Goal: Information Seeking & Learning: Learn about a topic

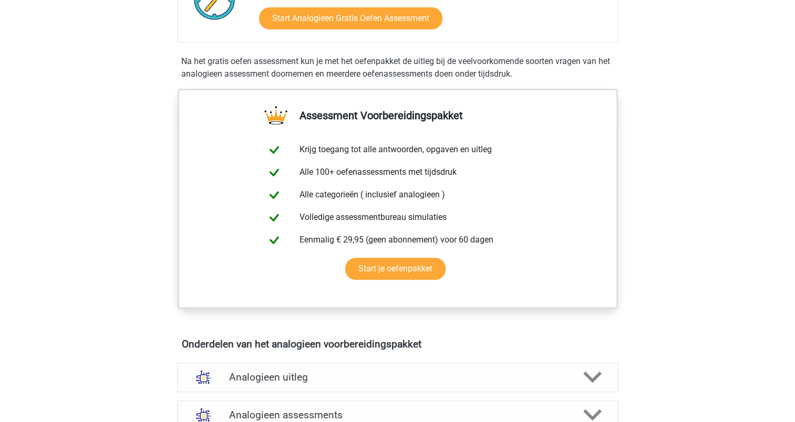
scroll to position [158, 0]
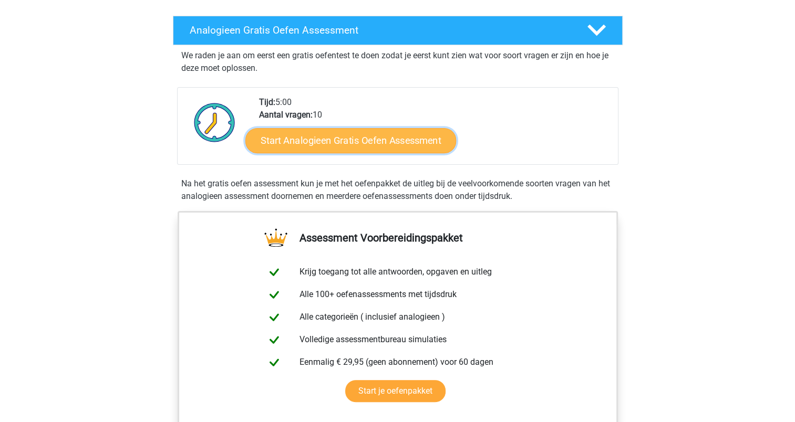
click at [345, 141] on link "Start Analogieen Gratis Oefen Assessment" at bounding box center [350, 140] width 211 height 25
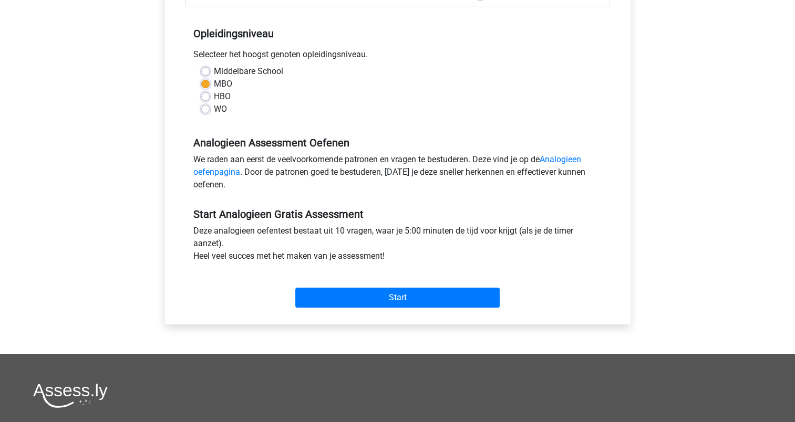
scroll to position [315, 0]
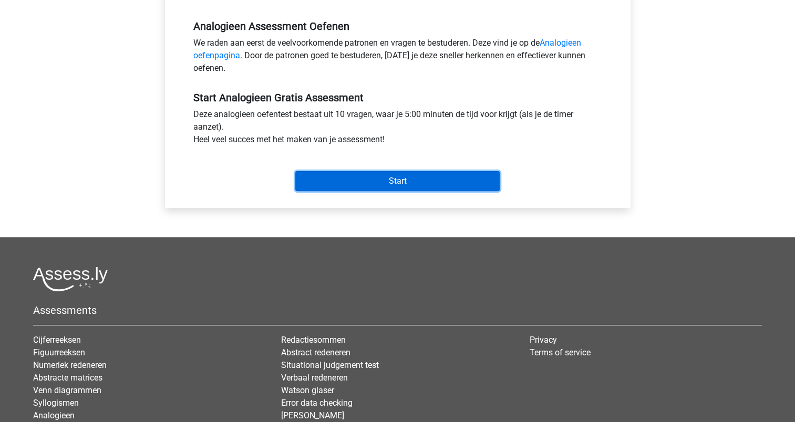
click at [400, 183] on input "Start" at bounding box center [397, 181] width 204 height 20
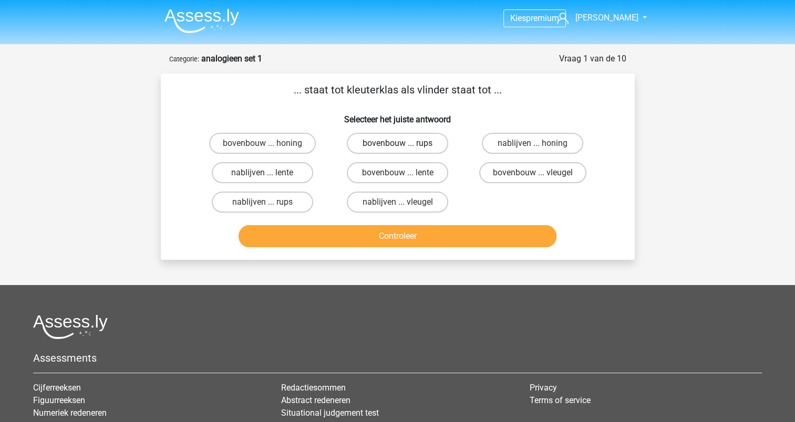
click at [412, 141] on label "bovenbouw ... rups" at bounding box center [397, 143] width 101 height 21
click at [404, 143] on input "bovenbouw ... rups" at bounding box center [400, 146] width 7 height 7
radio input "true"
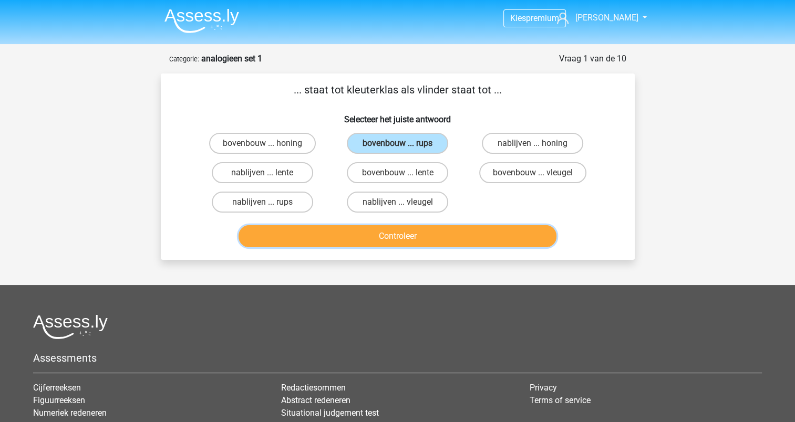
click at [412, 235] on button "Controleer" at bounding box center [398, 236] width 318 height 22
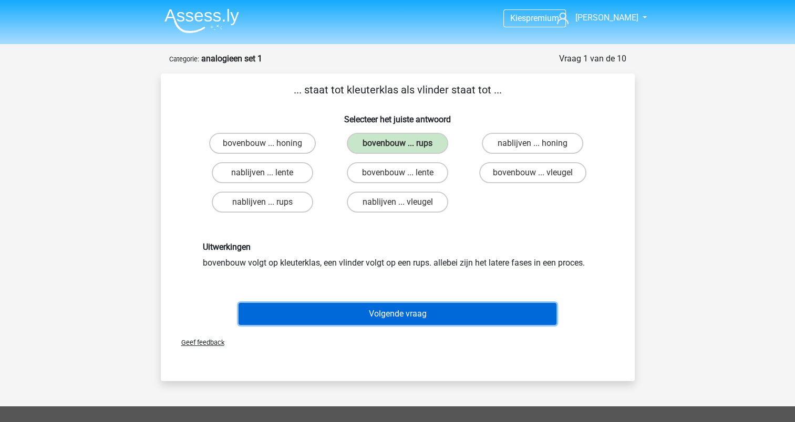
click at [404, 306] on button "Volgende vraag" at bounding box center [398, 314] width 318 height 22
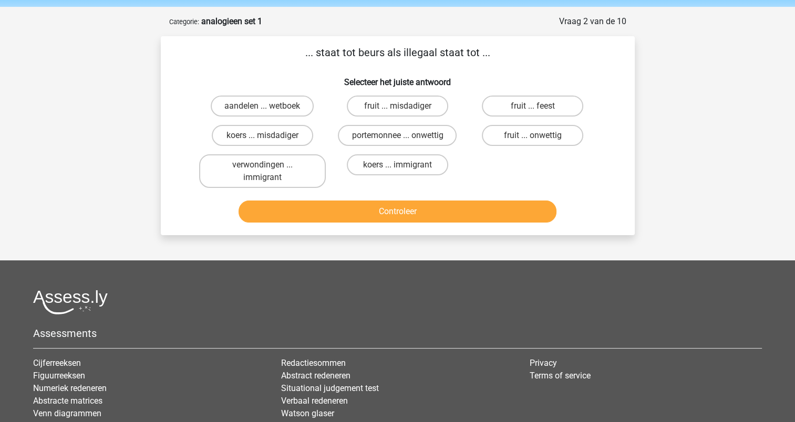
scroll to position [53, 0]
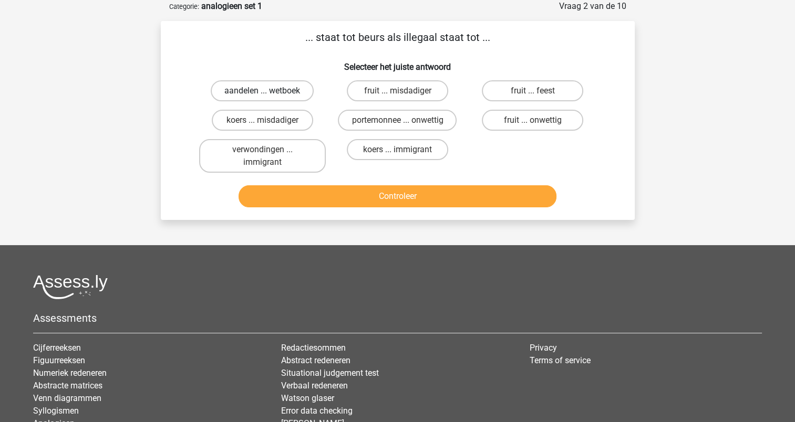
click at [287, 90] on label "aandelen ... wetboek" at bounding box center [262, 90] width 103 height 21
click at [269, 91] on input "aandelen ... wetboek" at bounding box center [265, 94] width 7 height 7
radio input "true"
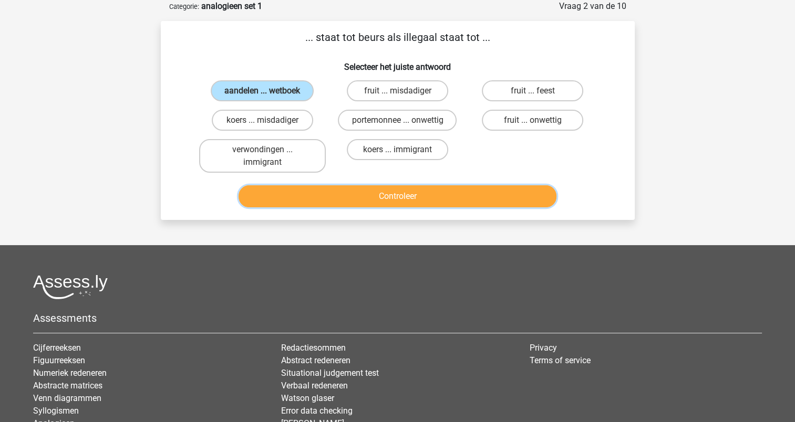
click at [405, 190] on button "Controleer" at bounding box center [398, 196] width 318 height 22
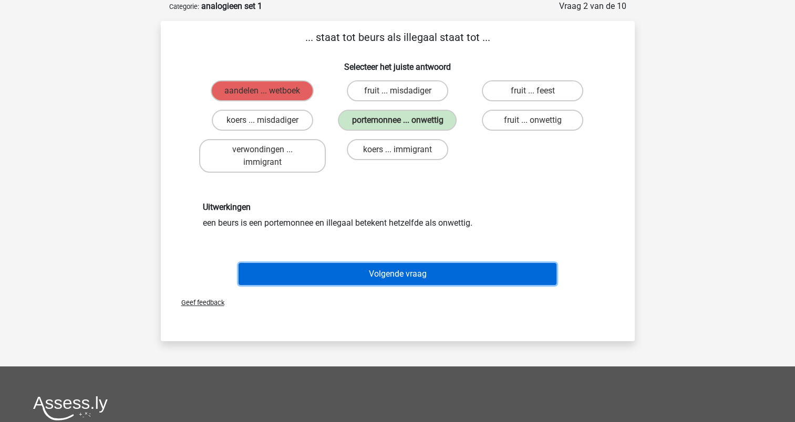
click at [402, 271] on button "Volgende vraag" at bounding box center [398, 274] width 318 height 22
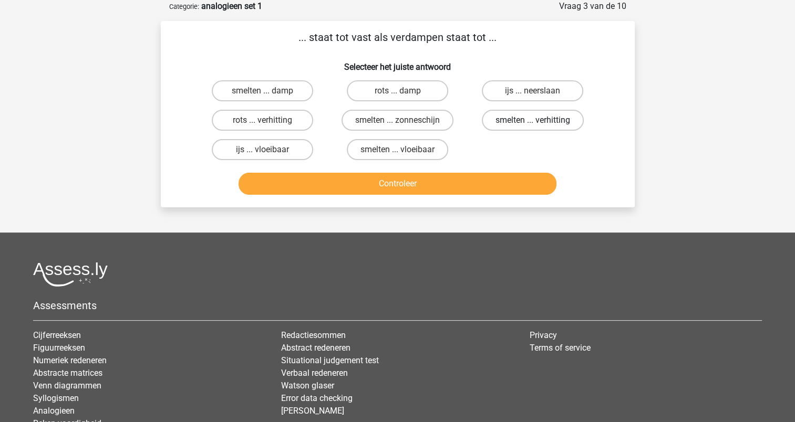
click at [521, 120] on label "smelten ... verhitting" at bounding box center [533, 120] width 102 height 21
click at [533, 120] on input "smelten ... verhitting" at bounding box center [536, 123] width 7 height 7
radio input "true"
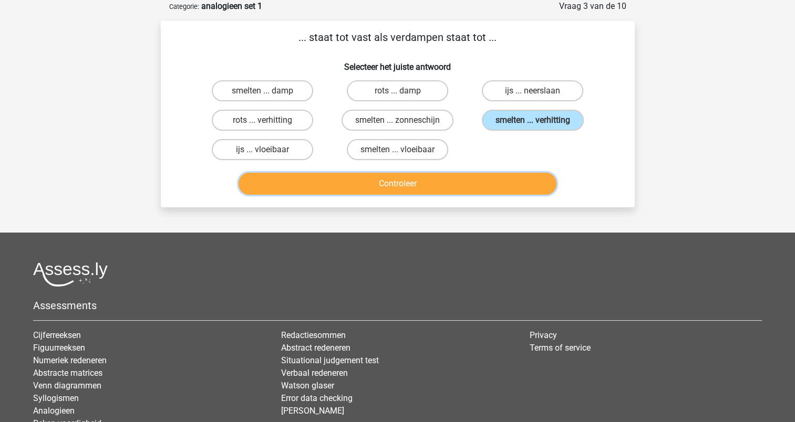
click at [436, 176] on button "Controleer" at bounding box center [398, 184] width 318 height 22
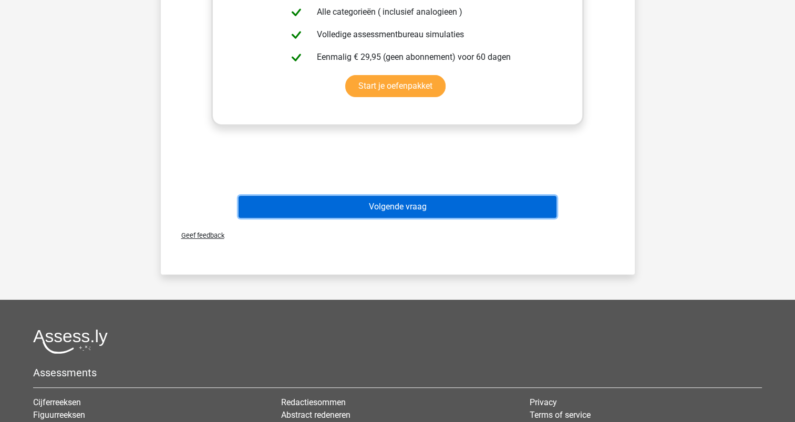
click at [429, 204] on button "Volgende vraag" at bounding box center [398, 207] width 318 height 22
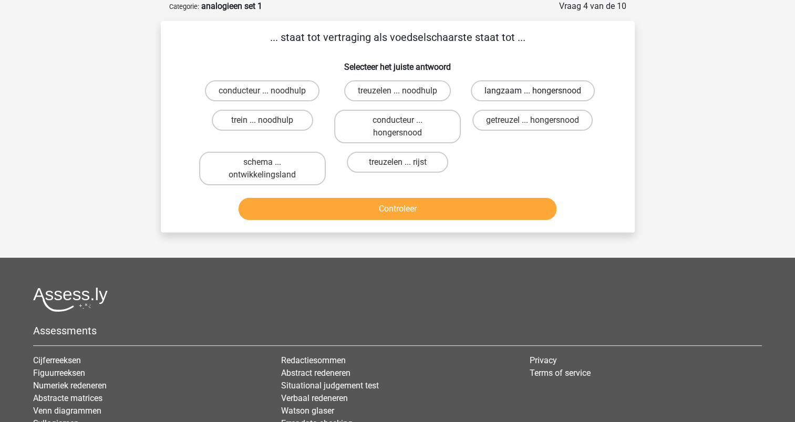
click at [521, 90] on label "langzaam ... hongersnood" at bounding box center [533, 90] width 124 height 21
click at [533, 91] on input "langzaam ... hongersnood" at bounding box center [536, 94] width 7 height 7
radio input "true"
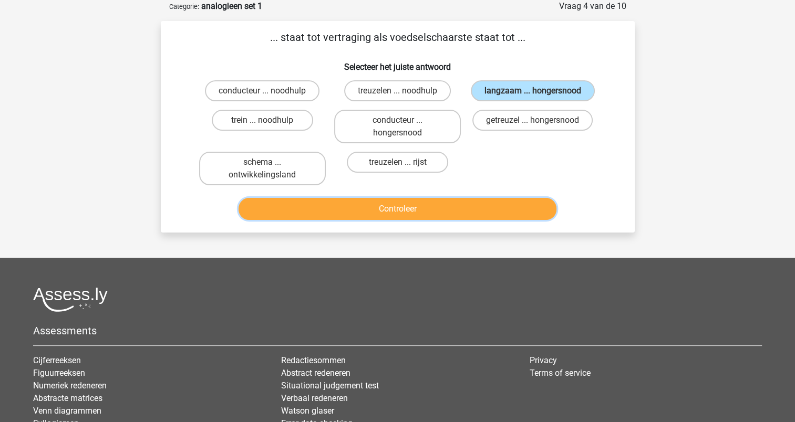
click at [436, 207] on button "Controleer" at bounding box center [398, 209] width 318 height 22
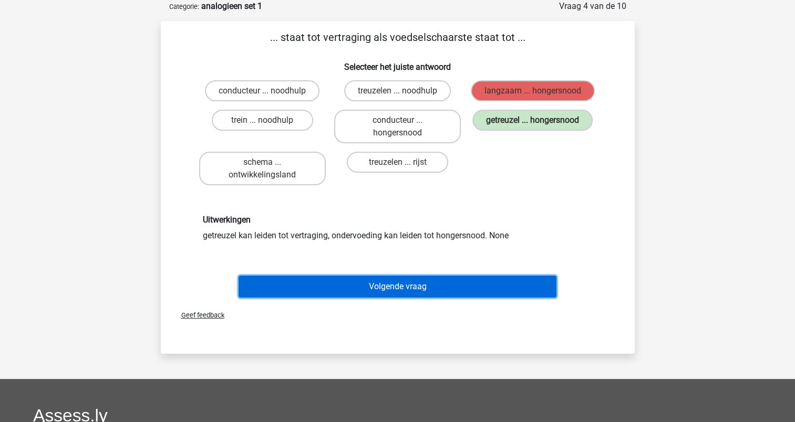
click at [386, 280] on button "Volgende vraag" at bounding box center [398, 287] width 318 height 22
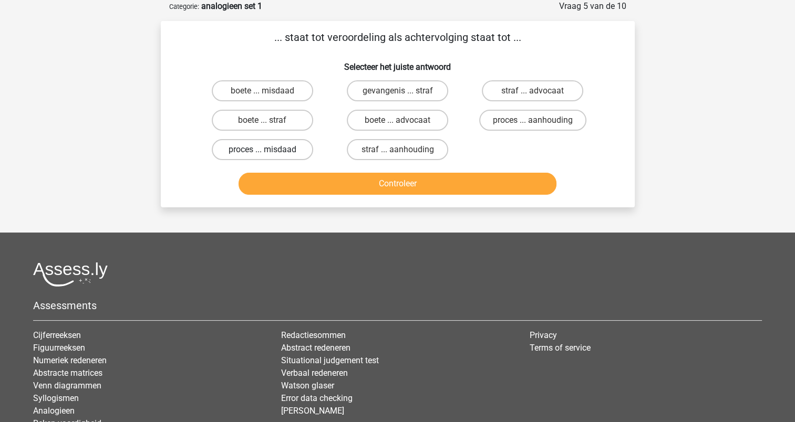
click at [300, 150] on label "proces ... misdaad" at bounding box center [262, 149] width 101 height 21
click at [269, 150] on input "proces ... misdaad" at bounding box center [265, 153] width 7 height 7
radio input "true"
click at [493, 118] on label "proces ... aanhouding" at bounding box center [532, 120] width 107 height 21
click at [533, 120] on input "proces ... aanhouding" at bounding box center [536, 123] width 7 height 7
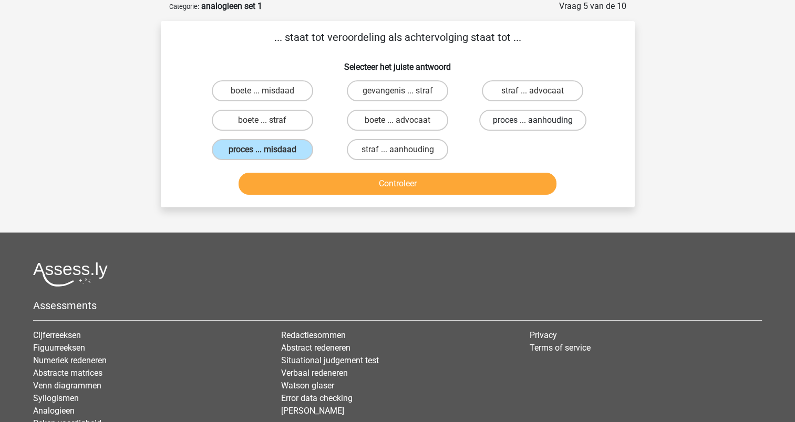
radio input "true"
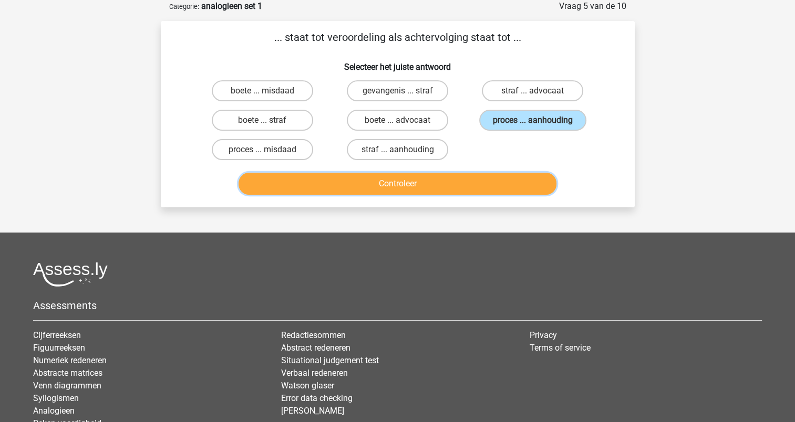
click at [416, 182] on button "Controleer" at bounding box center [398, 184] width 318 height 22
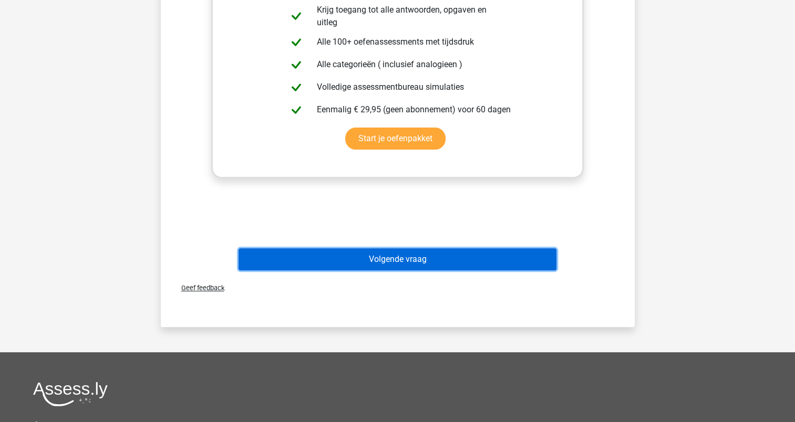
click at [397, 252] on button "Volgende vraag" at bounding box center [398, 260] width 318 height 22
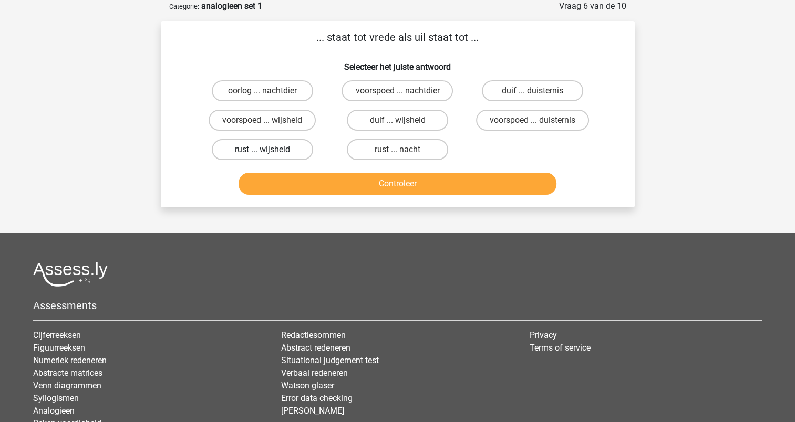
click at [301, 143] on label "rust ... wijsheid" at bounding box center [262, 149] width 101 height 21
click at [269, 150] on input "rust ... wijsheid" at bounding box center [265, 153] width 7 height 7
radio input "true"
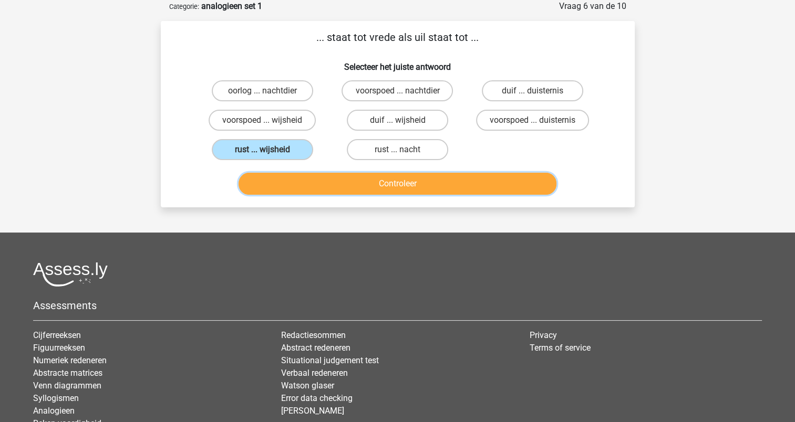
click at [375, 175] on button "Controleer" at bounding box center [398, 184] width 318 height 22
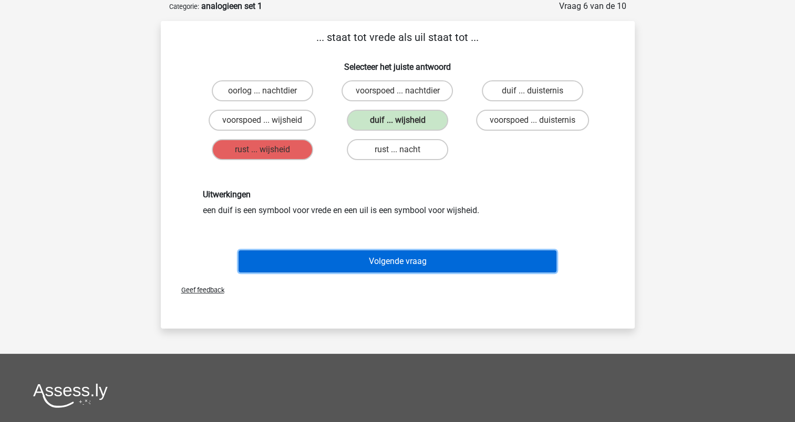
click at [404, 263] on button "Volgende vraag" at bounding box center [398, 262] width 318 height 22
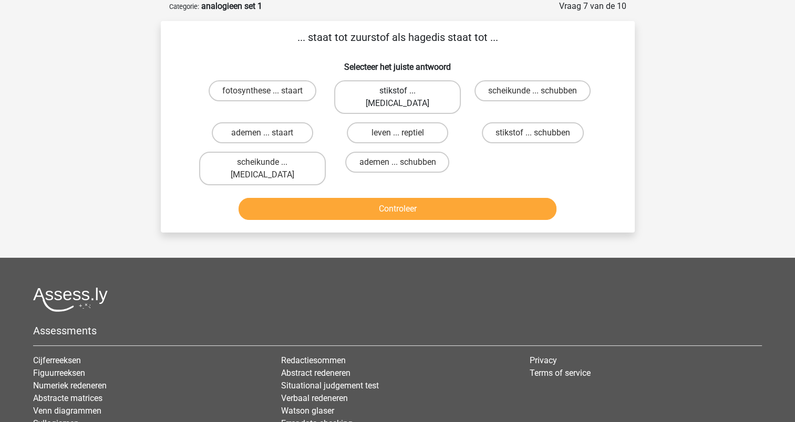
click at [417, 91] on label "stikstof ... krokodil" at bounding box center [397, 97] width 127 height 34
click at [404, 91] on input "stikstof ... krokodil" at bounding box center [400, 94] width 7 height 7
radio input "true"
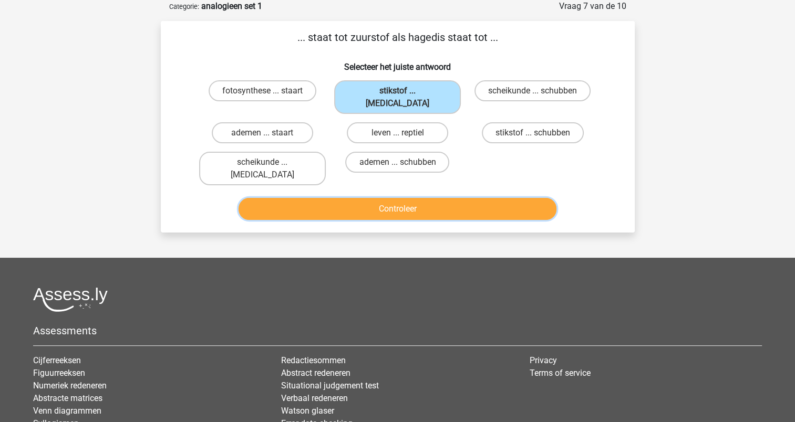
click at [395, 198] on button "Controleer" at bounding box center [398, 209] width 318 height 22
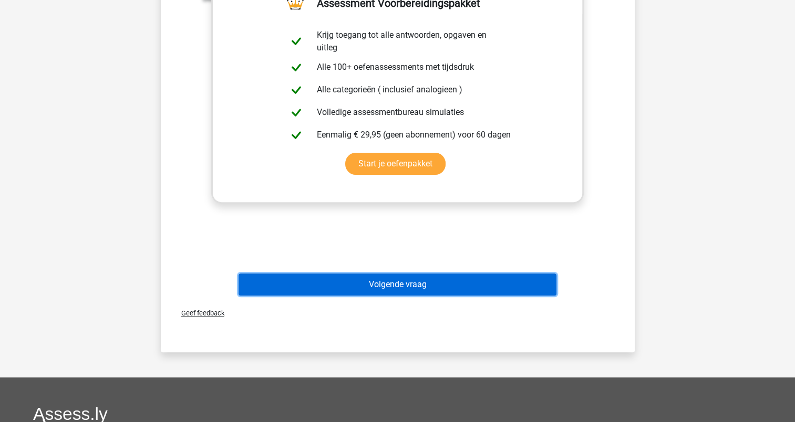
click at [404, 274] on button "Volgende vraag" at bounding box center [398, 285] width 318 height 22
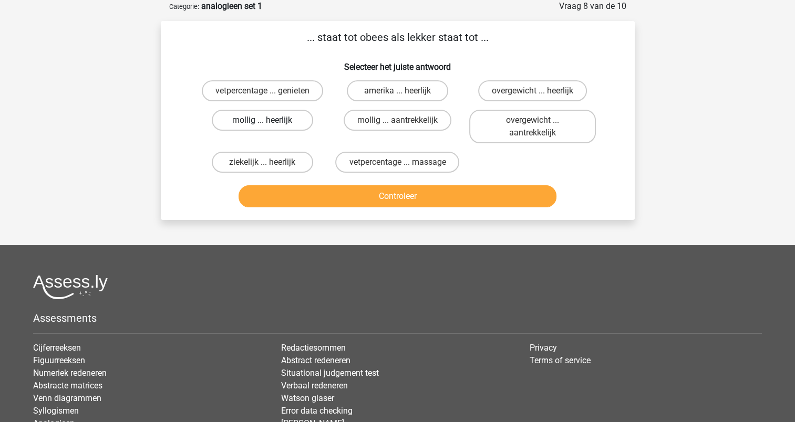
click at [290, 116] on label "mollig ... heerlijk" at bounding box center [262, 120] width 101 height 21
click at [269, 120] on input "mollig ... heerlijk" at bounding box center [265, 123] width 7 height 7
radio input "true"
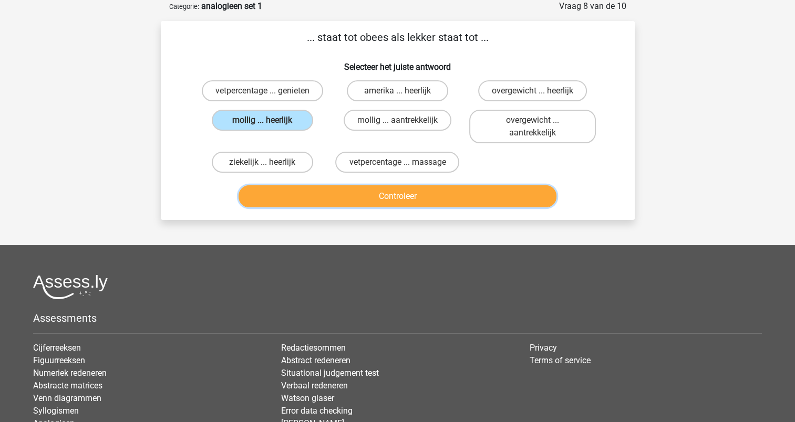
click at [351, 189] on button "Controleer" at bounding box center [398, 196] width 318 height 22
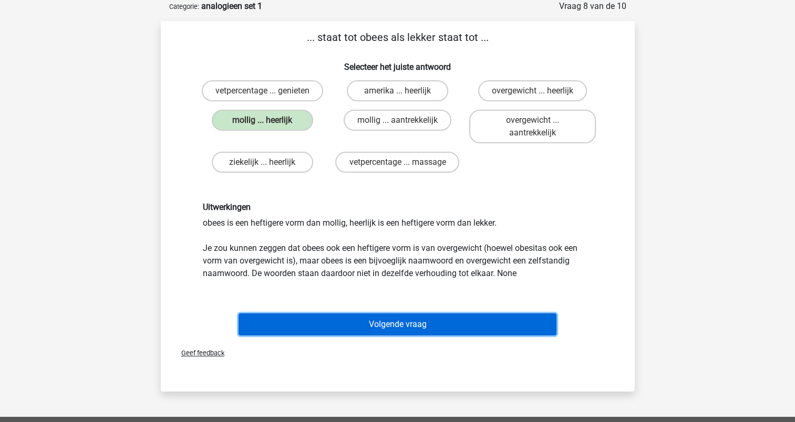
click at [395, 319] on button "Volgende vraag" at bounding box center [398, 325] width 318 height 22
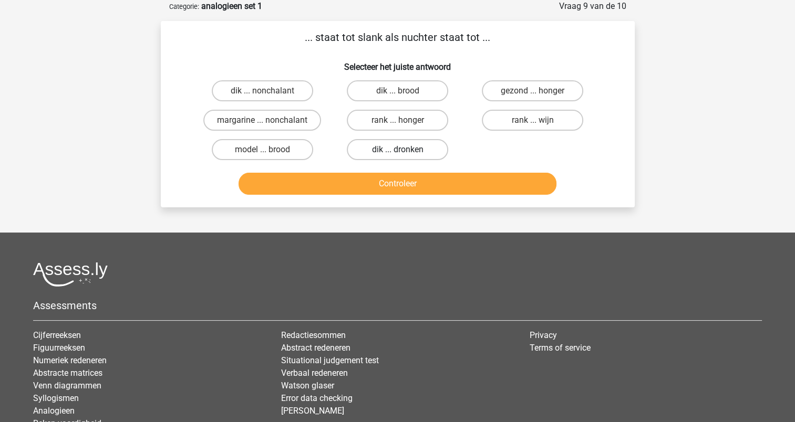
click at [403, 147] on label "dik ... dronken" at bounding box center [397, 149] width 101 height 21
click at [403, 150] on input "dik ... dronken" at bounding box center [400, 153] width 7 height 7
radio input "true"
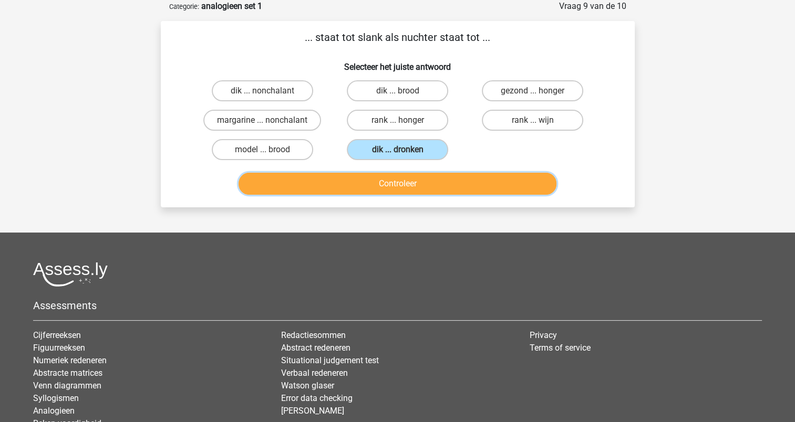
click at [396, 180] on button "Controleer" at bounding box center [398, 184] width 318 height 22
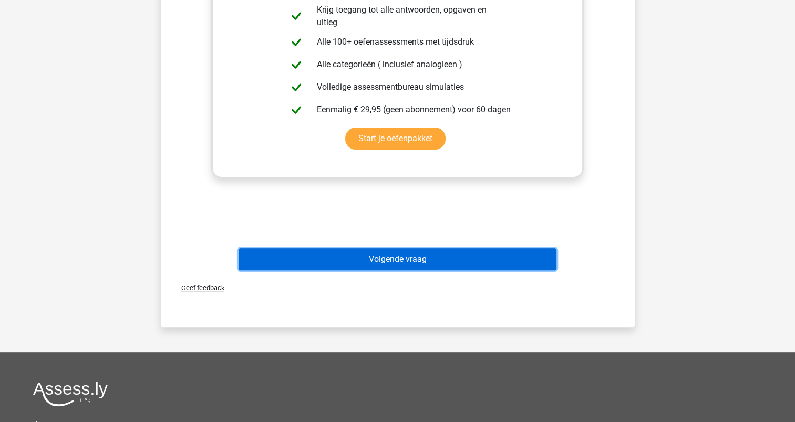
click at [404, 260] on button "Volgende vraag" at bounding box center [398, 260] width 318 height 22
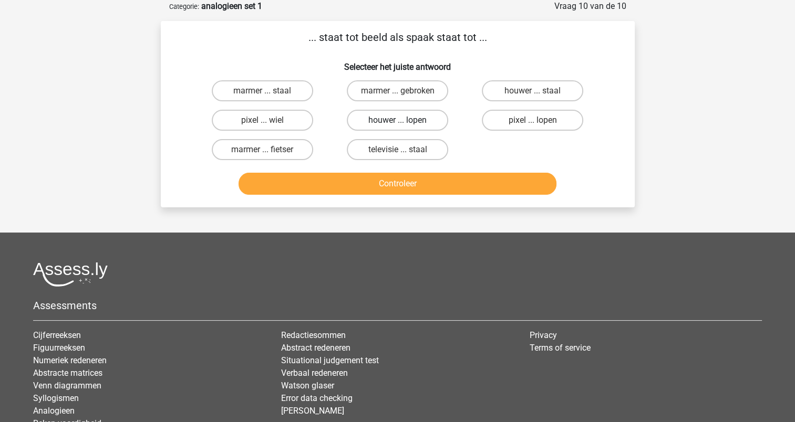
click at [360, 118] on label "houwer ... lopen" at bounding box center [397, 120] width 101 height 21
click at [397, 120] on input "houwer ... lopen" at bounding box center [400, 123] width 7 height 7
radio input "true"
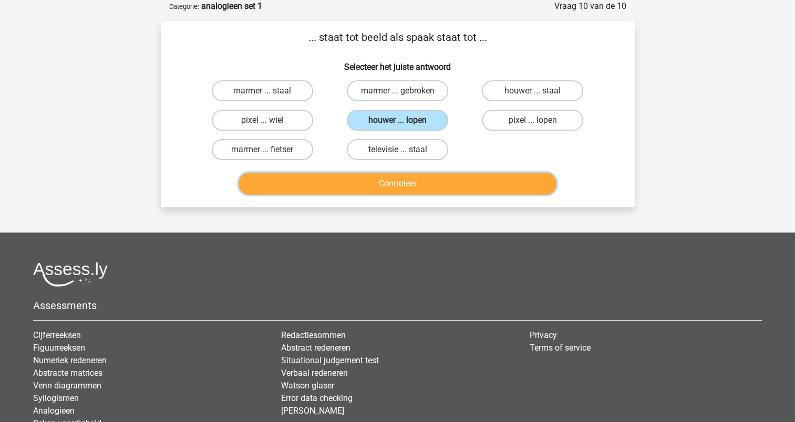
click at [385, 177] on button "Controleer" at bounding box center [398, 184] width 318 height 22
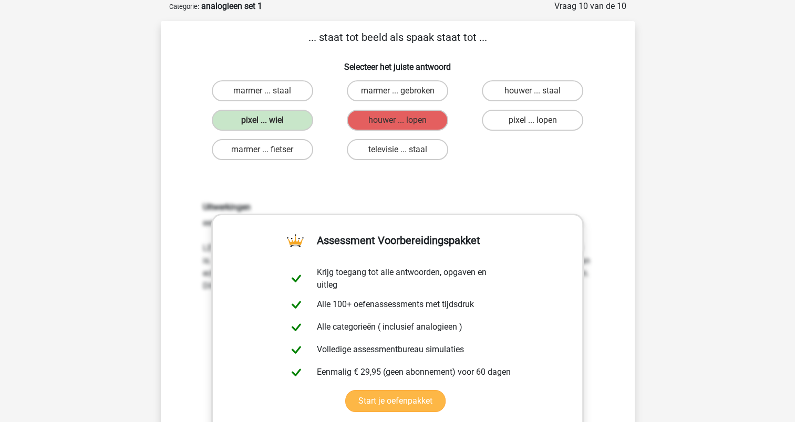
scroll to position [315, 0]
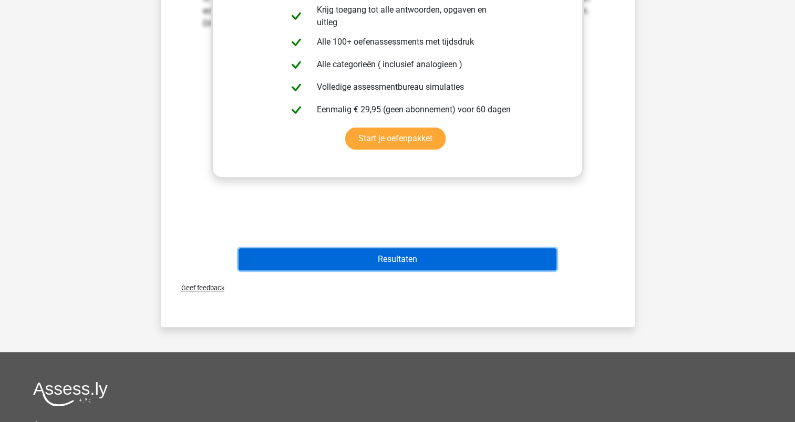
click at [397, 258] on button "Resultaten" at bounding box center [398, 260] width 318 height 22
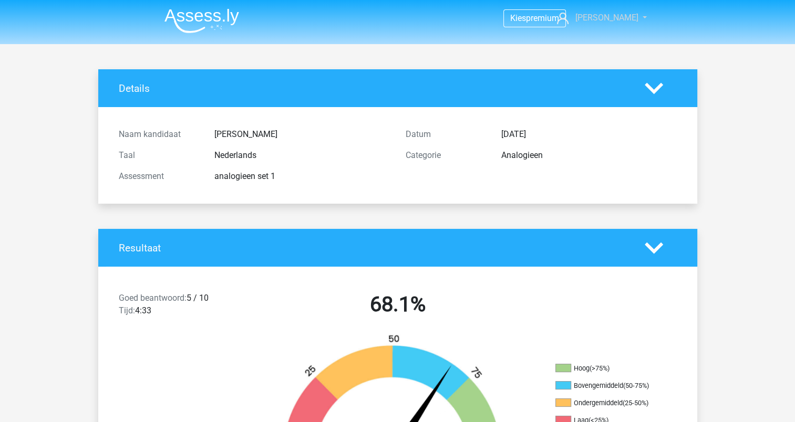
click at [633, 13] on link "[PERSON_NAME]" at bounding box center [596, 18] width 86 height 13
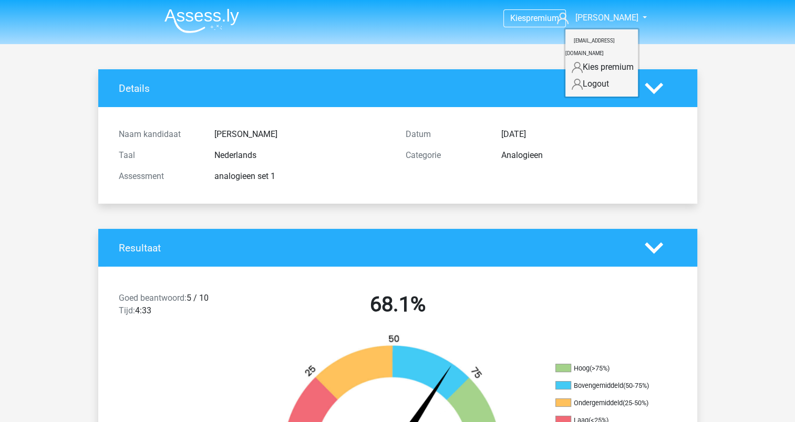
click at [351, 22] on nav "Kies premium Rob rhest@heijmans.nl" at bounding box center [397, 19] width 483 height 34
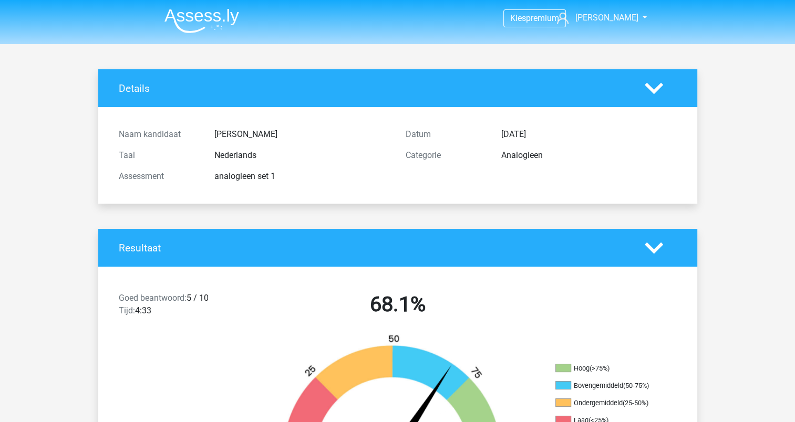
click at [200, 21] on img at bounding box center [201, 20] width 75 height 25
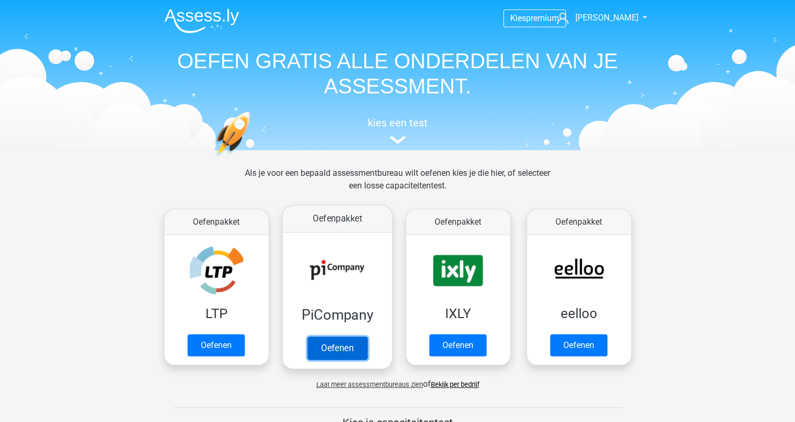
click at [350, 344] on link "Oefenen" at bounding box center [337, 348] width 60 height 23
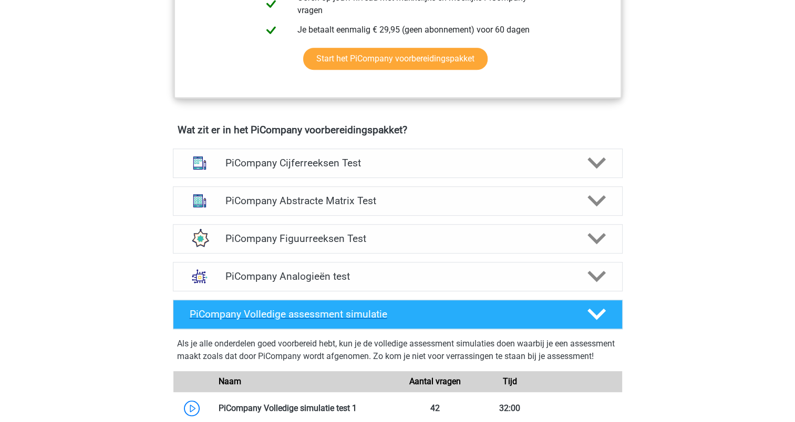
scroll to position [210, 0]
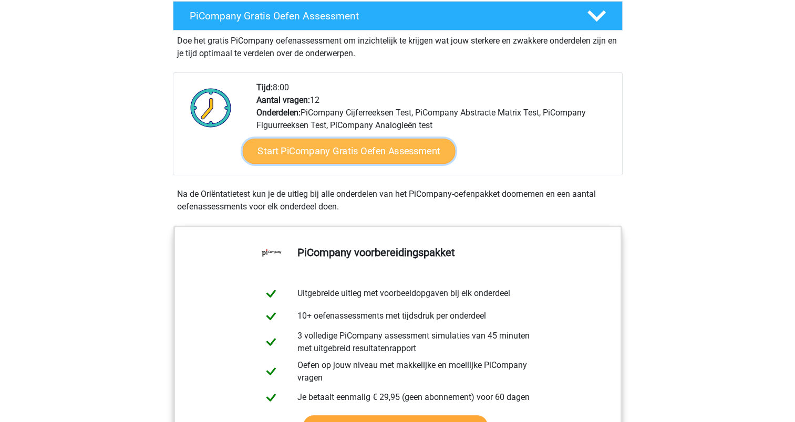
click at [385, 164] on link "Start PiCompany Gratis Oefen Assessment" at bounding box center [348, 151] width 213 height 25
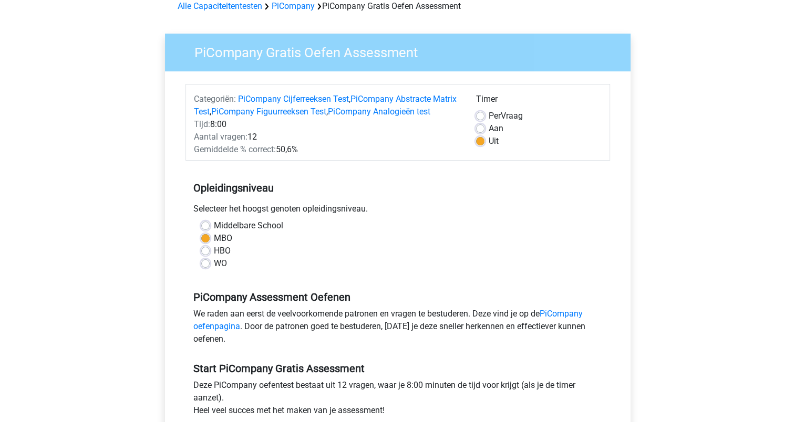
scroll to position [263, 0]
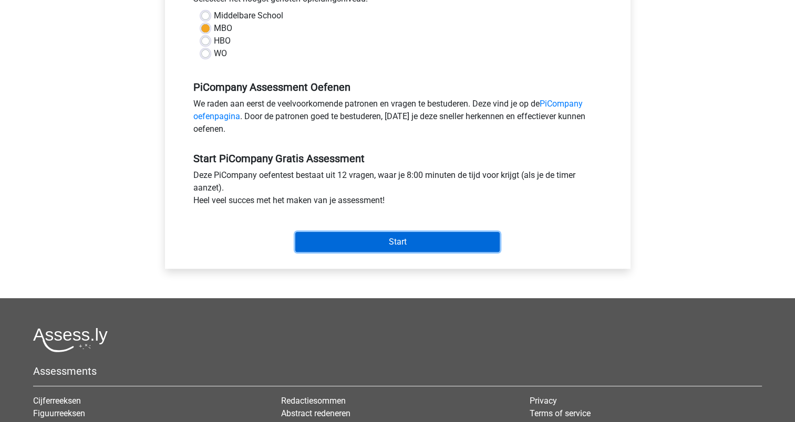
click at [398, 252] on input "Start" at bounding box center [397, 242] width 204 height 20
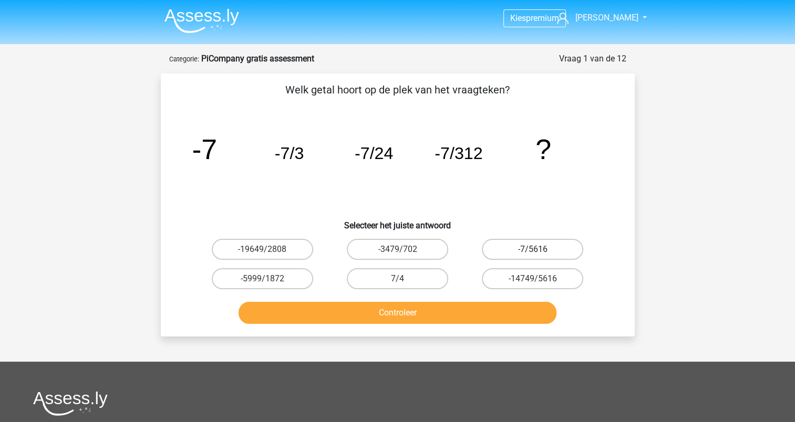
click at [506, 251] on label "-7/5616" at bounding box center [532, 249] width 101 height 21
click at [533, 251] on input "-7/5616" at bounding box center [536, 253] width 7 height 7
radio input "true"
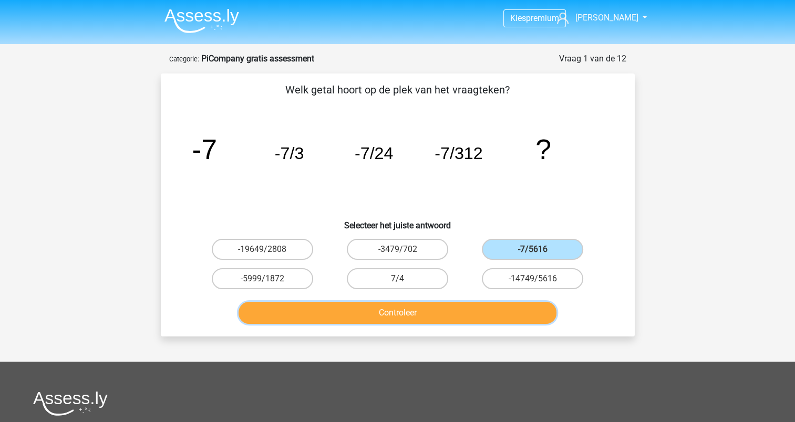
click at [477, 308] on button "Controleer" at bounding box center [398, 313] width 318 height 22
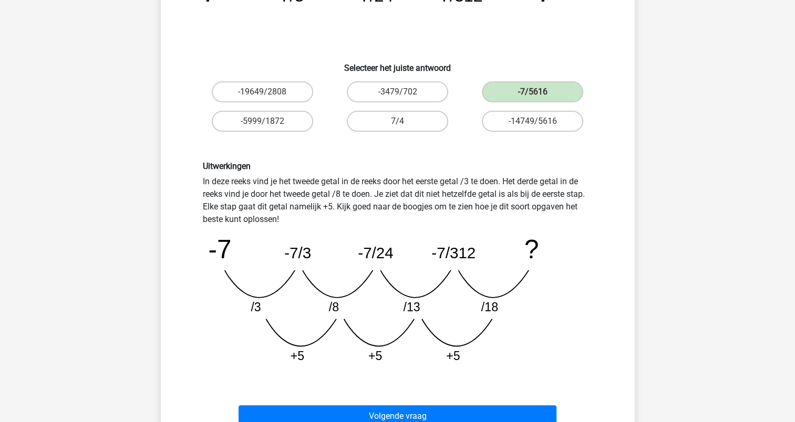
scroll to position [315, 0]
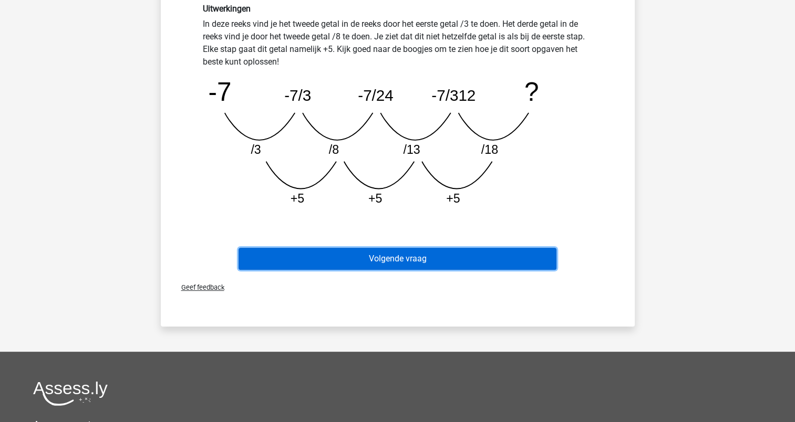
click at [383, 252] on button "Volgende vraag" at bounding box center [398, 259] width 318 height 22
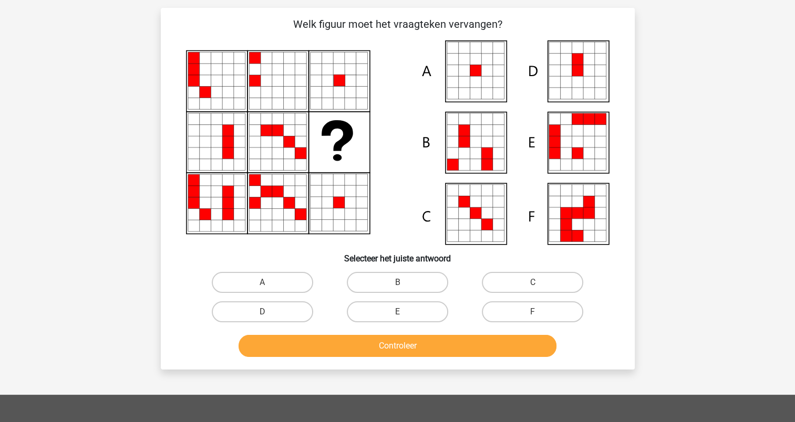
scroll to position [53, 0]
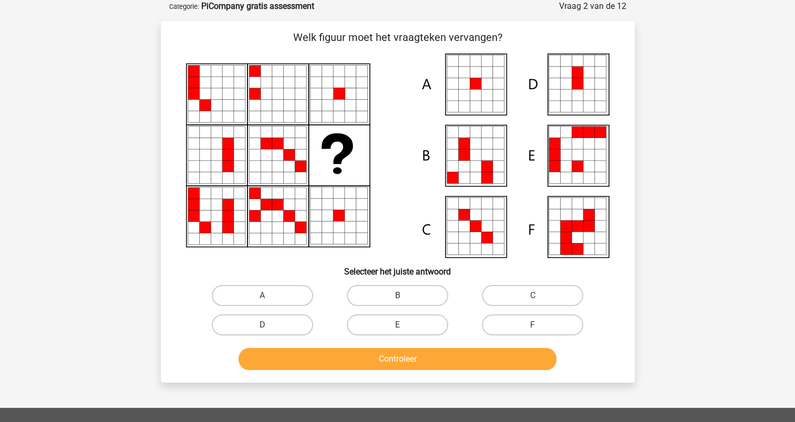
click at [479, 84] on icon at bounding box center [476, 84] width 12 height 12
click at [292, 285] on label "A" at bounding box center [262, 295] width 101 height 21
click at [269, 296] on input "A" at bounding box center [265, 299] width 7 height 7
radio input "true"
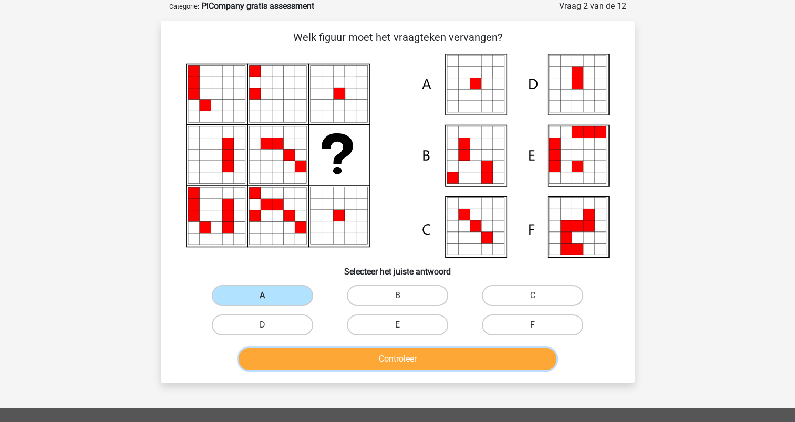
click at [368, 355] on button "Controleer" at bounding box center [398, 359] width 318 height 22
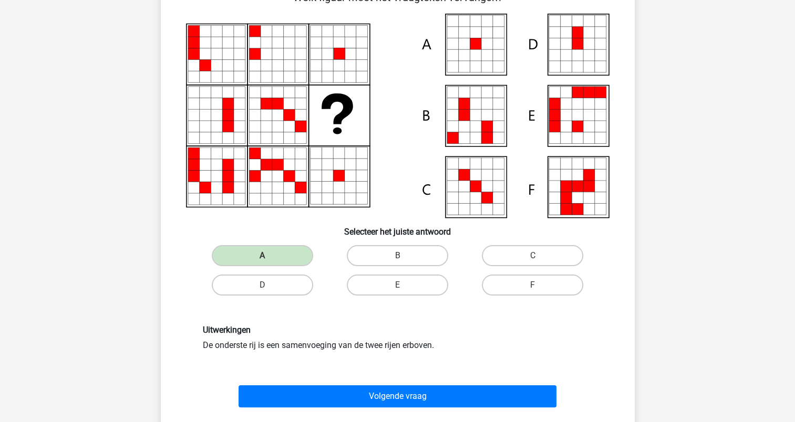
scroll to position [158, 0]
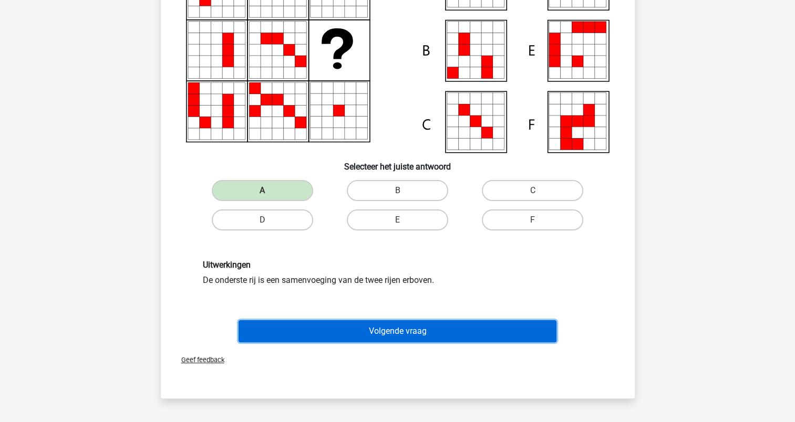
click at [385, 329] on button "Volgende vraag" at bounding box center [398, 332] width 318 height 22
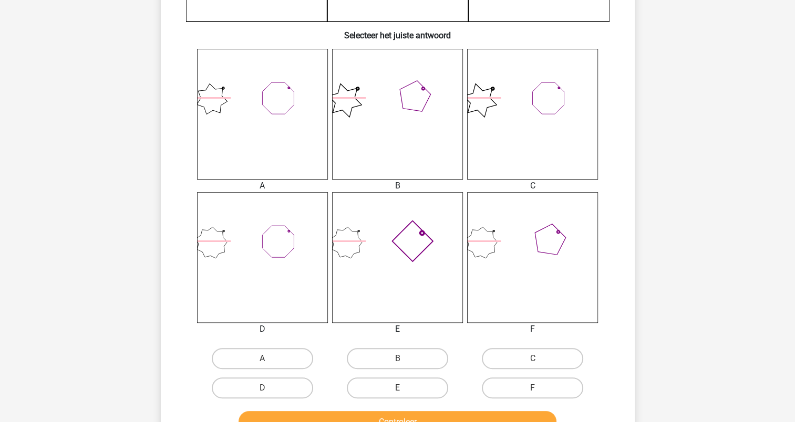
scroll to position [368, 0]
click at [483, 135] on icon at bounding box center [532, 113] width 131 height 131
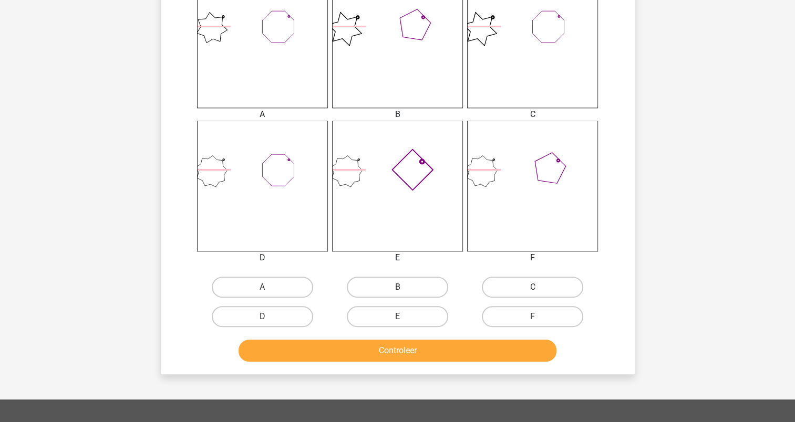
scroll to position [525, 0]
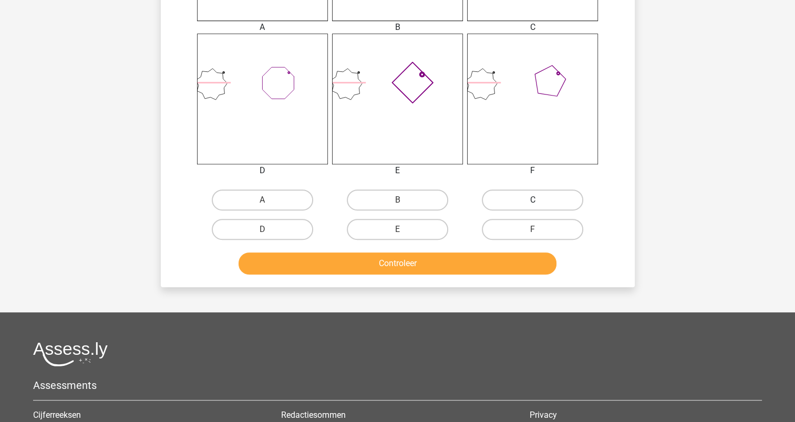
click at [549, 199] on label "C" at bounding box center [532, 200] width 101 height 21
click at [540, 200] on input "C" at bounding box center [536, 203] width 7 height 7
radio input "true"
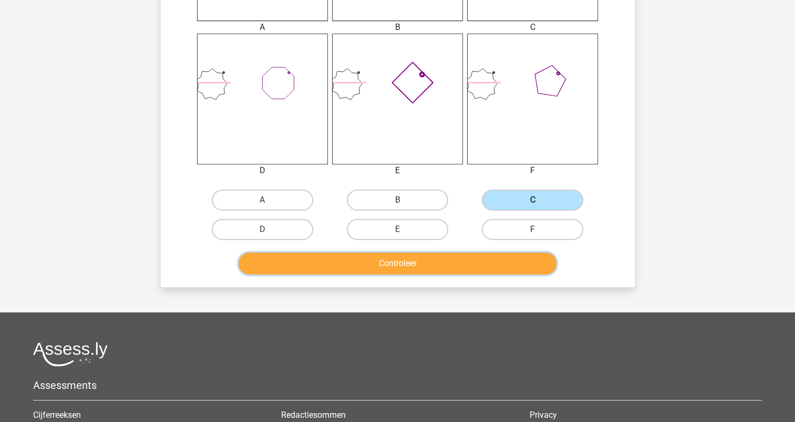
click at [426, 257] on button "Controleer" at bounding box center [398, 264] width 318 height 22
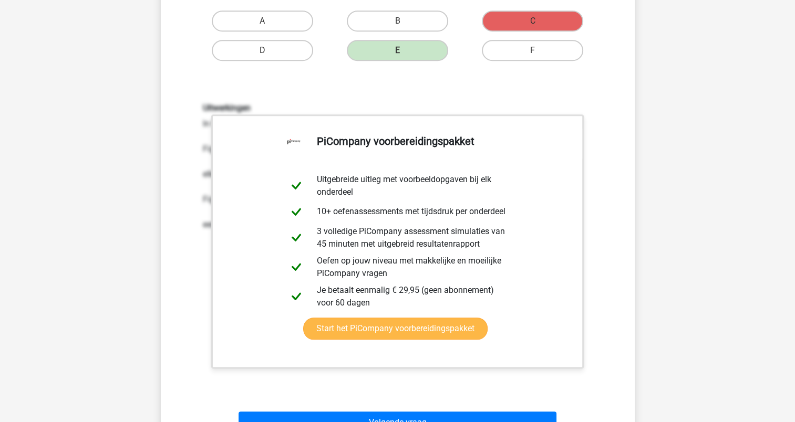
scroll to position [841, 0]
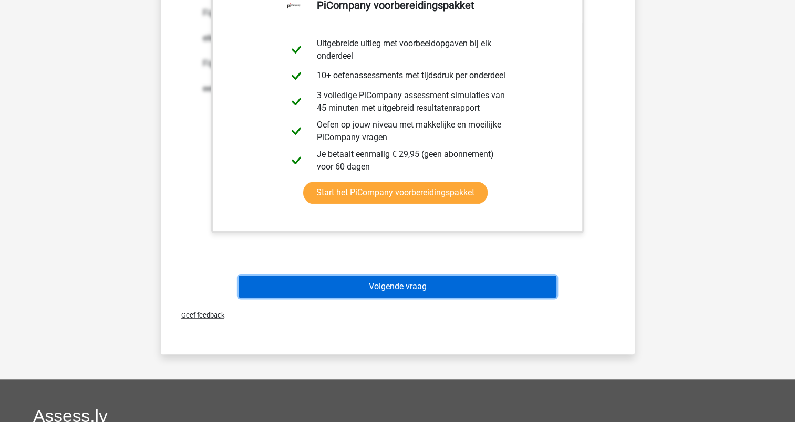
click at [401, 287] on button "Volgende vraag" at bounding box center [398, 287] width 318 height 22
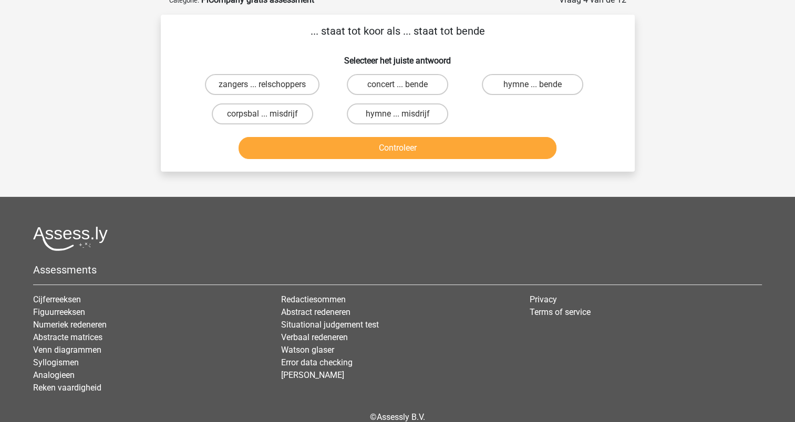
scroll to position [53, 0]
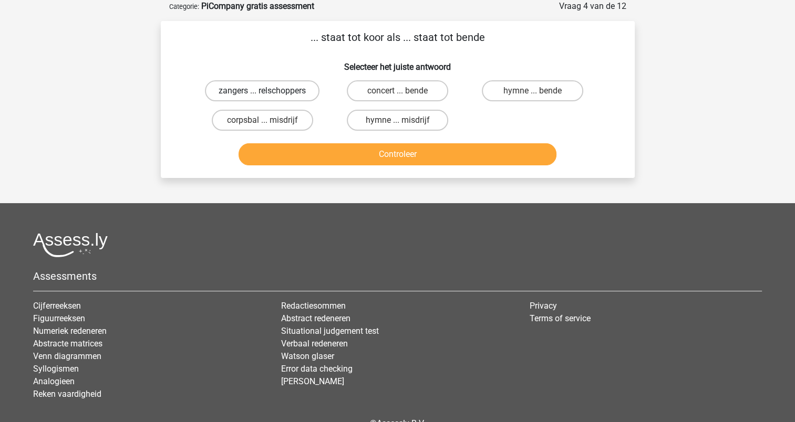
click at [285, 89] on label "zangers ... relschoppers" at bounding box center [262, 90] width 115 height 21
click at [269, 91] on input "zangers ... relschoppers" at bounding box center [265, 94] width 7 height 7
radio input "true"
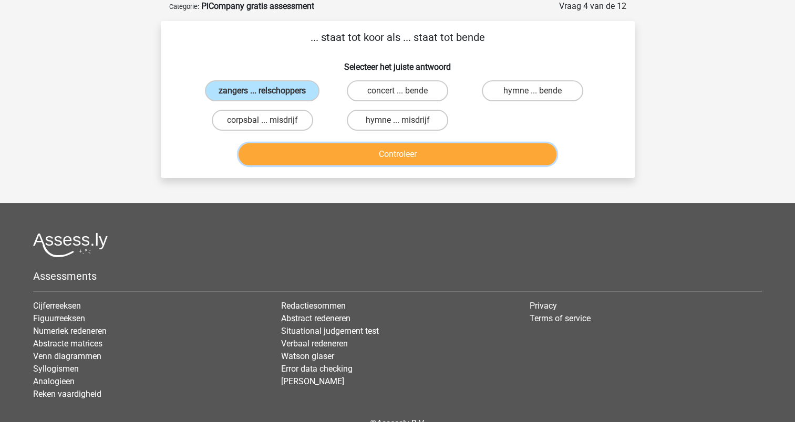
click at [369, 152] on button "Controleer" at bounding box center [398, 154] width 318 height 22
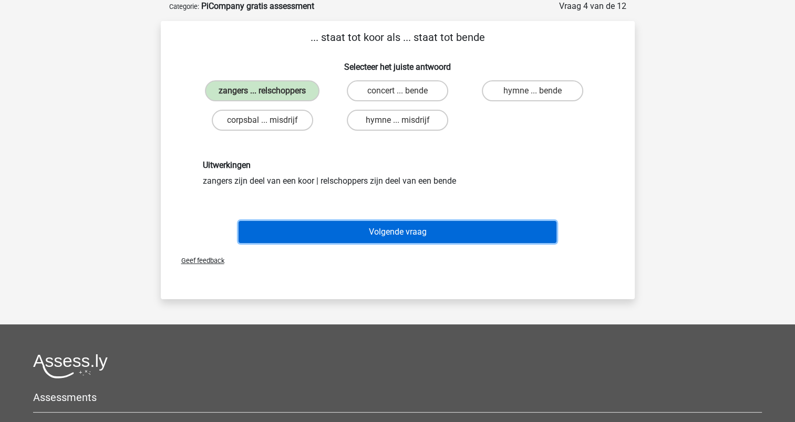
click at [384, 229] on button "Volgende vraag" at bounding box center [398, 232] width 318 height 22
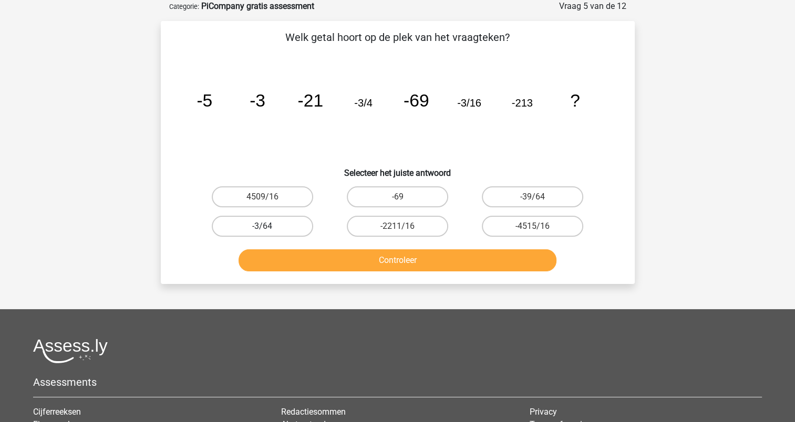
click at [301, 220] on label "-3/64" at bounding box center [262, 226] width 101 height 21
click at [269, 226] on input "-3/64" at bounding box center [265, 229] width 7 height 7
radio input "true"
click at [364, 260] on button "Controleer" at bounding box center [398, 261] width 318 height 22
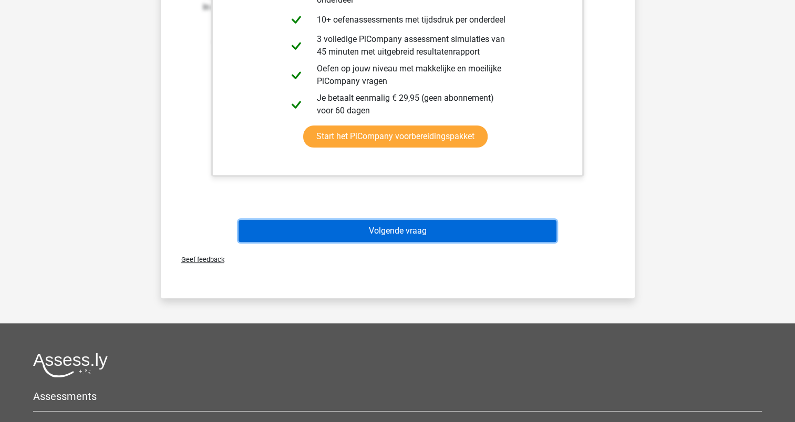
click at [376, 226] on button "Volgende vraag" at bounding box center [398, 231] width 318 height 22
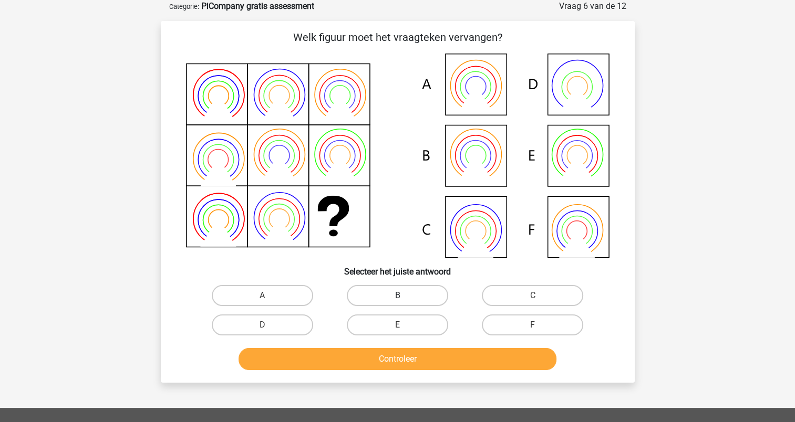
click at [386, 295] on label "B" at bounding box center [397, 295] width 101 height 21
click at [397, 296] on input "B" at bounding box center [400, 299] width 7 height 7
radio input "true"
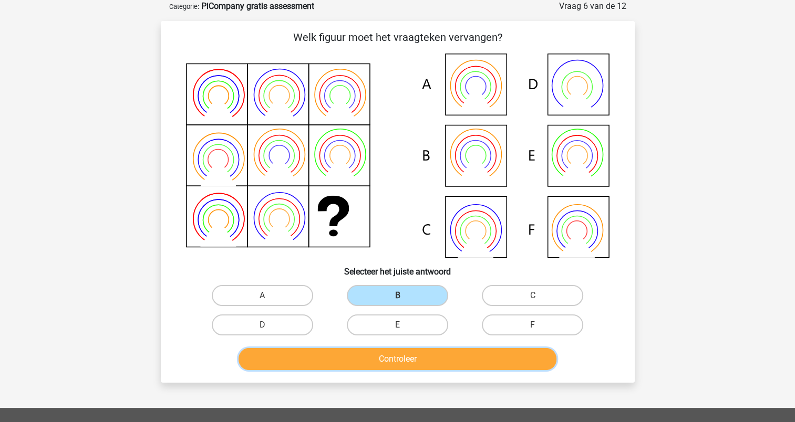
click at [397, 362] on button "Controleer" at bounding box center [398, 359] width 318 height 22
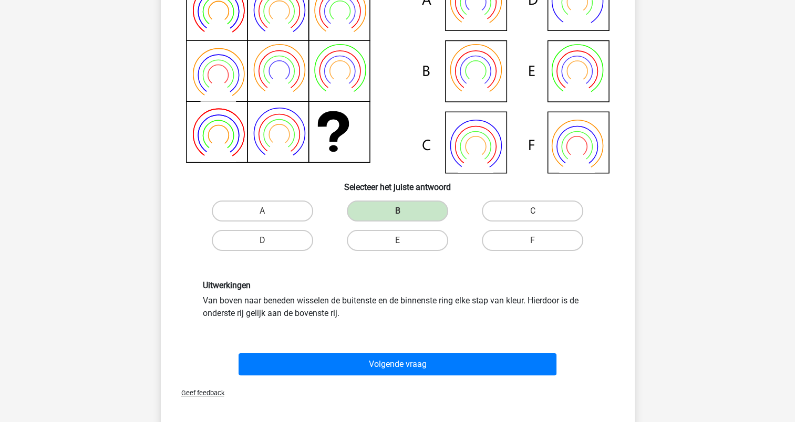
scroll to position [105, 0]
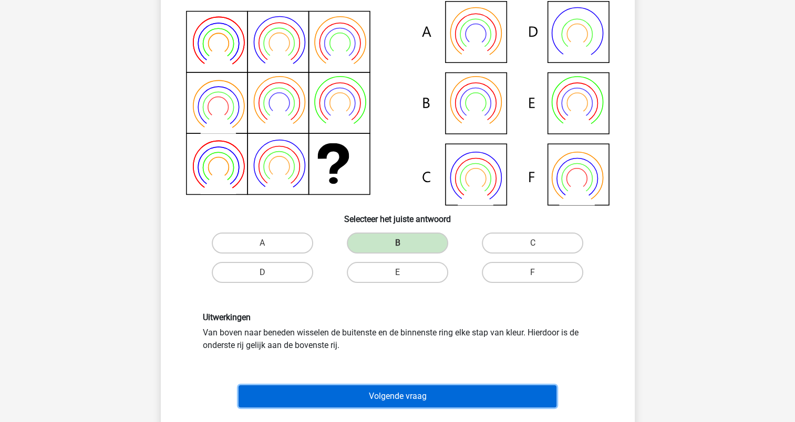
click at [413, 391] on button "Volgende vraag" at bounding box center [398, 397] width 318 height 22
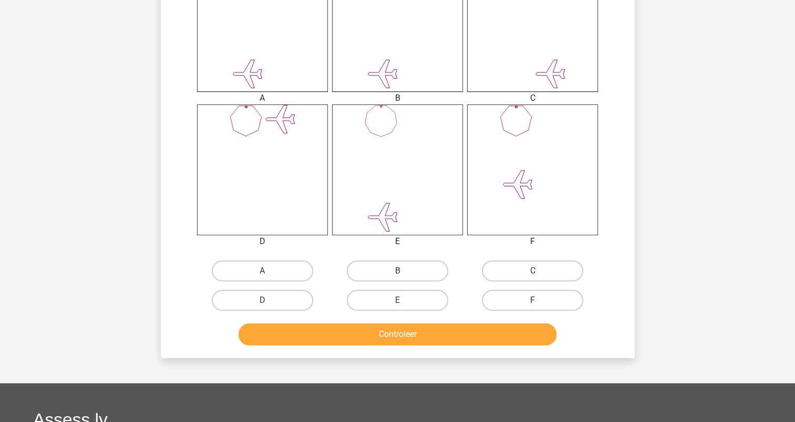
scroll to position [473, 0]
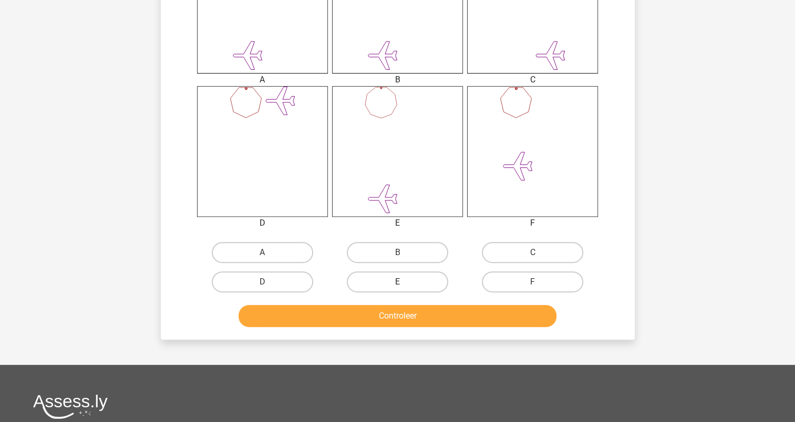
click at [415, 282] on label "E" at bounding box center [397, 282] width 101 height 21
click at [404, 282] on input "E" at bounding box center [400, 285] width 7 height 7
radio input "true"
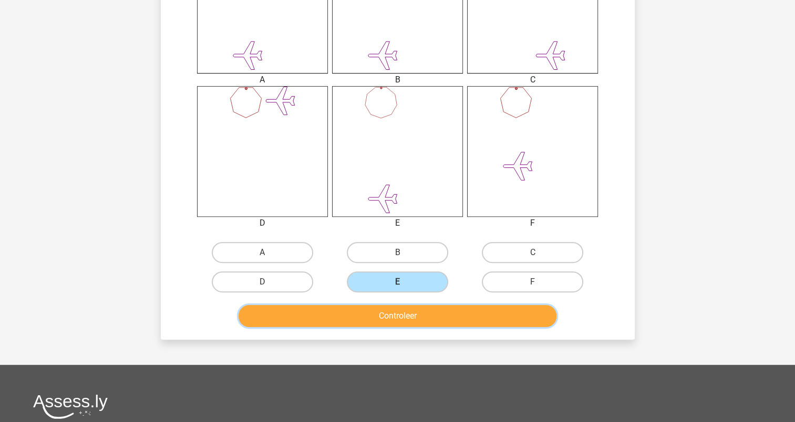
click at [416, 317] on button "Controleer" at bounding box center [398, 316] width 318 height 22
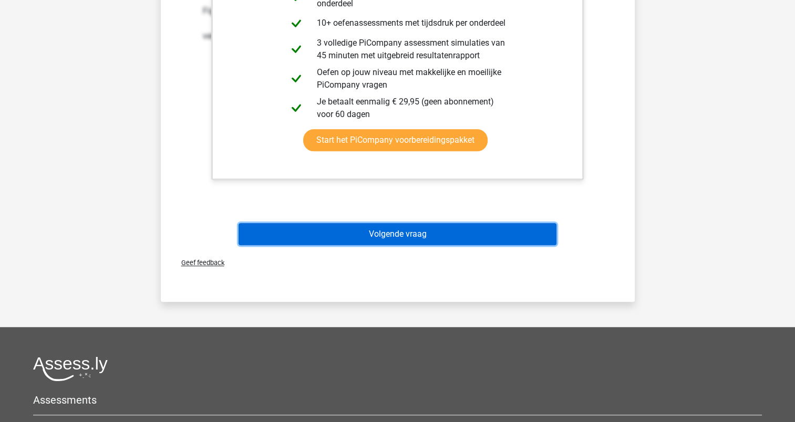
click at [411, 237] on button "Volgende vraag" at bounding box center [398, 234] width 318 height 22
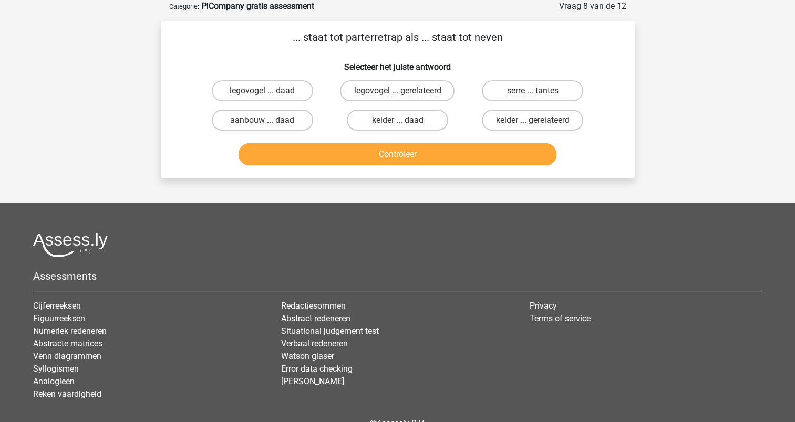
scroll to position [53, 0]
drag, startPoint x: 347, startPoint y: 39, endPoint x: 403, endPoint y: 35, distance: 56.4
click at [403, 35] on p "... staat tot parterretrap als ... staat tot neven" at bounding box center [398, 37] width 440 height 16
copy p "parterretrap"
click at [500, 118] on label "kelder ... gerelateerd" at bounding box center [532, 120] width 101 height 21
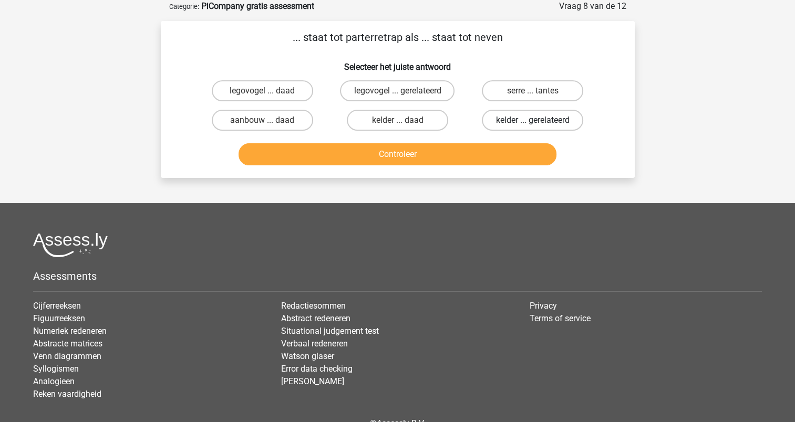
click at [533, 120] on input "kelder ... gerelateerd" at bounding box center [536, 123] width 7 height 7
radio input "true"
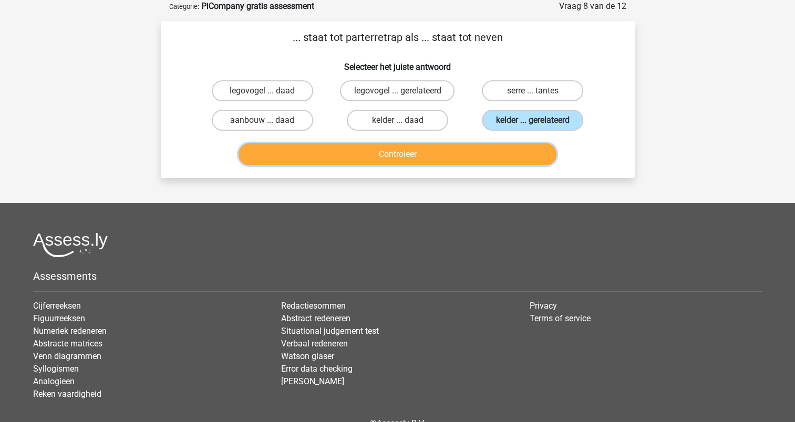
click at [414, 149] on button "Controleer" at bounding box center [398, 154] width 318 height 22
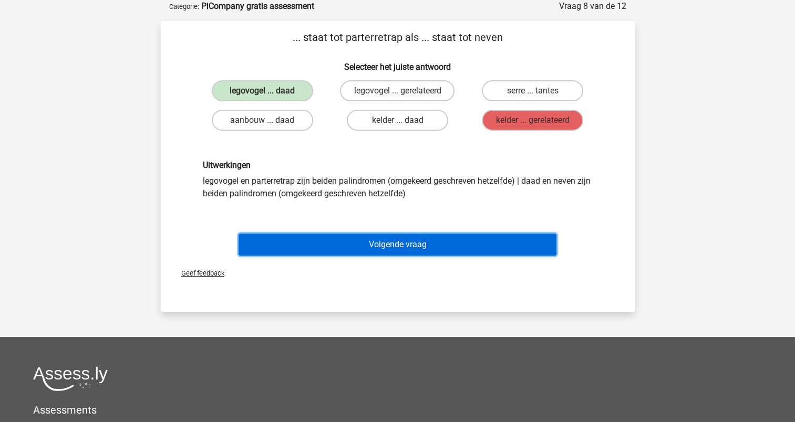
click at [399, 247] on button "Volgende vraag" at bounding box center [398, 245] width 318 height 22
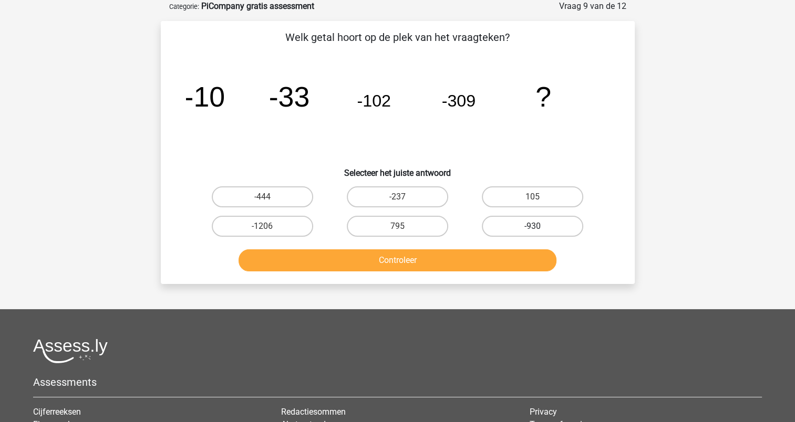
click at [503, 225] on label "-930" at bounding box center [532, 226] width 101 height 21
click at [533, 226] on input "-930" at bounding box center [536, 229] width 7 height 7
radio input "true"
click at [465, 258] on button "Controleer" at bounding box center [398, 261] width 318 height 22
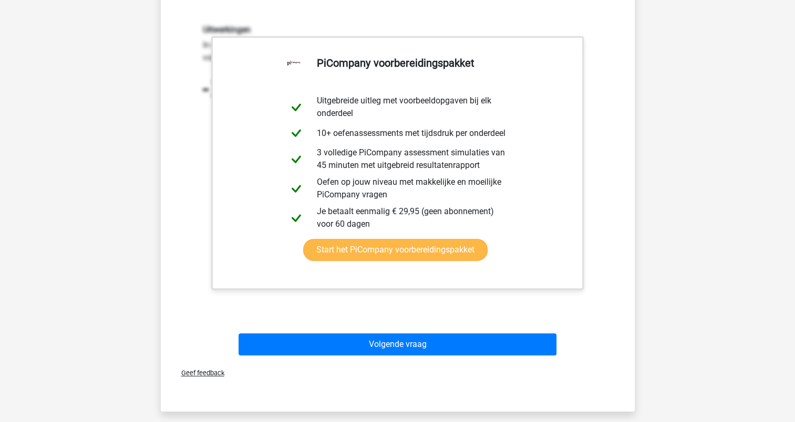
scroll to position [368, 0]
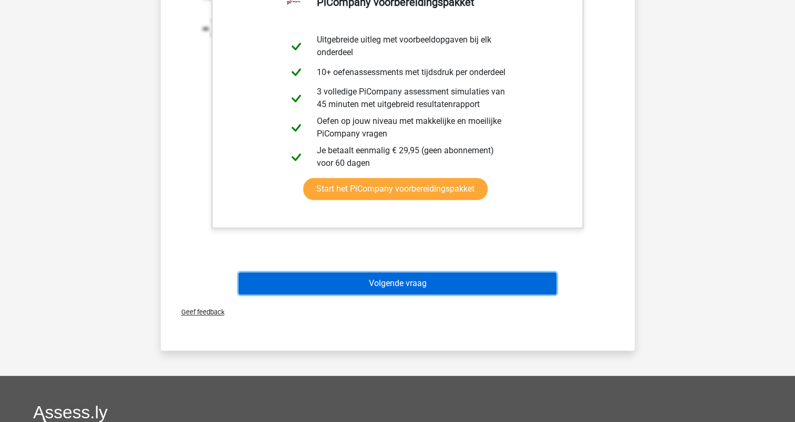
click at [404, 277] on button "Volgende vraag" at bounding box center [398, 284] width 318 height 22
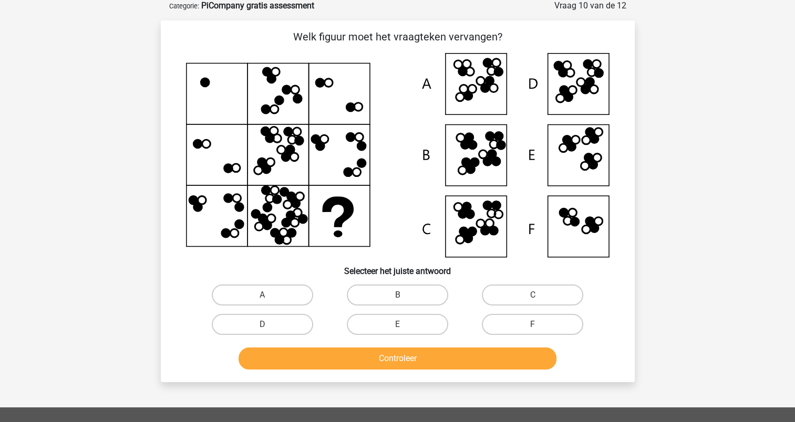
scroll to position [53, 0]
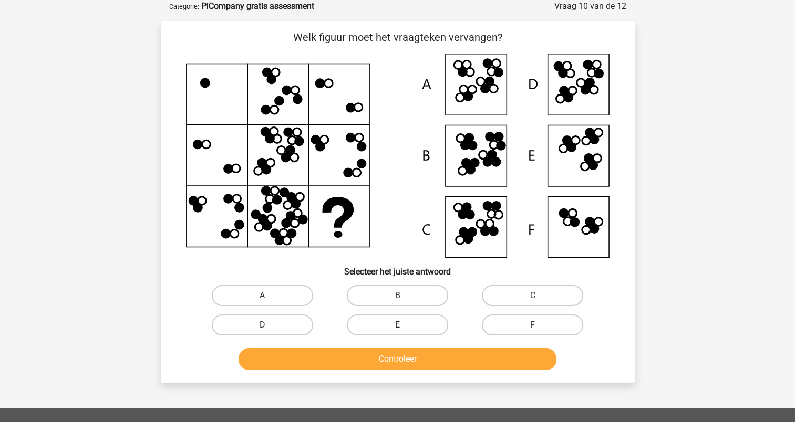
click at [437, 321] on label "E" at bounding box center [397, 325] width 101 height 21
click at [404, 325] on input "E" at bounding box center [400, 328] width 7 height 7
radio input "true"
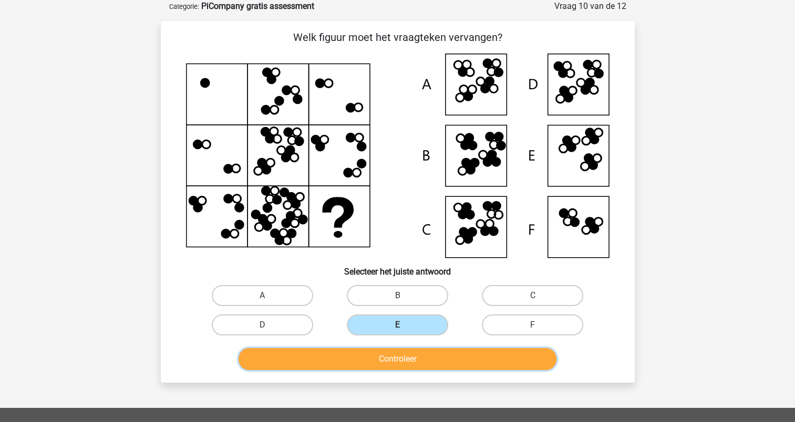
click at [429, 355] on button "Controleer" at bounding box center [398, 359] width 318 height 22
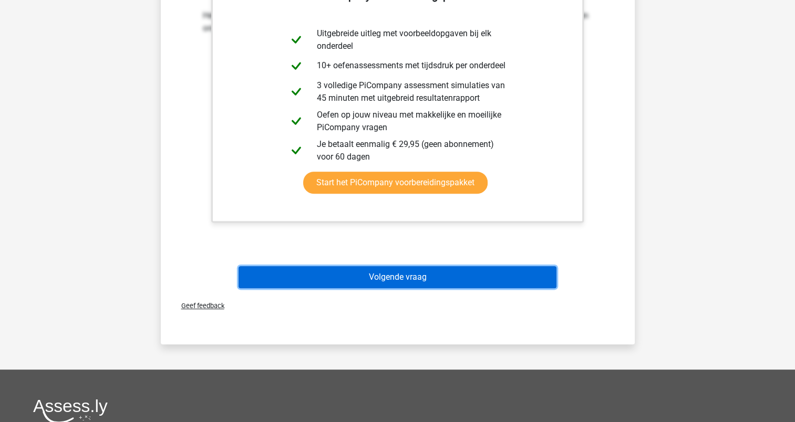
click at [386, 276] on button "Volgende vraag" at bounding box center [398, 277] width 318 height 22
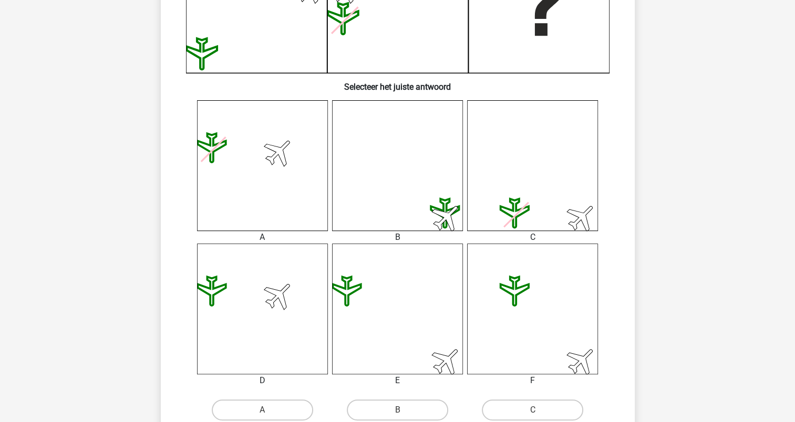
scroll to position [473, 0]
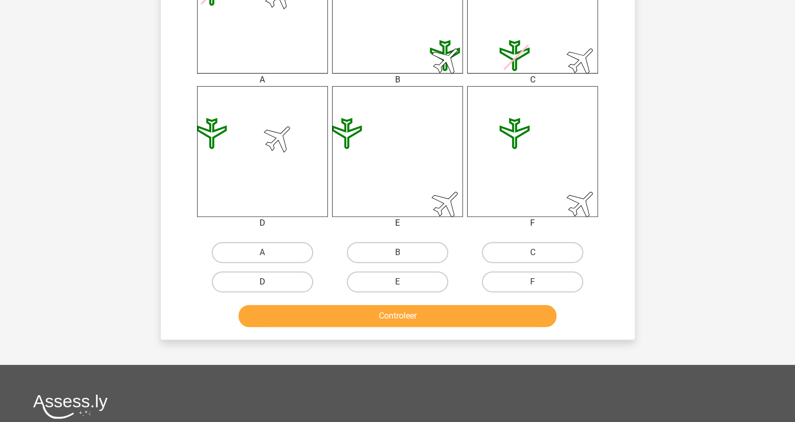
click at [296, 275] on label "D" at bounding box center [262, 282] width 101 height 21
click at [269, 282] on input "D" at bounding box center [265, 285] width 7 height 7
radio input "true"
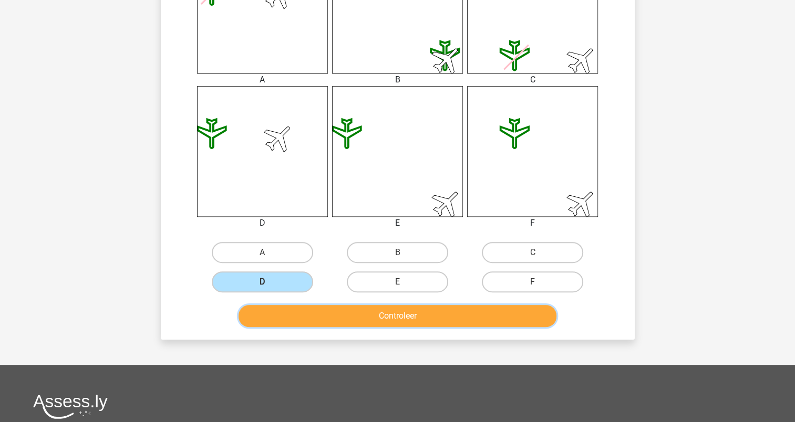
click at [375, 319] on button "Controleer" at bounding box center [398, 316] width 318 height 22
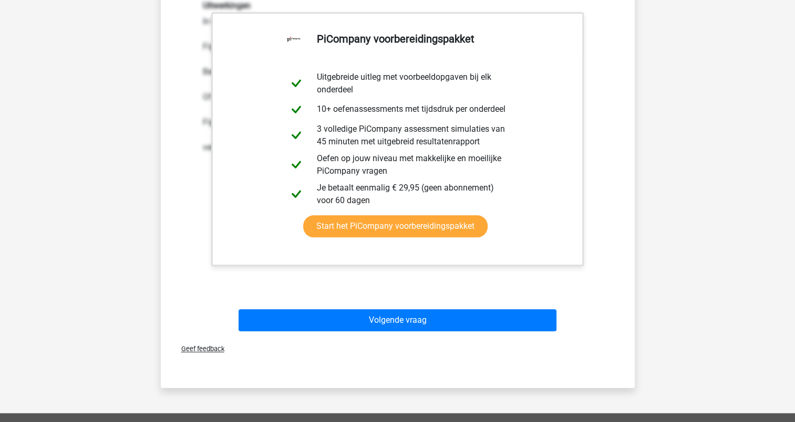
scroll to position [946, 0]
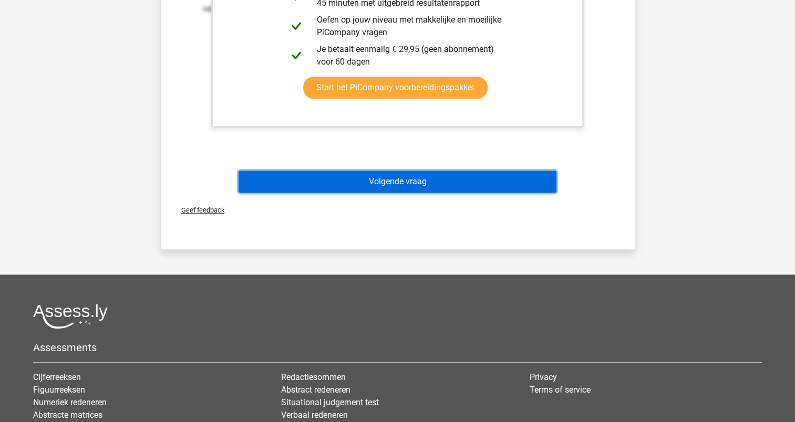
click at [401, 186] on button "Volgende vraag" at bounding box center [398, 182] width 318 height 22
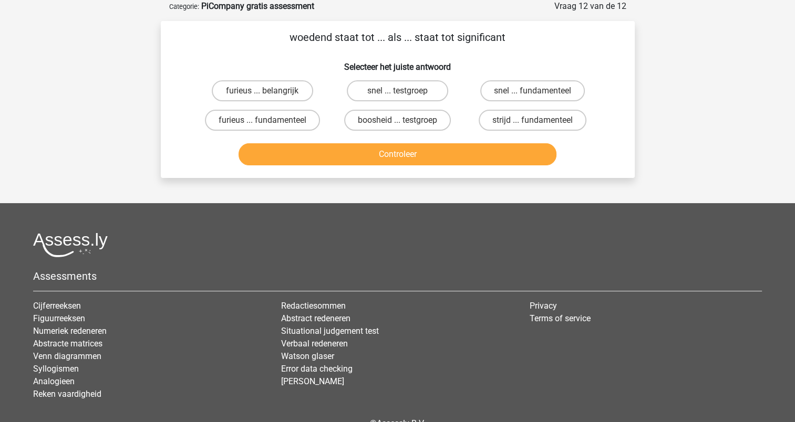
scroll to position [0, 0]
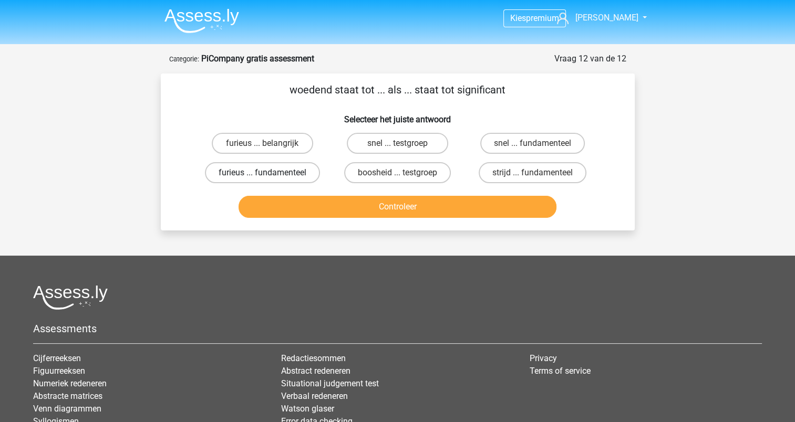
click at [275, 172] on label "furieus ... fundamenteel" at bounding box center [262, 172] width 115 height 21
click at [269, 173] on input "furieus ... fundamenteel" at bounding box center [265, 176] width 7 height 7
radio input "true"
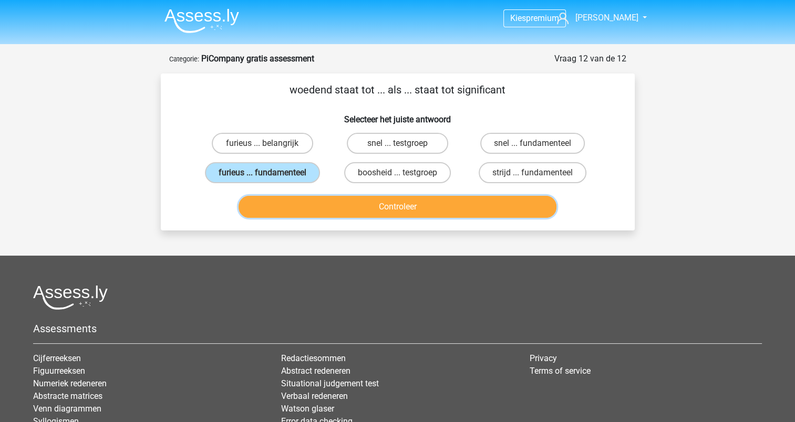
click at [339, 202] on button "Controleer" at bounding box center [398, 207] width 318 height 22
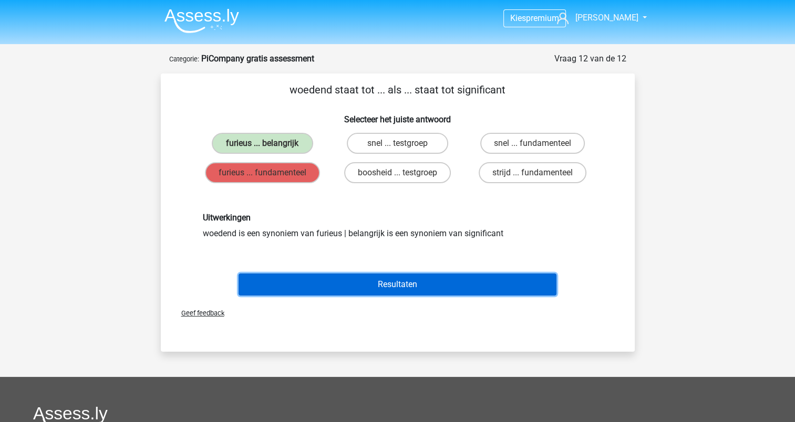
click at [401, 281] on button "Resultaten" at bounding box center [398, 285] width 318 height 22
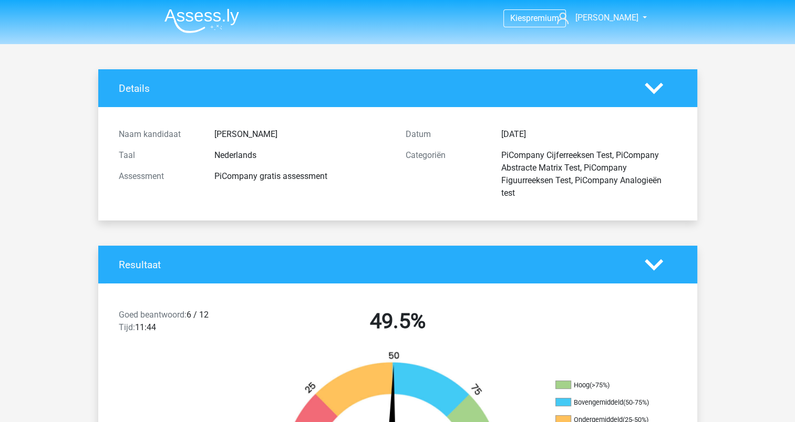
click at [192, 6] on li at bounding box center [197, 18] width 83 height 29
click at [189, 16] on img at bounding box center [201, 20] width 75 height 25
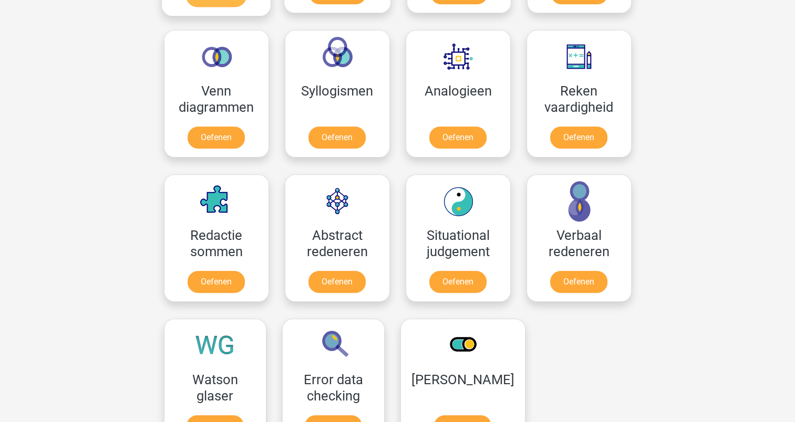
scroll to position [736, 0]
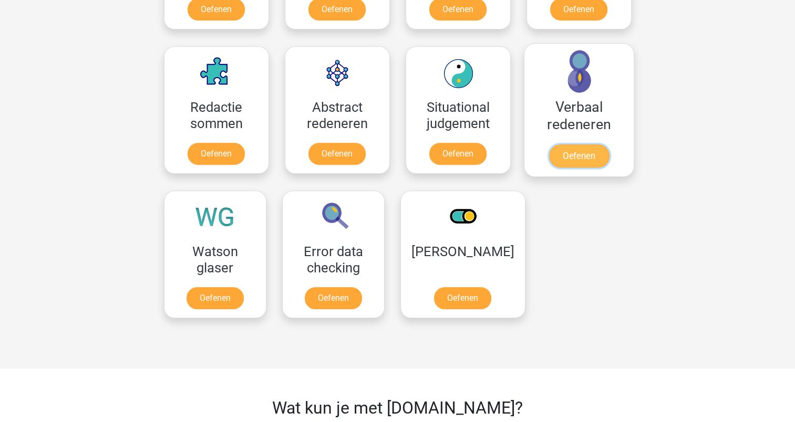
click at [570, 160] on link "Oefenen" at bounding box center [579, 156] width 60 height 23
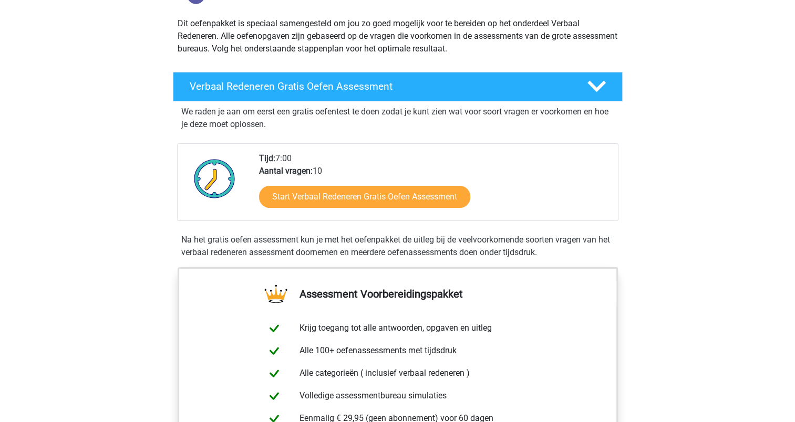
scroll to position [210, 0]
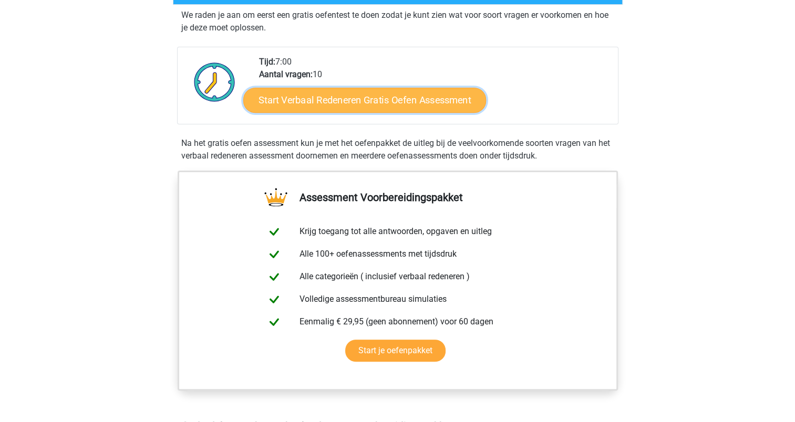
click at [434, 102] on link "Start Verbaal Redeneren Gratis Oefen Assessment" at bounding box center [364, 100] width 243 height 25
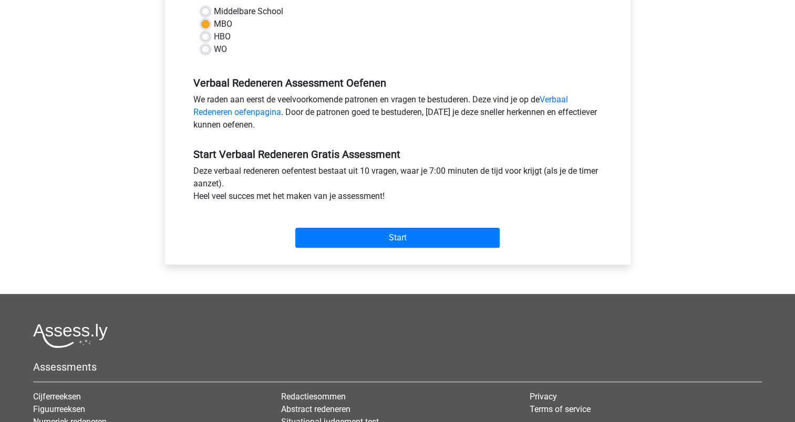
scroll to position [263, 0]
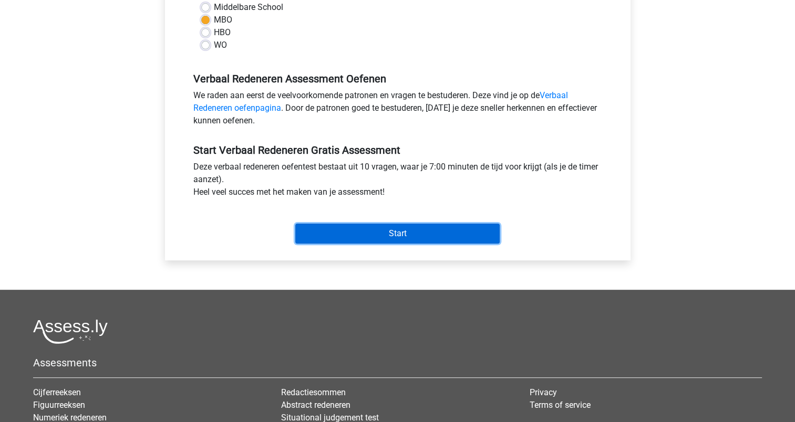
click at [404, 232] on input "Start" at bounding box center [397, 234] width 204 height 20
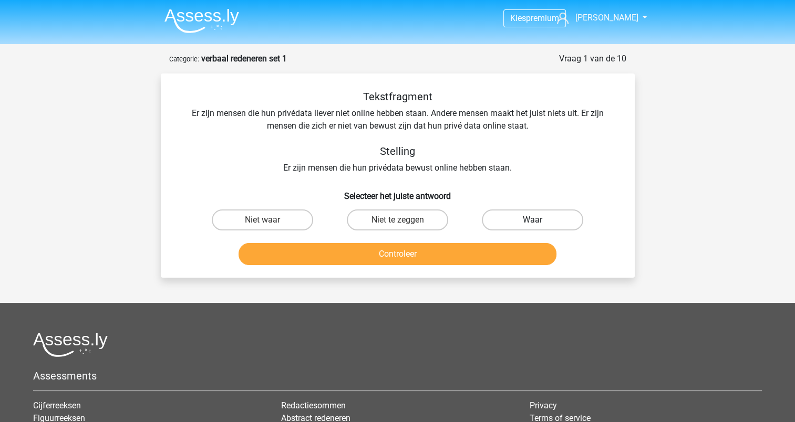
click at [510, 220] on label "Waar" at bounding box center [532, 220] width 101 height 21
click at [533, 220] on input "Waar" at bounding box center [536, 223] width 7 height 7
radio input "true"
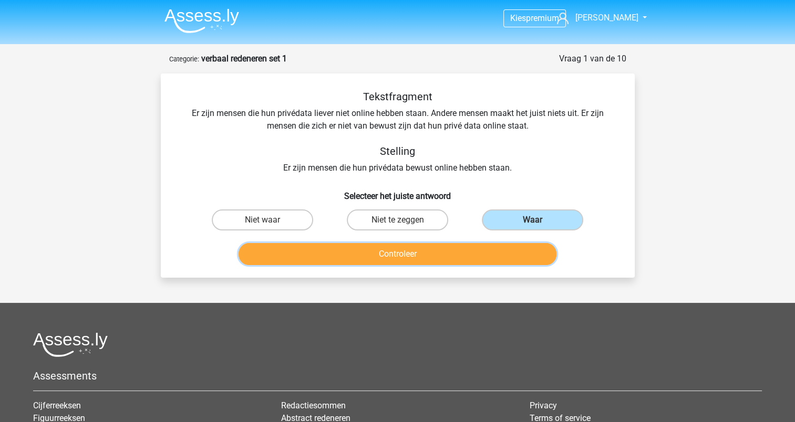
click at [412, 250] on button "Controleer" at bounding box center [398, 254] width 318 height 22
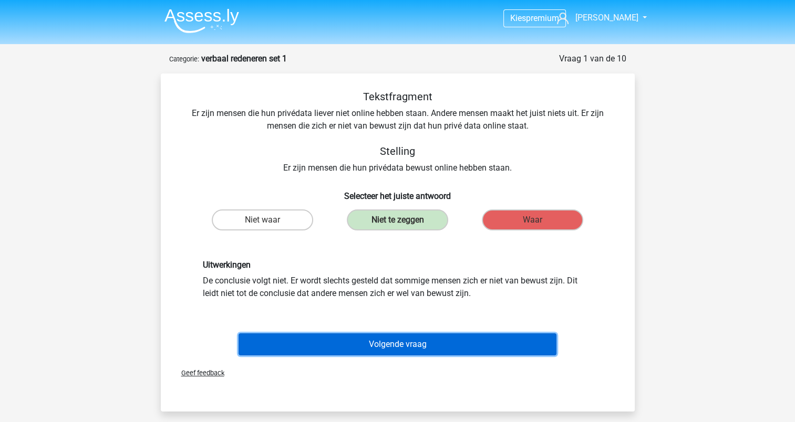
click at [414, 341] on button "Volgende vraag" at bounding box center [398, 345] width 318 height 22
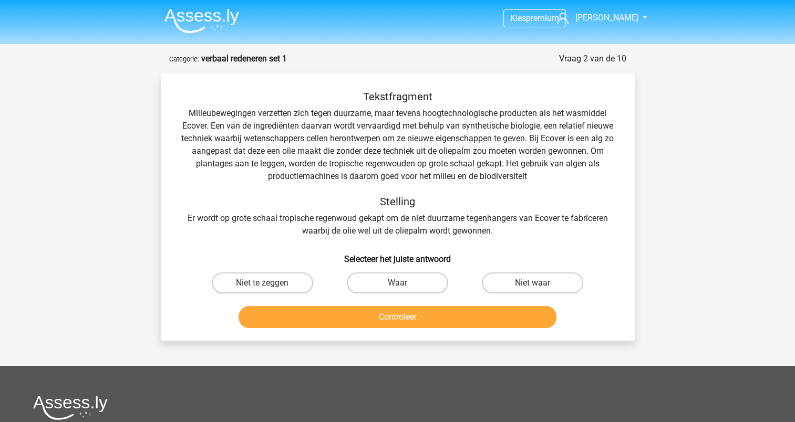
scroll to position [53, 0]
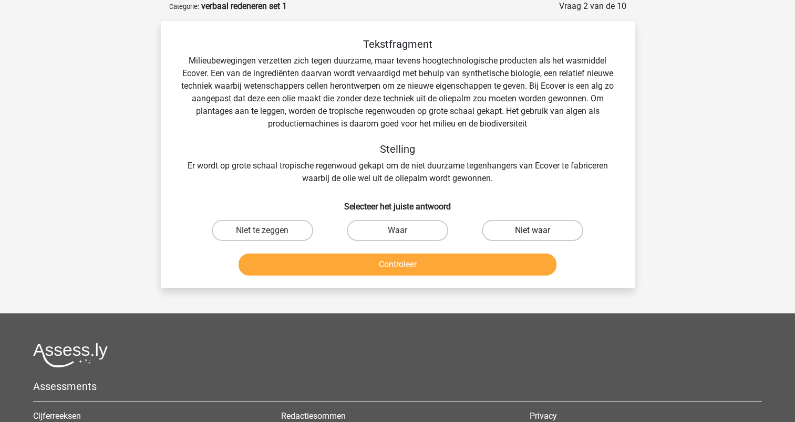
click at [525, 232] on label "Niet waar" at bounding box center [532, 230] width 101 height 21
click at [533, 232] on input "Niet waar" at bounding box center [536, 234] width 7 height 7
radio input "true"
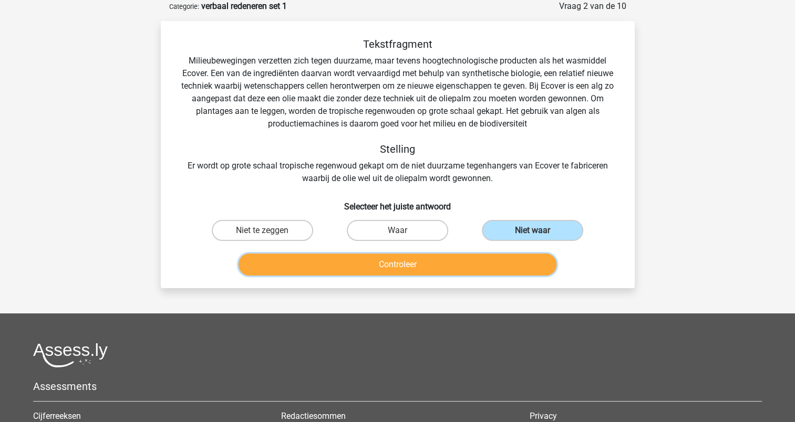
click at [458, 264] on button "Controleer" at bounding box center [398, 265] width 318 height 22
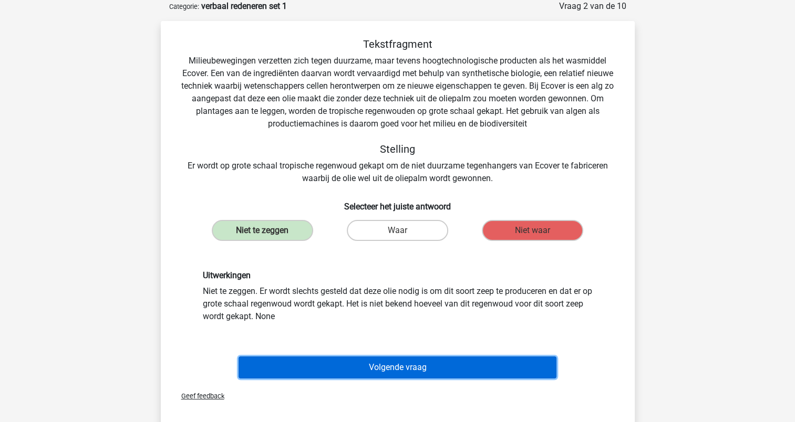
click at [399, 368] on button "Volgende vraag" at bounding box center [398, 368] width 318 height 22
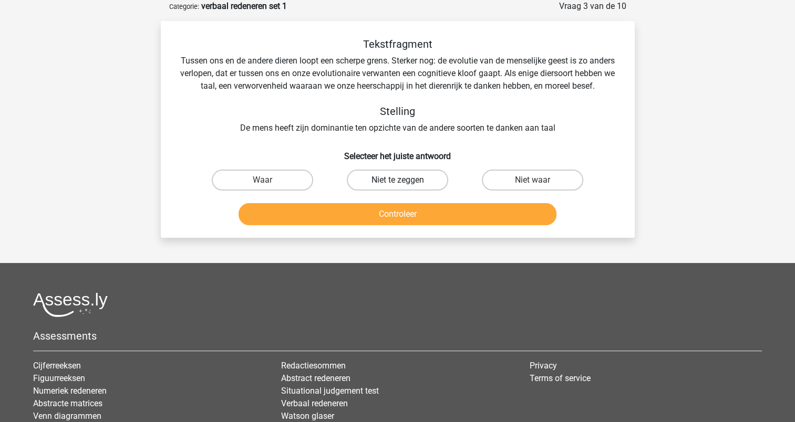
click at [398, 191] on label "Niet te zeggen" at bounding box center [397, 180] width 101 height 21
click at [398, 187] on input "Niet te zeggen" at bounding box center [400, 183] width 7 height 7
radio input "true"
click at [531, 191] on label "Niet waar" at bounding box center [532, 180] width 101 height 21
click at [533, 187] on input "Niet waar" at bounding box center [536, 183] width 7 height 7
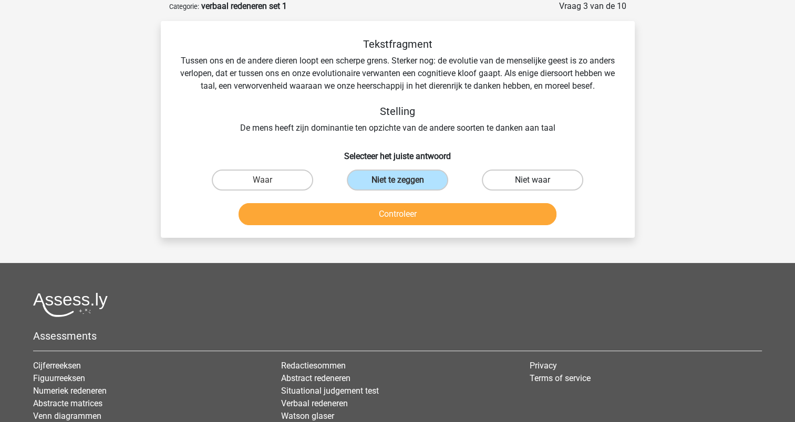
radio input "true"
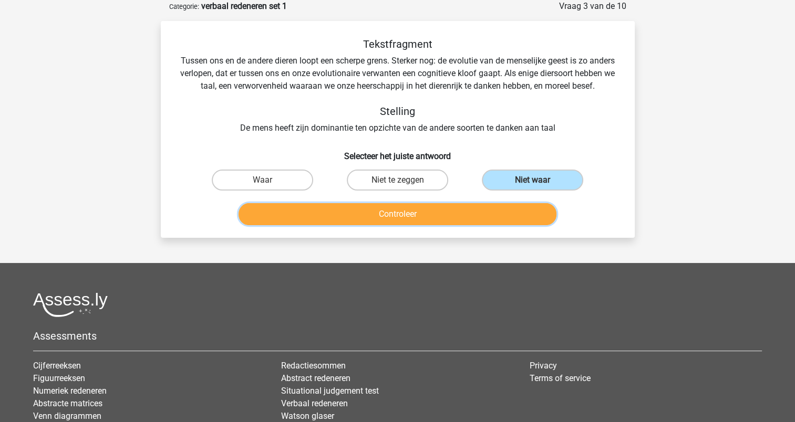
click at [486, 222] on button "Controleer" at bounding box center [398, 214] width 318 height 22
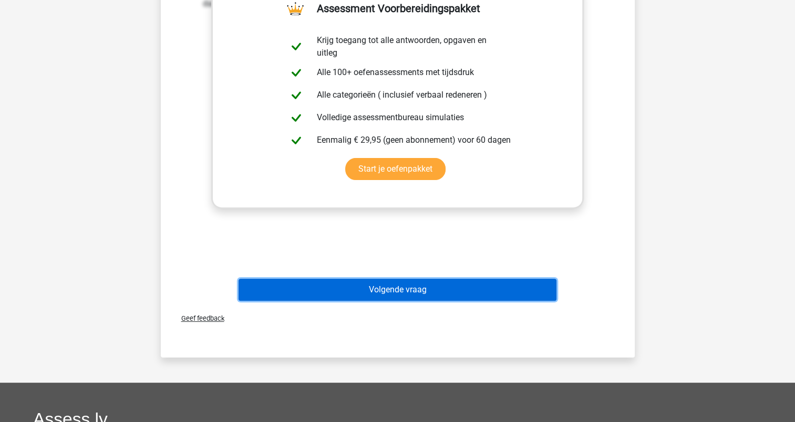
click at [393, 301] on button "Volgende vraag" at bounding box center [398, 290] width 318 height 22
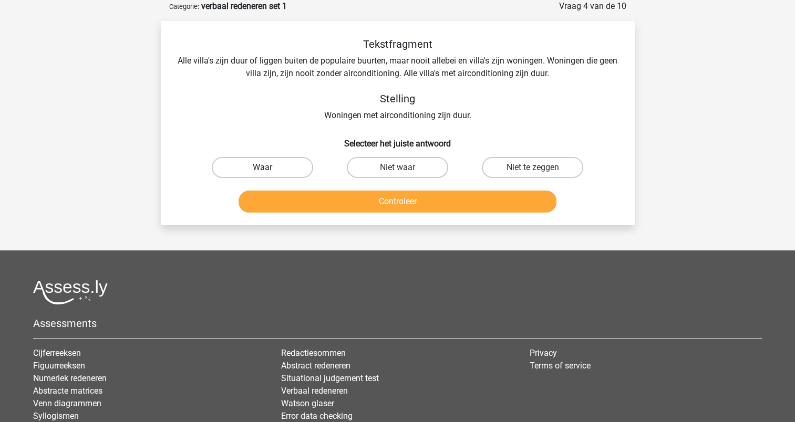
click at [298, 168] on label "Waar" at bounding box center [262, 167] width 101 height 21
click at [269, 168] on input "Waar" at bounding box center [265, 171] width 7 height 7
radio input "true"
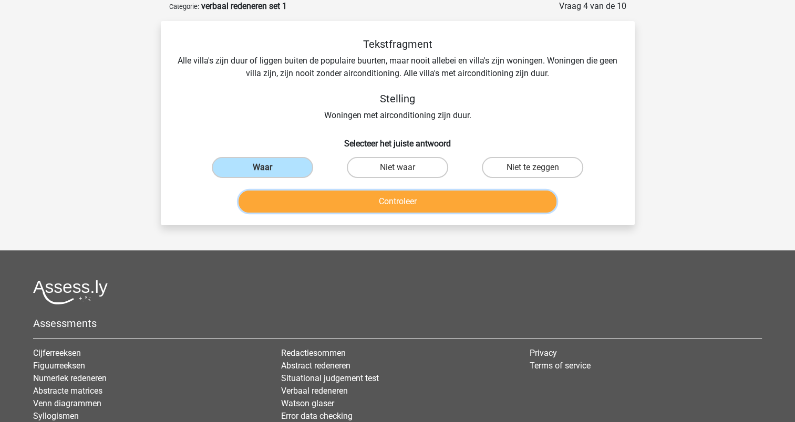
click at [356, 195] on button "Controleer" at bounding box center [398, 202] width 318 height 22
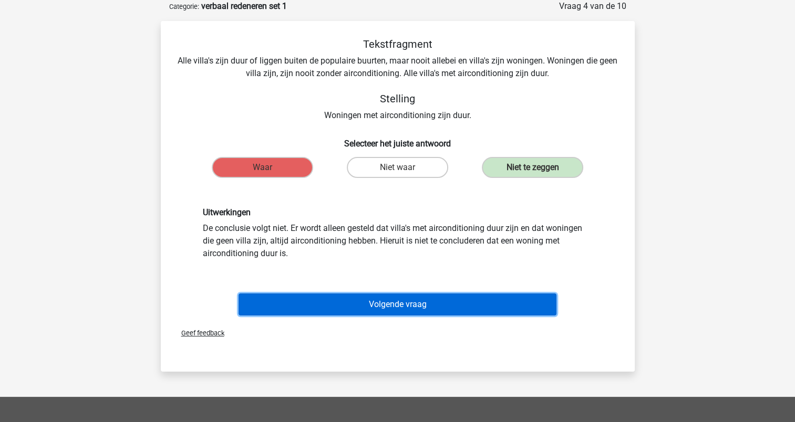
click at [399, 303] on button "Volgende vraag" at bounding box center [398, 305] width 318 height 22
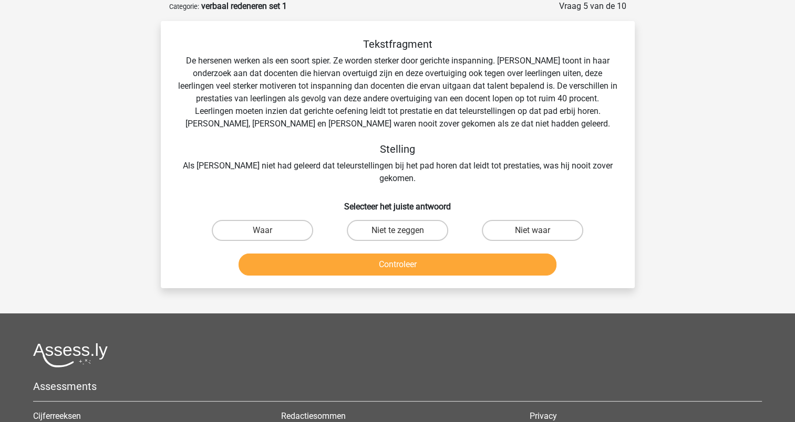
click at [379, 245] on div "Controleer" at bounding box center [398, 262] width 440 height 35
click at [391, 220] on label "Niet te zeggen" at bounding box center [397, 230] width 101 height 21
click at [397, 231] on input "Niet te zeggen" at bounding box center [400, 234] width 7 height 7
radio input "true"
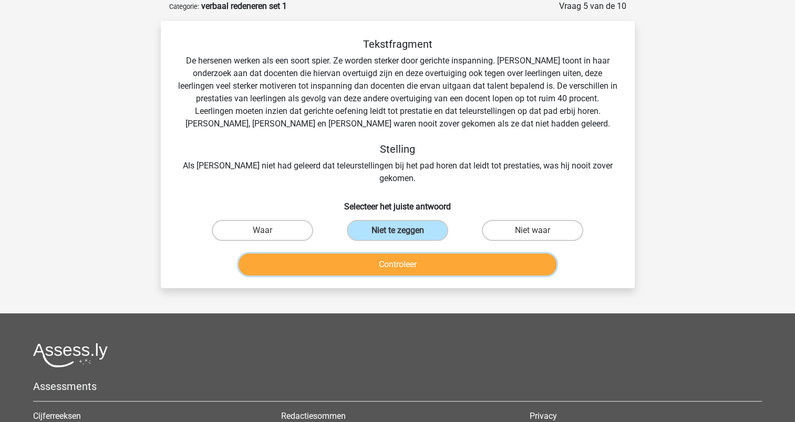
click at [391, 254] on button "Controleer" at bounding box center [398, 265] width 318 height 22
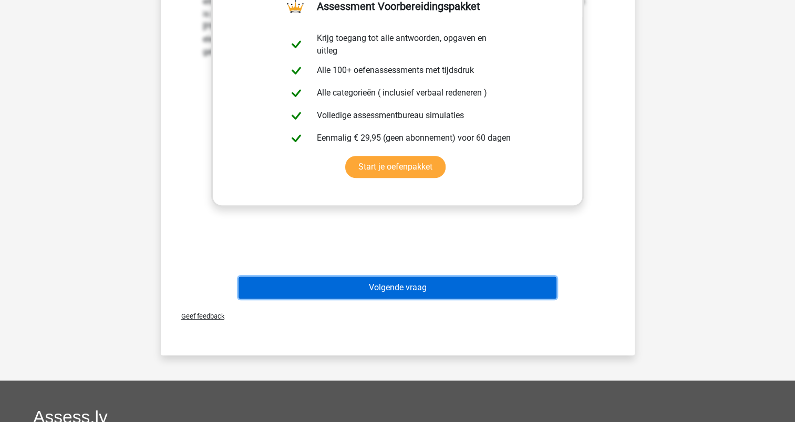
click at [384, 282] on button "Volgende vraag" at bounding box center [398, 288] width 318 height 22
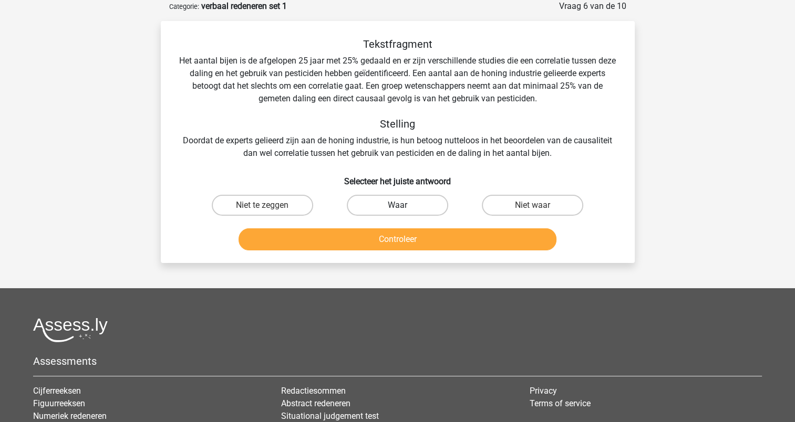
click at [400, 204] on label "Waar" at bounding box center [397, 205] width 101 height 21
click at [400, 205] on input "Waar" at bounding box center [400, 208] width 7 height 7
radio input "true"
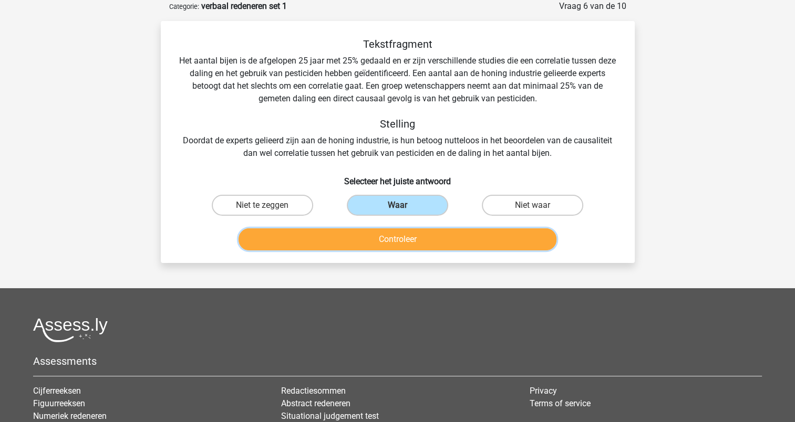
click at [392, 230] on button "Controleer" at bounding box center [398, 240] width 318 height 22
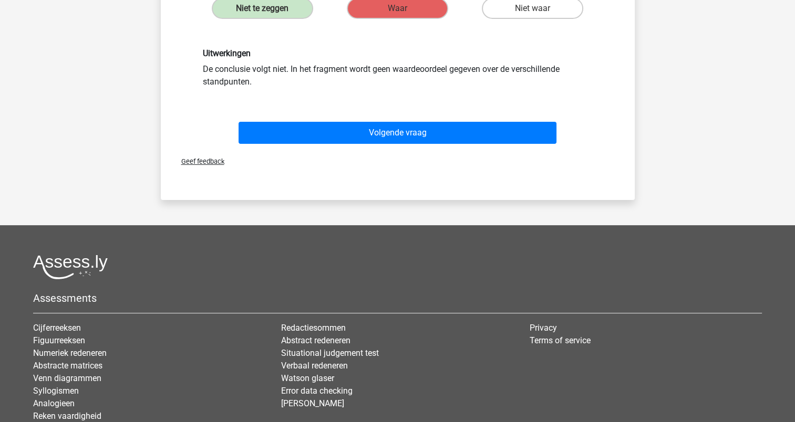
scroll to position [263, 0]
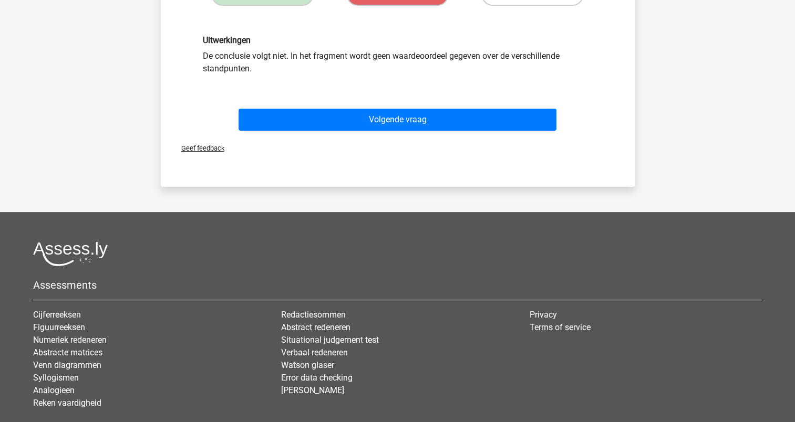
click at [392, 103] on div "Volgende vraag" at bounding box center [398, 117] width 440 height 35
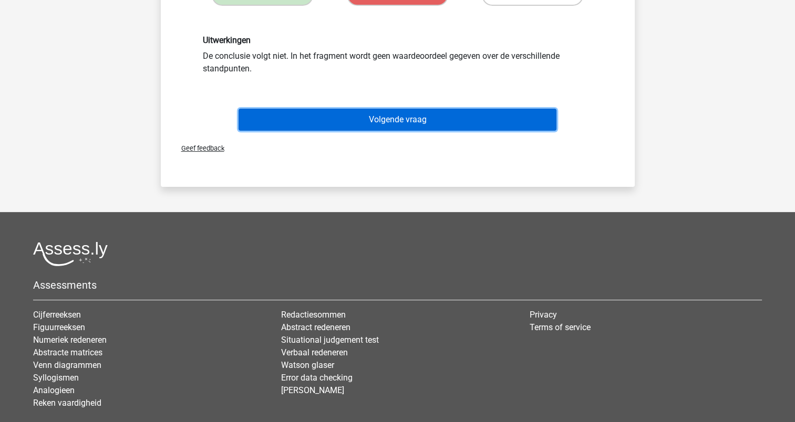
click at [391, 117] on button "Volgende vraag" at bounding box center [398, 120] width 318 height 22
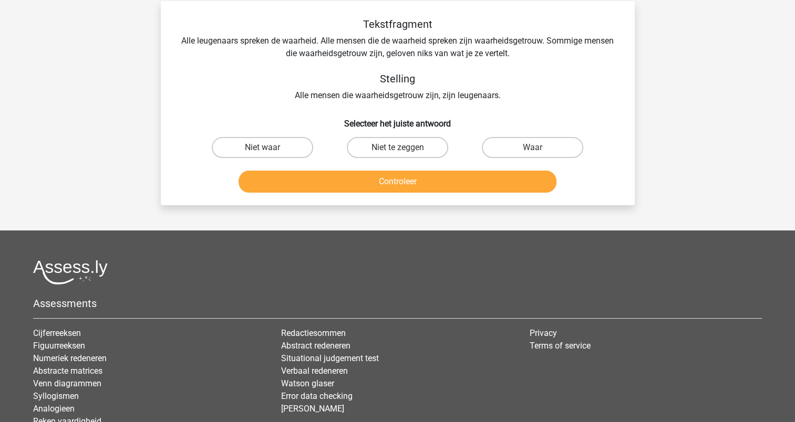
scroll to position [53, 0]
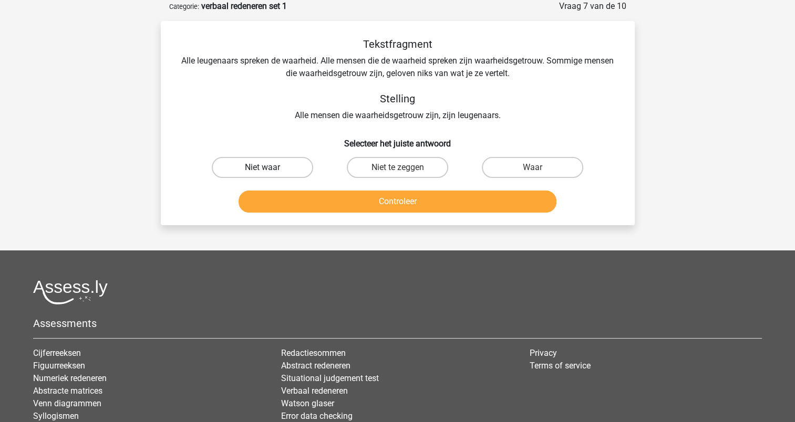
click at [284, 164] on label "Niet waar" at bounding box center [262, 167] width 101 height 21
click at [269, 168] on input "Niet waar" at bounding box center [265, 171] width 7 height 7
radio input "true"
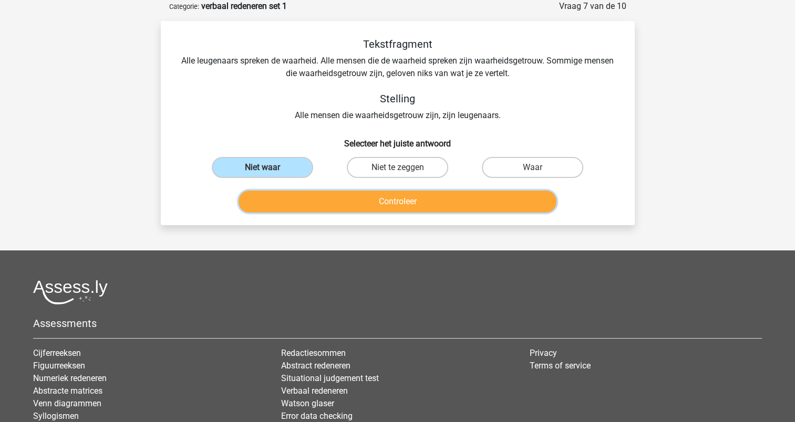
click at [360, 198] on button "Controleer" at bounding box center [398, 202] width 318 height 22
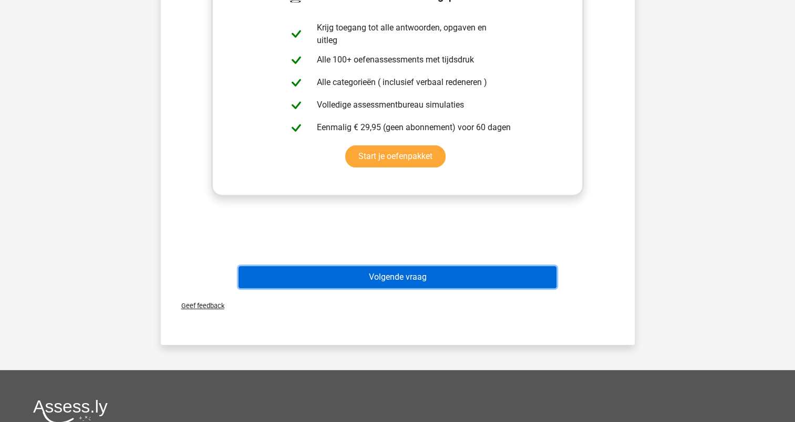
click at [387, 275] on button "Volgende vraag" at bounding box center [398, 277] width 318 height 22
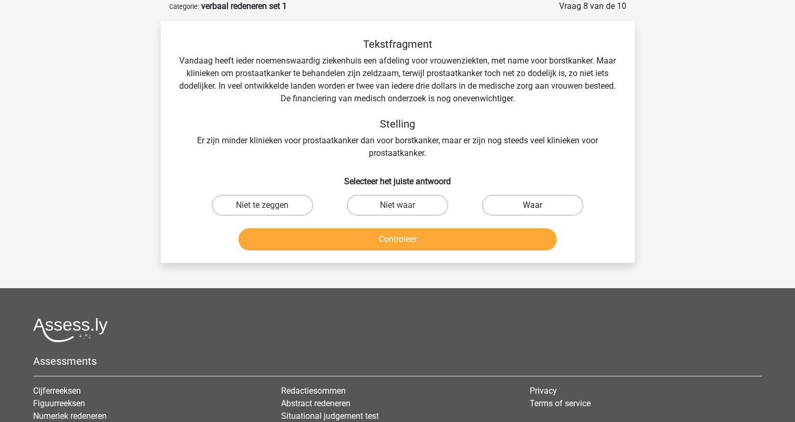
click at [511, 200] on label "Waar" at bounding box center [532, 205] width 101 height 21
click at [533, 205] on input "Waar" at bounding box center [536, 208] width 7 height 7
radio input "true"
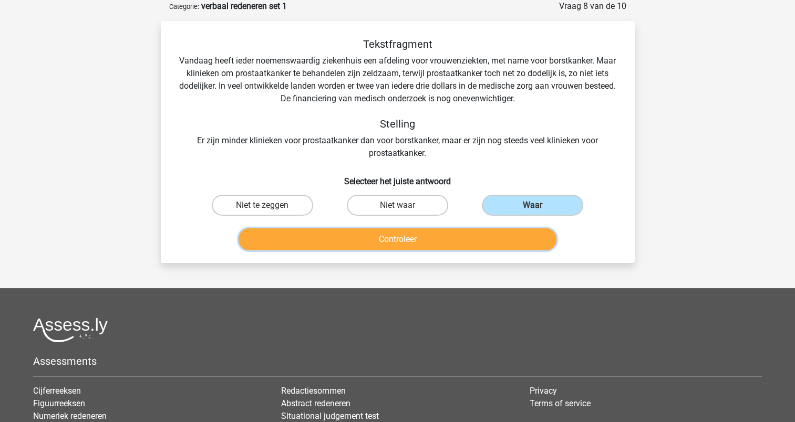
click at [437, 242] on button "Controleer" at bounding box center [398, 240] width 318 height 22
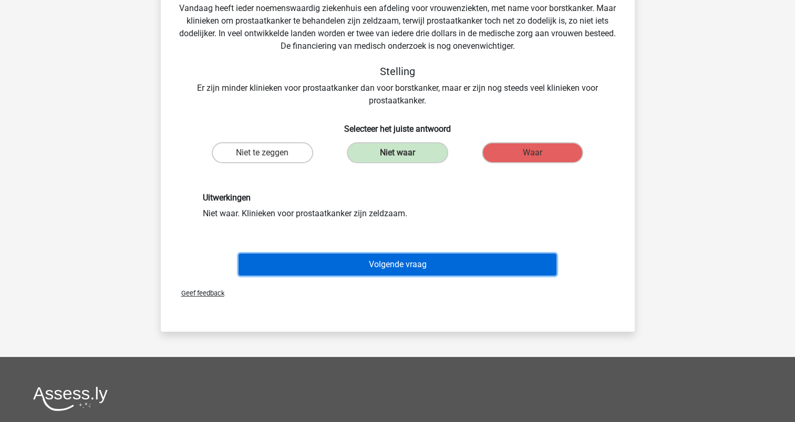
click at [386, 263] on button "Volgende vraag" at bounding box center [398, 265] width 318 height 22
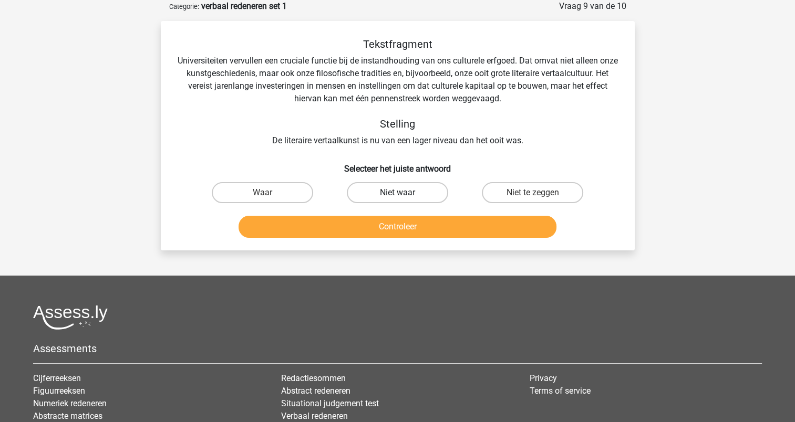
click at [393, 187] on label "Niet waar" at bounding box center [397, 192] width 101 height 21
click at [397, 193] on input "Niet waar" at bounding box center [400, 196] width 7 height 7
radio input "true"
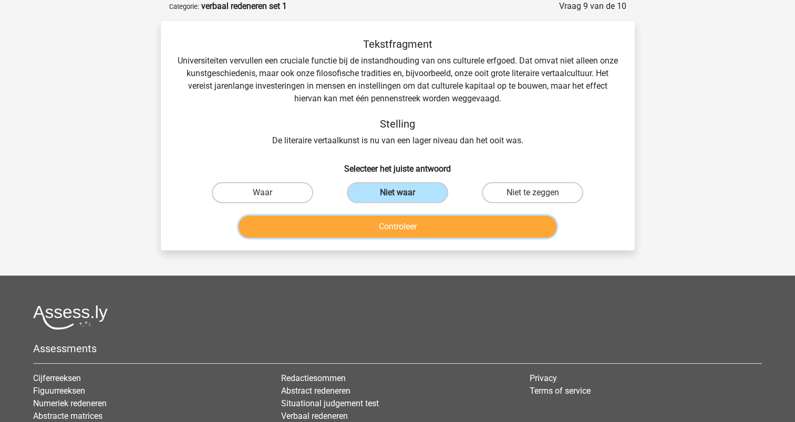
click at [390, 220] on button "Controleer" at bounding box center [398, 227] width 318 height 22
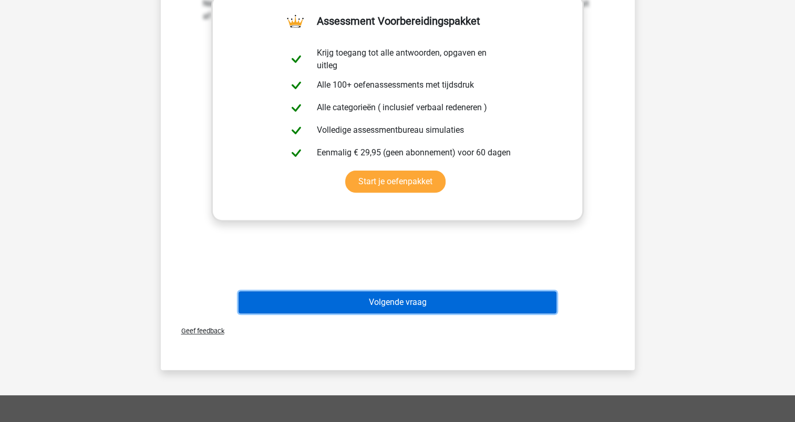
click at [396, 301] on button "Volgende vraag" at bounding box center [398, 303] width 318 height 22
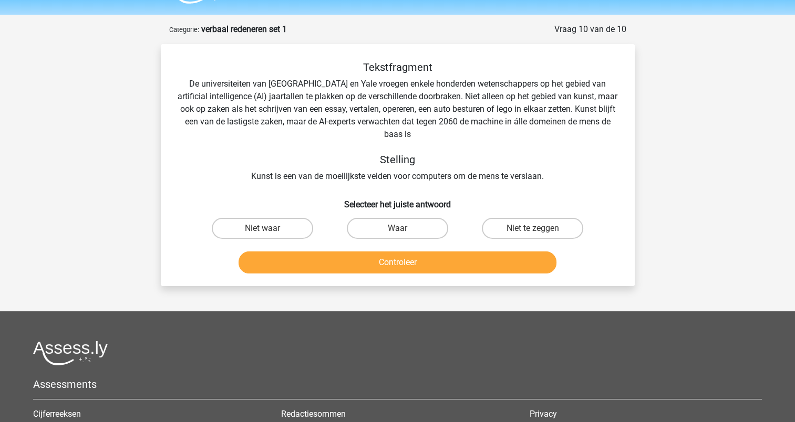
scroll to position [0, 0]
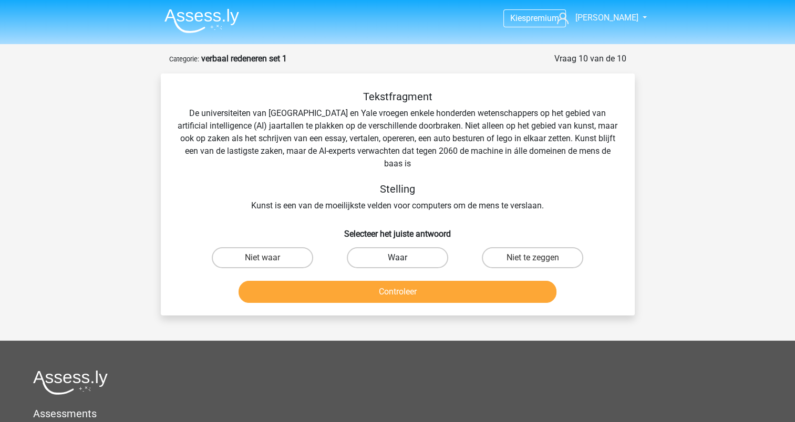
click at [388, 256] on label "Waar" at bounding box center [397, 258] width 101 height 21
click at [397, 258] on input "Waar" at bounding box center [400, 261] width 7 height 7
radio input "true"
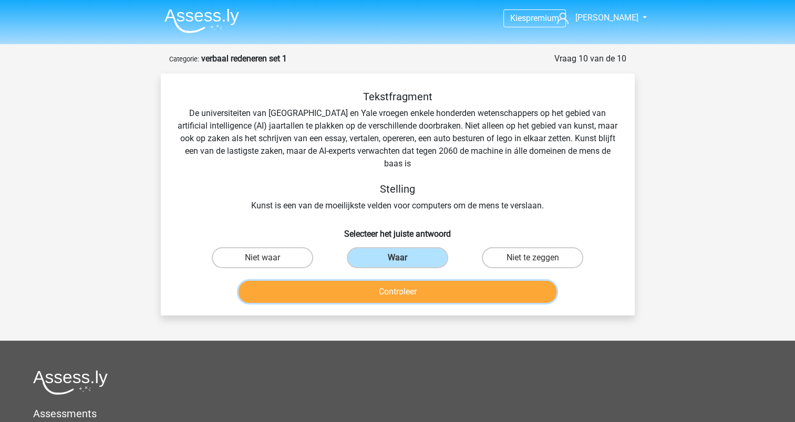
click at [387, 294] on button "Controleer" at bounding box center [398, 292] width 318 height 22
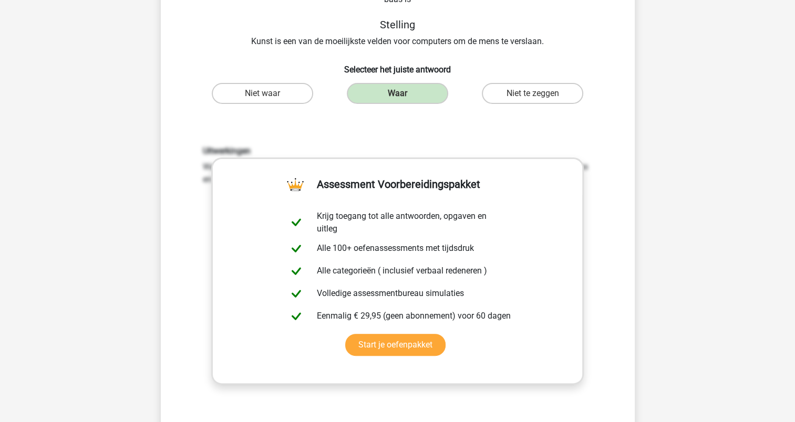
scroll to position [315, 0]
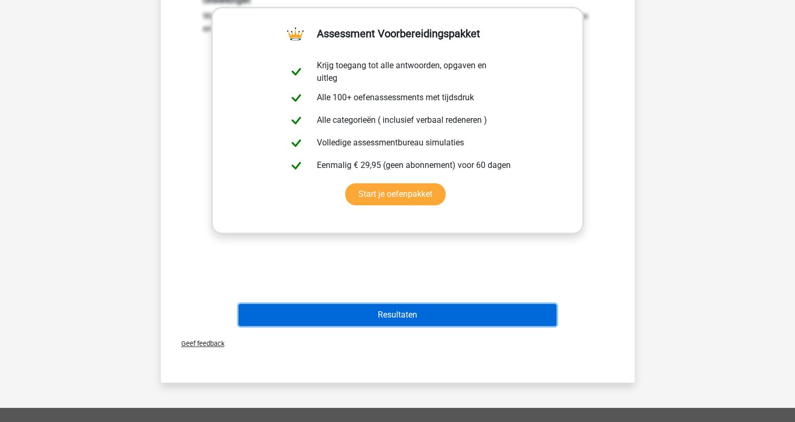
click at [386, 311] on button "Resultaten" at bounding box center [398, 315] width 318 height 22
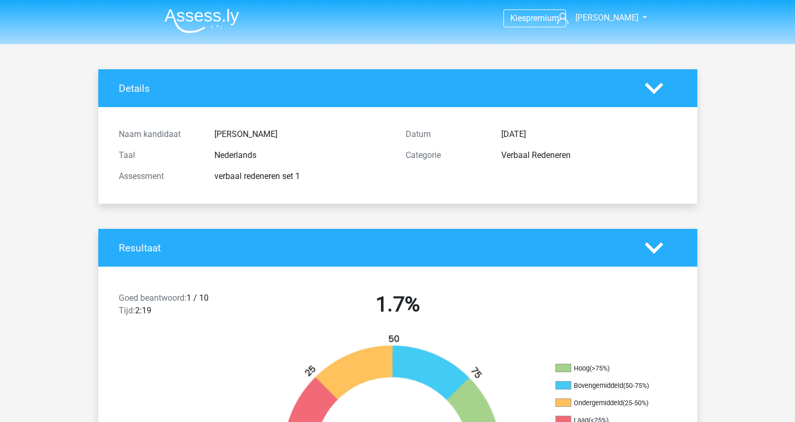
click at [187, 16] on img at bounding box center [201, 20] width 75 height 25
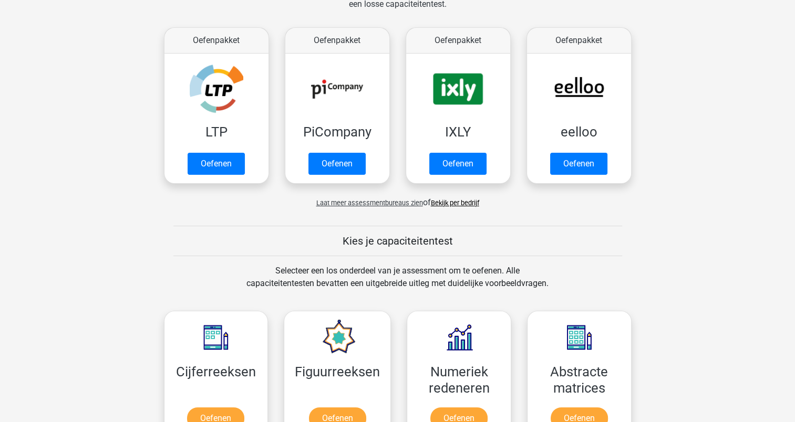
scroll to position [368, 0]
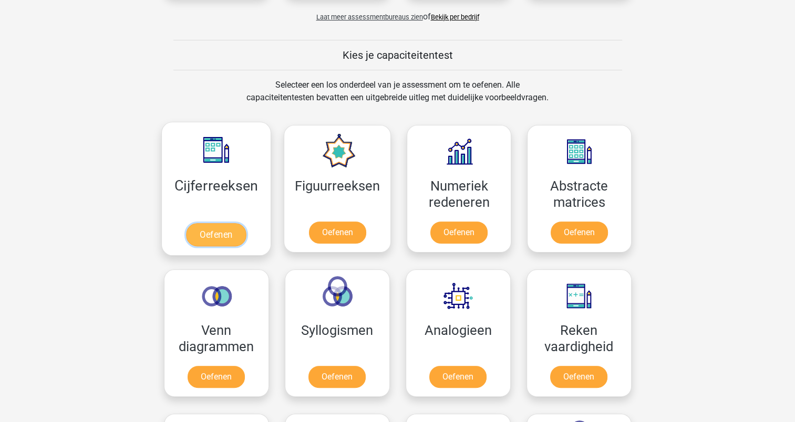
click at [233, 239] on link "Oefenen" at bounding box center [216, 234] width 60 height 23
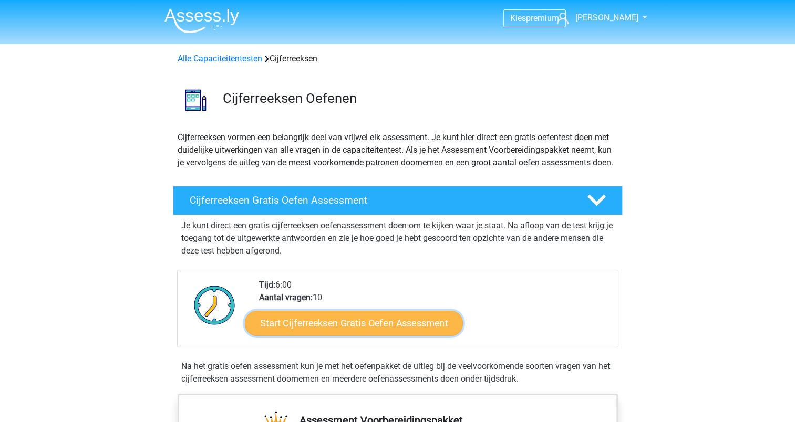
click at [310, 334] on link "Start Cijferreeksen Gratis Oefen Assessment" at bounding box center [354, 323] width 218 height 25
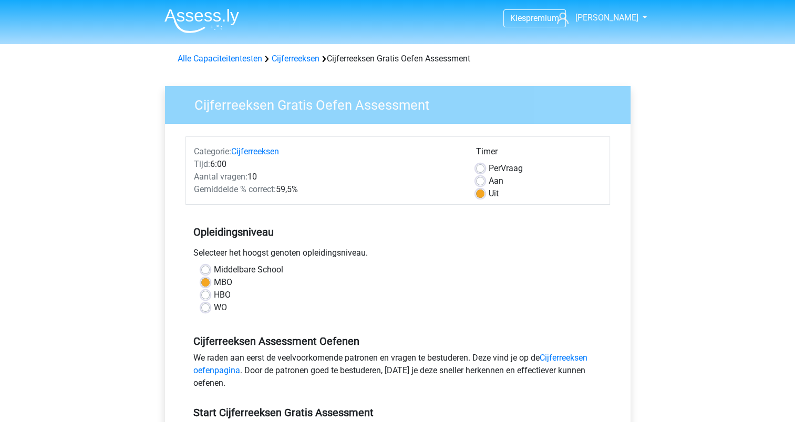
scroll to position [158, 0]
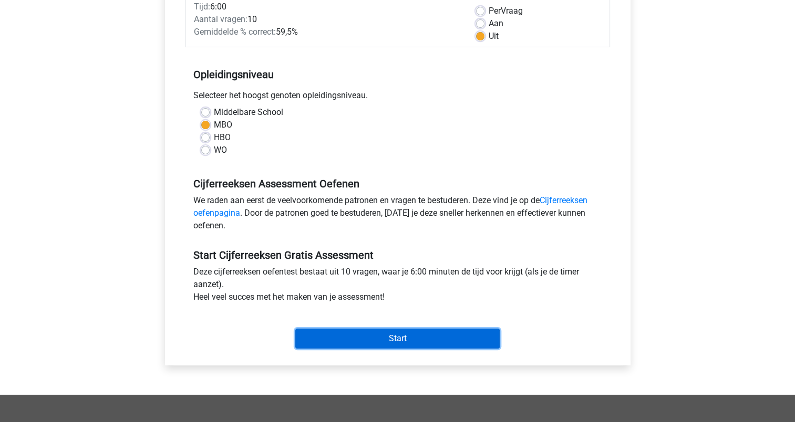
click at [378, 341] on input "Start" at bounding box center [397, 339] width 204 height 20
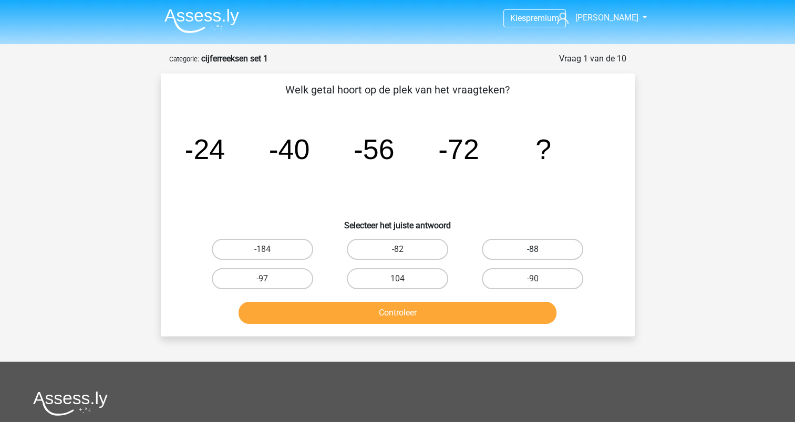
click at [513, 248] on label "-88" at bounding box center [532, 249] width 101 height 21
click at [533, 250] on input "-88" at bounding box center [536, 253] width 7 height 7
radio input "true"
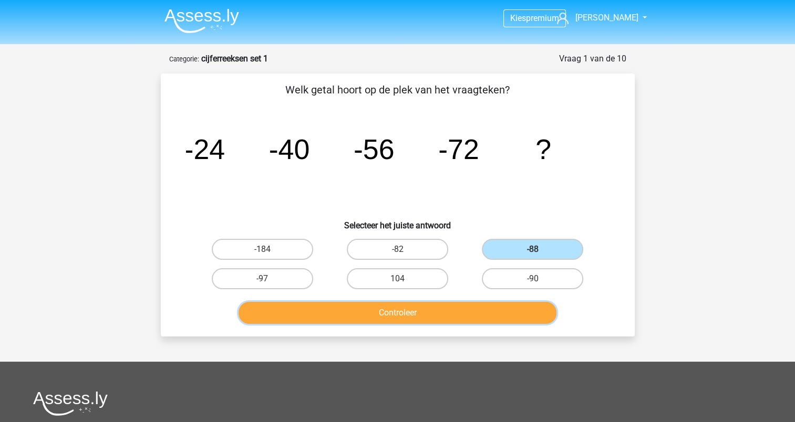
click at [431, 316] on button "Controleer" at bounding box center [398, 313] width 318 height 22
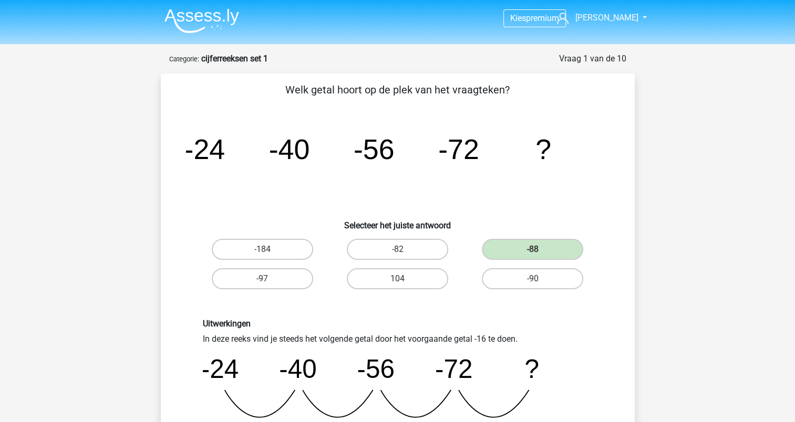
scroll to position [158, 0]
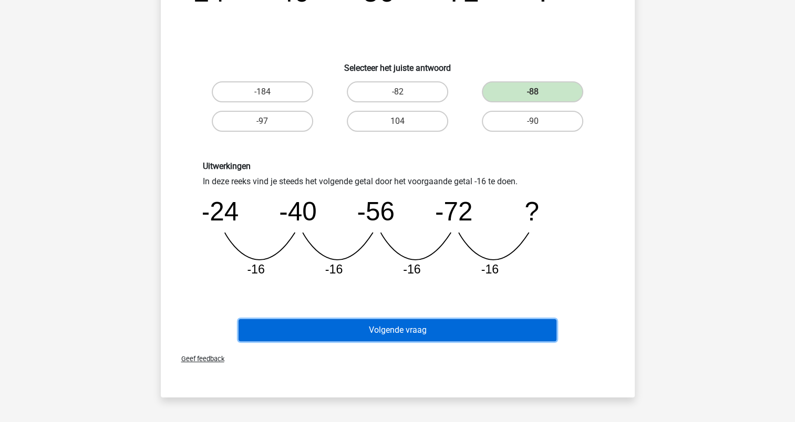
click at [413, 333] on button "Volgende vraag" at bounding box center [398, 330] width 318 height 22
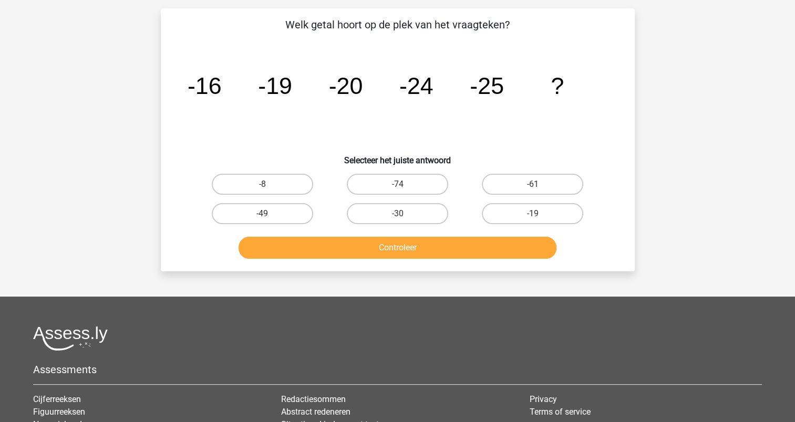
scroll to position [53, 0]
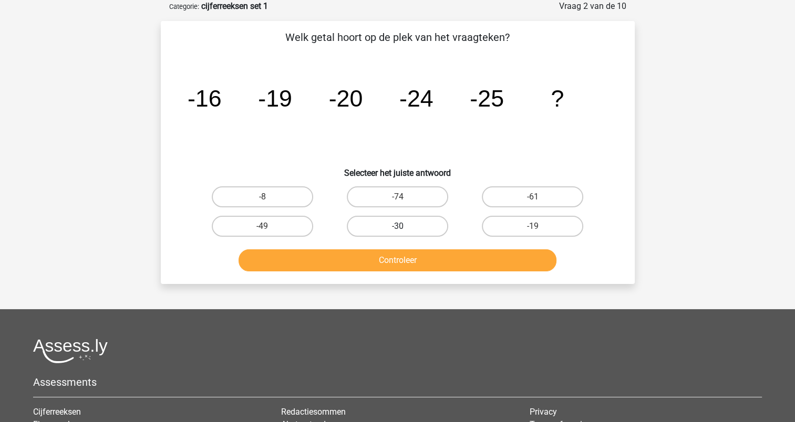
click at [387, 221] on label "-30" at bounding box center [397, 226] width 101 height 21
click at [397, 226] on input "-30" at bounding box center [400, 229] width 7 height 7
radio input "true"
click at [393, 259] on button "Controleer" at bounding box center [398, 261] width 318 height 22
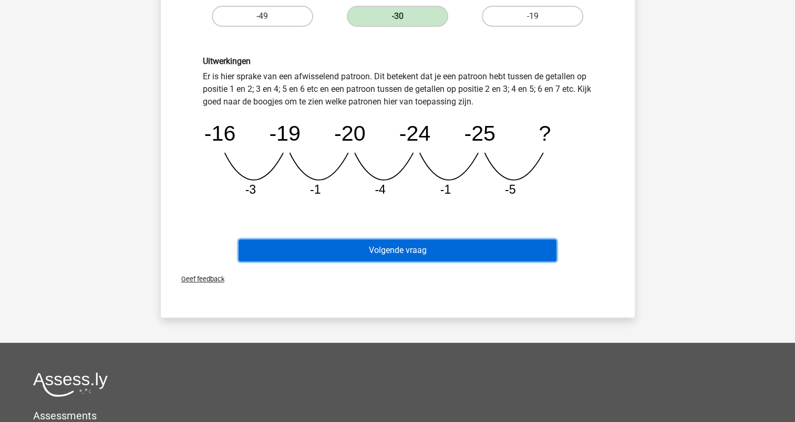
click at [396, 251] on button "Volgende vraag" at bounding box center [398, 251] width 318 height 22
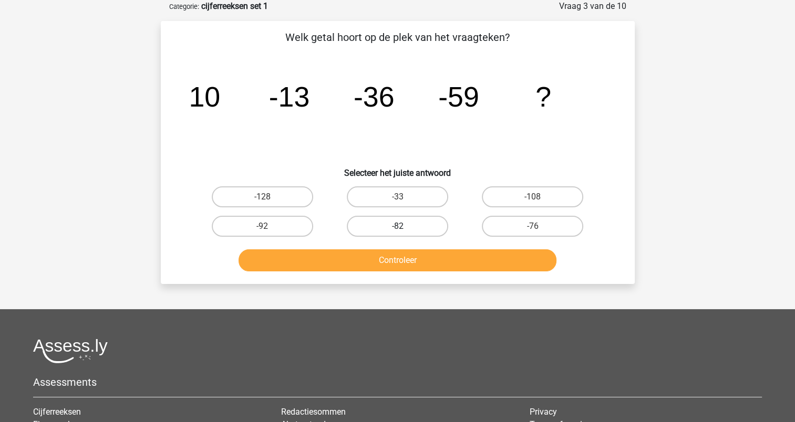
click at [401, 223] on label "-82" at bounding box center [397, 226] width 101 height 21
click at [401, 226] on input "-82" at bounding box center [400, 229] width 7 height 7
radio input "true"
click at [408, 261] on button "Controleer" at bounding box center [398, 261] width 318 height 22
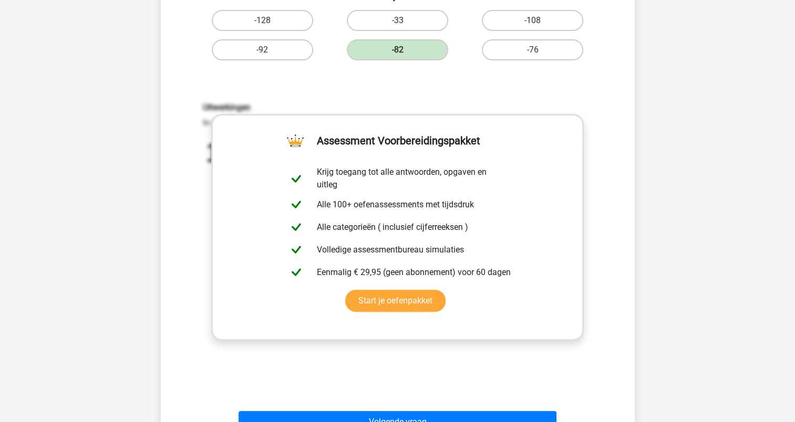
scroll to position [420, 0]
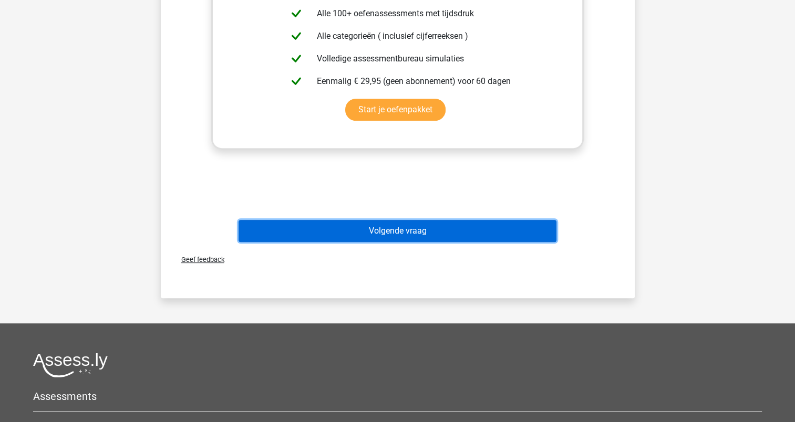
click at [410, 228] on button "Volgende vraag" at bounding box center [398, 231] width 318 height 22
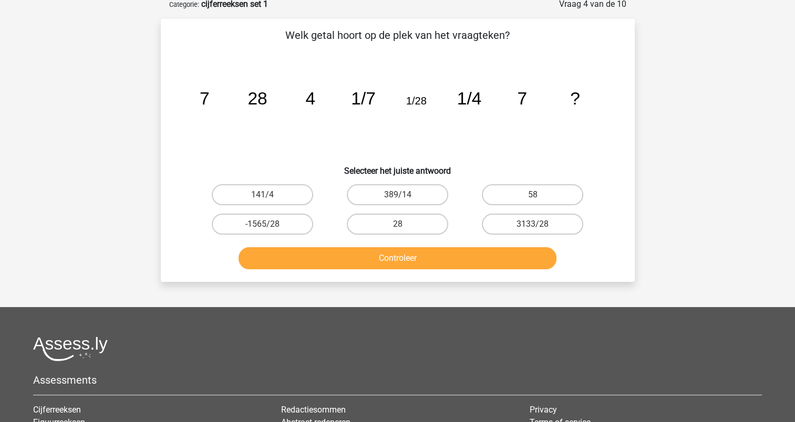
scroll to position [53, 0]
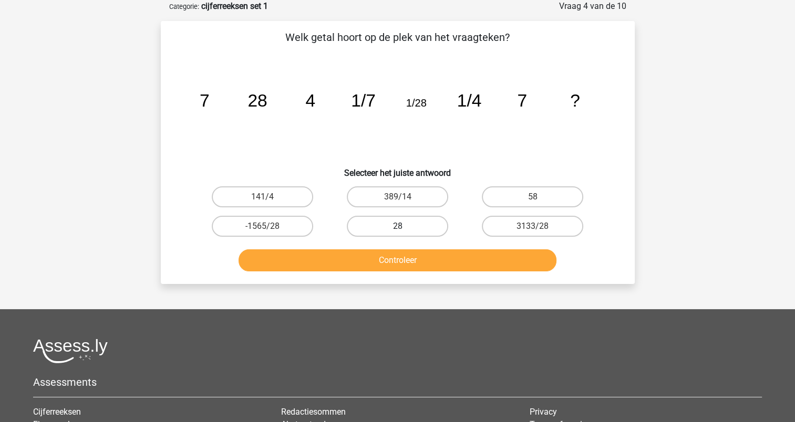
click at [394, 221] on label "28" at bounding box center [397, 226] width 101 height 21
click at [397, 226] on input "28" at bounding box center [400, 229] width 7 height 7
radio input "true"
click at [404, 261] on button "Controleer" at bounding box center [398, 261] width 318 height 22
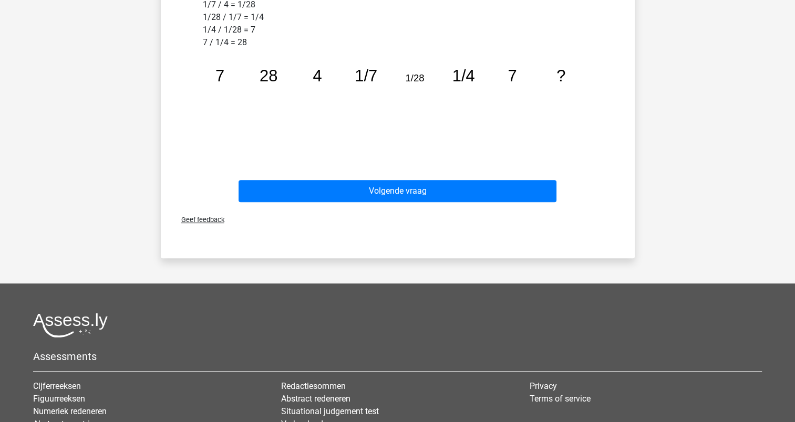
scroll to position [420, 0]
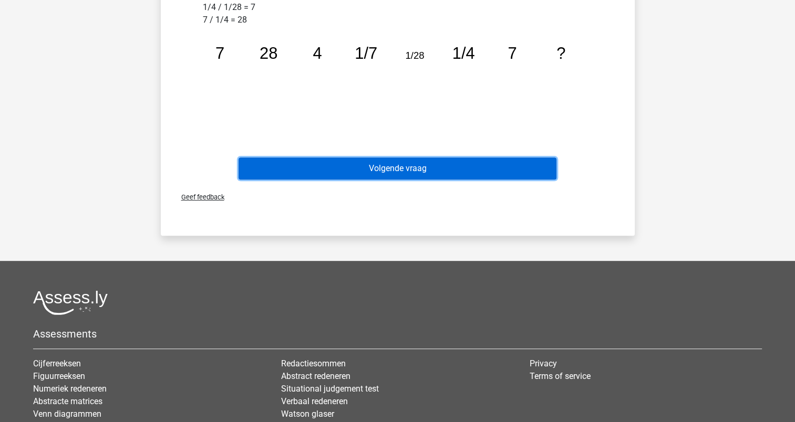
click at [412, 167] on button "Volgende vraag" at bounding box center [398, 169] width 318 height 22
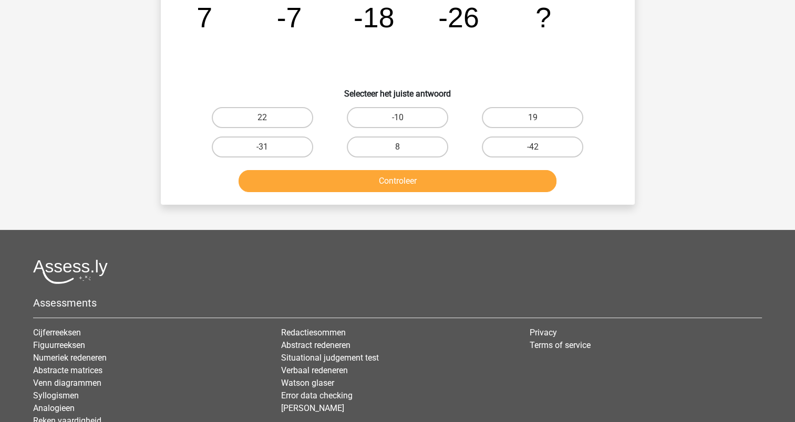
scroll to position [53, 0]
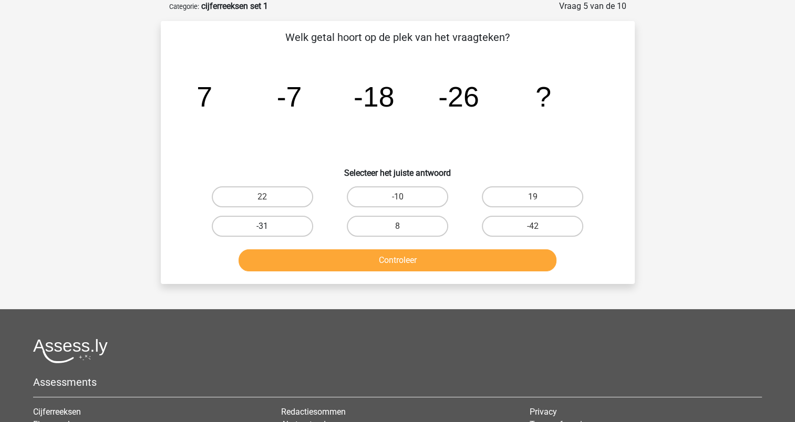
click at [290, 221] on label "-31" at bounding box center [262, 226] width 101 height 21
click at [269, 226] on input "-31" at bounding box center [265, 229] width 7 height 7
radio input "true"
click at [394, 262] on button "Controleer" at bounding box center [398, 261] width 318 height 22
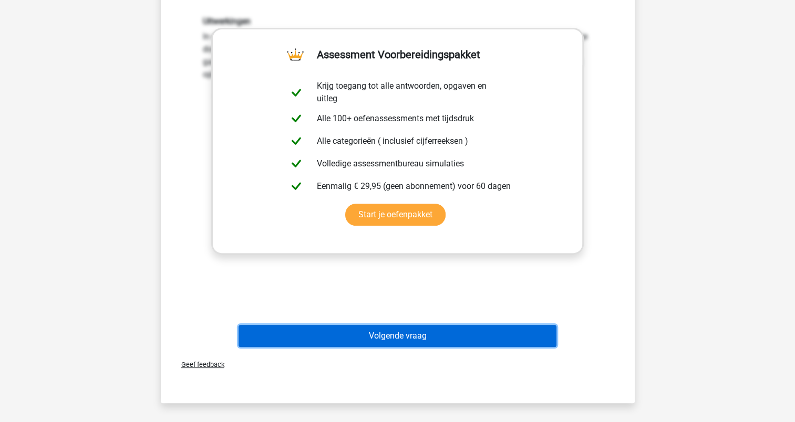
click at [405, 327] on button "Volgende vraag" at bounding box center [398, 336] width 318 height 22
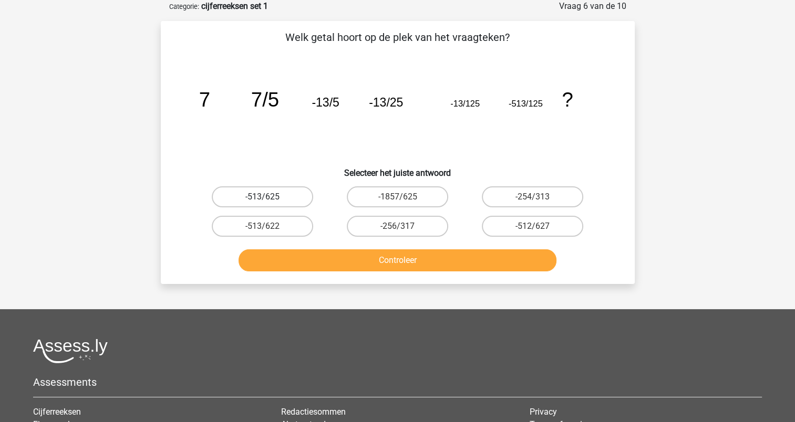
click at [291, 200] on label "-513/625" at bounding box center [262, 197] width 101 height 21
click at [269, 200] on input "-513/625" at bounding box center [265, 200] width 7 height 7
radio input "true"
click at [384, 256] on button "Controleer" at bounding box center [398, 261] width 318 height 22
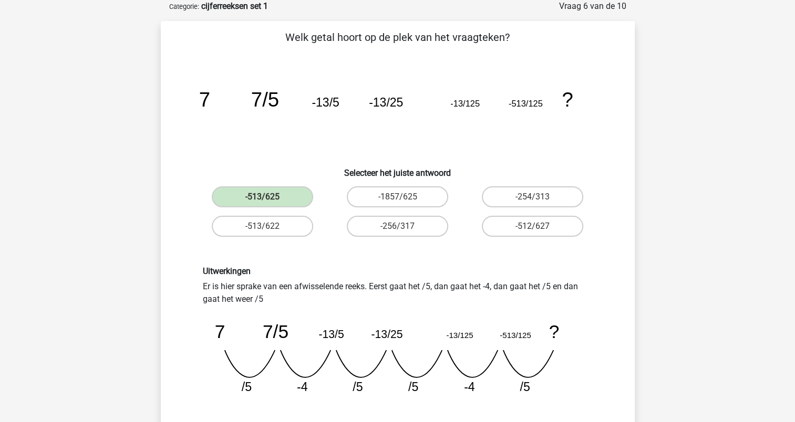
scroll to position [263, 0]
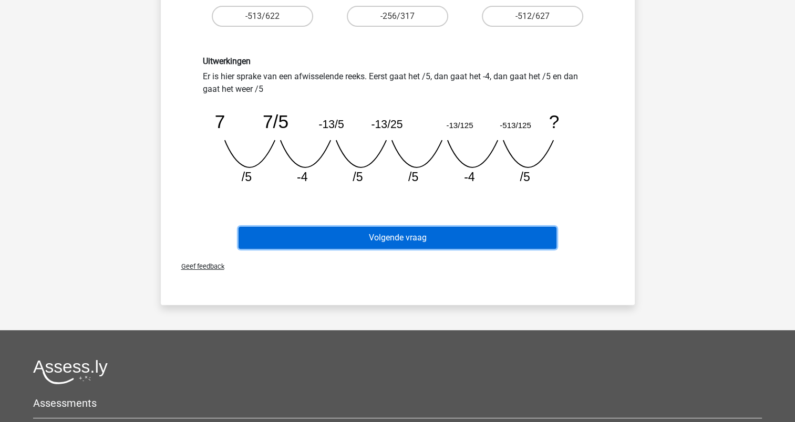
click at [393, 232] on button "Volgende vraag" at bounding box center [398, 238] width 318 height 22
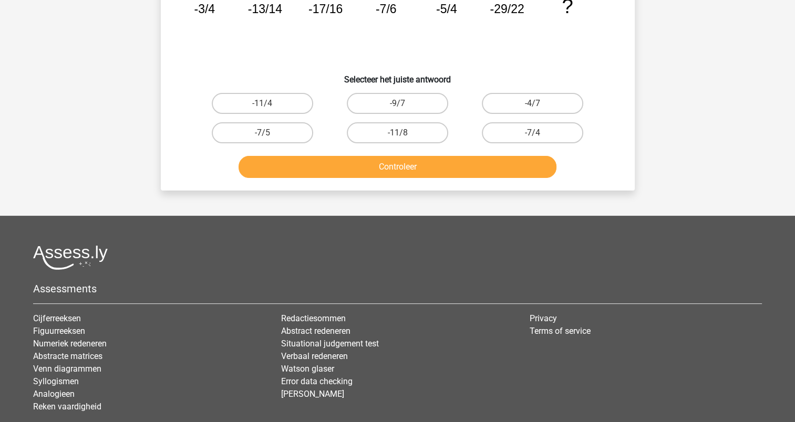
scroll to position [53, 0]
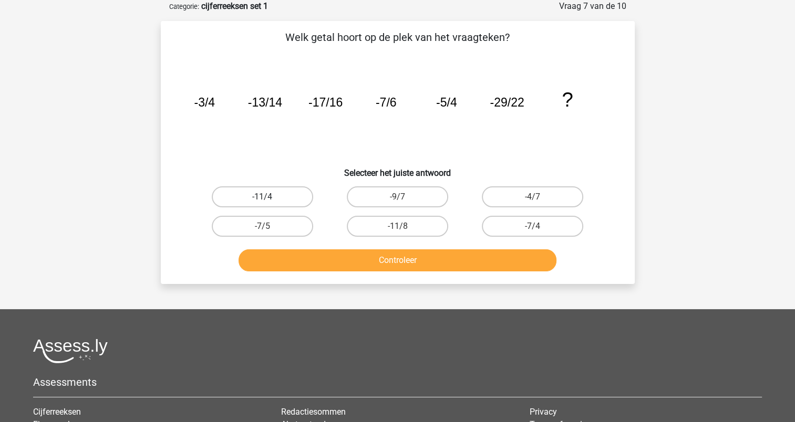
click at [290, 195] on label "-11/4" at bounding box center [262, 197] width 101 height 21
click at [269, 197] on input "-11/4" at bounding box center [265, 200] width 7 height 7
radio input "true"
click at [412, 256] on button "Controleer" at bounding box center [398, 261] width 318 height 22
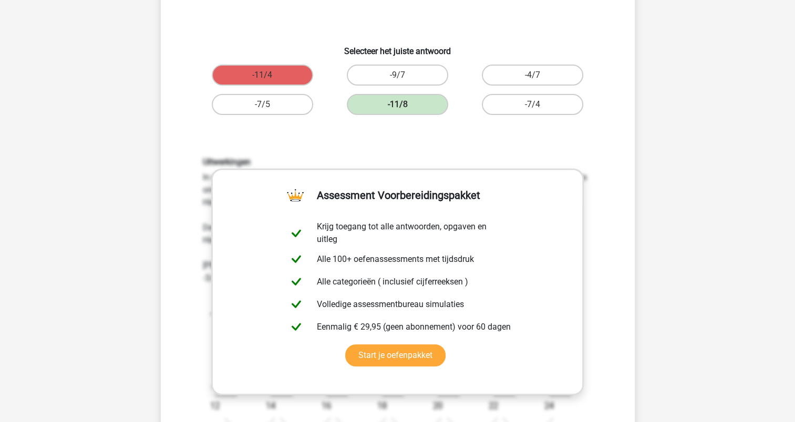
scroll to position [315, 0]
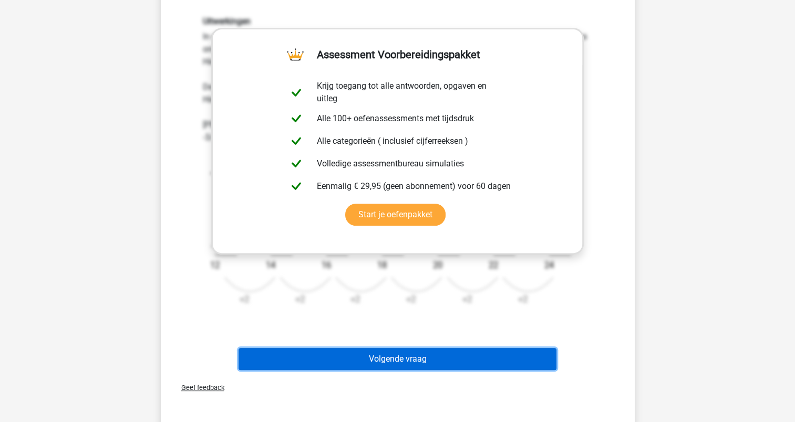
click at [397, 357] on button "Volgende vraag" at bounding box center [398, 359] width 318 height 22
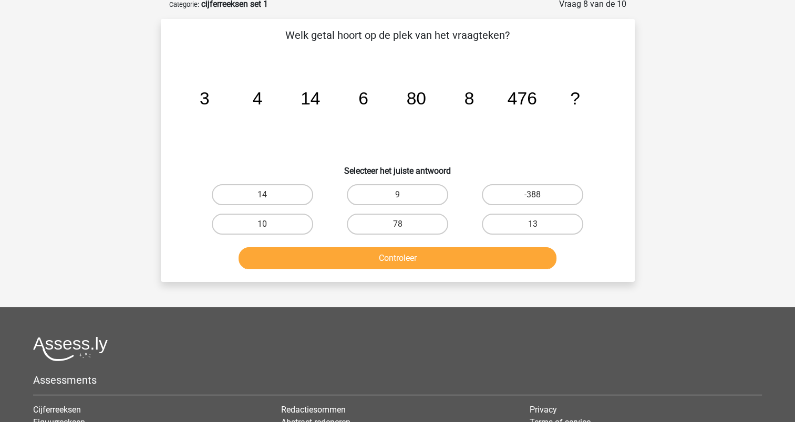
scroll to position [53, 0]
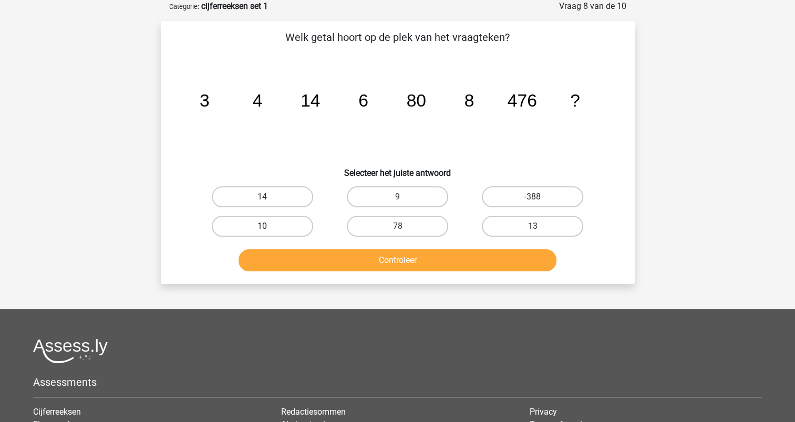
click at [280, 220] on label "10" at bounding box center [262, 226] width 101 height 21
click at [269, 226] on input "10" at bounding box center [265, 229] width 7 height 7
radio input "true"
click at [371, 257] on button "Controleer" at bounding box center [398, 261] width 318 height 22
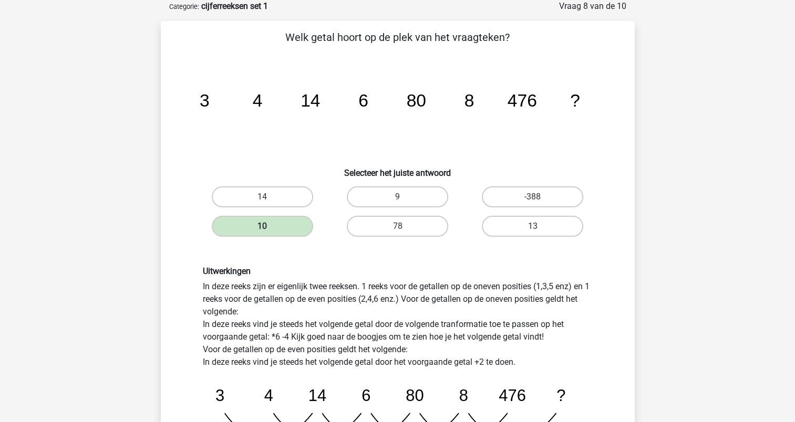
scroll to position [263, 0]
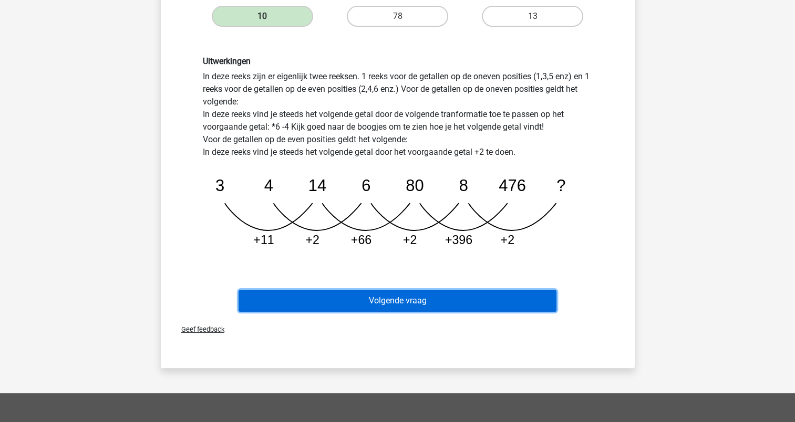
click at [363, 298] on button "Volgende vraag" at bounding box center [398, 301] width 318 height 22
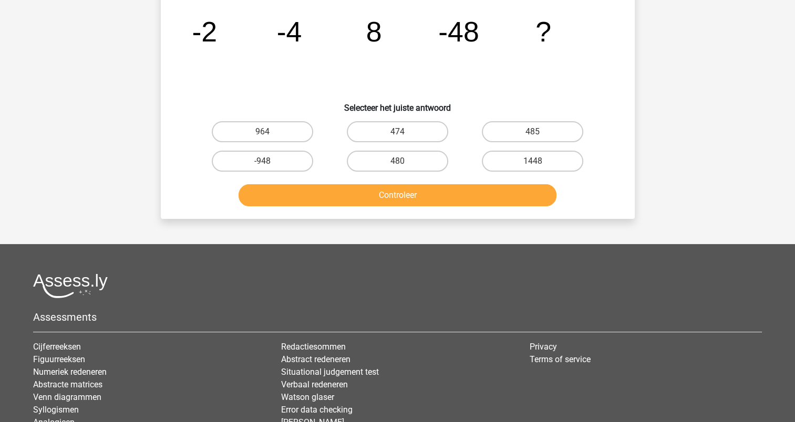
scroll to position [53, 0]
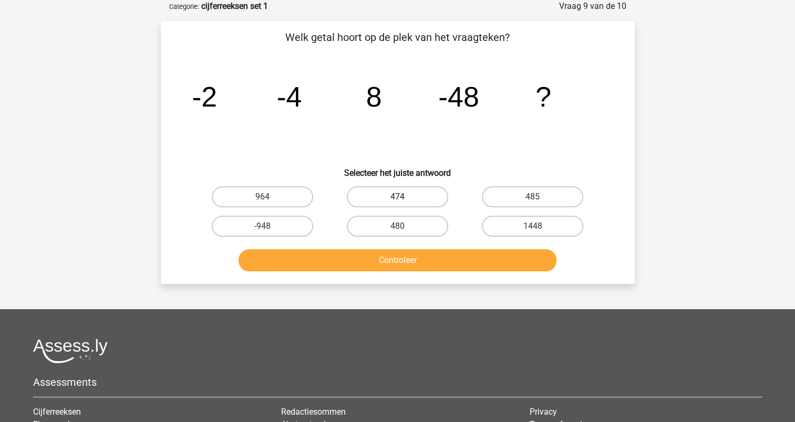
click at [389, 191] on label "474" at bounding box center [397, 197] width 101 height 21
click at [397, 197] on input "474" at bounding box center [400, 200] width 7 height 7
radio input "true"
click at [403, 253] on button "Controleer" at bounding box center [398, 261] width 318 height 22
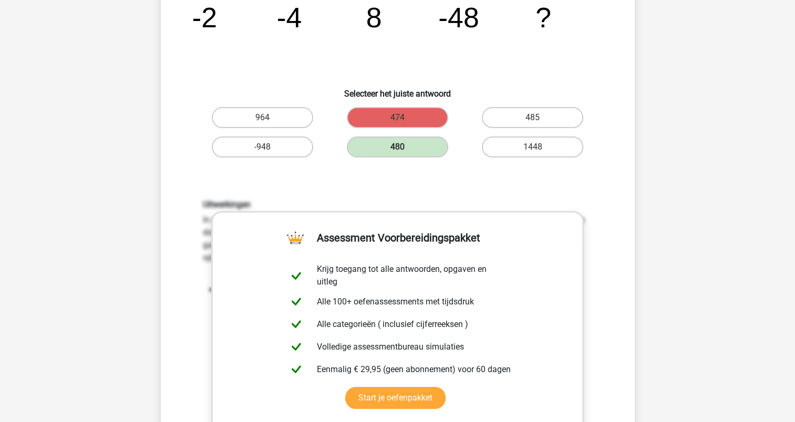
scroll to position [263, 0]
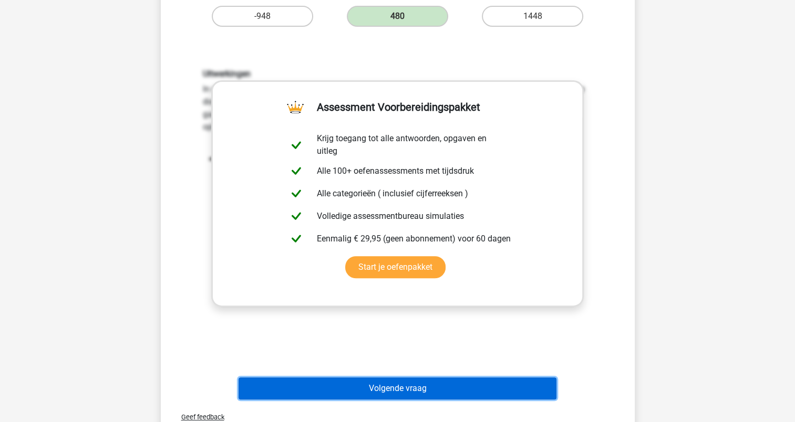
click at [407, 382] on button "Volgende vraag" at bounding box center [398, 389] width 318 height 22
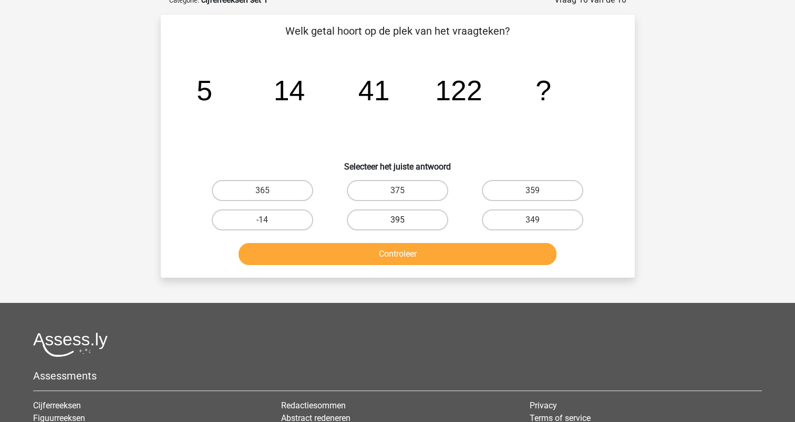
scroll to position [53, 0]
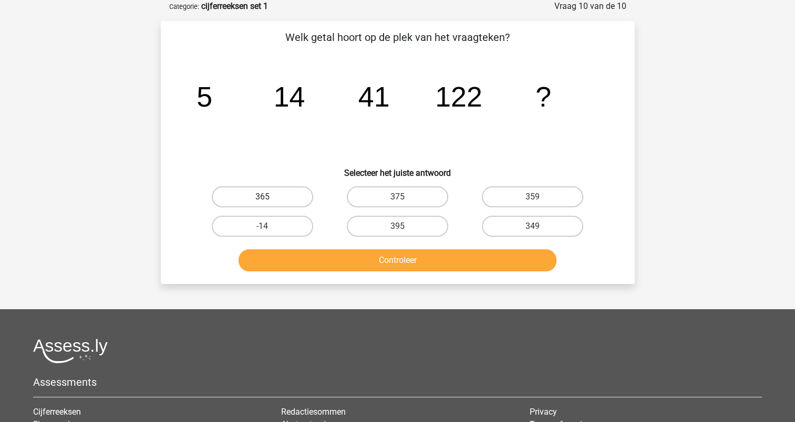
click at [280, 189] on label "365" at bounding box center [262, 197] width 101 height 21
click at [269, 197] on input "365" at bounding box center [265, 200] width 7 height 7
radio input "true"
click at [395, 260] on button "Controleer" at bounding box center [398, 261] width 318 height 22
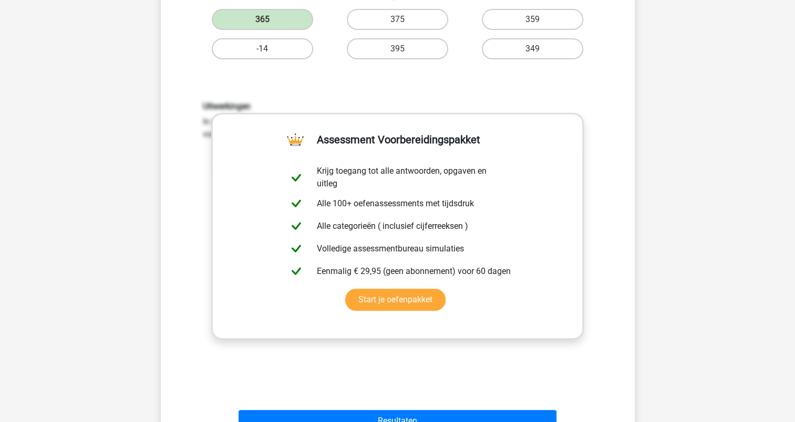
scroll to position [315, 0]
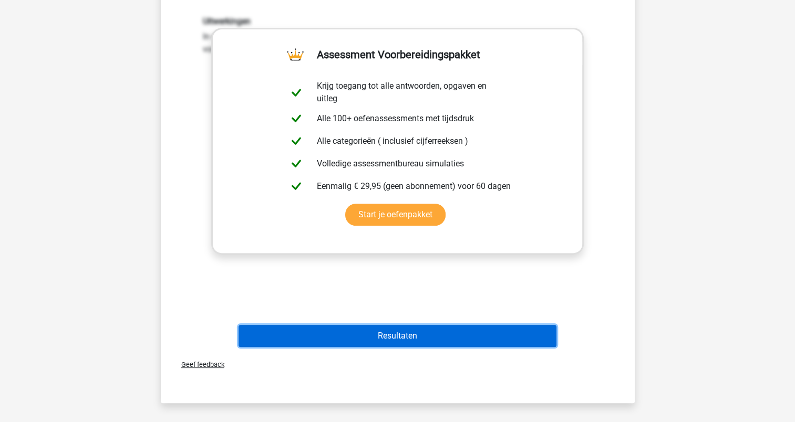
click at [400, 329] on button "Resultaten" at bounding box center [398, 336] width 318 height 22
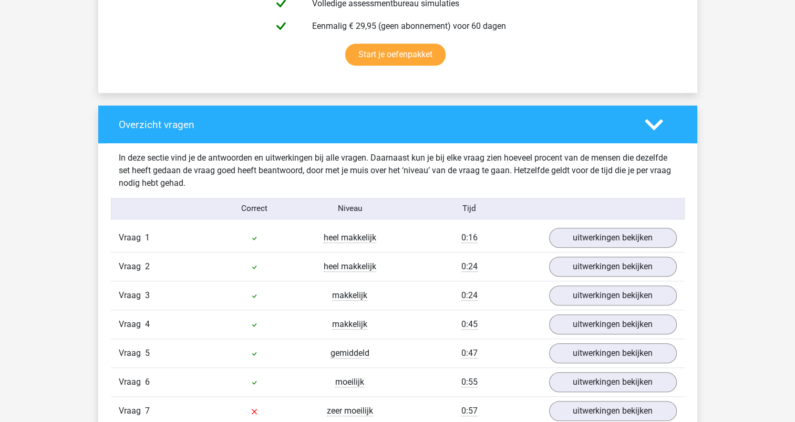
scroll to position [841, 0]
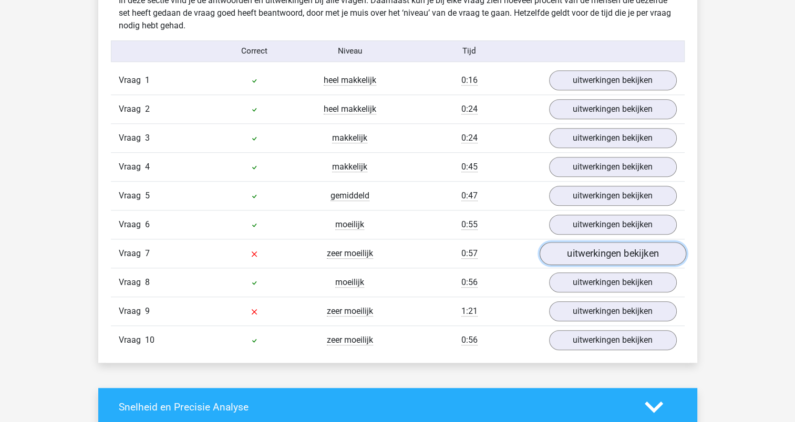
click at [652, 249] on link "uitwerkingen bekijken" at bounding box center [612, 253] width 147 height 23
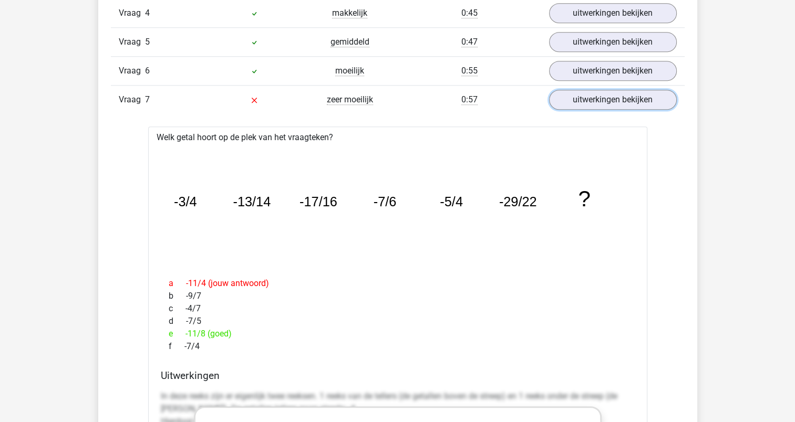
scroll to position [1051, 0]
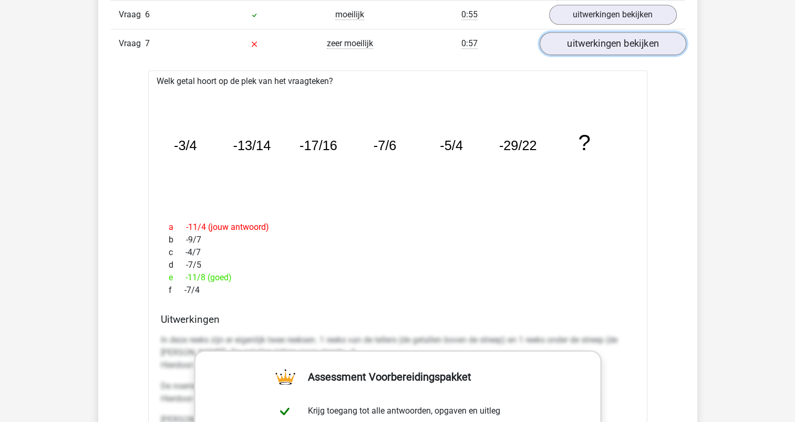
click at [606, 43] on link "uitwerkingen bekijken" at bounding box center [612, 43] width 147 height 23
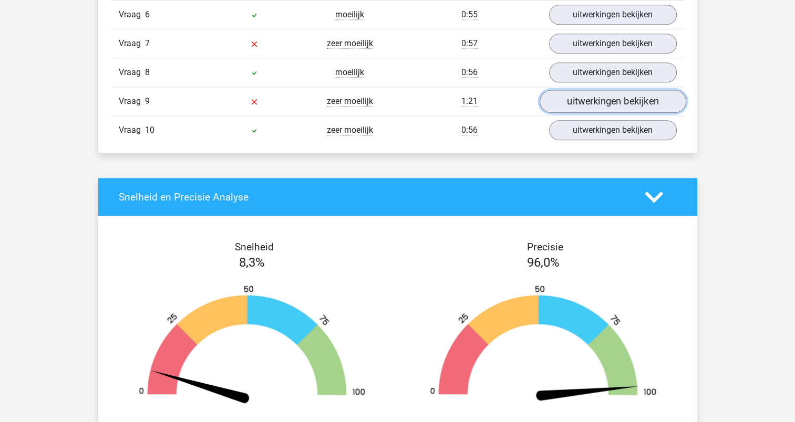
click at [606, 97] on link "uitwerkingen bekijken" at bounding box center [612, 101] width 147 height 23
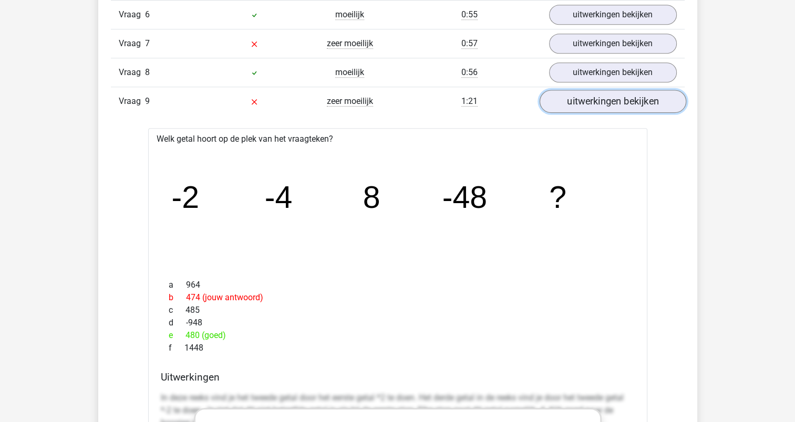
click at [587, 97] on link "uitwerkingen bekijken" at bounding box center [612, 101] width 147 height 23
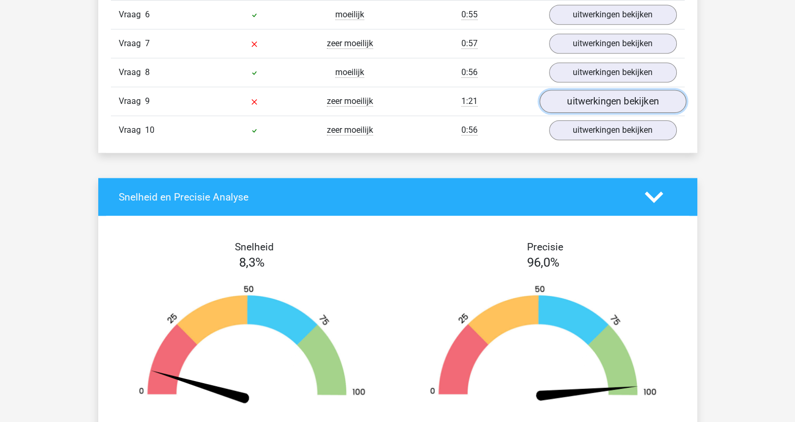
click at [587, 97] on link "uitwerkingen bekijken" at bounding box center [612, 101] width 147 height 23
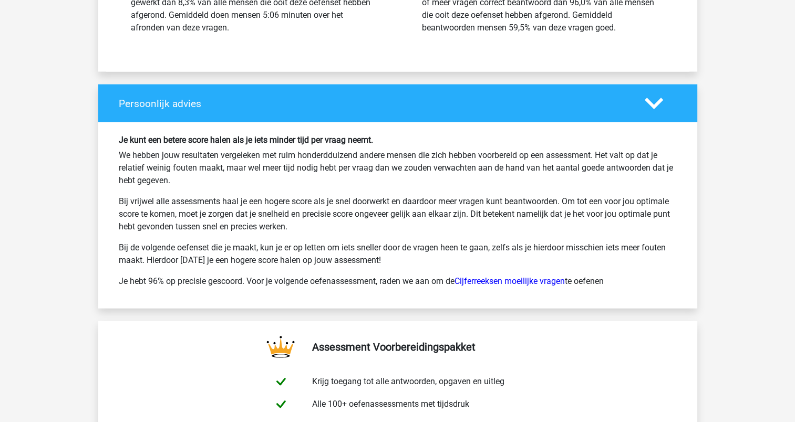
scroll to position [2207, 0]
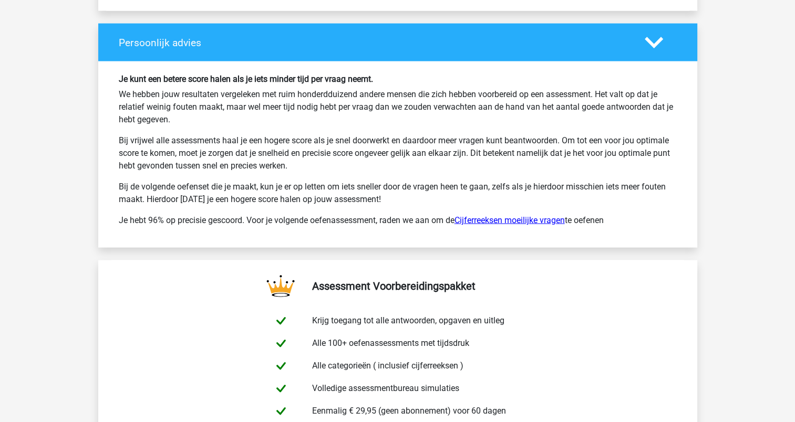
click at [502, 215] on link "Cijferreeksen moeilijke vragen" at bounding box center [510, 220] width 110 height 10
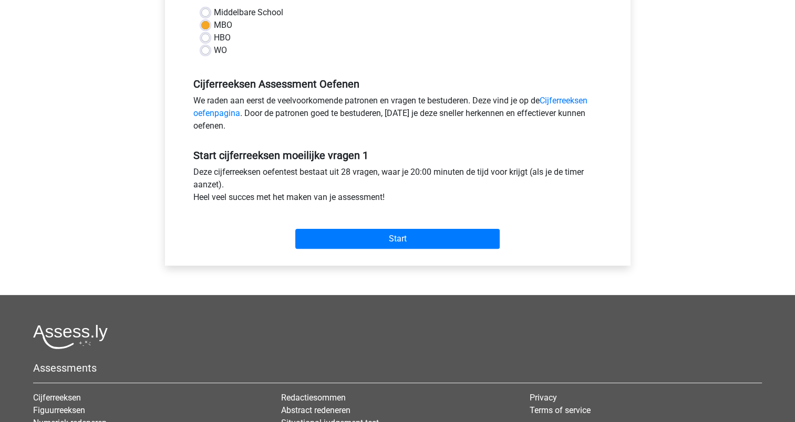
scroll to position [263, 0]
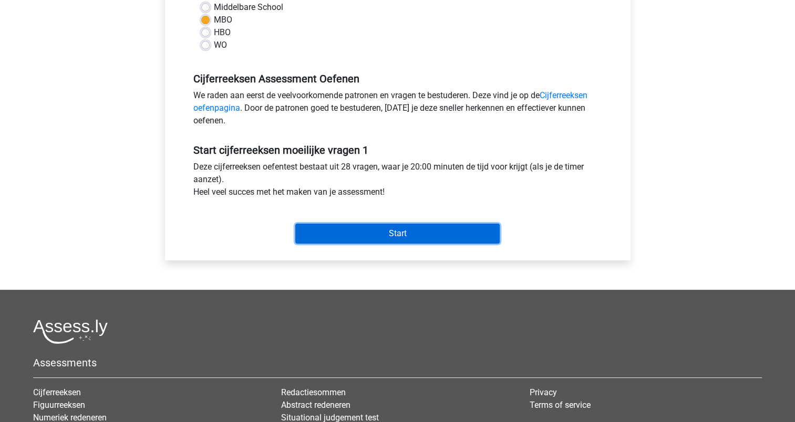
click at [446, 231] on input "Start" at bounding box center [397, 234] width 204 height 20
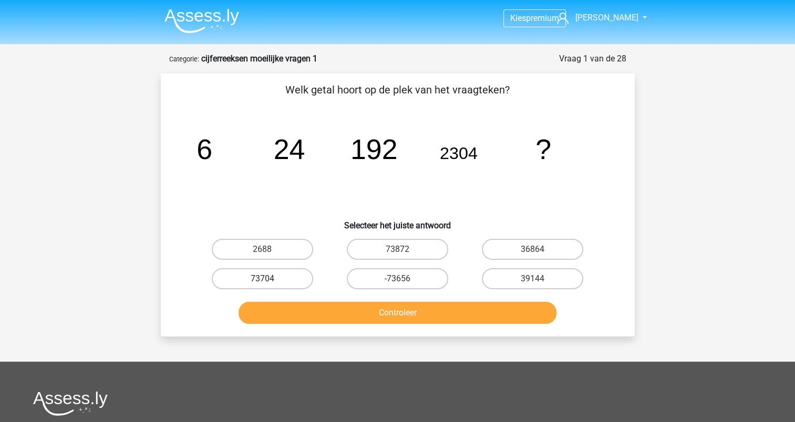
click at [285, 280] on label "73704" at bounding box center [262, 279] width 101 height 21
click at [269, 280] on input "73704" at bounding box center [265, 282] width 7 height 7
radio input "true"
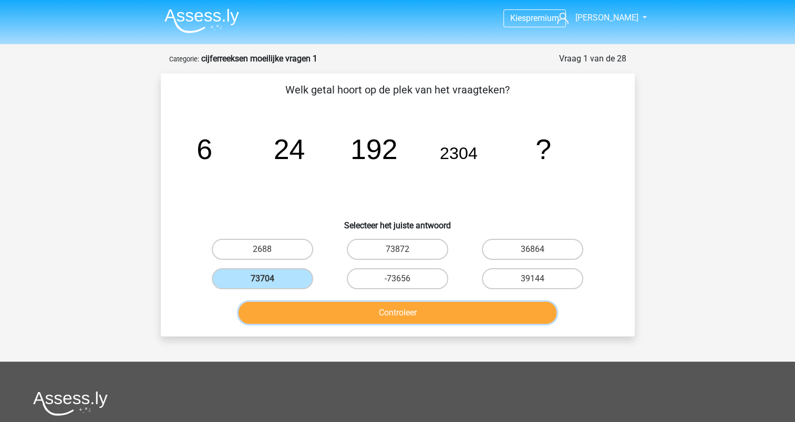
click at [399, 314] on button "Controleer" at bounding box center [398, 313] width 318 height 22
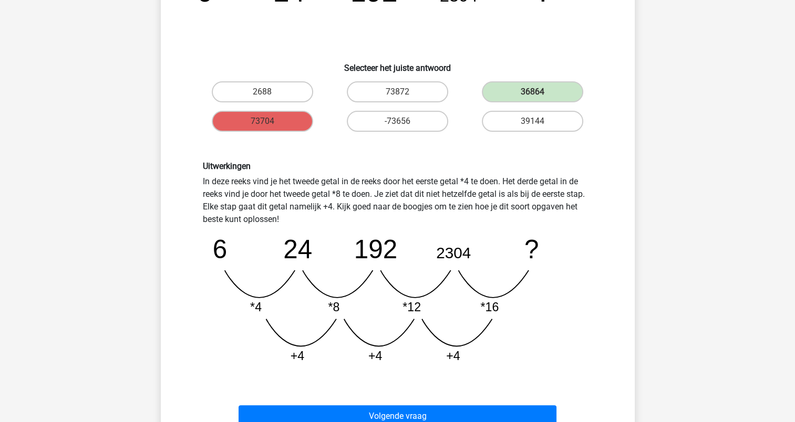
scroll to position [420, 0]
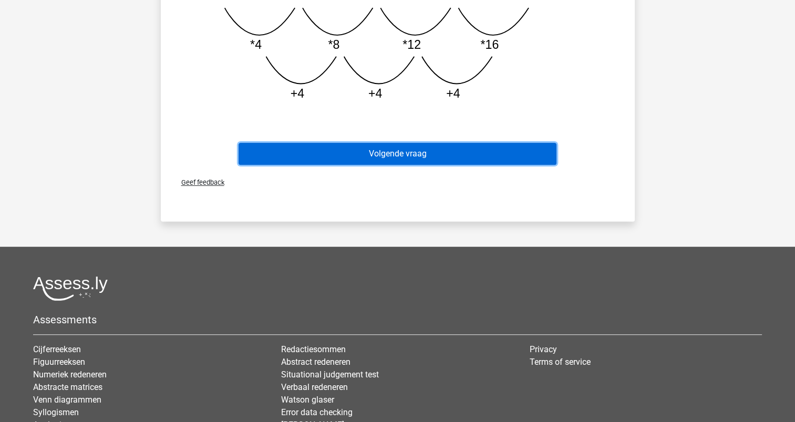
click at [392, 152] on button "Volgende vraag" at bounding box center [398, 154] width 318 height 22
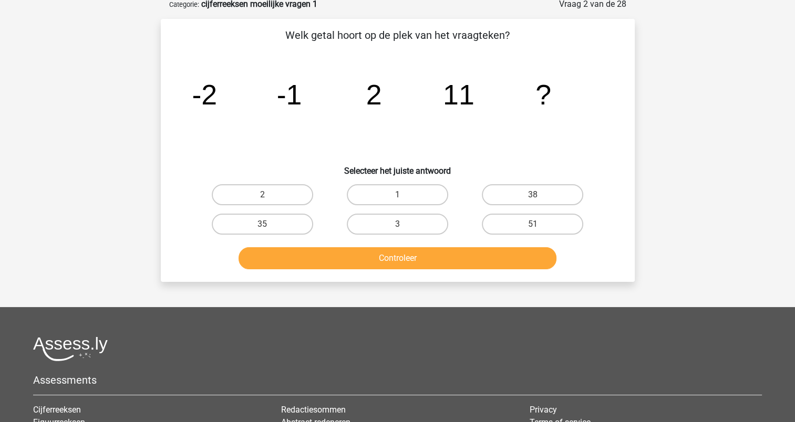
scroll to position [53, 0]
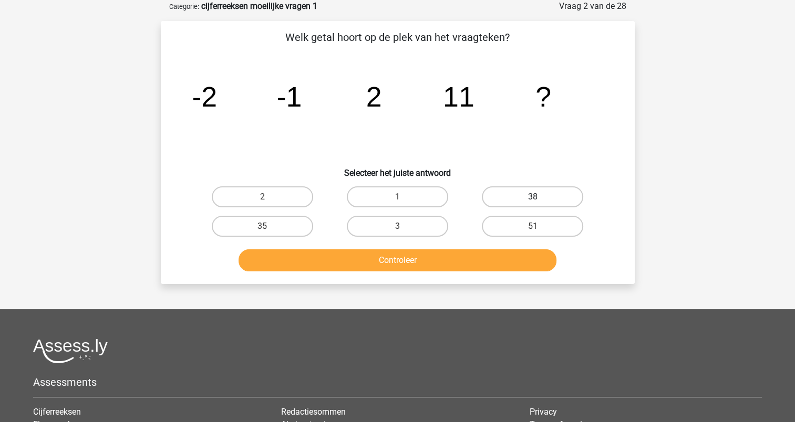
click at [522, 198] on label "38" at bounding box center [532, 197] width 101 height 21
click at [533, 198] on input "38" at bounding box center [536, 200] width 7 height 7
radio input "true"
click at [410, 254] on button "Controleer" at bounding box center [398, 261] width 318 height 22
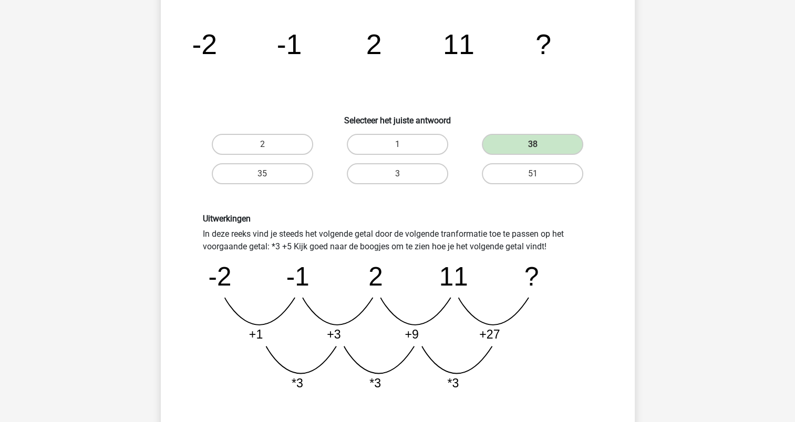
scroll to position [263, 0]
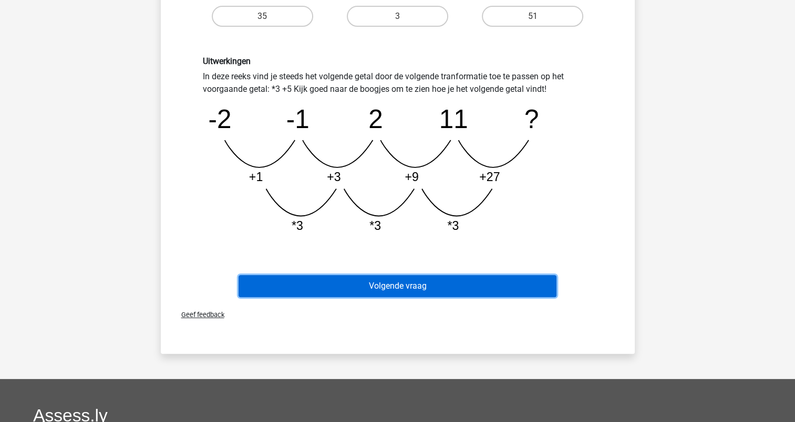
click at [413, 280] on button "Volgende vraag" at bounding box center [398, 286] width 318 height 22
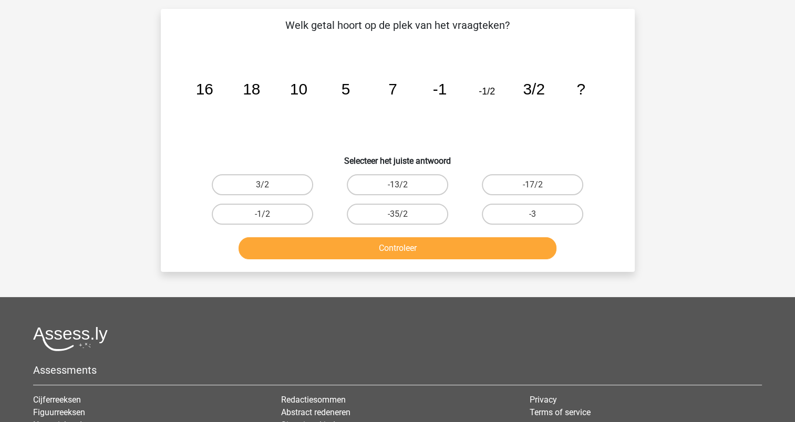
scroll to position [53, 0]
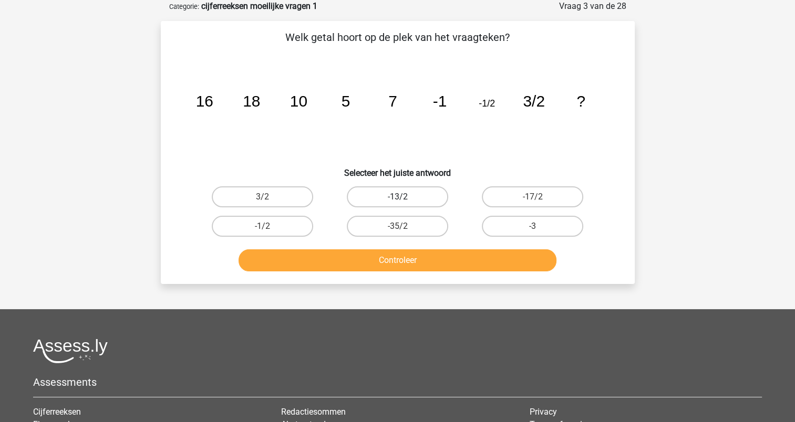
click at [433, 195] on label "-13/2" at bounding box center [397, 197] width 101 height 21
click at [404, 197] on input "-13/2" at bounding box center [400, 200] width 7 height 7
radio input "true"
click at [404, 256] on button "Controleer" at bounding box center [398, 261] width 318 height 22
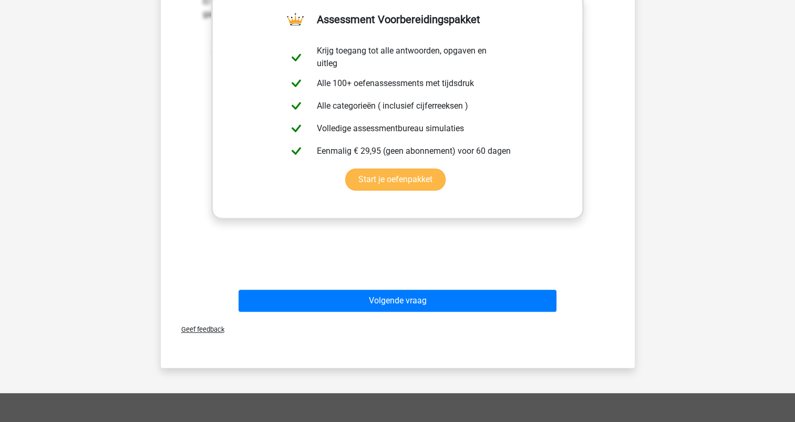
scroll to position [368, 0]
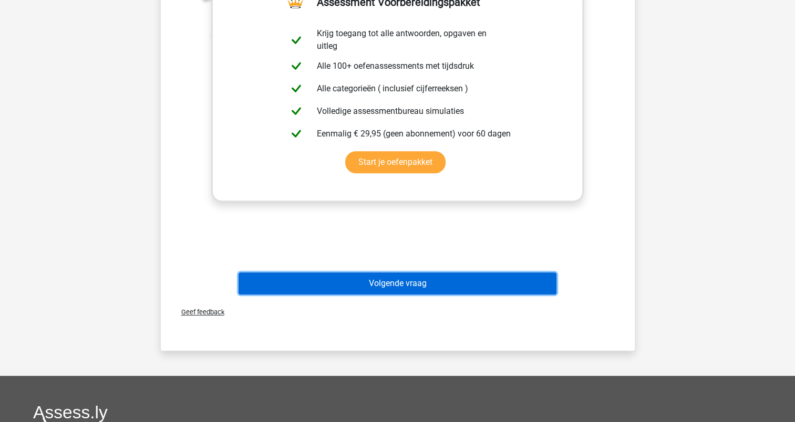
click at [401, 281] on button "Volgende vraag" at bounding box center [398, 284] width 318 height 22
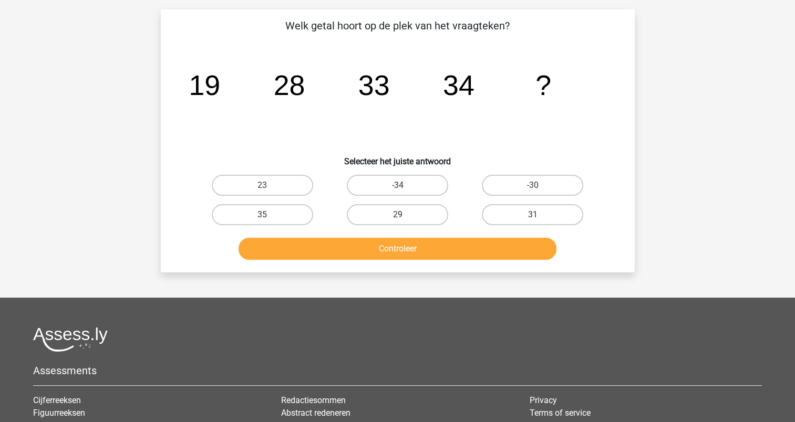
scroll to position [53, 0]
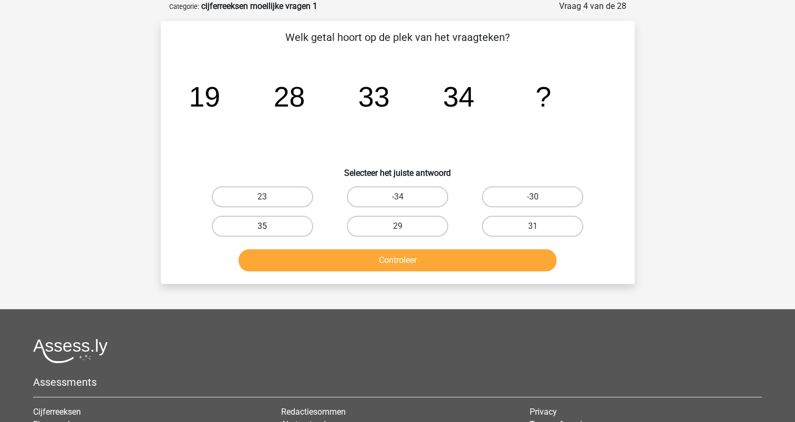
click at [283, 222] on label "35" at bounding box center [262, 226] width 101 height 21
click at [269, 226] on input "35" at bounding box center [265, 229] width 7 height 7
radio input "true"
click at [373, 256] on button "Controleer" at bounding box center [398, 261] width 318 height 22
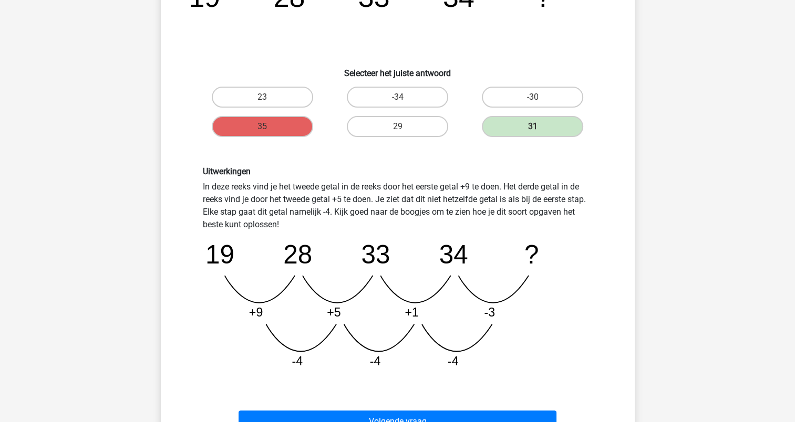
scroll to position [158, 0]
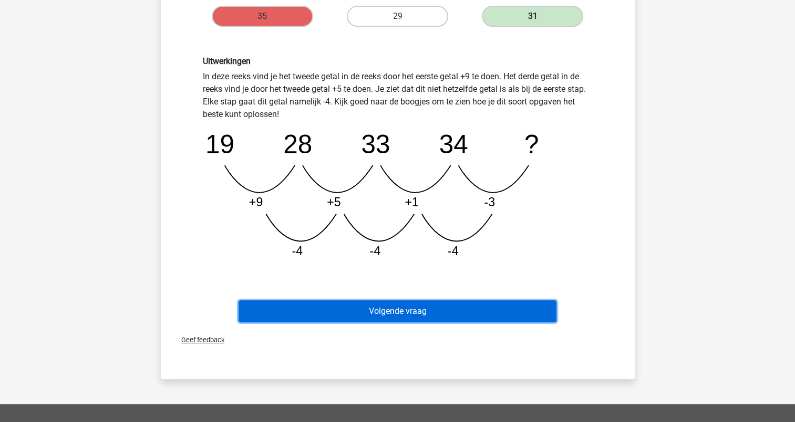
click at [408, 308] on button "Volgende vraag" at bounding box center [398, 312] width 318 height 22
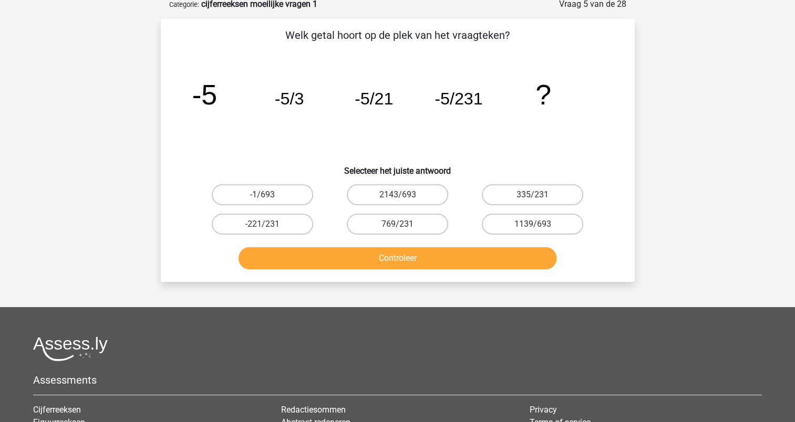
scroll to position [53, 0]
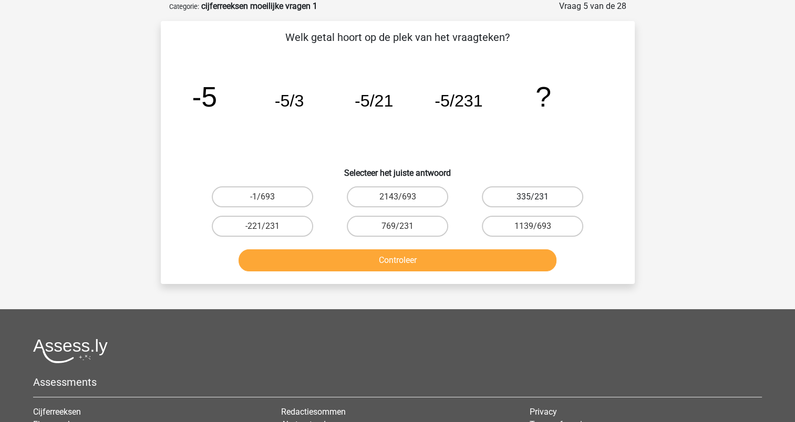
click at [517, 196] on label "335/231" at bounding box center [532, 197] width 101 height 21
click at [533, 197] on input "335/231" at bounding box center [536, 200] width 7 height 7
radio input "true"
drag, startPoint x: 426, startPoint y: 259, endPoint x: 423, endPoint y: 265, distance: 6.6
click at [426, 260] on button "Controleer" at bounding box center [398, 261] width 318 height 22
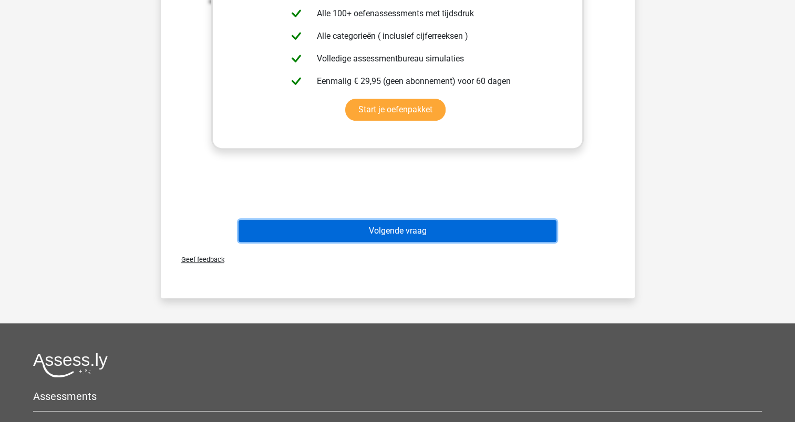
click at [406, 230] on button "Volgende vraag" at bounding box center [398, 231] width 318 height 22
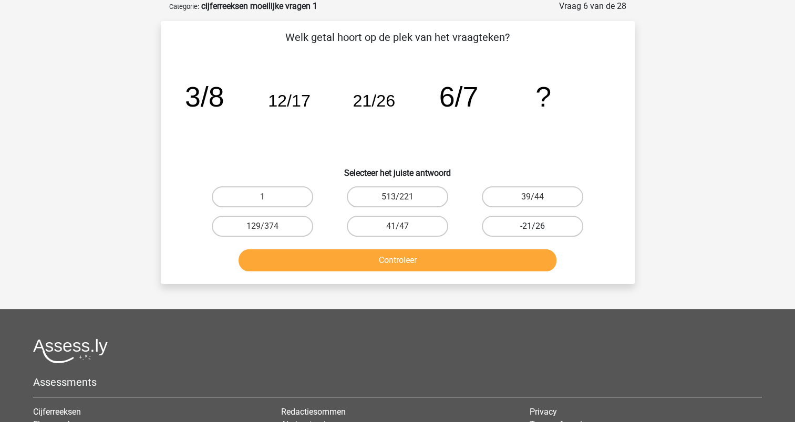
click at [515, 226] on label "-21/26" at bounding box center [532, 226] width 101 height 21
click at [533, 226] on input "-21/26" at bounding box center [536, 229] width 7 height 7
radio input "true"
click at [394, 252] on button "Controleer" at bounding box center [398, 261] width 318 height 22
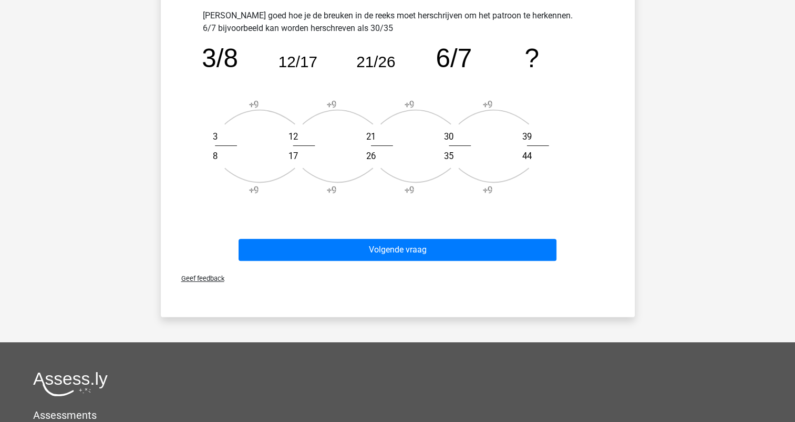
scroll to position [420, 0]
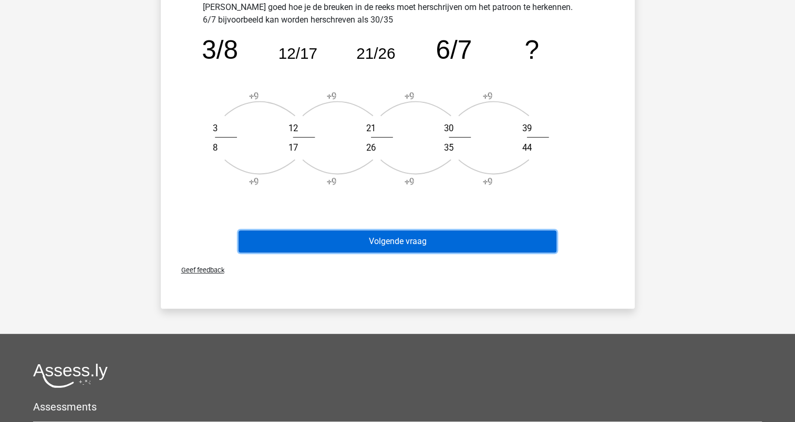
click at [395, 241] on button "Volgende vraag" at bounding box center [398, 242] width 318 height 22
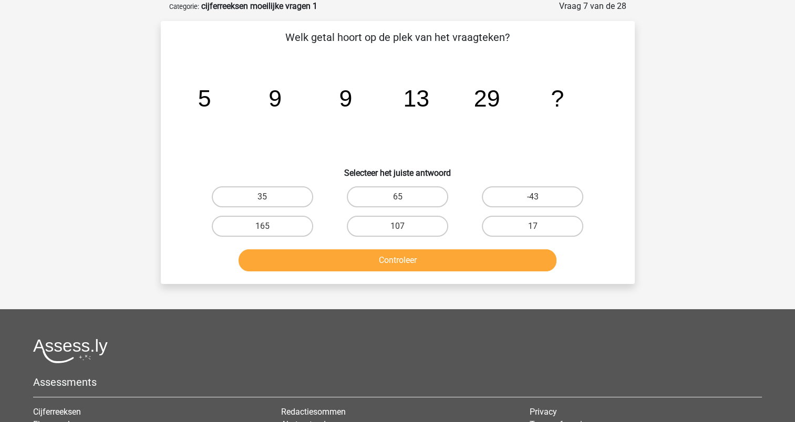
scroll to position [53, 0]
click at [513, 229] on label "17" at bounding box center [532, 226] width 101 height 21
click at [533, 229] on input "17" at bounding box center [536, 229] width 7 height 7
radio input "true"
click at [473, 253] on button "Controleer" at bounding box center [398, 261] width 318 height 22
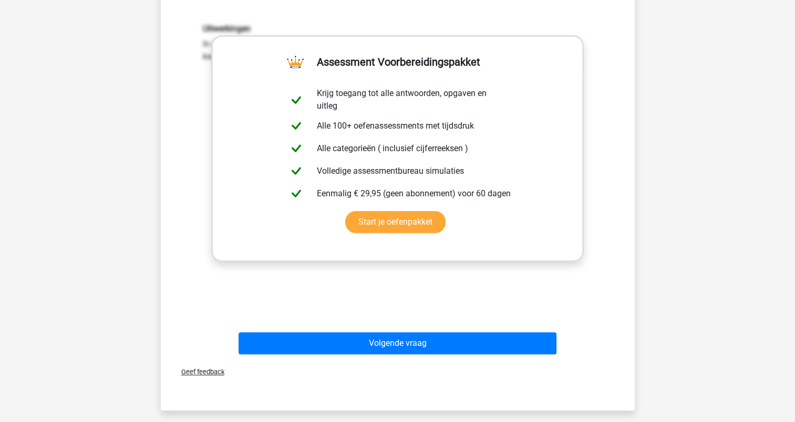
scroll to position [315, 0]
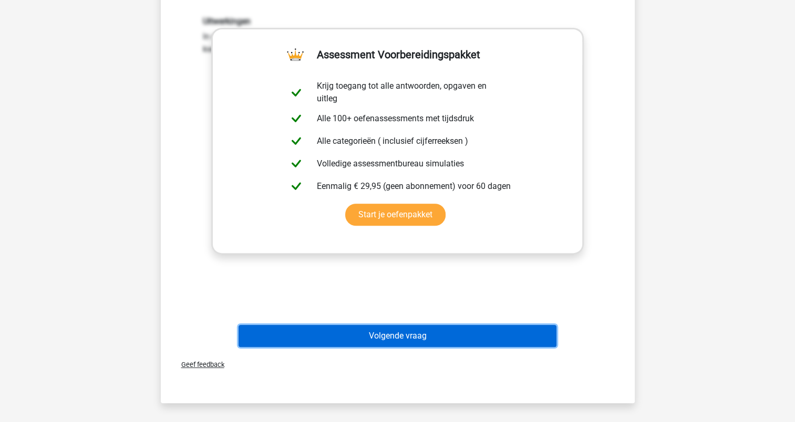
click at [390, 338] on button "Volgende vraag" at bounding box center [398, 336] width 318 height 22
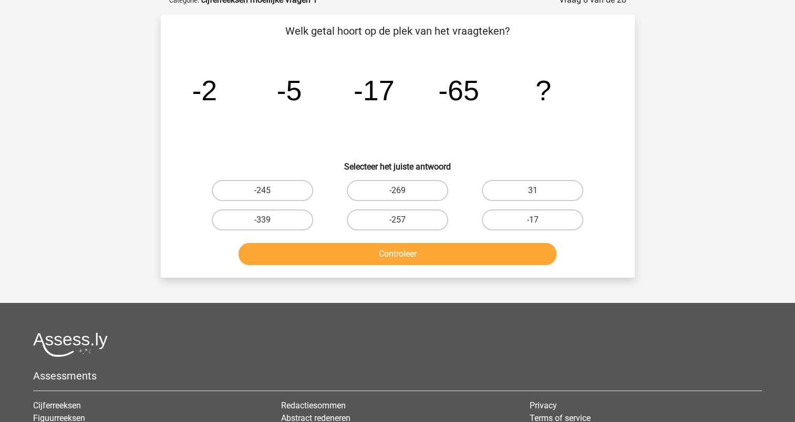
scroll to position [53, 0]
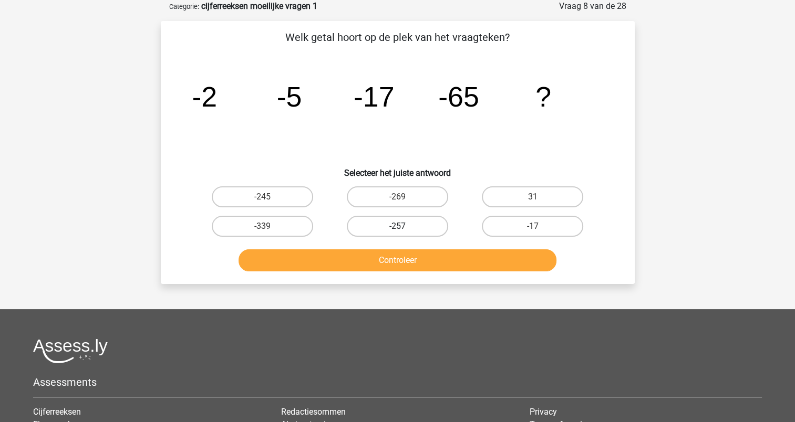
click at [417, 225] on label "-257" at bounding box center [397, 226] width 101 height 21
click at [404, 226] on input "-257" at bounding box center [400, 229] width 7 height 7
radio input "true"
click at [414, 254] on button "Controleer" at bounding box center [398, 261] width 318 height 22
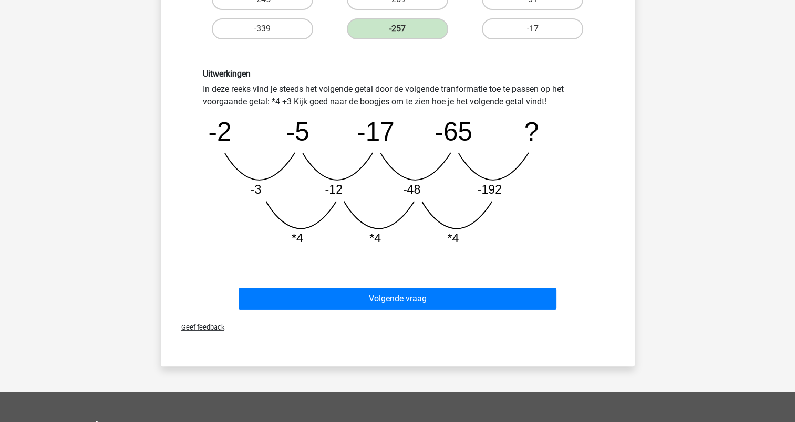
scroll to position [263, 0]
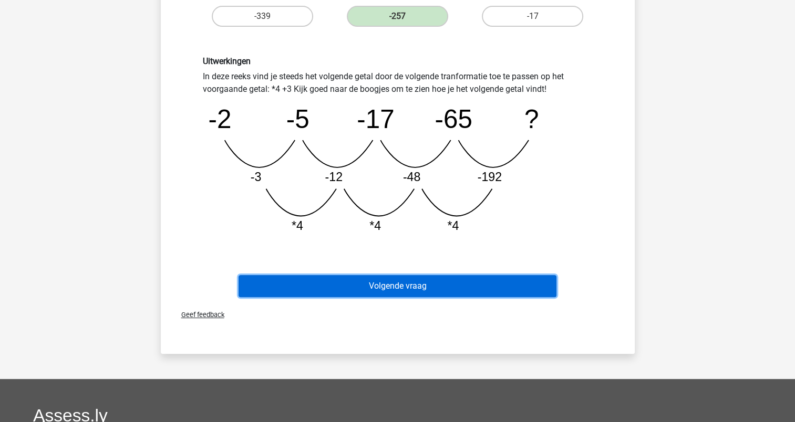
click at [410, 282] on button "Volgende vraag" at bounding box center [398, 286] width 318 height 22
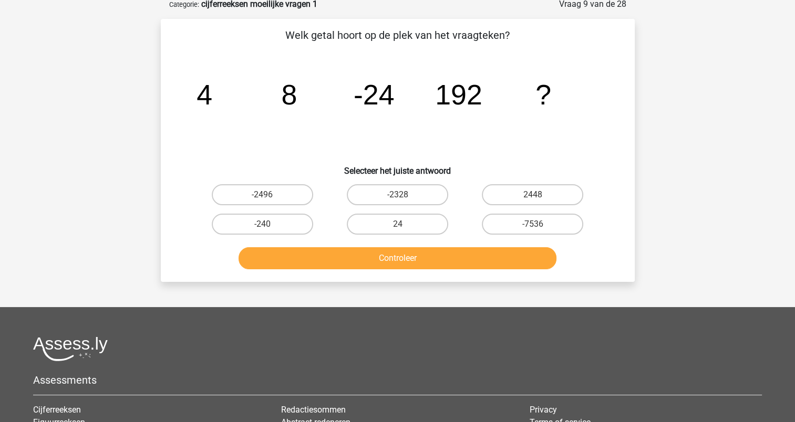
scroll to position [53, 0]
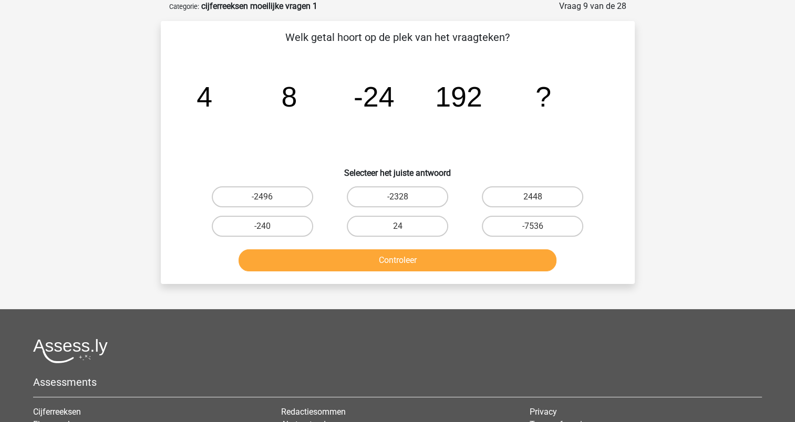
click at [401, 227] on input "24" at bounding box center [400, 229] width 7 height 7
radio input "true"
click at [406, 267] on button "Controleer" at bounding box center [398, 261] width 318 height 22
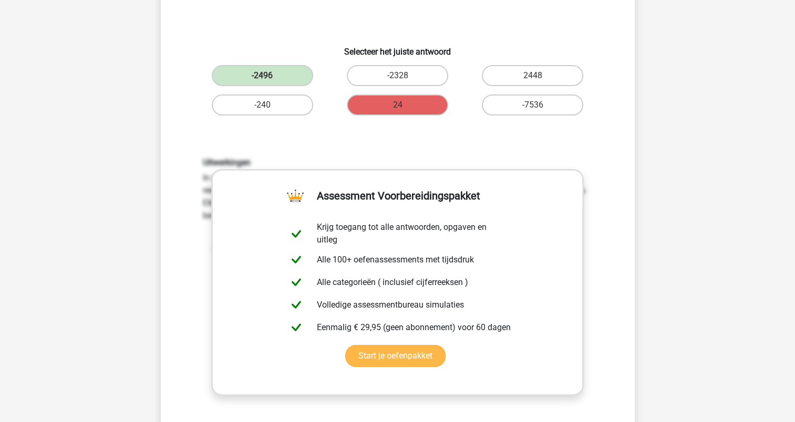
scroll to position [263, 0]
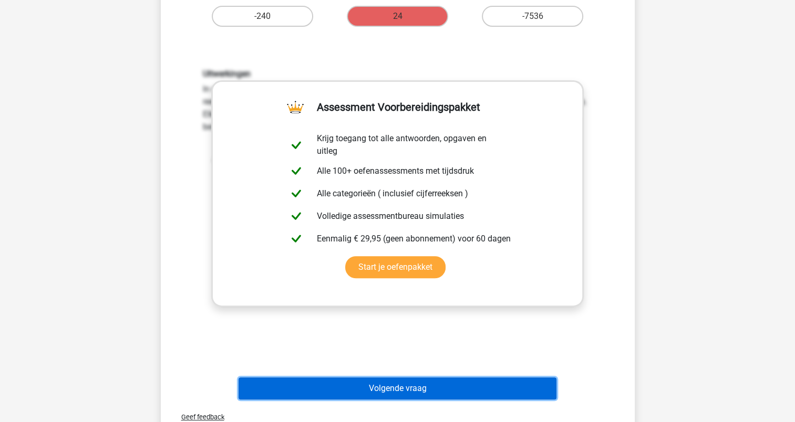
click at [406, 385] on button "Volgende vraag" at bounding box center [398, 389] width 318 height 22
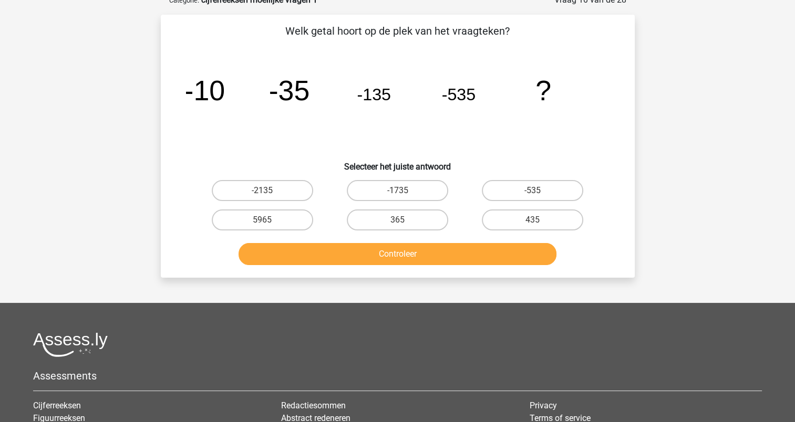
scroll to position [53, 0]
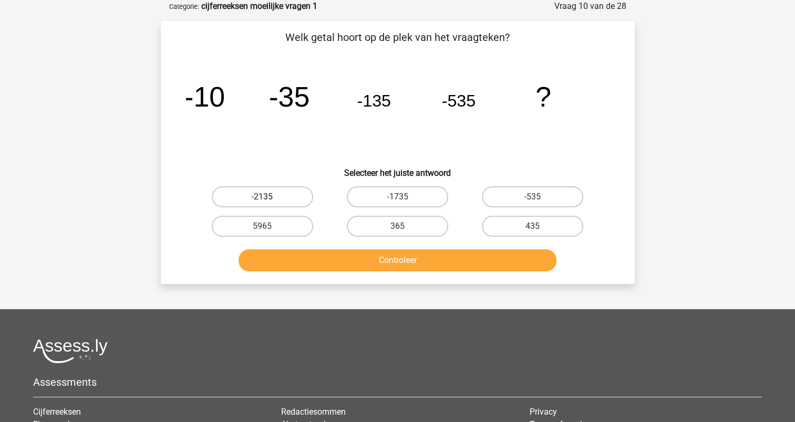
drag, startPoint x: 281, startPoint y: 194, endPoint x: 308, endPoint y: 224, distance: 40.5
click at [282, 194] on label "-2135" at bounding box center [262, 197] width 101 height 21
click at [269, 197] on input "-2135" at bounding box center [265, 200] width 7 height 7
radio input "true"
click at [387, 260] on button "Controleer" at bounding box center [398, 261] width 318 height 22
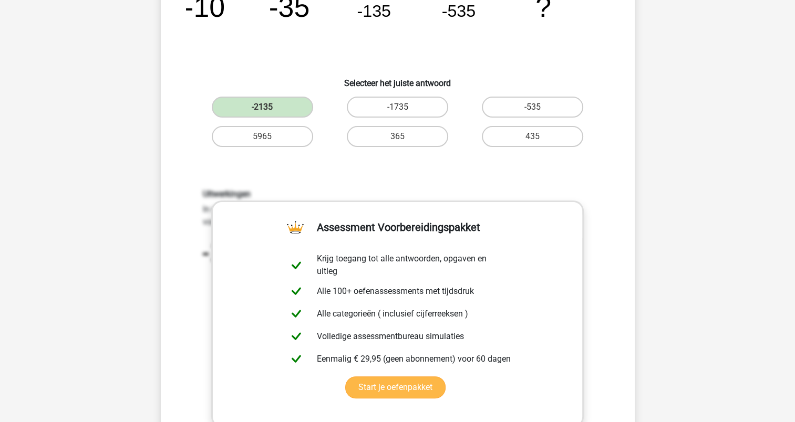
scroll to position [368, 0]
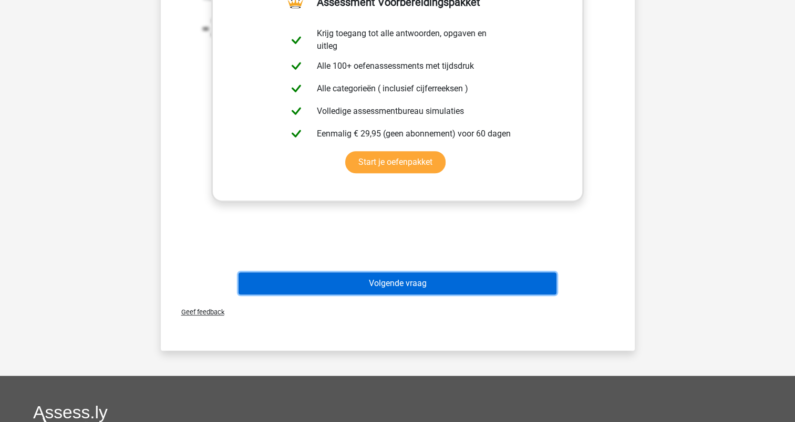
click at [401, 283] on button "Volgende vraag" at bounding box center [398, 284] width 318 height 22
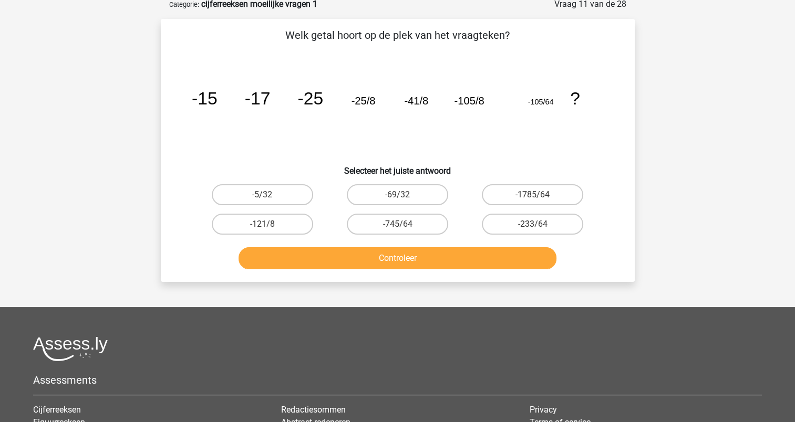
scroll to position [53, 0]
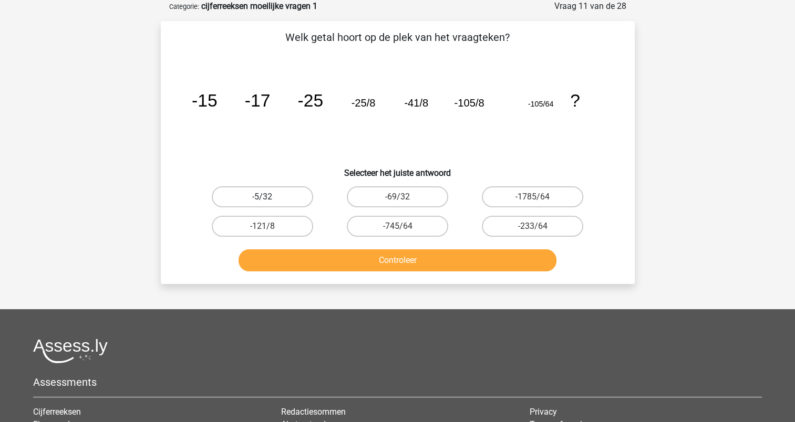
click at [299, 195] on label "-5/32" at bounding box center [262, 197] width 101 height 21
click at [269, 197] on input "-5/32" at bounding box center [265, 200] width 7 height 7
radio input "true"
click at [369, 284] on div "Kies premium Rob rhest@heijmans.nl" at bounding box center [397, 267] width 795 height 640
click at [377, 263] on button "Controleer" at bounding box center [398, 261] width 318 height 22
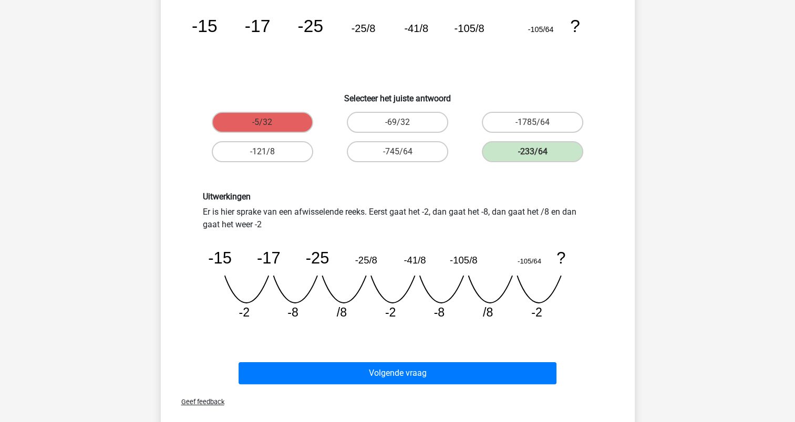
scroll to position [158, 0]
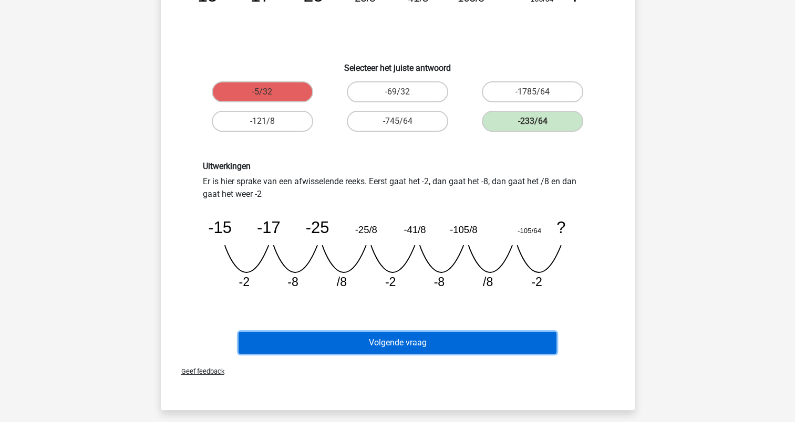
click at [428, 343] on button "Volgende vraag" at bounding box center [398, 343] width 318 height 22
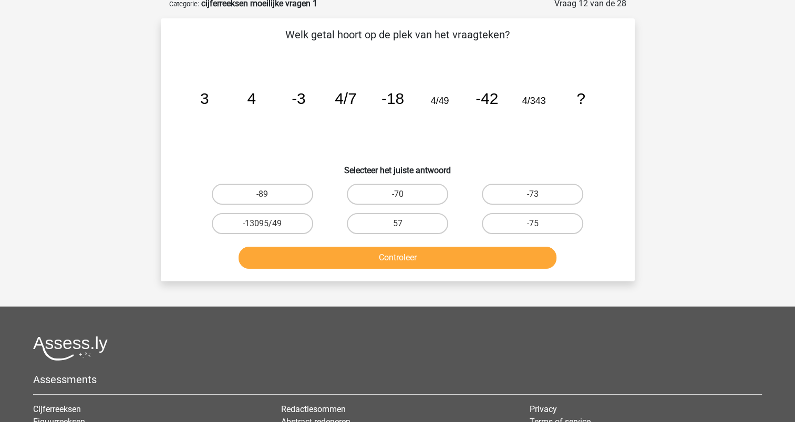
scroll to position [53, 0]
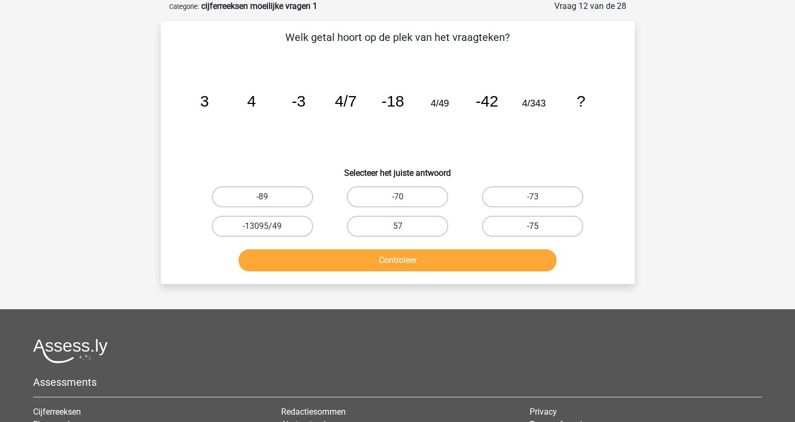
click at [541, 219] on label "-75" at bounding box center [532, 226] width 101 height 21
click at [540, 226] on input "-75" at bounding box center [536, 229] width 7 height 7
radio input "true"
click at [475, 253] on button "Controleer" at bounding box center [398, 261] width 318 height 22
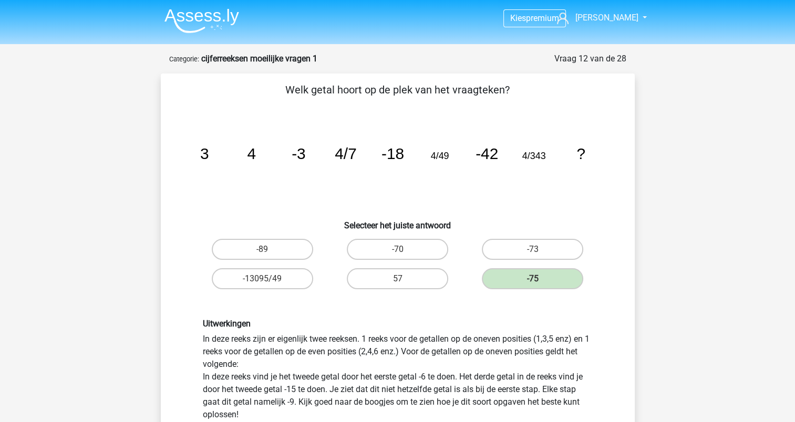
scroll to position [210, 0]
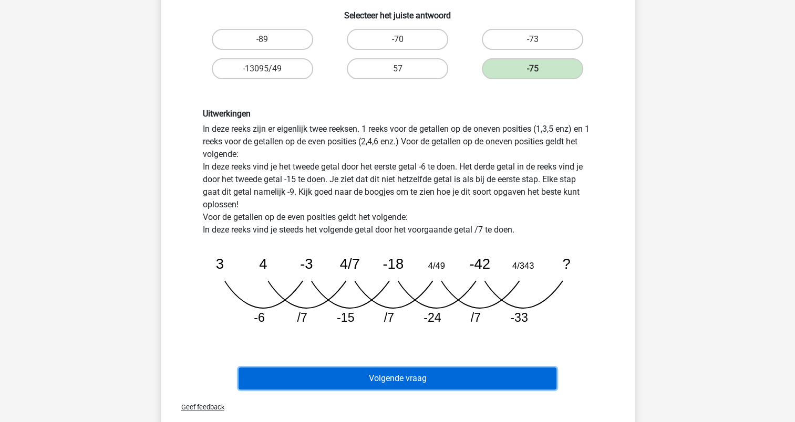
click at [385, 377] on button "Volgende vraag" at bounding box center [398, 379] width 318 height 22
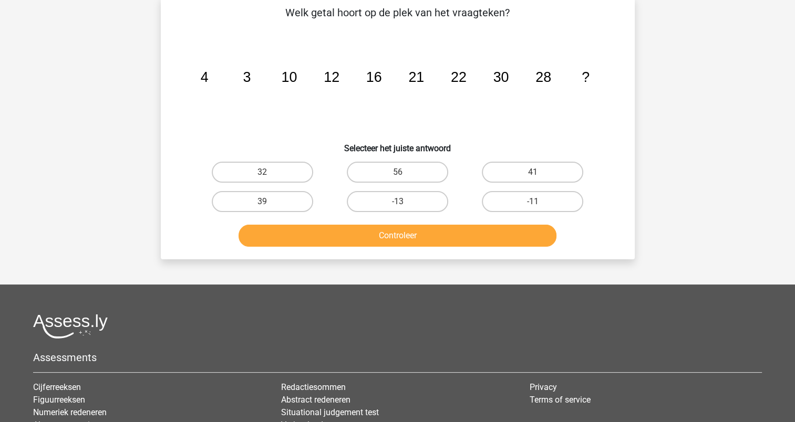
scroll to position [53, 0]
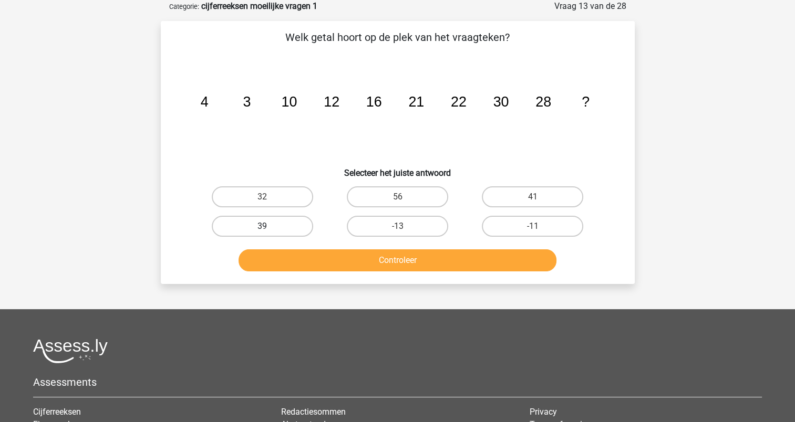
click at [304, 227] on label "39" at bounding box center [262, 226] width 101 height 21
click at [269, 227] on input "39" at bounding box center [265, 229] width 7 height 7
radio input "true"
click at [395, 259] on button "Controleer" at bounding box center [398, 261] width 318 height 22
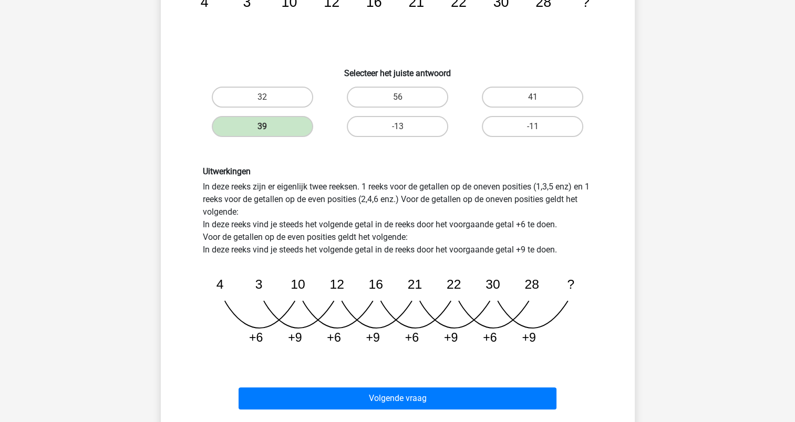
scroll to position [263, 0]
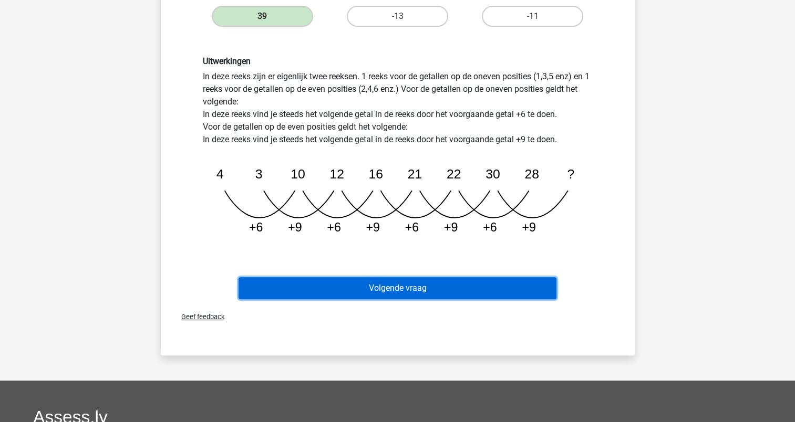
click at [400, 289] on button "Volgende vraag" at bounding box center [398, 288] width 318 height 22
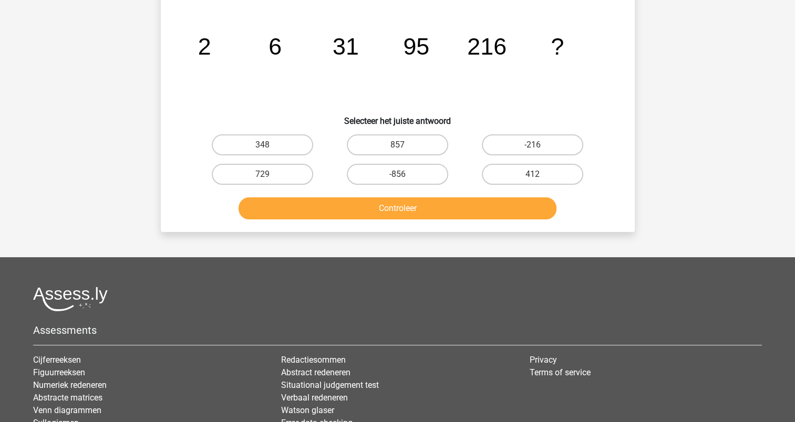
scroll to position [53, 0]
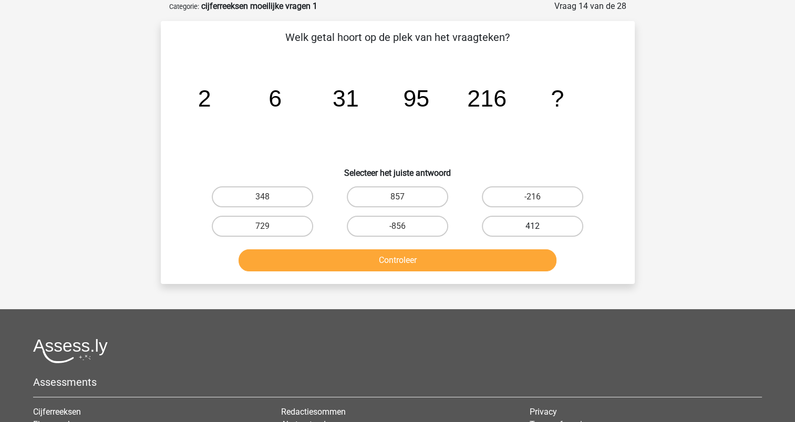
click at [507, 225] on label "412" at bounding box center [532, 226] width 101 height 21
click at [533, 226] on input "412" at bounding box center [536, 229] width 7 height 7
radio input "true"
click at [422, 193] on label "857" at bounding box center [397, 197] width 101 height 21
click at [404, 197] on input "857" at bounding box center [400, 200] width 7 height 7
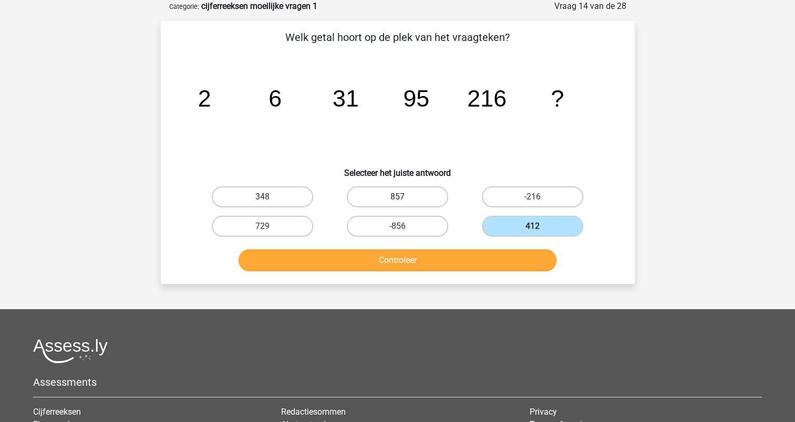
radio input "true"
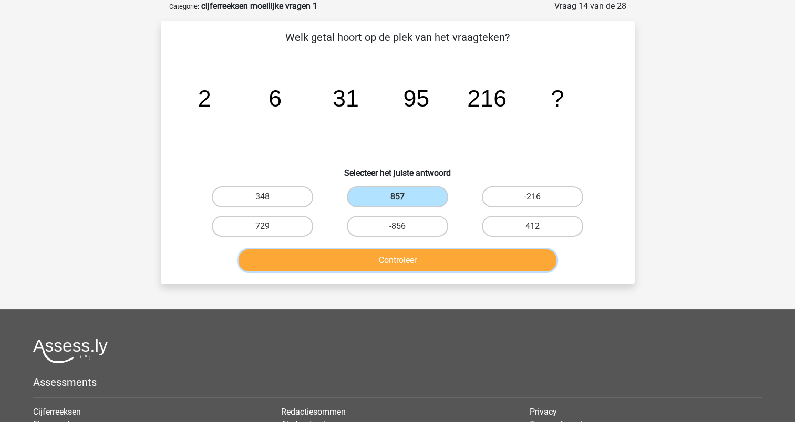
click at [401, 252] on button "Controleer" at bounding box center [398, 261] width 318 height 22
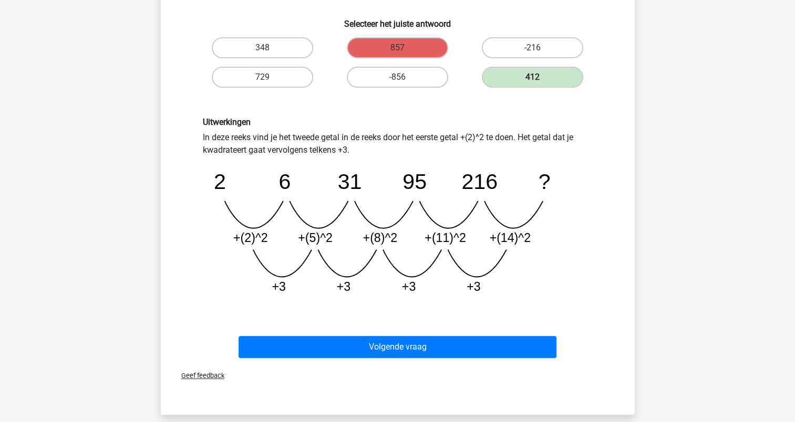
scroll to position [210, 0]
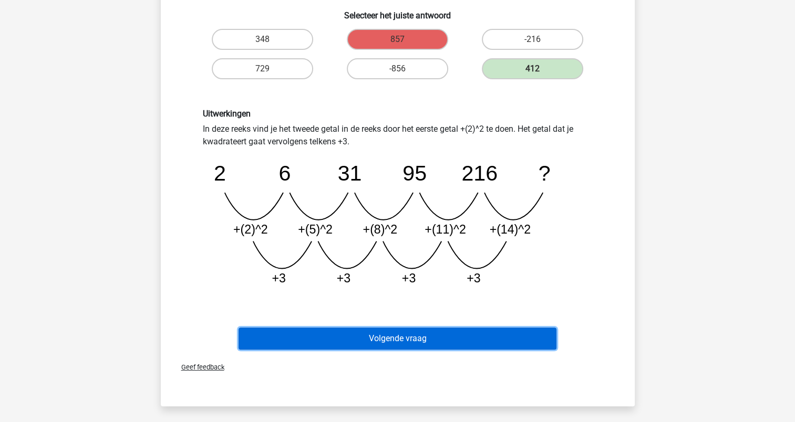
click at [397, 334] on button "Volgende vraag" at bounding box center [398, 339] width 318 height 22
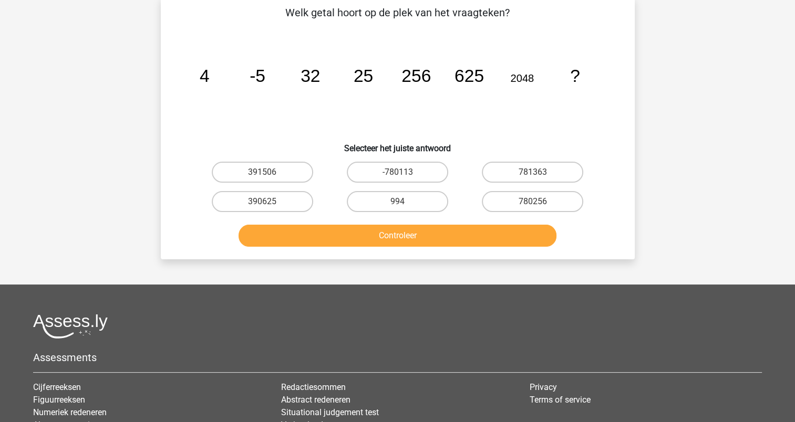
scroll to position [53, 0]
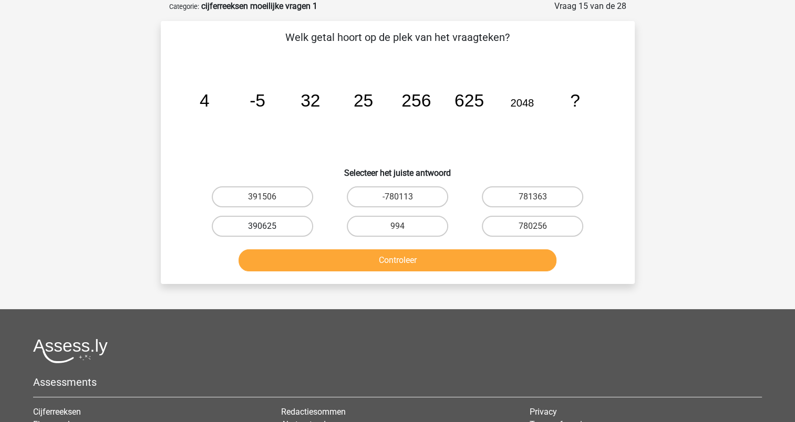
click at [281, 223] on label "390625" at bounding box center [262, 226] width 101 height 21
click at [269, 226] on input "390625" at bounding box center [265, 229] width 7 height 7
radio input "true"
click at [413, 246] on div "Controleer" at bounding box center [398, 258] width 440 height 35
click at [416, 259] on button "Controleer" at bounding box center [398, 261] width 318 height 22
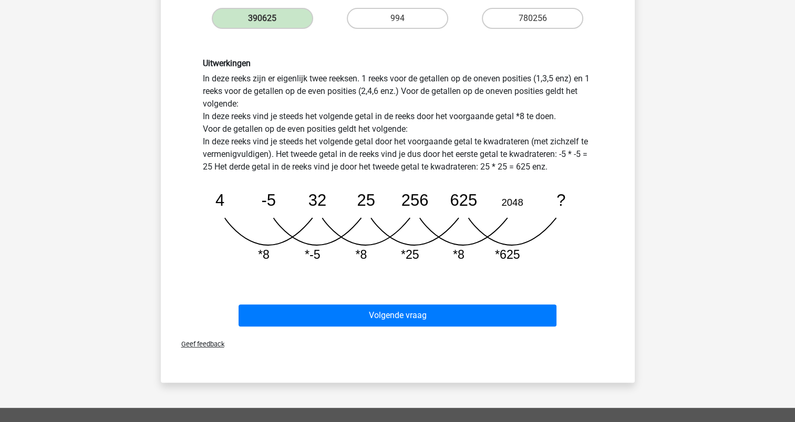
scroll to position [263, 0]
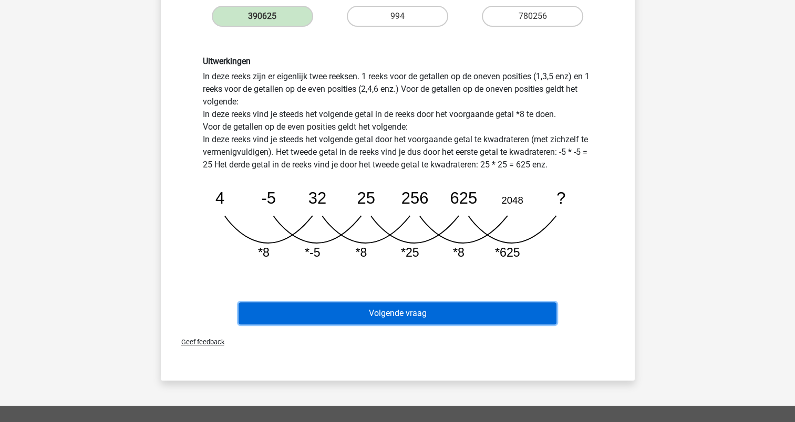
click at [410, 304] on button "Volgende vraag" at bounding box center [398, 314] width 318 height 22
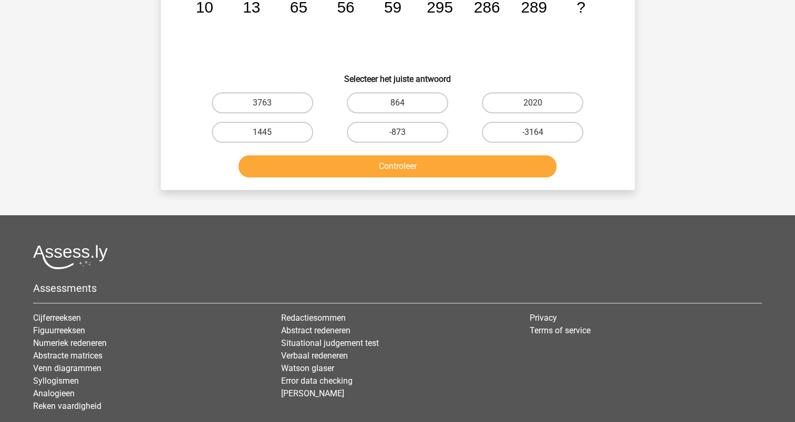
scroll to position [53, 0]
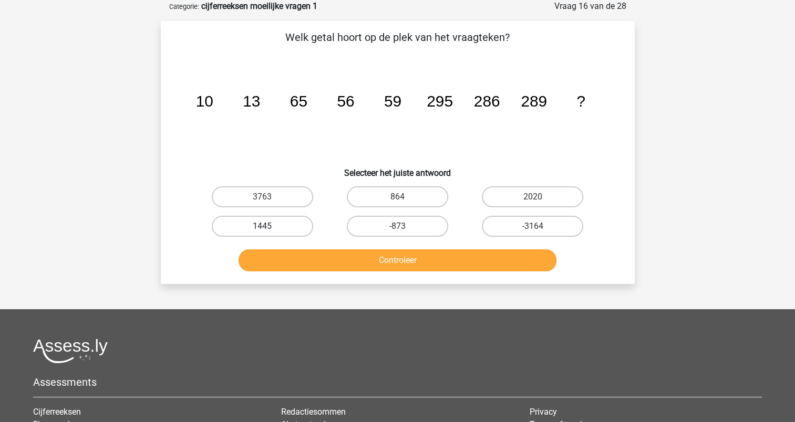
click at [271, 226] on label "1445" at bounding box center [262, 226] width 101 height 21
click at [269, 226] on input "1445" at bounding box center [265, 229] width 7 height 7
radio input "true"
click at [382, 260] on button "Controleer" at bounding box center [398, 261] width 318 height 22
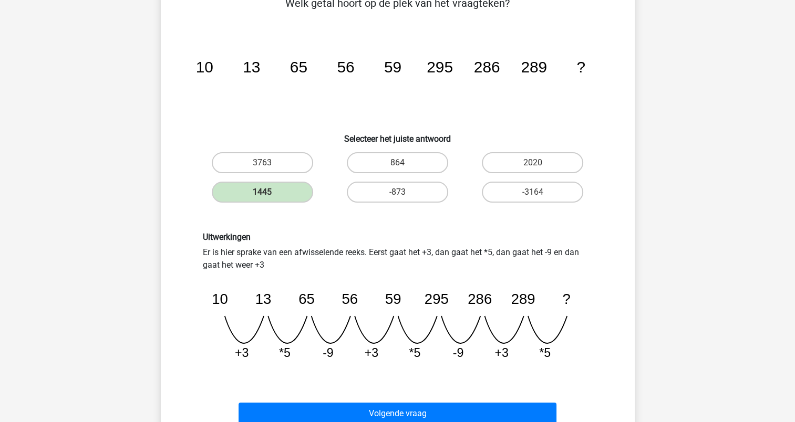
scroll to position [105, 0]
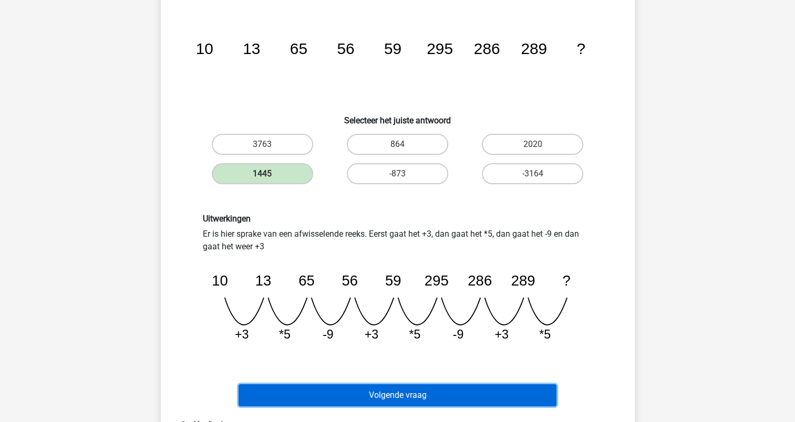
click at [426, 389] on button "Volgende vraag" at bounding box center [398, 396] width 318 height 22
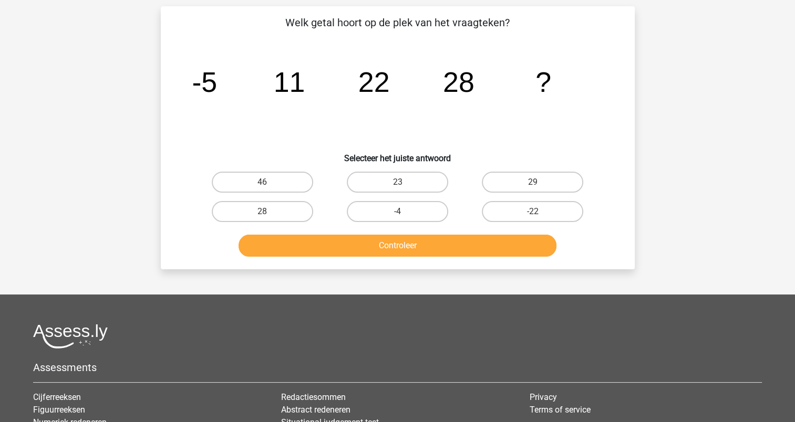
scroll to position [53, 0]
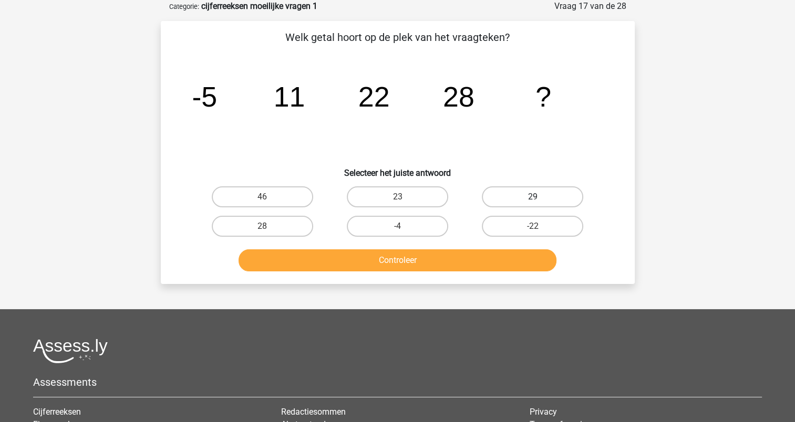
click at [542, 192] on label "29" at bounding box center [532, 197] width 101 height 21
click at [540, 197] on input "29" at bounding box center [536, 200] width 7 height 7
radio input "true"
click at [449, 265] on button "Controleer" at bounding box center [398, 261] width 318 height 22
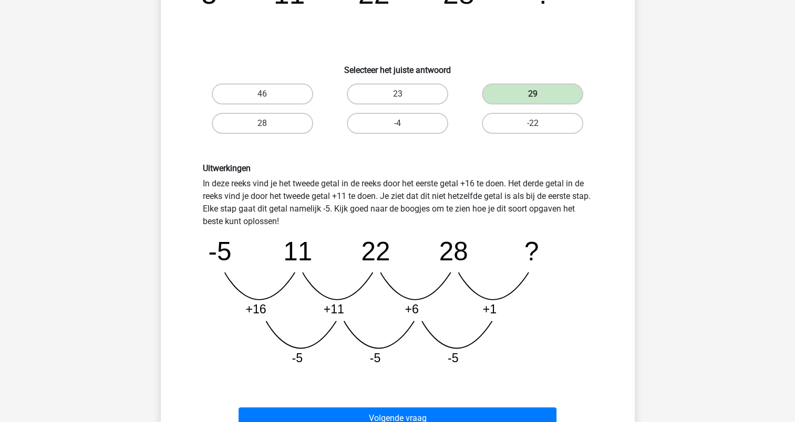
scroll to position [158, 0]
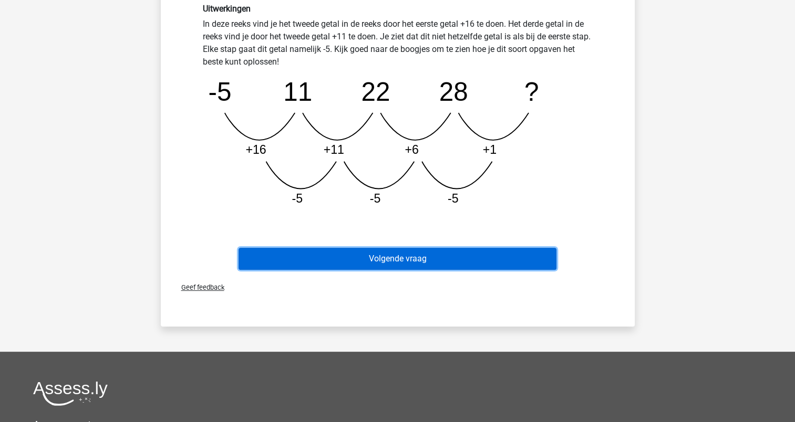
click at [396, 259] on button "Volgende vraag" at bounding box center [398, 259] width 318 height 22
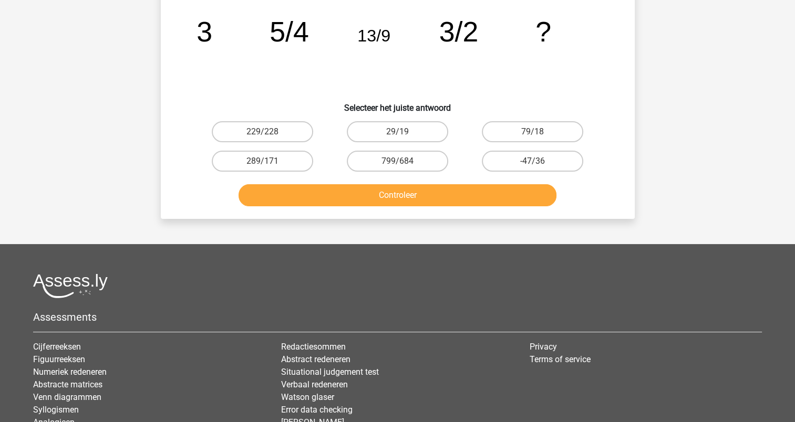
scroll to position [53, 0]
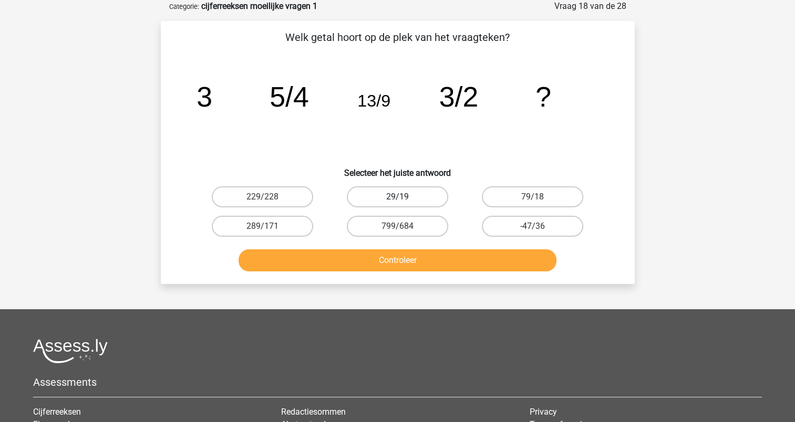
click at [419, 199] on label "29/19" at bounding box center [397, 197] width 101 height 21
click at [404, 199] on input "29/19" at bounding box center [400, 200] width 7 height 7
radio input "true"
click at [499, 229] on label "-47/36" at bounding box center [532, 226] width 101 height 21
click at [533, 229] on input "-47/36" at bounding box center [536, 229] width 7 height 7
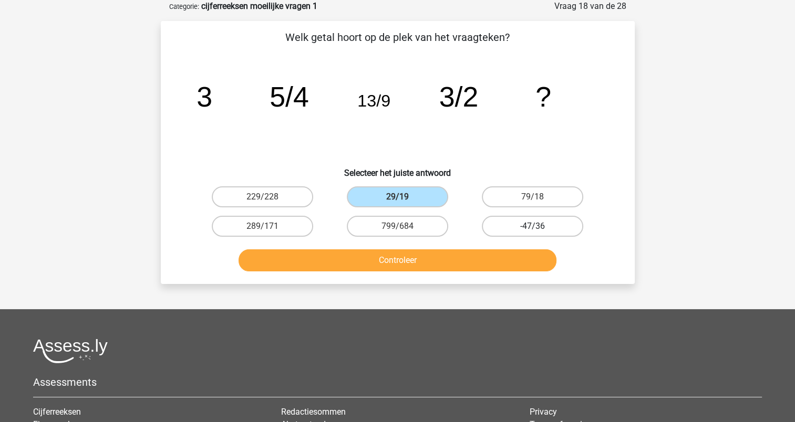
radio input "true"
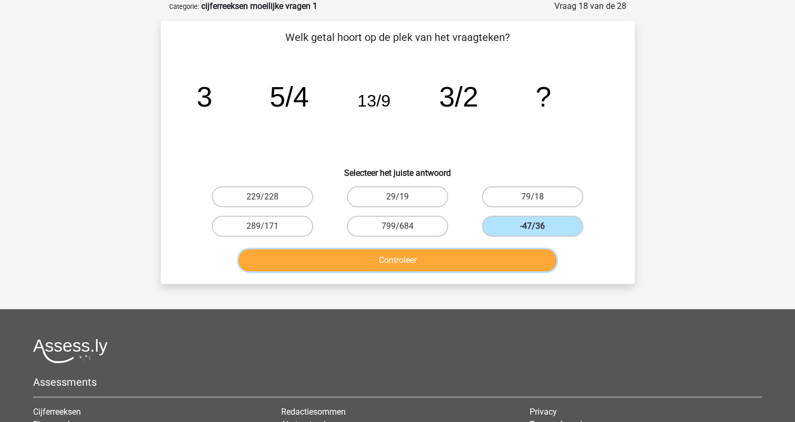
click at [470, 258] on button "Controleer" at bounding box center [398, 261] width 318 height 22
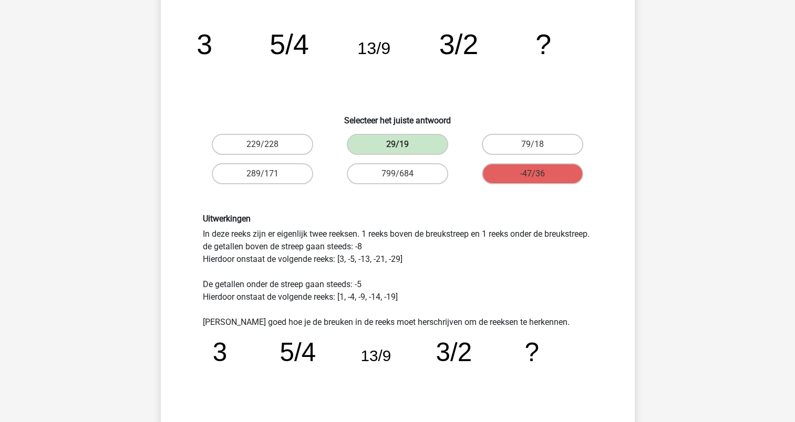
scroll to position [210, 0]
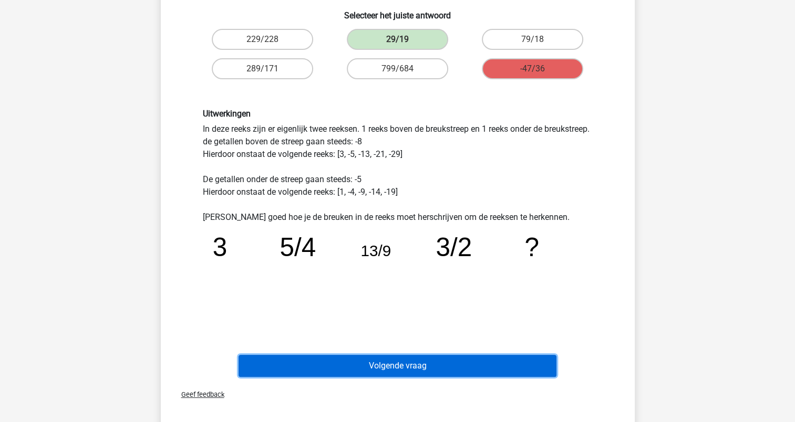
click at [406, 357] on button "Volgende vraag" at bounding box center [398, 366] width 318 height 22
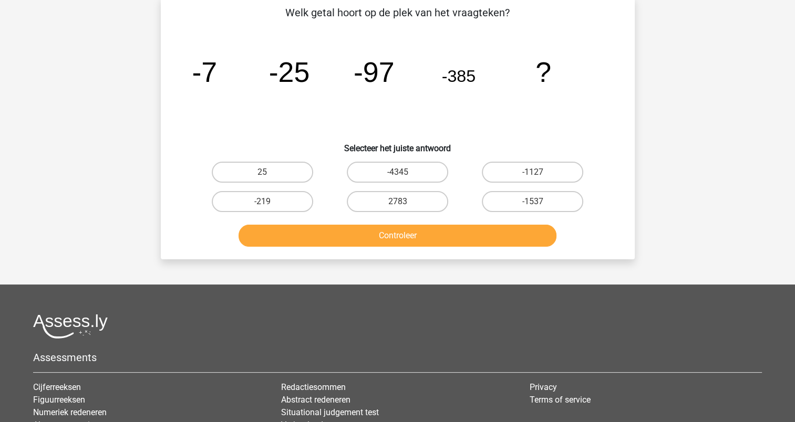
scroll to position [53, 0]
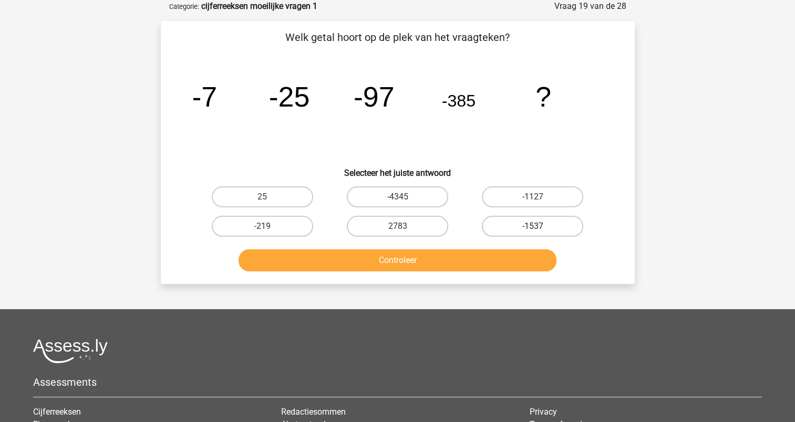
click at [504, 226] on label "-1537" at bounding box center [532, 226] width 101 height 21
click at [533, 226] on input "-1537" at bounding box center [536, 229] width 7 height 7
radio input "true"
click at [456, 262] on button "Controleer" at bounding box center [398, 261] width 318 height 22
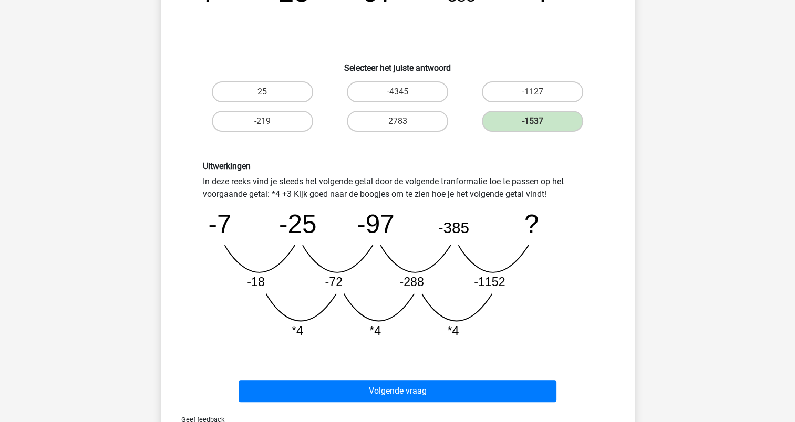
scroll to position [263, 0]
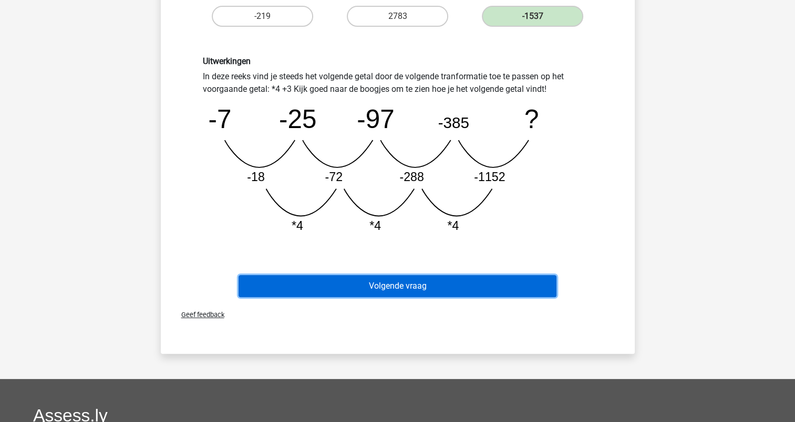
click at [437, 284] on button "Volgende vraag" at bounding box center [398, 286] width 318 height 22
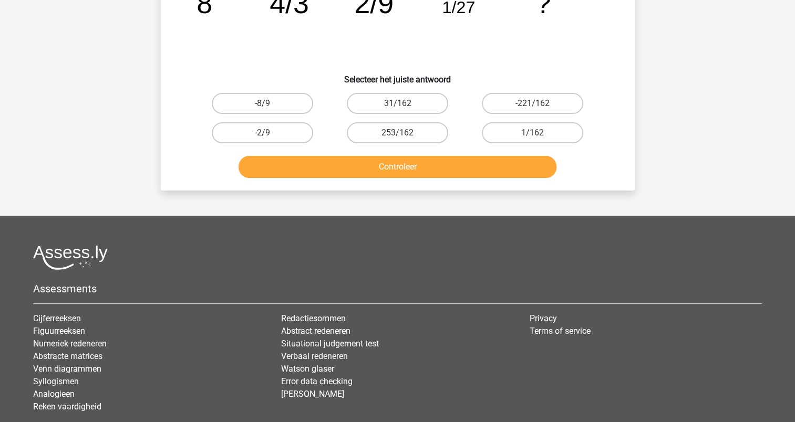
scroll to position [53, 0]
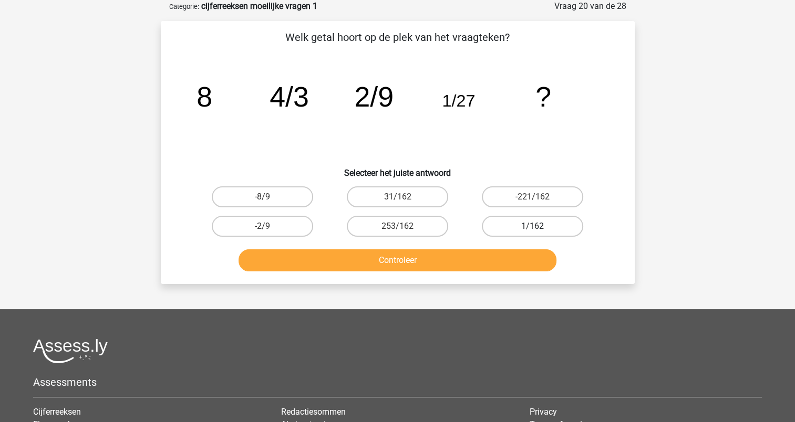
click at [550, 218] on label "1/162" at bounding box center [532, 226] width 101 height 21
click at [540, 226] on input "1/162" at bounding box center [536, 229] width 7 height 7
radio input "true"
click at [464, 257] on button "Controleer" at bounding box center [398, 261] width 318 height 22
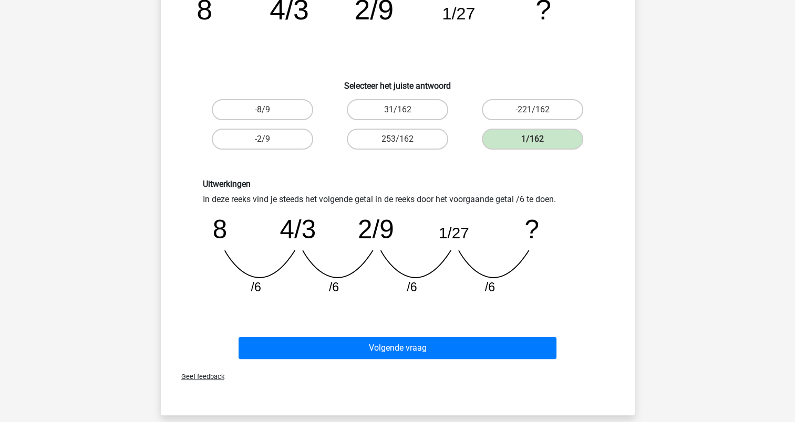
scroll to position [158, 0]
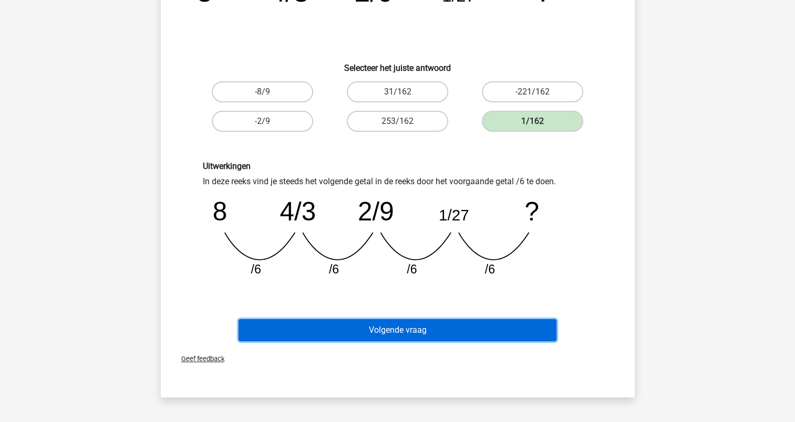
click at [426, 319] on button "Volgende vraag" at bounding box center [398, 330] width 318 height 22
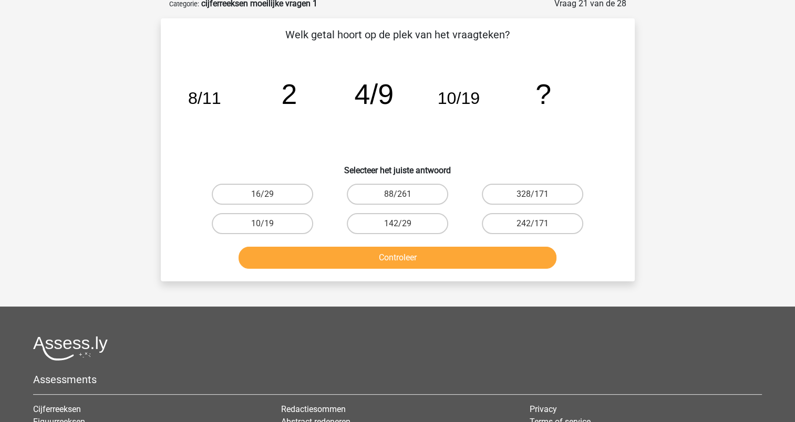
scroll to position [53, 0]
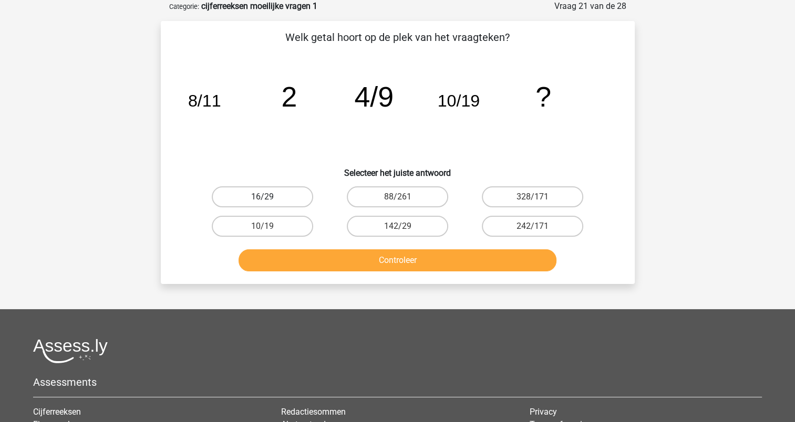
click at [293, 196] on label "16/29" at bounding box center [262, 197] width 101 height 21
click at [269, 197] on input "16/29" at bounding box center [265, 200] width 7 height 7
radio input "true"
click at [379, 254] on button "Controleer" at bounding box center [398, 261] width 318 height 22
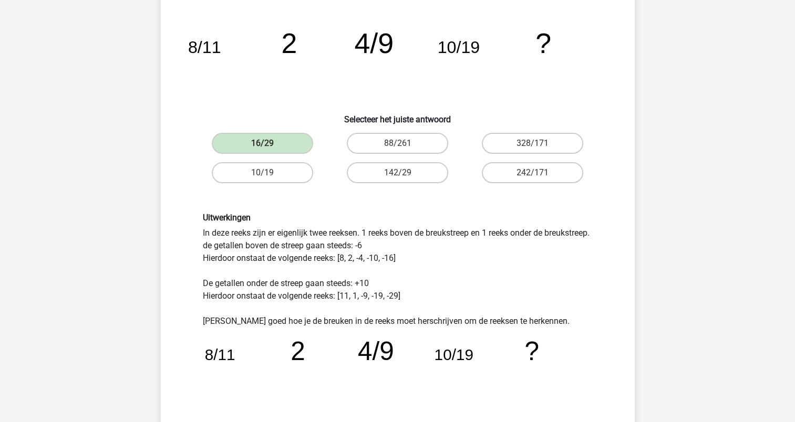
scroll to position [210, 0]
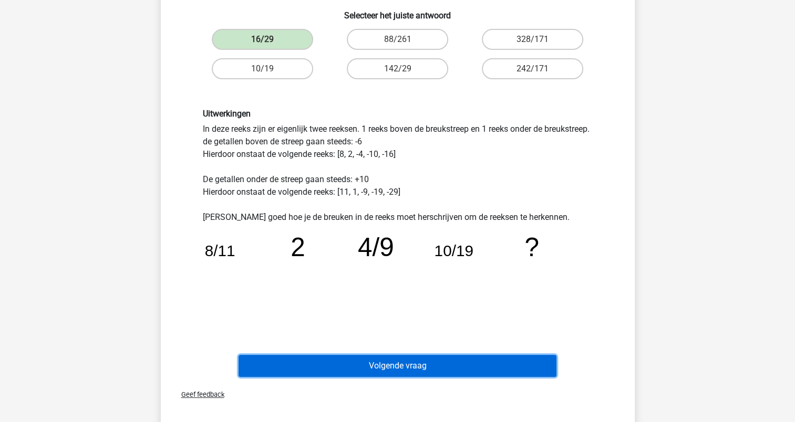
click at [418, 362] on button "Volgende vraag" at bounding box center [398, 366] width 318 height 22
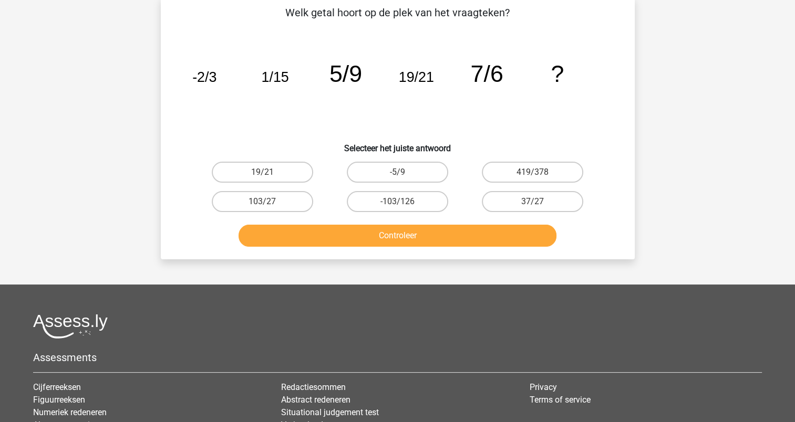
scroll to position [53, 0]
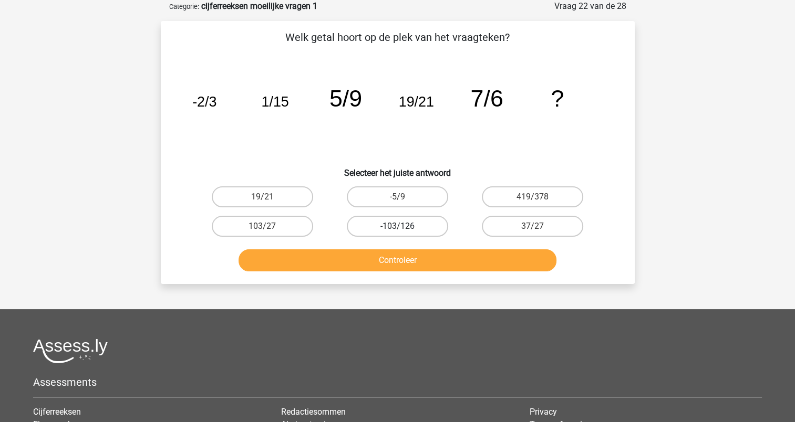
click at [375, 223] on label "-103/126" at bounding box center [397, 226] width 101 height 21
click at [397, 226] on input "-103/126" at bounding box center [400, 229] width 7 height 7
radio input "true"
click at [533, 223] on label "37/27" at bounding box center [532, 226] width 101 height 21
click at [533, 226] on input "37/27" at bounding box center [536, 229] width 7 height 7
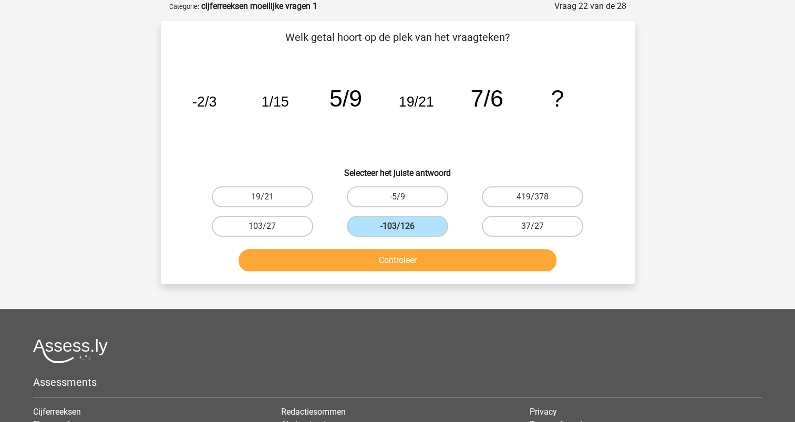
radio input "true"
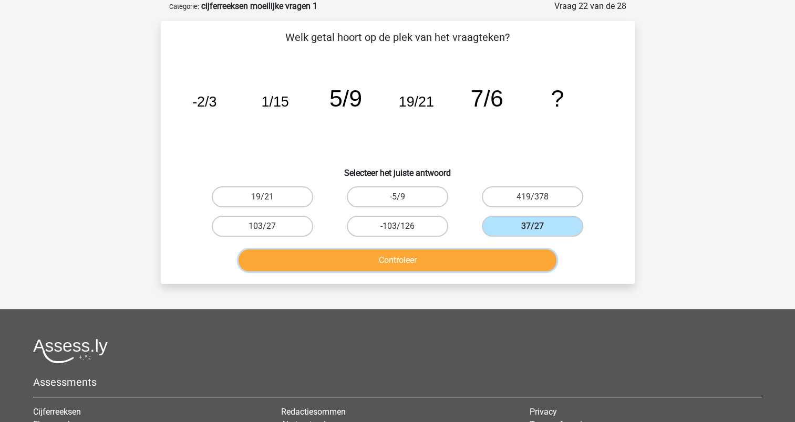
click at [404, 261] on button "Controleer" at bounding box center [398, 261] width 318 height 22
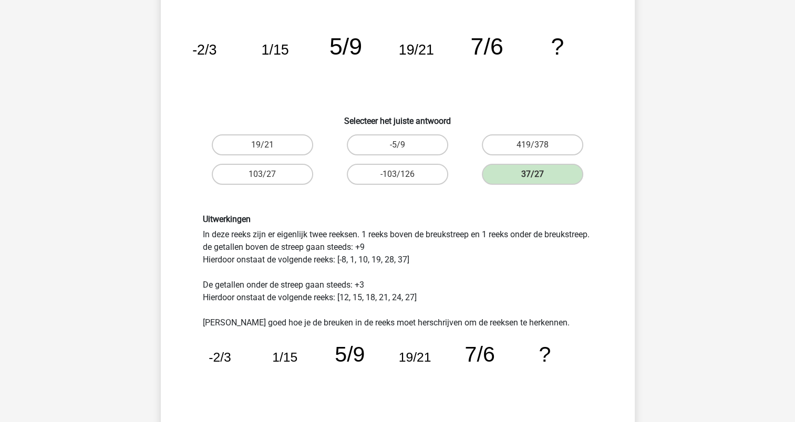
scroll to position [158, 0]
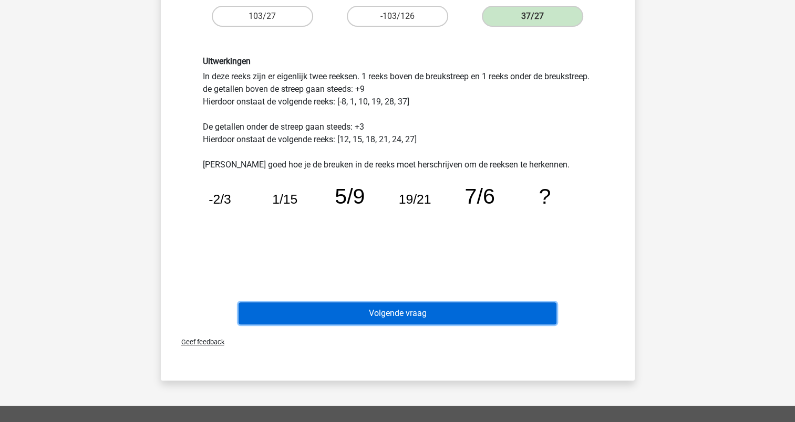
click at [387, 306] on button "Volgende vraag" at bounding box center [398, 314] width 318 height 22
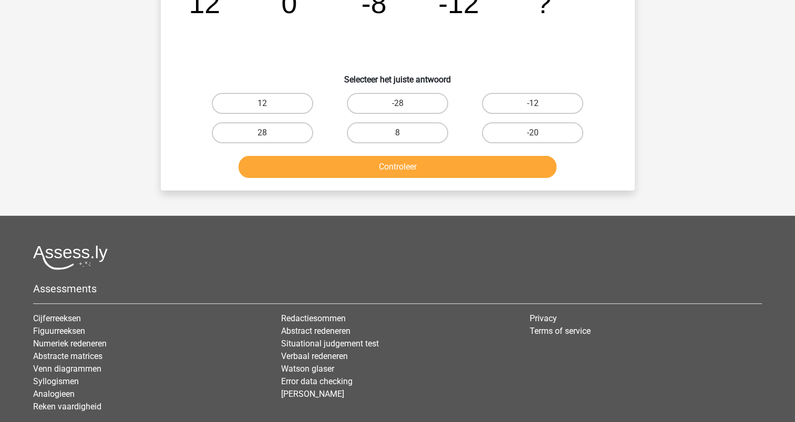
scroll to position [53, 0]
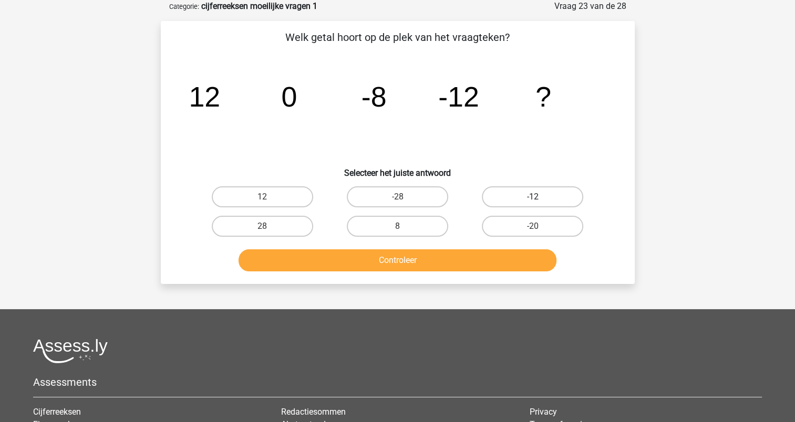
click at [511, 193] on label "-12" at bounding box center [532, 197] width 101 height 21
click at [533, 197] on input "-12" at bounding box center [536, 200] width 7 height 7
radio input "true"
click at [409, 256] on button "Controleer" at bounding box center [398, 261] width 318 height 22
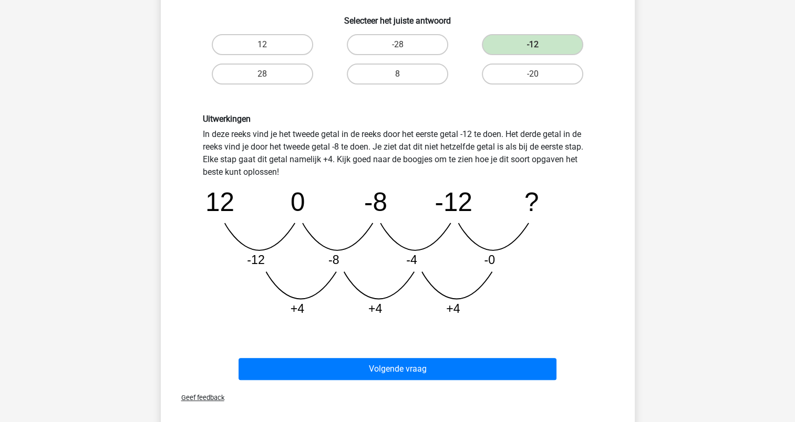
scroll to position [210, 0]
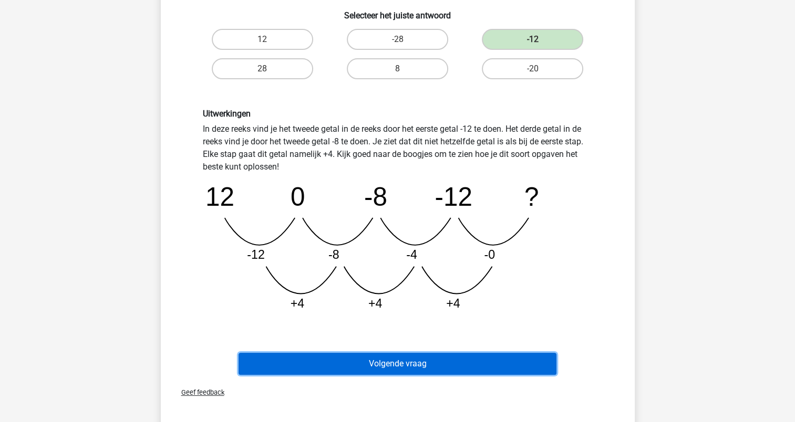
click at [386, 357] on button "Volgende vraag" at bounding box center [398, 364] width 318 height 22
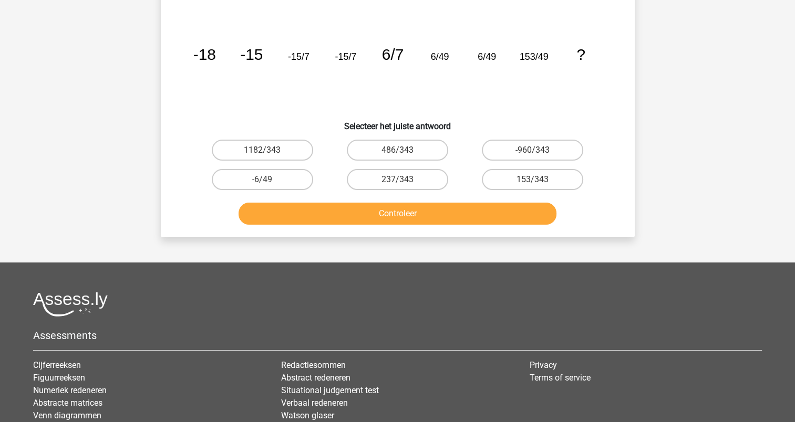
scroll to position [53, 0]
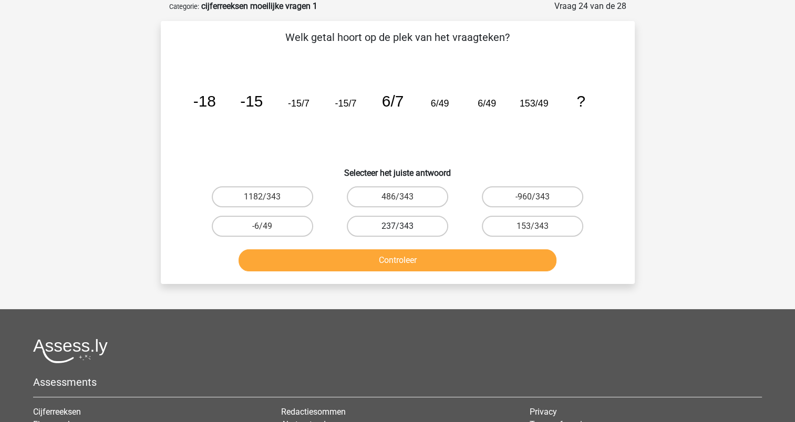
click at [407, 228] on label "237/343" at bounding box center [397, 226] width 101 height 21
click at [404, 228] on input "237/343" at bounding box center [400, 229] width 7 height 7
radio input "true"
click at [408, 259] on button "Controleer" at bounding box center [398, 261] width 318 height 22
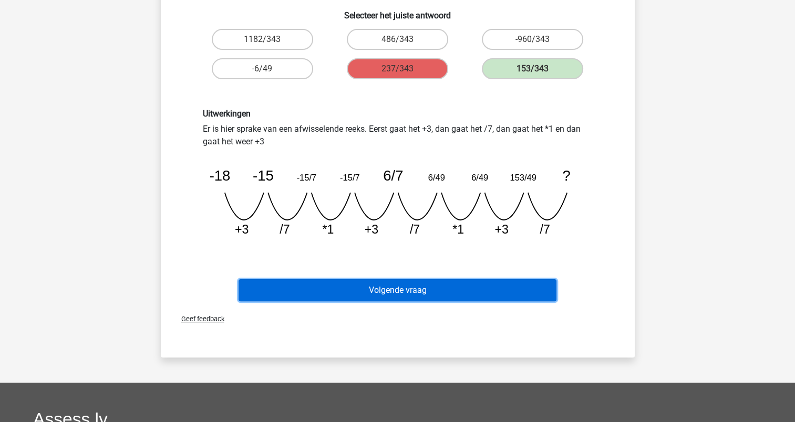
click at [397, 298] on button "Volgende vraag" at bounding box center [398, 291] width 318 height 22
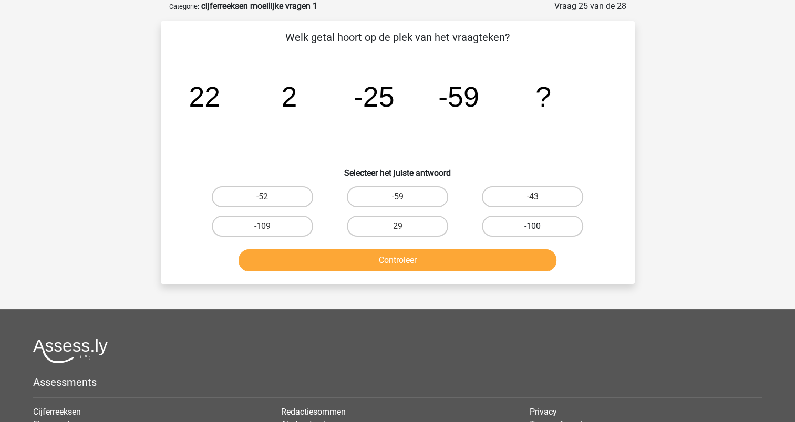
click at [506, 224] on label "-100" at bounding box center [532, 226] width 101 height 21
click at [533, 226] on input "-100" at bounding box center [536, 229] width 7 height 7
radio input "true"
click at [435, 256] on button "Controleer" at bounding box center [398, 261] width 318 height 22
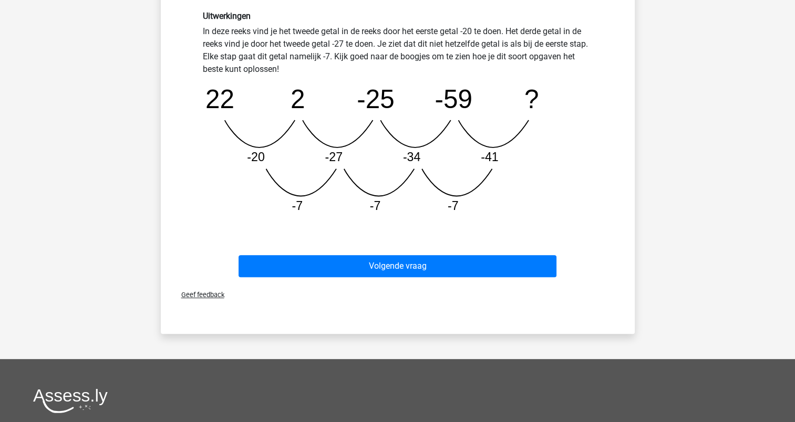
scroll to position [315, 0]
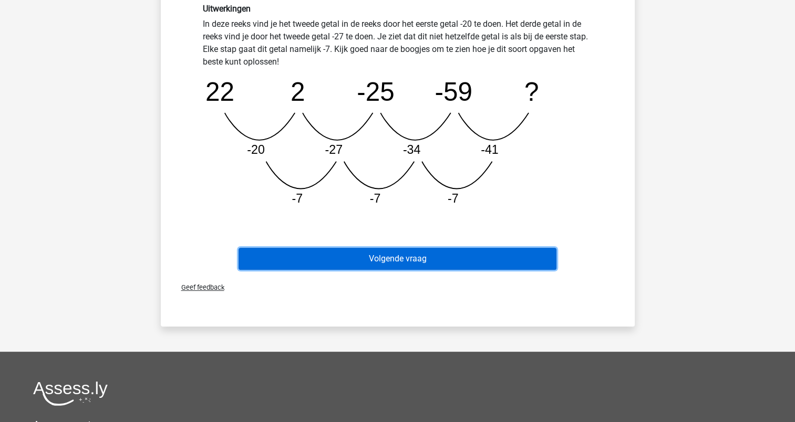
click at [425, 261] on button "Volgende vraag" at bounding box center [398, 259] width 318 height 22
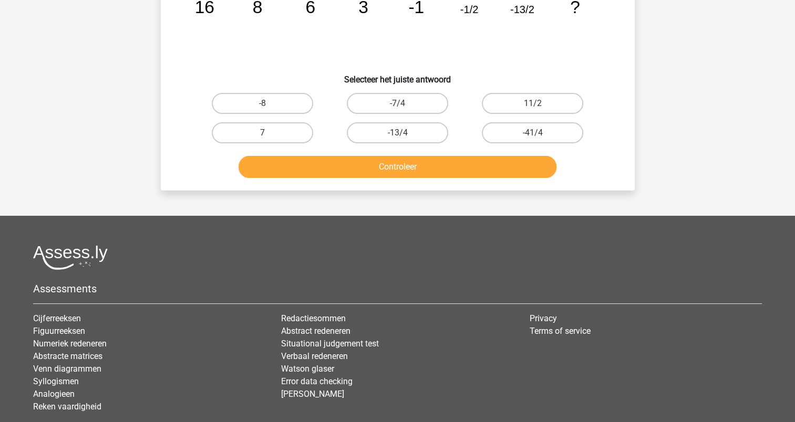
scroll to position [53, 0]
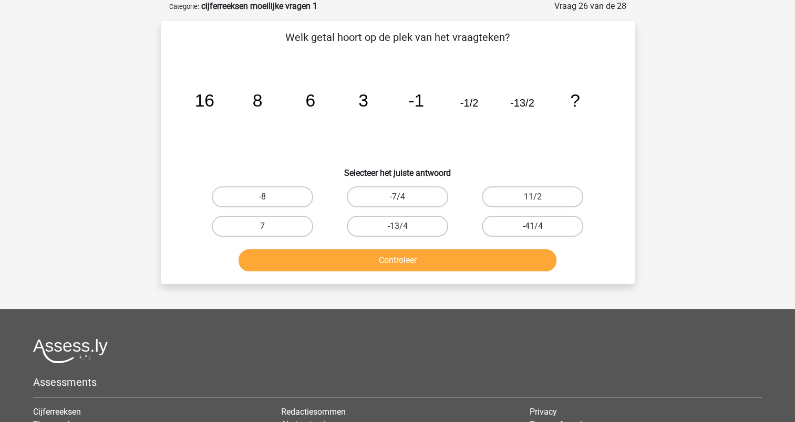
click at [504, 221] on label "-41/4" at bounding box center [532, 226] width 101 height 21
click at [533, 226] on input "-41/4" at bounding box center [536, 229] width 7 height 7
radio input "true"
click at [444, 256] on button "Controleer" at bounding box center [398, 261] width 318 height 22
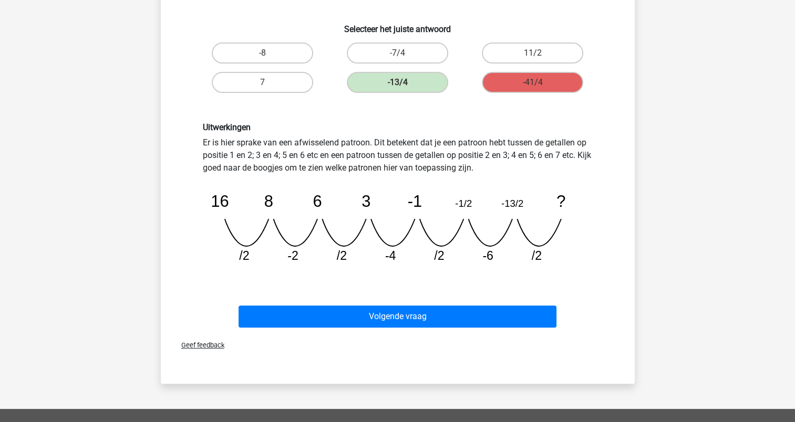
scroll to position [210, 0]
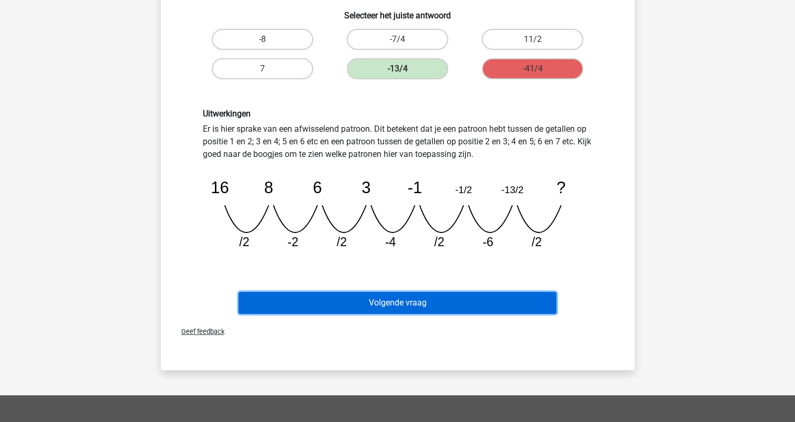
click at [425, 304] on button "Volgende vraag" at bounding box center [398, 303] width 318 height 22
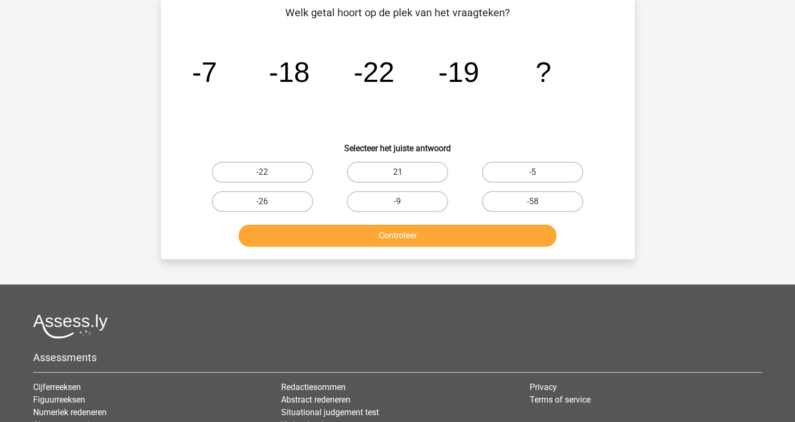
scroll to position [53, 0]
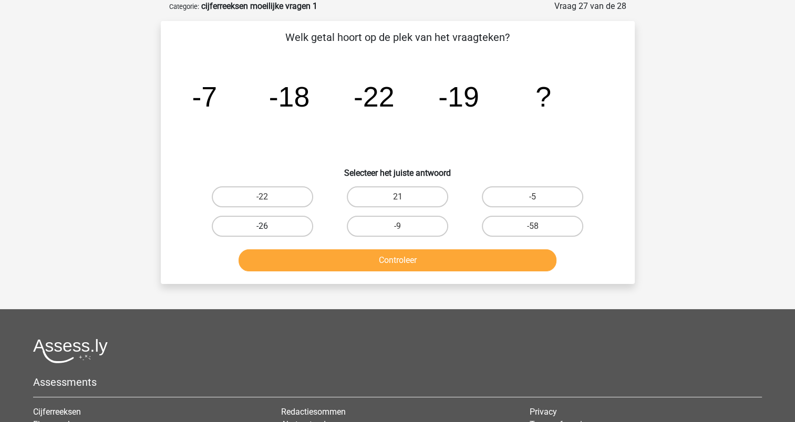
click at [291, 225] on label "-26" at bounding box center [262, 226] width 101 height 21
click at [269, 226] on input "-26" at bounding box center [265, 229] width 7 height 7
radio input "true"
click at [399, 254] on button "Controleer" at bounding box center [398, 261] width 318 height 22
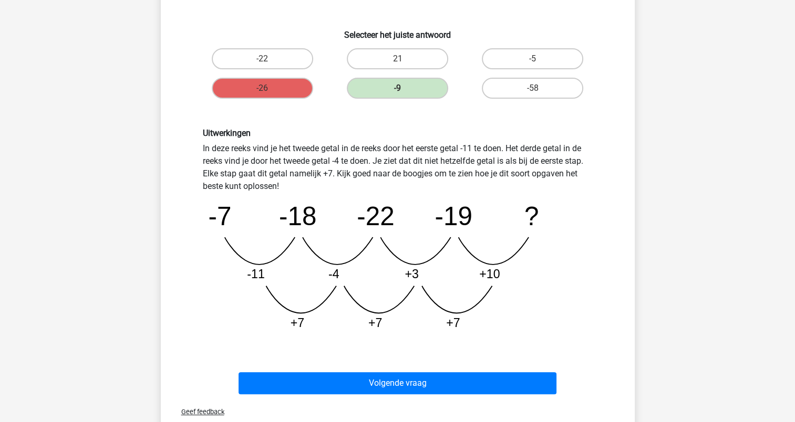
scroll to position [210, 0]
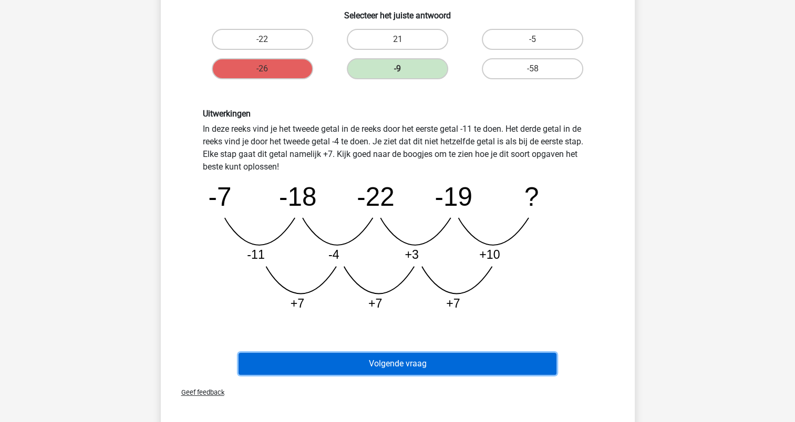
click at [427, 365] on button "Volgende vraag" at bounding box center [398, 364] width 318 height 22
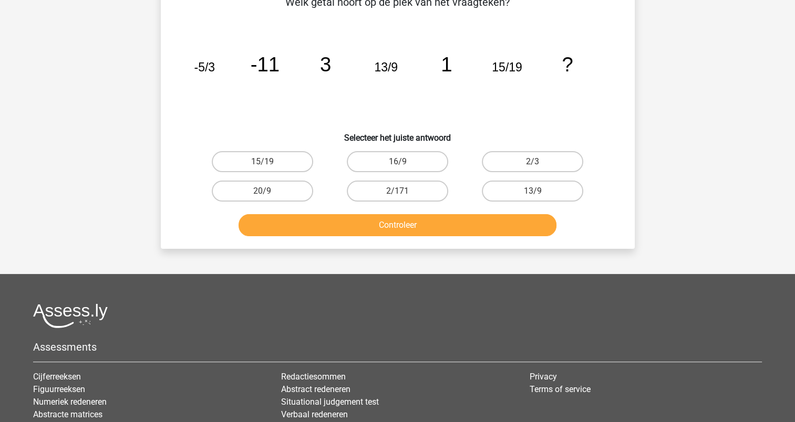
scroll to position [53, 0]
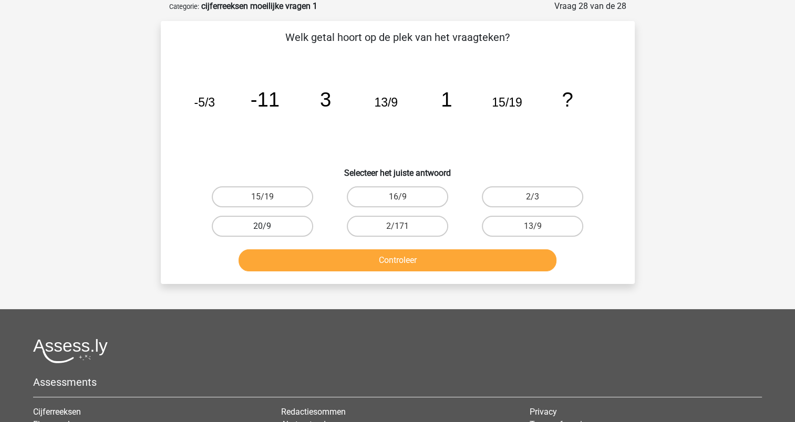
click at [291, 225] on label "20/9" at bounding box center [262, 226] width 101 height 21
click at [269, 226] on input "20/9" at bounding box center [265, 229] width 7 height 7
radio input "true"
click at [373, 259] on button "Controleer" at bounding box center [398, 261] width 318 height 22
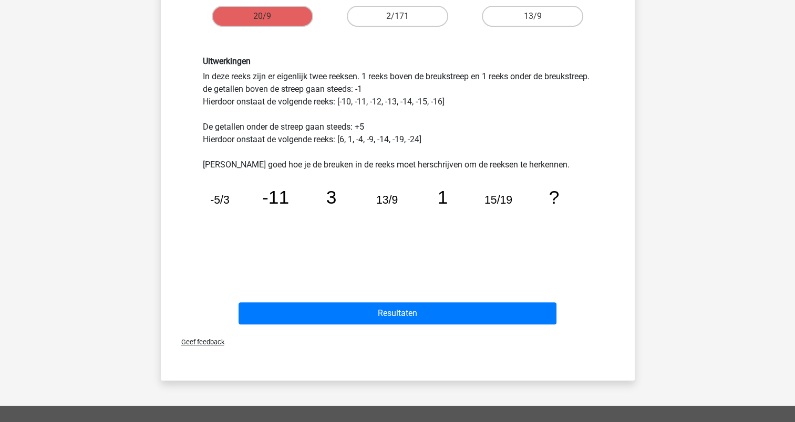
scroll to position [420, 0]
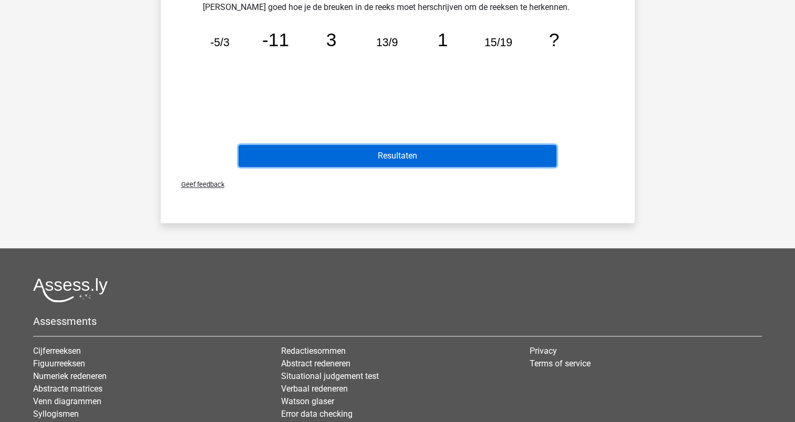
click at [405, 160] on button "Resultaten" at bounding box center [398, 156] width 318 height 22
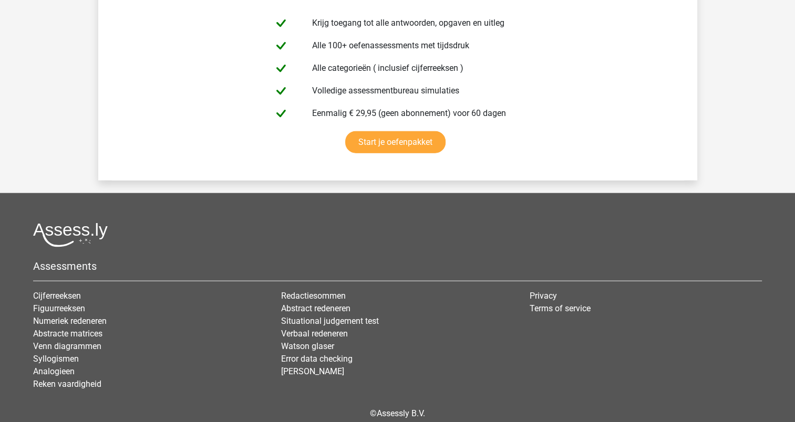
scroll to position [2395, 0]
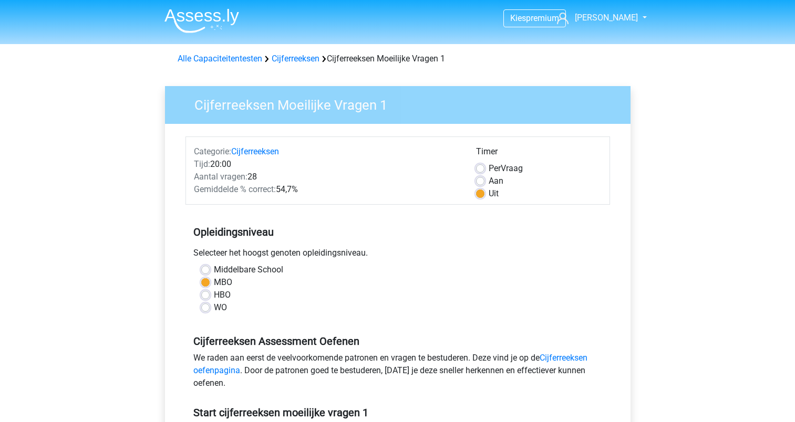
scroll to position [263, 0]
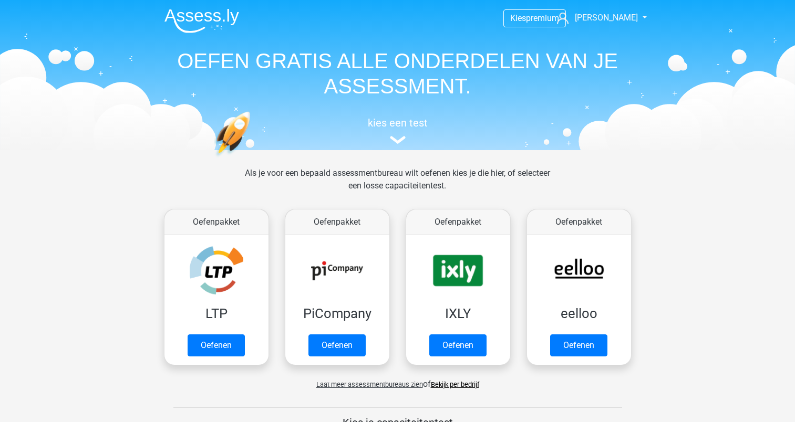
scroll to position [368, 0]
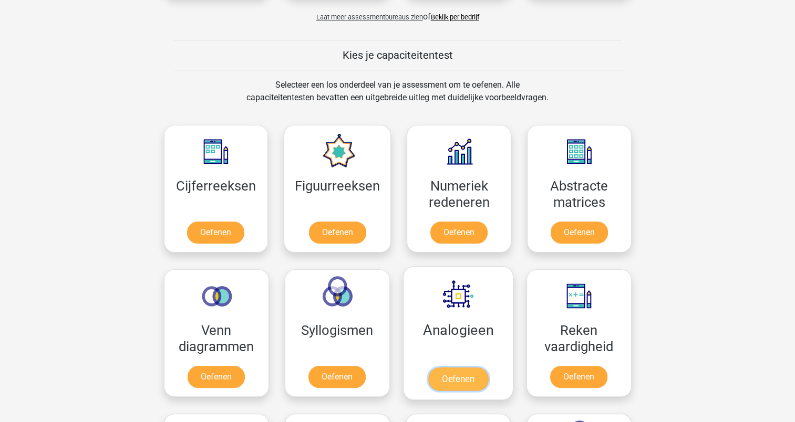
click at [454, 376] on link "Oefenen" at bounding box center [458, 379] width 60 height 23
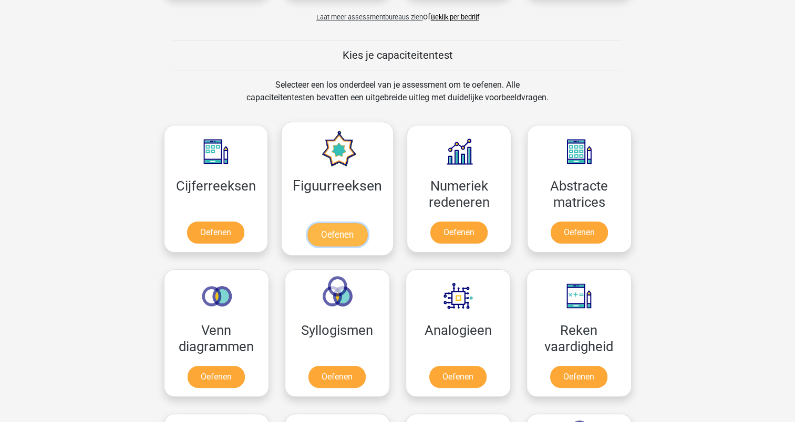
click at [337, 229] on link "Oefenen" at bounding box center [337, 234] width 60 height 23
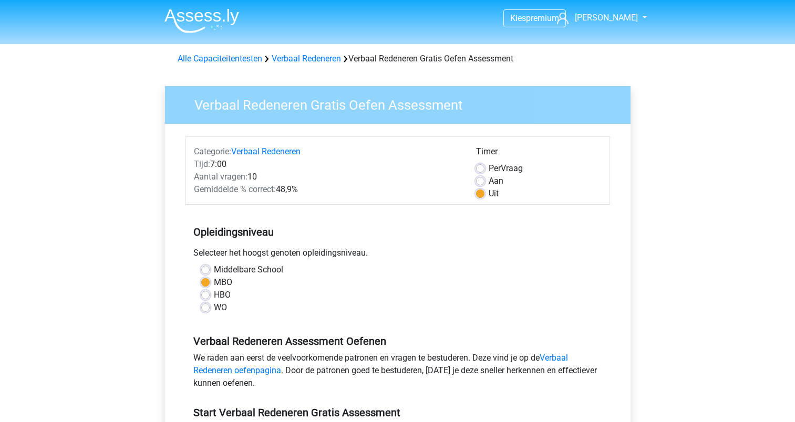
scroll to position [263, 0]
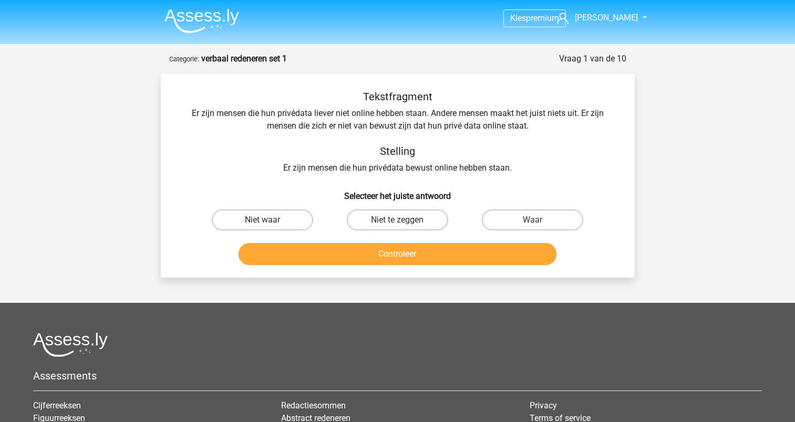
scroll to position [158, 0]
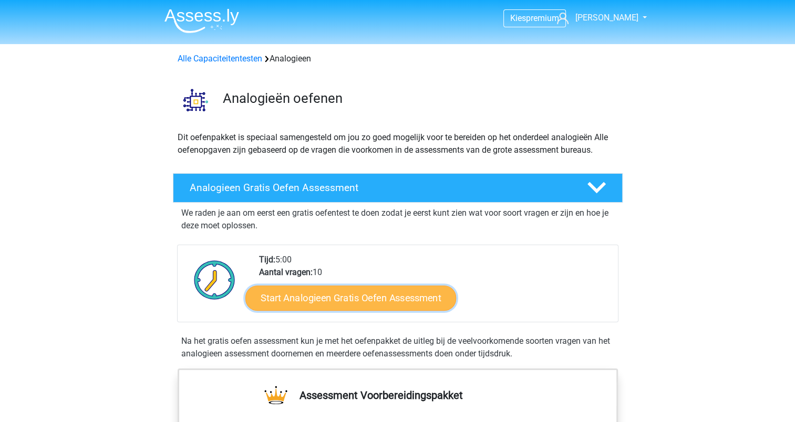
click at [376, 298] on link "Start Analogieen Gratis Oefen Assessment" at bounding box center [350, 297] width 211 height 25
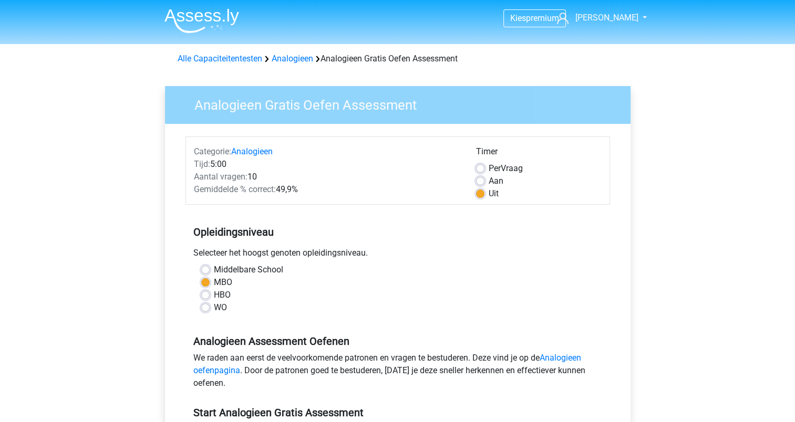
scroll to position [158, 0]
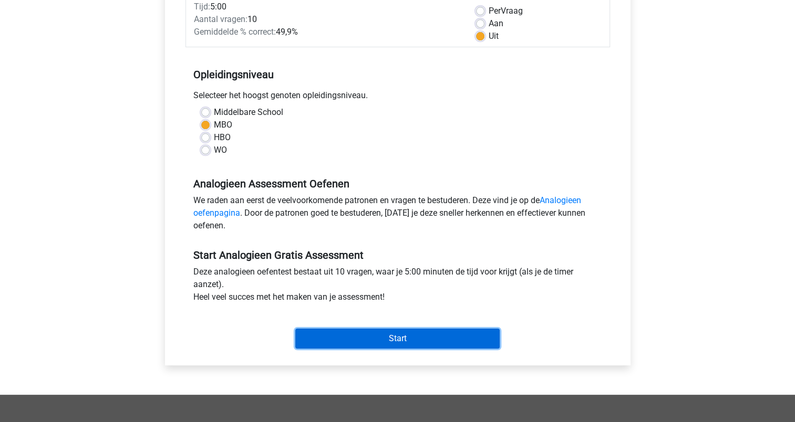
click at [394, 335] on input "Start" at bounding box center [397, 339] width 204 height 20
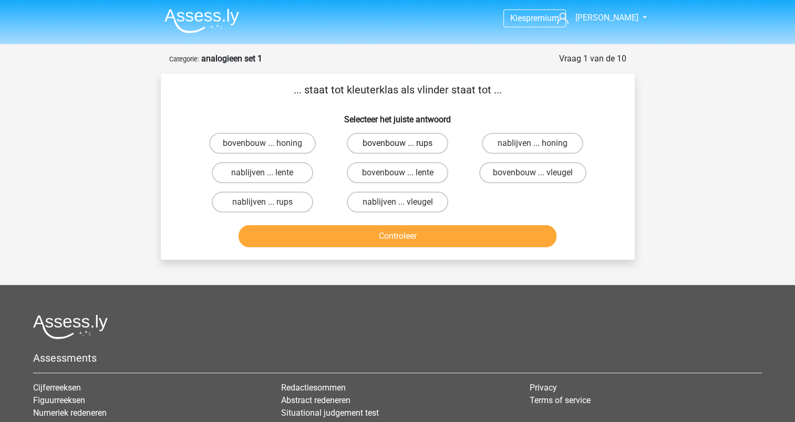
click at [393, 142] on label "bovenbouw ... rups" at bounding box center [397, 143] width 101 height 21
click at [397, 143] on input "bovenbouw ... rups" at bounding box center [400, 146] width 7 height 7
radio input "true"
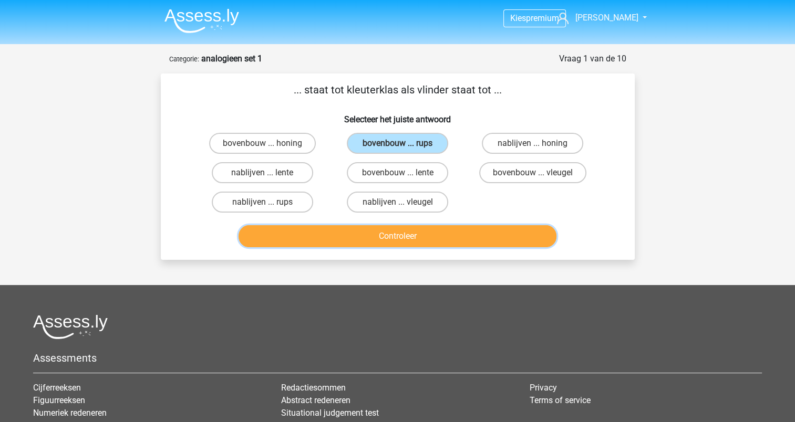
click at [401, 229] on button "Controleer" at bounding box center [398, 236] width 318 height 22
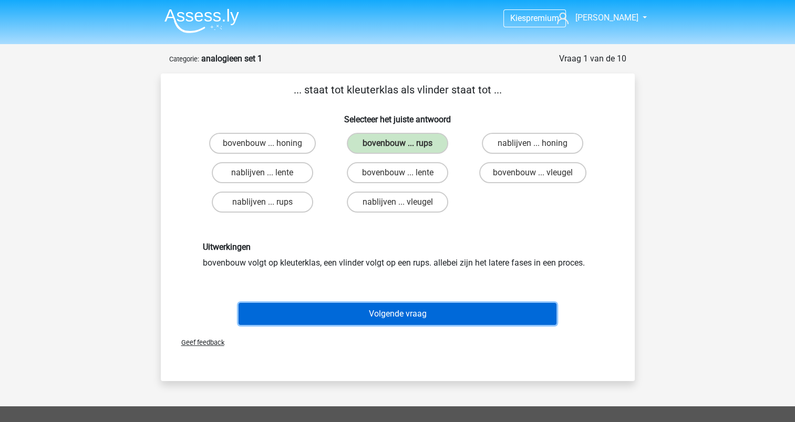
click at [387, 312] on button "Volgende vraag" at bounding box center [398, 314] width 318 height 22
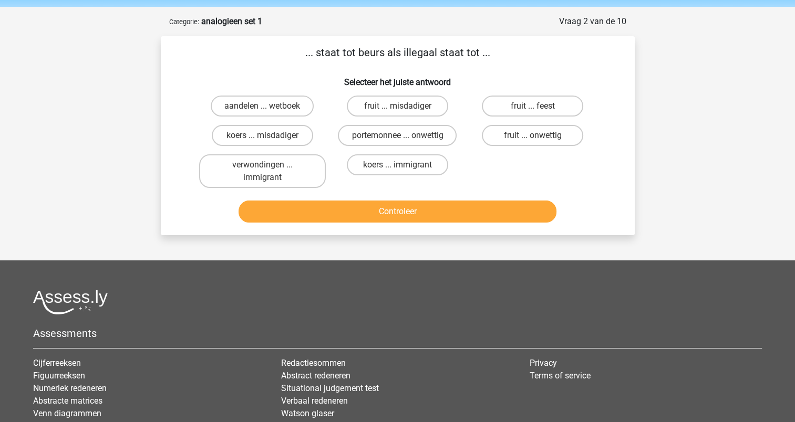
scroll to position [53, 0]
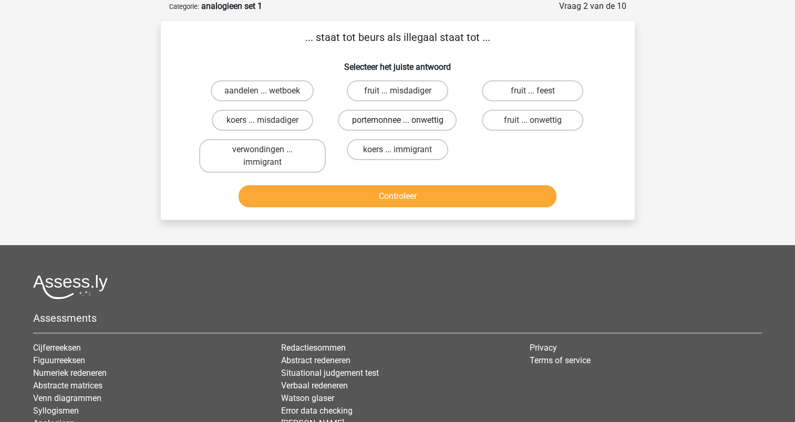
click at [385, 115] on label "portemonnee ... onwettig" at bounding box center [397, 120] width 119 height 21
click at [397, 120] on input "portemonnee ... onwettig" at bounding box center [400, 123] width 7 height 7
radio input "true"
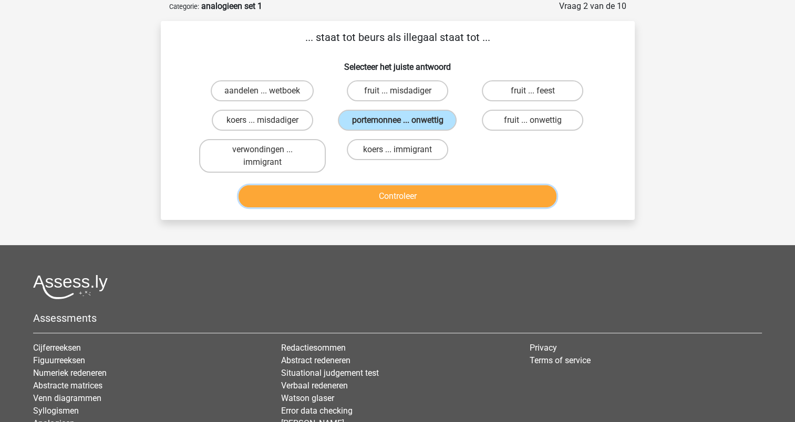
click at [393, 187] on button "Controleer" at bounding box center [398, 196] width 318 height 22
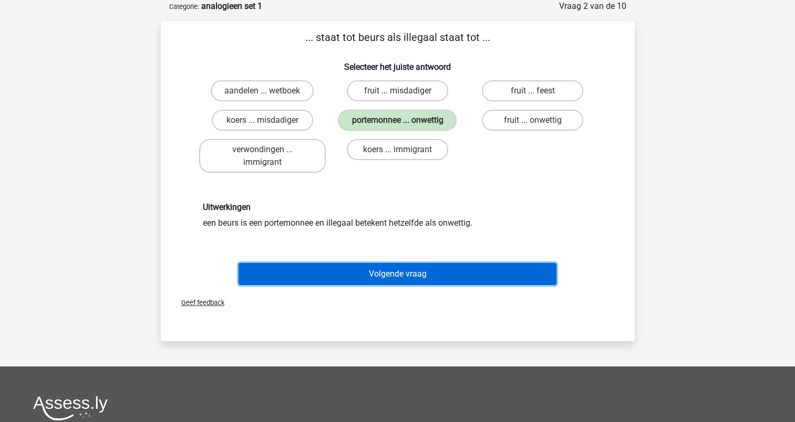
click at [397, 269] on button "Volgende vraag" at bounding box center [398, 274] width 318 height 22
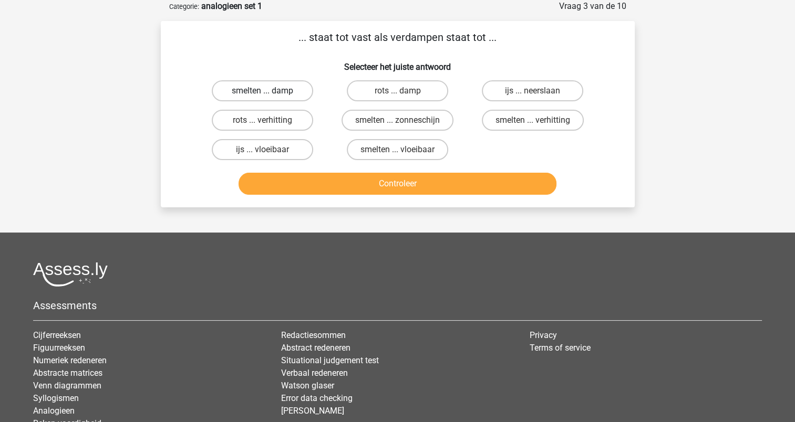
click at [282, 88] on label "smelten ... damp" at bounding box center [262, 90] width 101 height 21
click at [269, 91] on input "smelten ... damp" at bounding box center [265, 94] width 7 height 7
radio input "true"
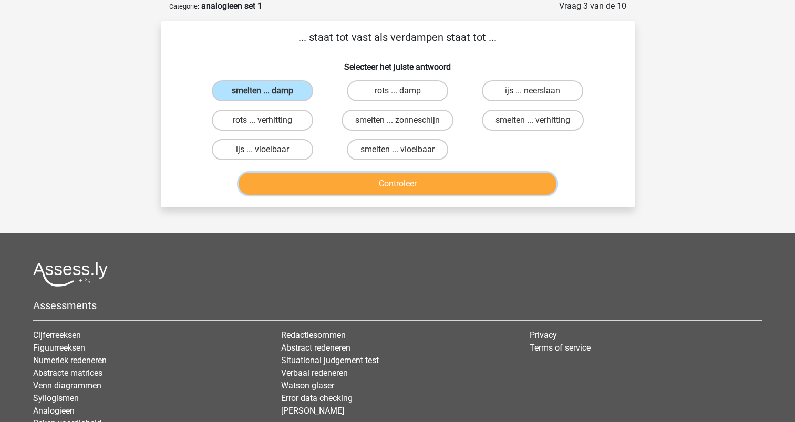
click at [397, 182] on button "Controleer" at bounding box center [398, 184] width 318 height 22
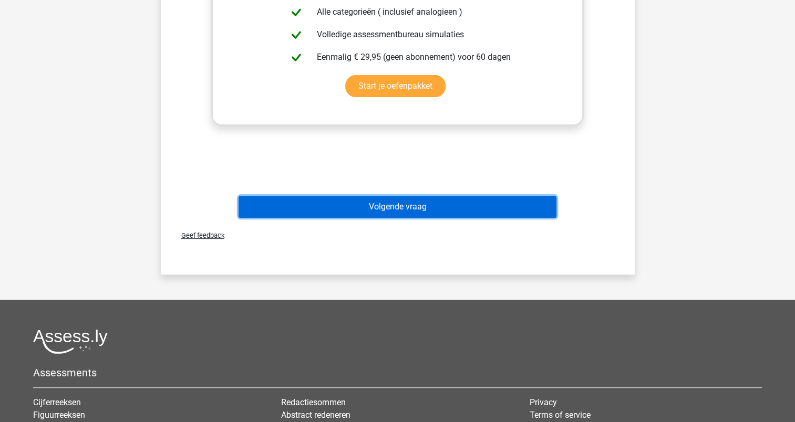
click at [401, 199] on button "Volgende vraag" at bounding box center [398, 207] width 318 height 22
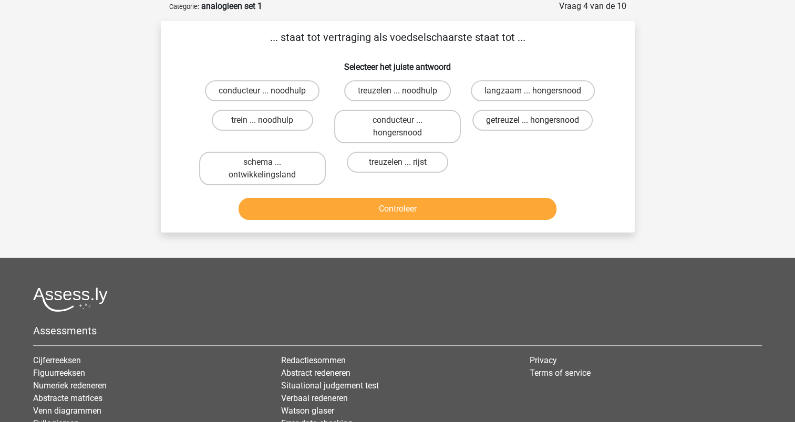
click at [502, 121] on label "getreuzel ... hongersnood" at bounding box center [532, 120] width 120 height 21
click at [533, 121] on input "getreuzel ... hongersnood" at bounding box center [536, 123] width 7 height 7
radio input "true"
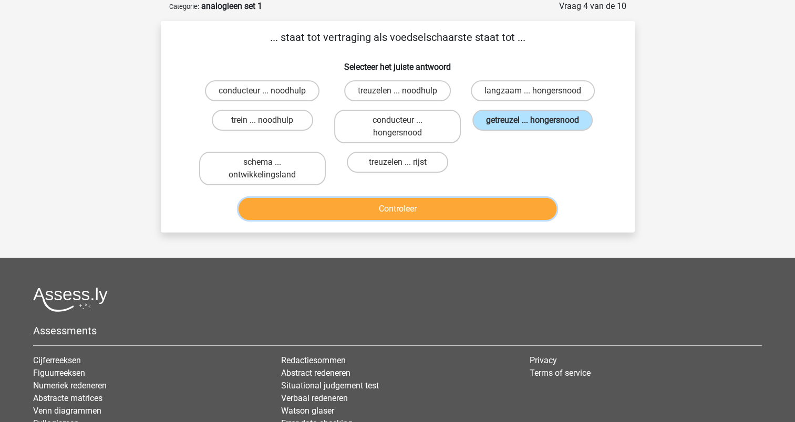
click at [405, 203] on button "Controleer" at bounding box center [398, 209] width 318 height 22
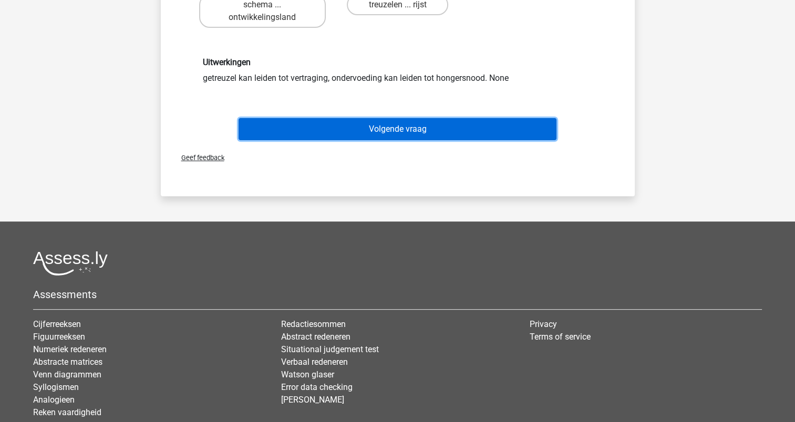
click at [408, 130] on button "Volgende vraag" at bounding box center [398, 129] width 318 height 22
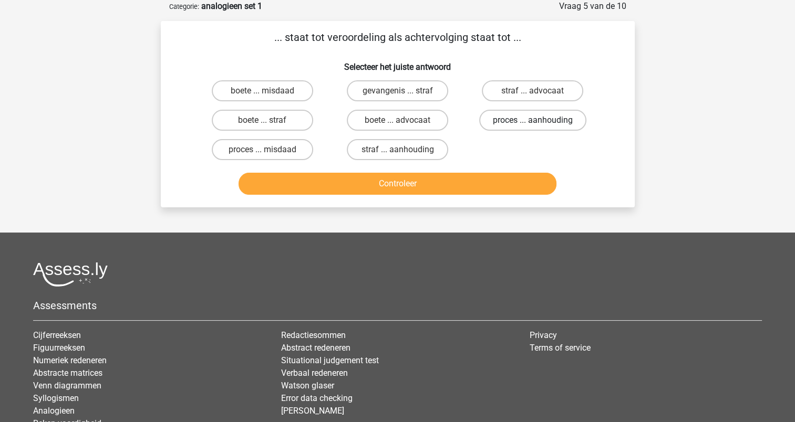
click at [498, 118] on label "proces ... aanhouding" at bounding box center [532, 120] width 107 height 21
click at [533, 120] on input "proces ... aanhouding" at bounding box center [536, 123] width 7 height 7
radio input "true"
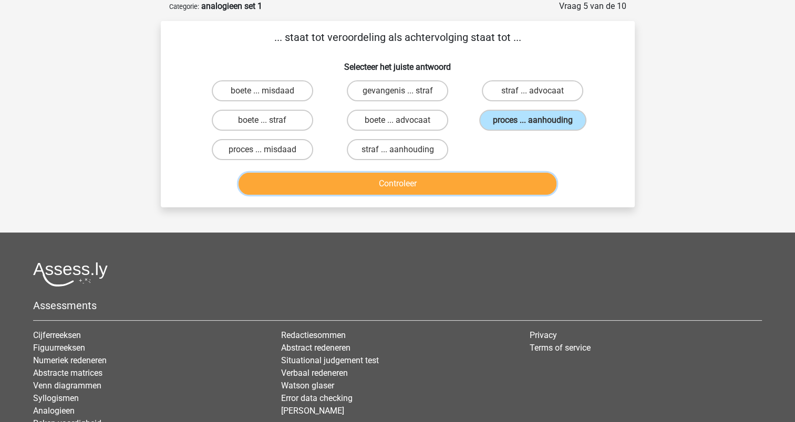
click at [427, 179] on button "Controleer" at bounding box center [398, 184] width 318 height 22
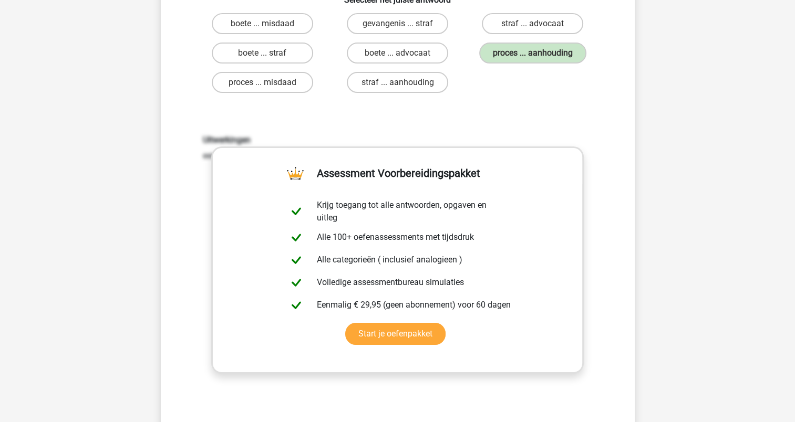
scroll to position [210, 0]
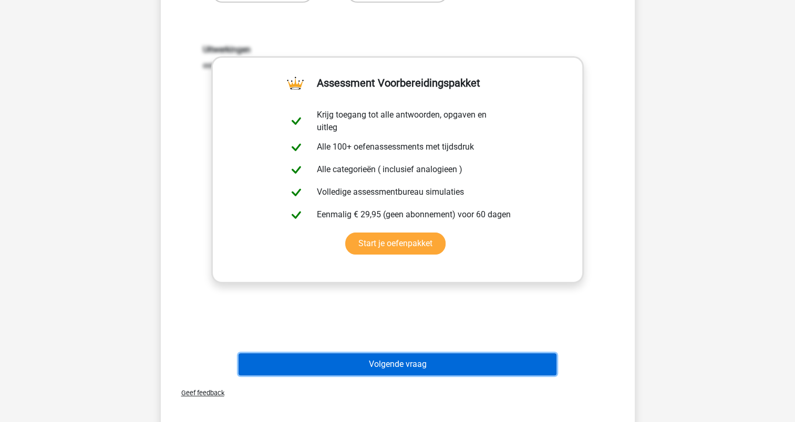
click at [397, 355] on button "Volgende vraag" at bounding box center [398, 365] width 318 height 22
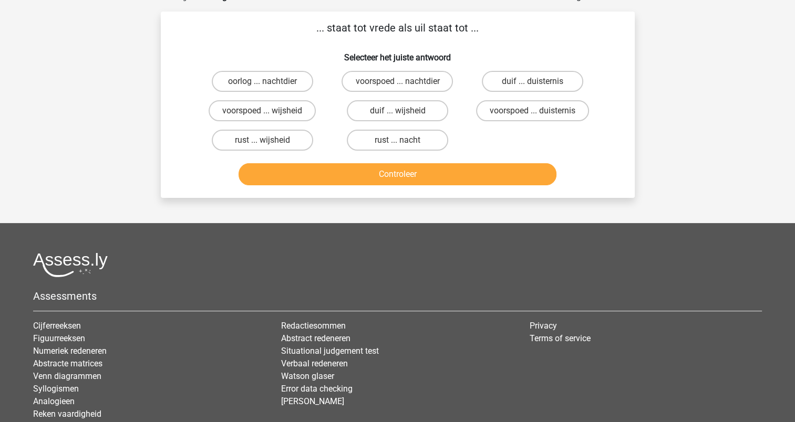
scroll to position [53, 0]
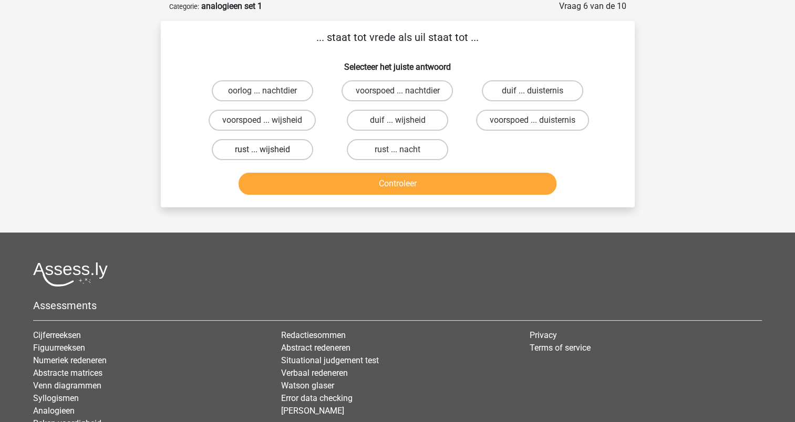
click at [286, 151] on label "rust ... wijsheid" at bounding box center [262, 149] width 101 height 21
click at [269, 151] on input "rust ... wijsheid" at bounding box center [265, 153] width 7 height 7
radio input "true"
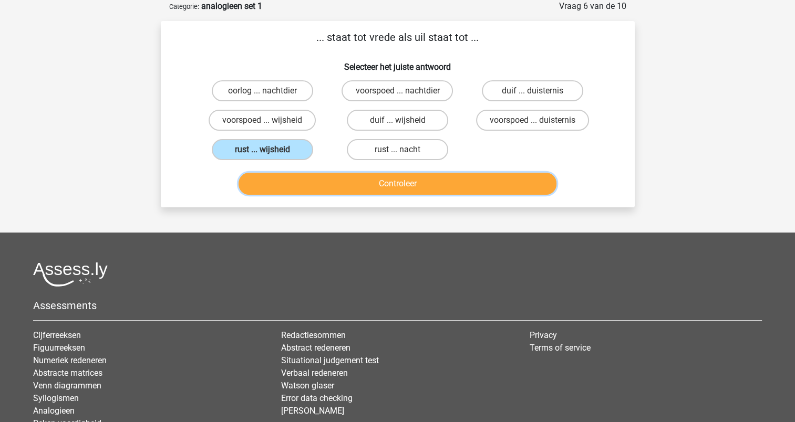
click at [392, 181] on button "Controleer" at bounding box center [398, 184] width 318 height 22
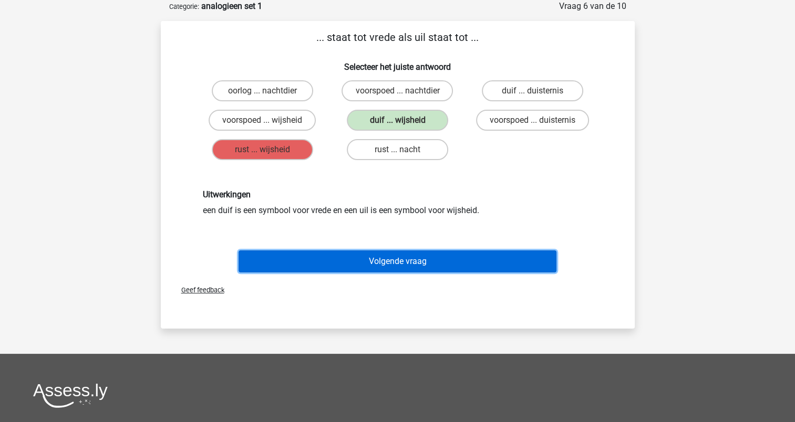
click at [391, 255] on button "Volgende vraag" at bounding box center [398, 262] width 318 height 22
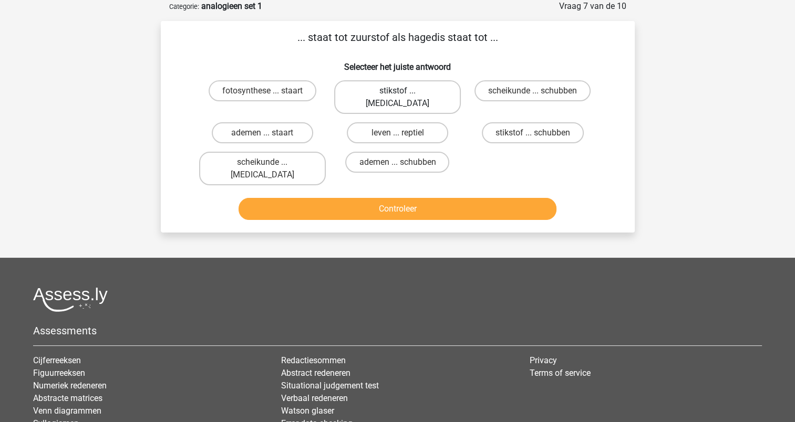
click at [379, 92] on label "stikstof ... krokodil" at bounding box center [397, 97] width 127 height 34
click at [397, 92] on input "stikstof ... krokodil" at bounding box center [400, 94] width 7 height 7
radio input "true"
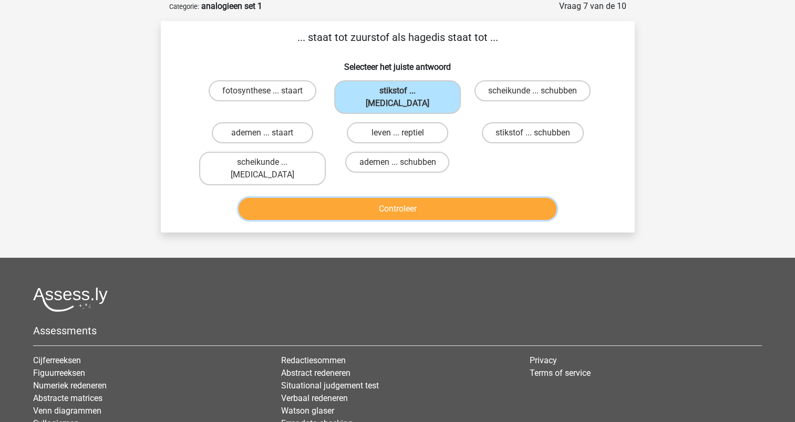
click at [389, 198] on button "Controleer" at bounding box center [398, 209] width 318 height 22
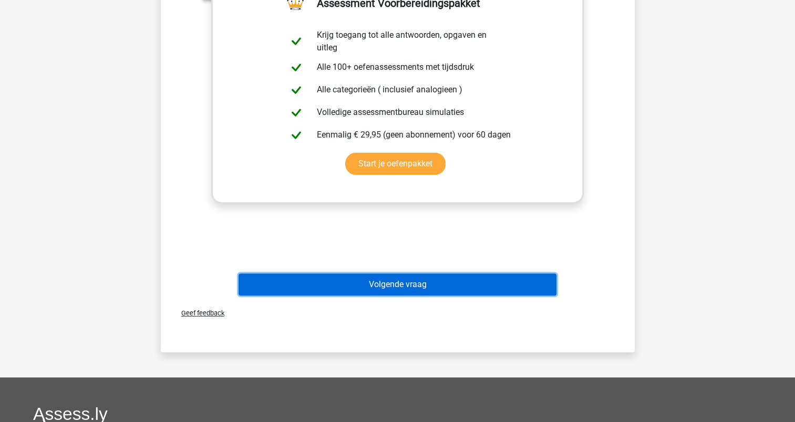
click at [390, 274] on button "Volgende vraag" at bounding box center [398, 285] width 318 height 22
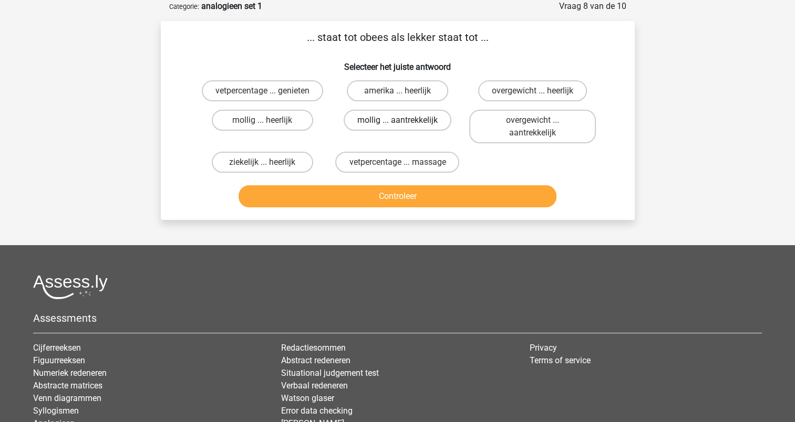
click at [366, 119] on label "mollig ... aantrekkelijk" at bounding box center [398, 120] width 108 height 21
click at [397, 120] on input "mollig ... aantrekkelijk" at bounding box center [400, 123] width 7 height 7
radio input "true"
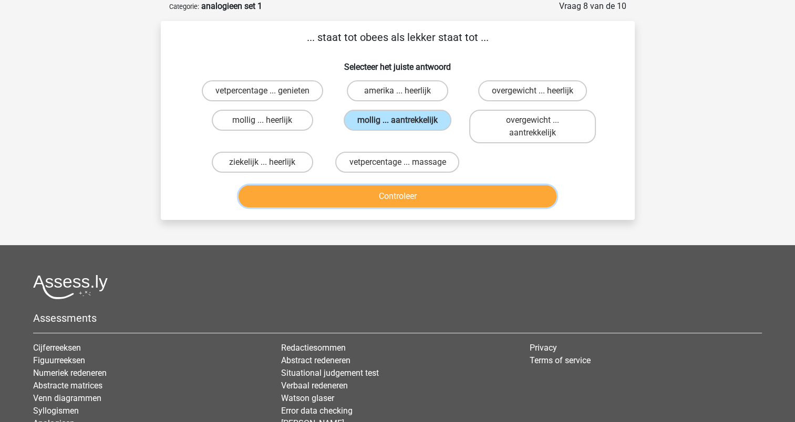
click at [385, 188] on button "Controleer" at bounding box center [398, 196] width 318 height 22
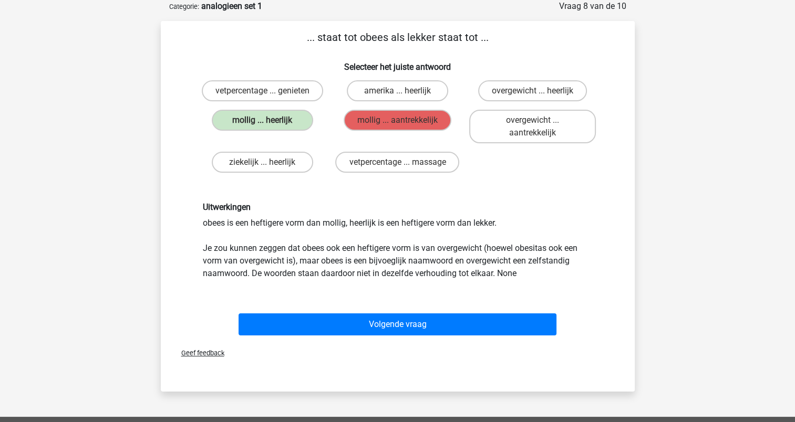
scroll to position [158, 0]
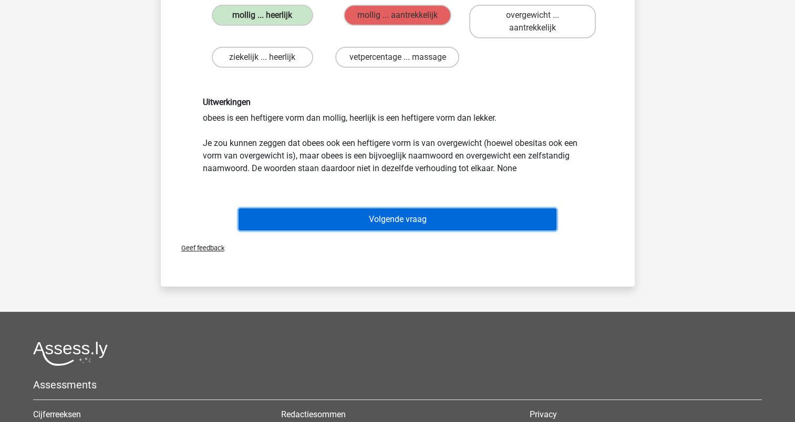
click at [399, 217] on button "Volgende vraag" at bounding box center [398, 220] width 318 height 22
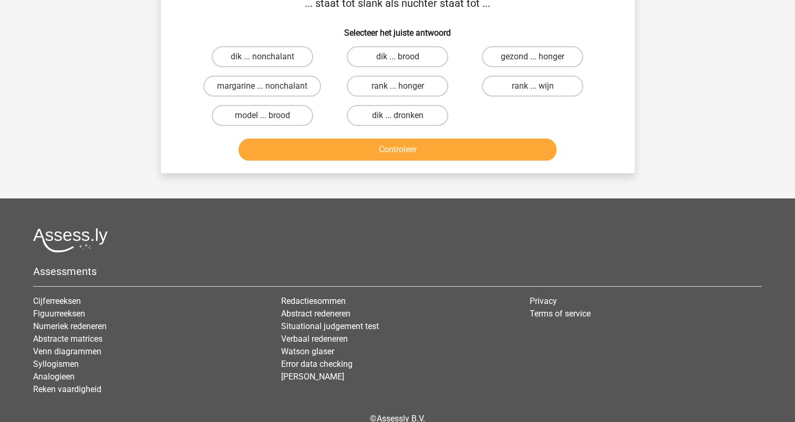
scroll to position [53, 0]
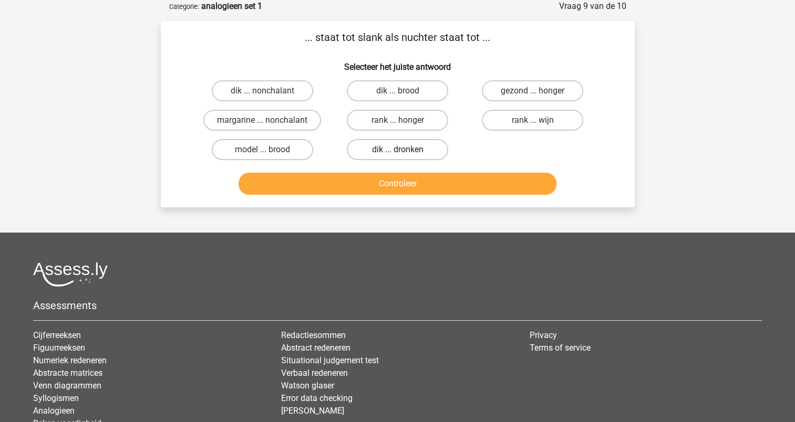
click at [375, 145] on label "dik ... dronken" at bounding box center [397, 149] width 101 height 21
click at [397, 150] on input "dik ... dronken" at bounding box center [400, 153] width 7 height 7
radio input "true"
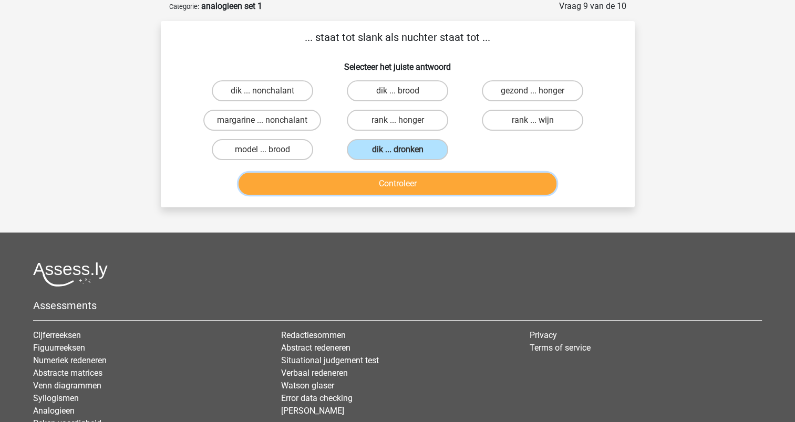
click at [388, 184] on button "Controleer" at bounding box center [398, 184] width 318 height 22
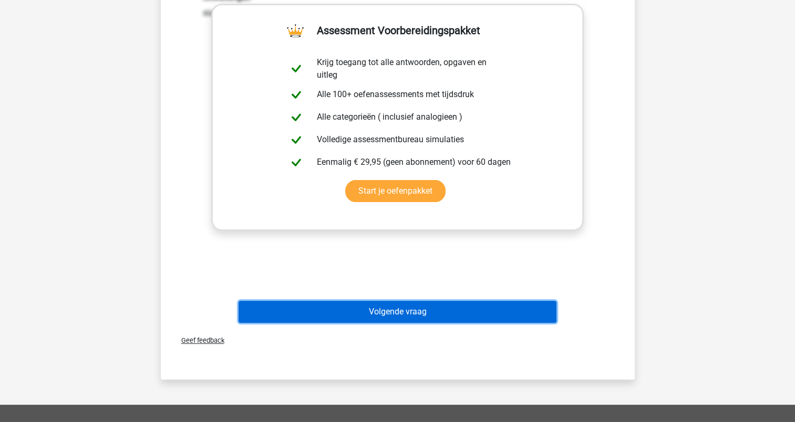
click at [398, 312] on button "Volgende vraag" at bounding box center [398, 312] width 318 height 22
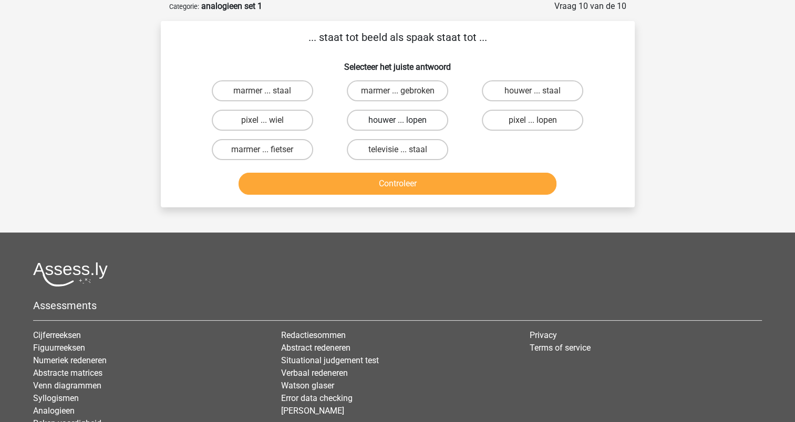
click at [404, 118] on label "houwer ... lopen" at bounding box center [397, 120] width 101 height 21
click at [404, 120] on input "houwer ... lopen" at bounding box center [400, 123] width 7 height 7
radio input "true"
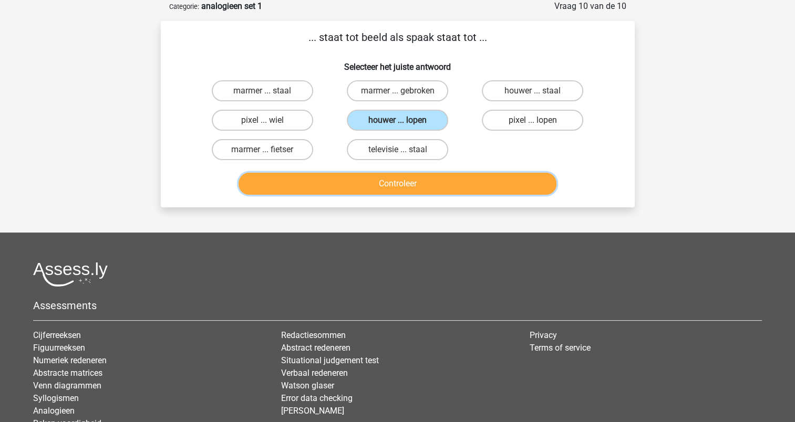
click at [414, 182] on button "Controleer" at bounding box center [398, 184] width 318 height 22
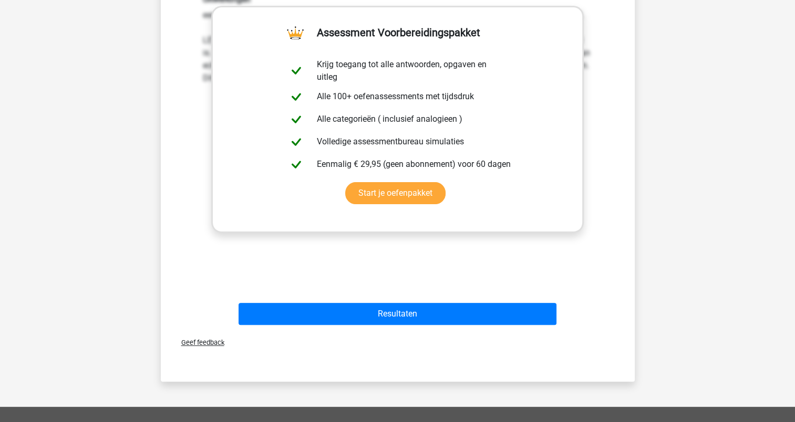
scroll to position [315, 0]
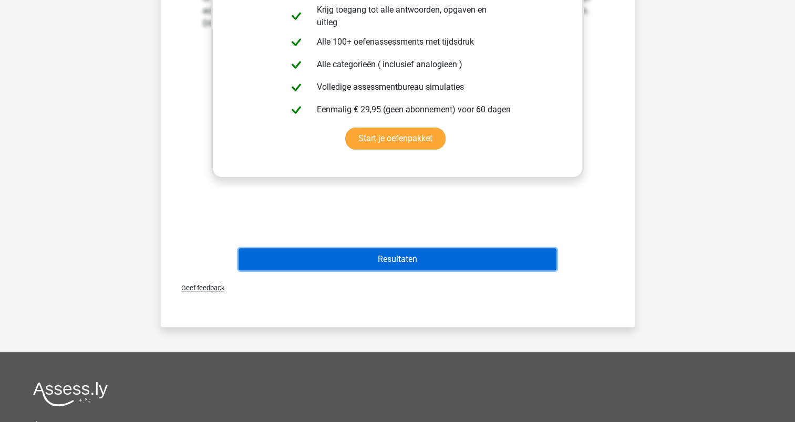
click at [405, 254] on button "Resultaten" at bounding box center [398, 260] width 318 height 22
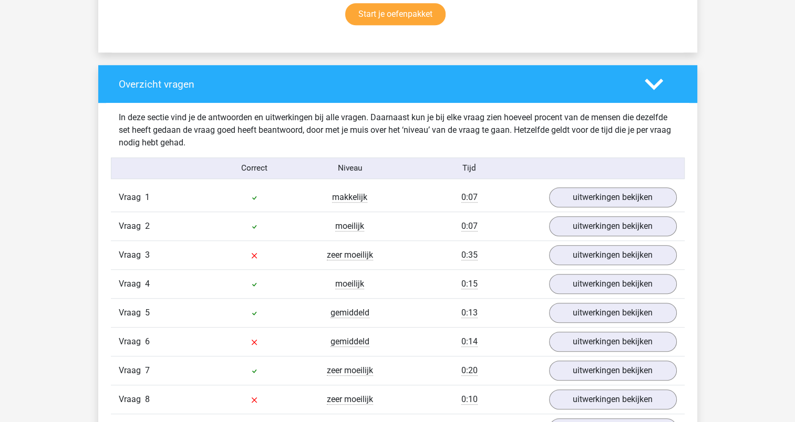
scroll to position [631, 0]
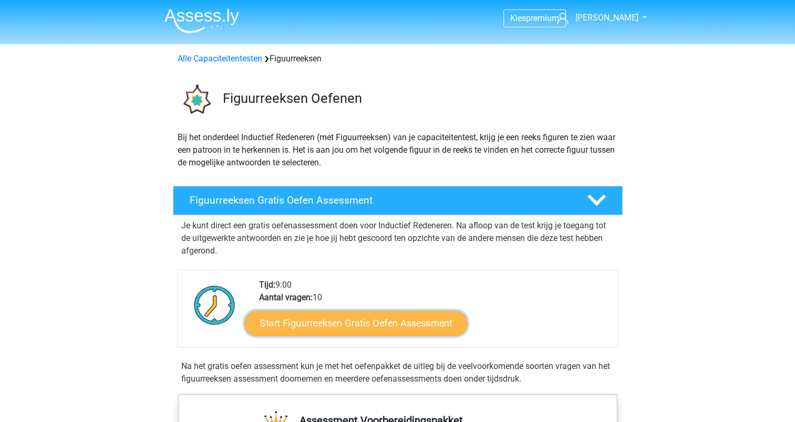
click at [363, 317] on link "Start Figuurreeksen Gratis Oefen Assessment" at bounding box center [355, 323] width 223 height 25
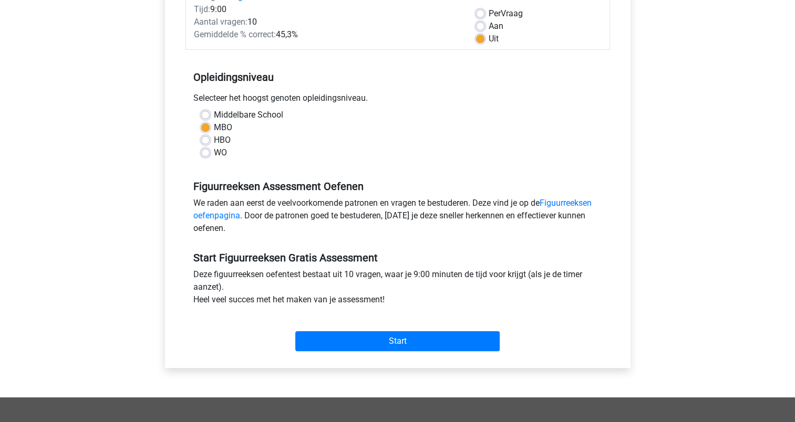
scroll to position [210, 0]
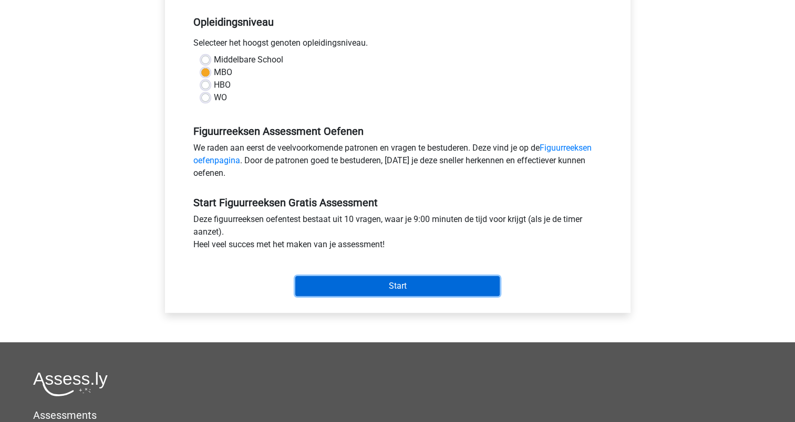
click at [399, 290] on input "Start" at bounding box center [397, 286] width 204 height 20
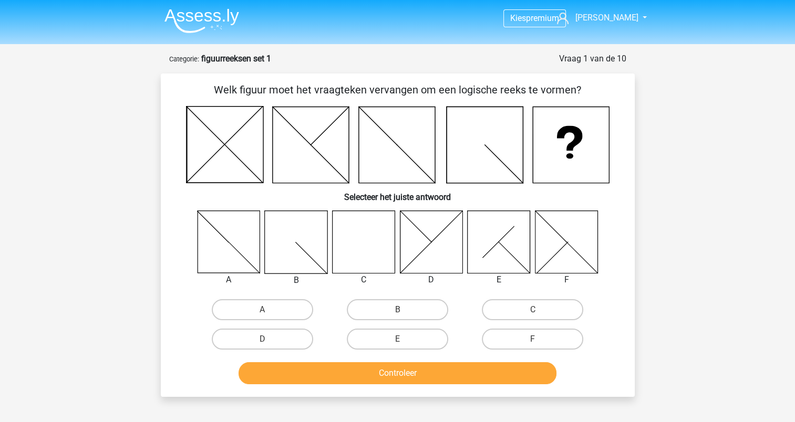
click at [367, 226] on icon at bounding box center [363, 242] width 63 height 63
click at [529, 307] on label "C" at bounding box center [532, 310] width 101 height 21
click at [533, 310] on input "C" at bounding box center [536, 313] width 7 height 7
radio input "true"
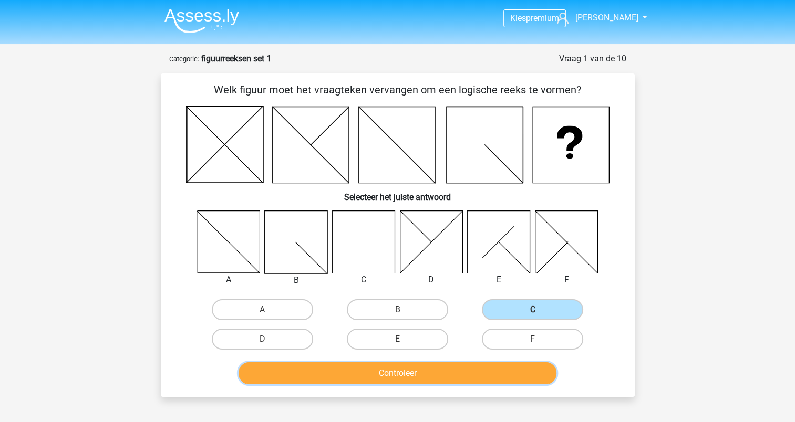
click at [409, 369] on button "Controleer" at bounding box center [398, 374] width 318 height 22
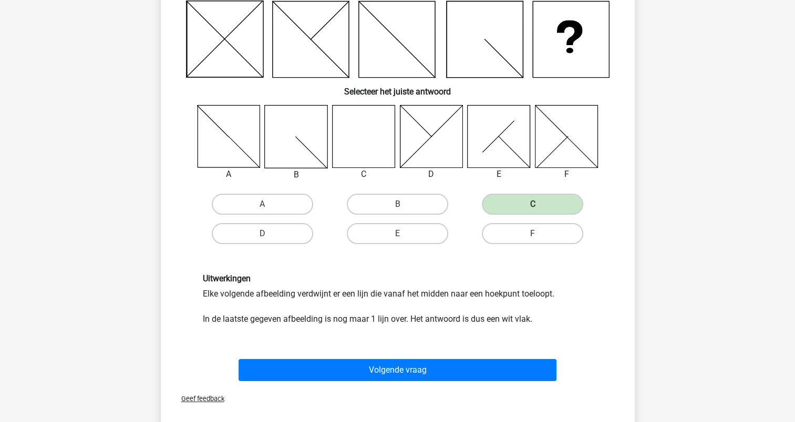
scroll to position [210, 0]
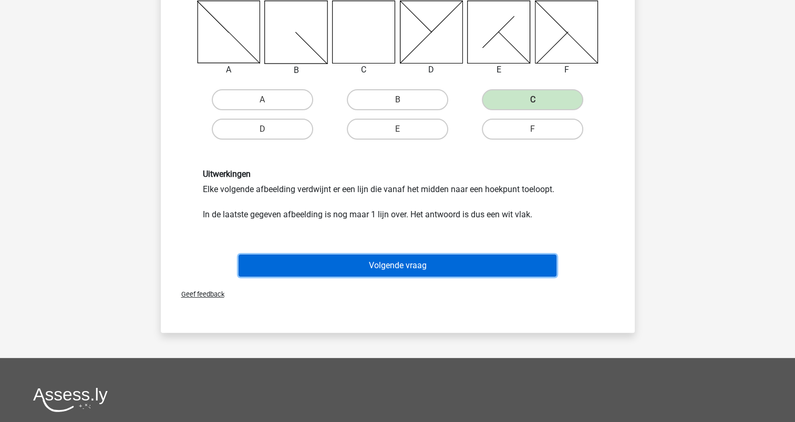
click at [382, 266] on button "Volgende vraag" at bounding box center [398, 266] width 318 height 22
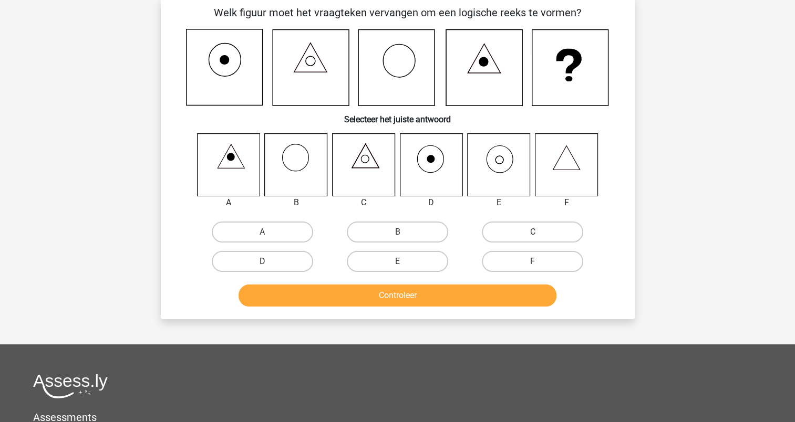
scroll to position [53, 0]
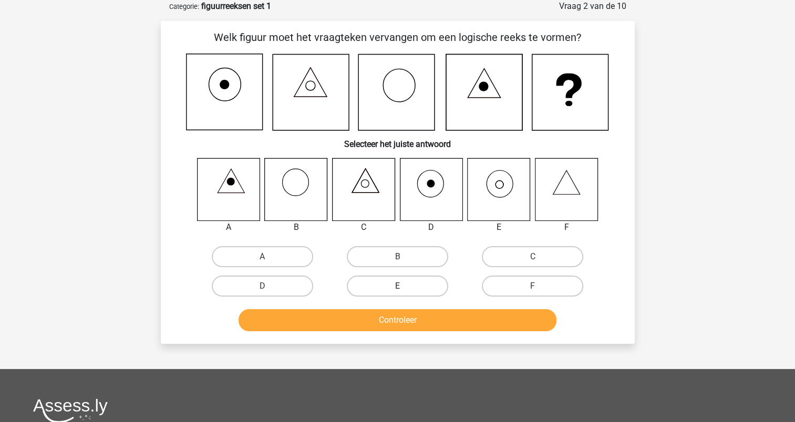
click at [409, 286] on label "E" at bounding box center [397, 286] width 101 height 21
click at [404, 286] on input "E" at bounding box center [400, 289] width 7 height 7
radio input "true"
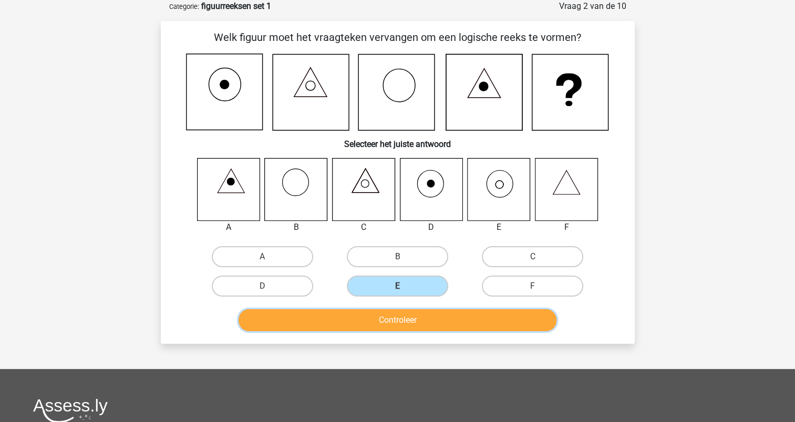
click at [401, 319] on button "Controleer" at bounding box center [398, 321] width 318 height 22
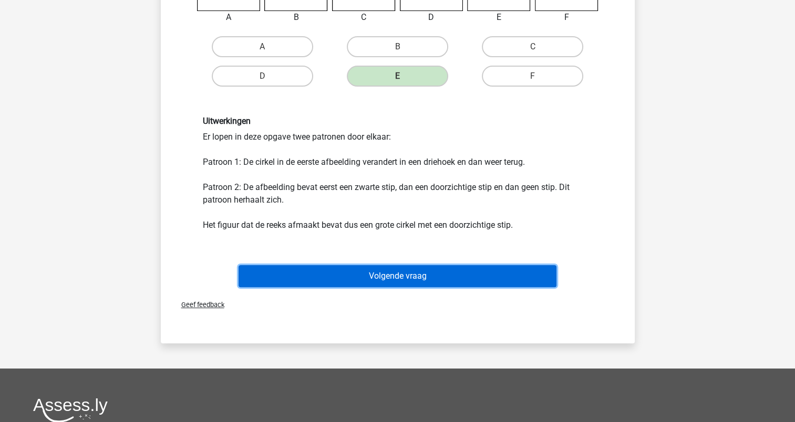
click at [402, 277] on button "Volgende vraag" at bounding box center [398, 276] width 318 height 22
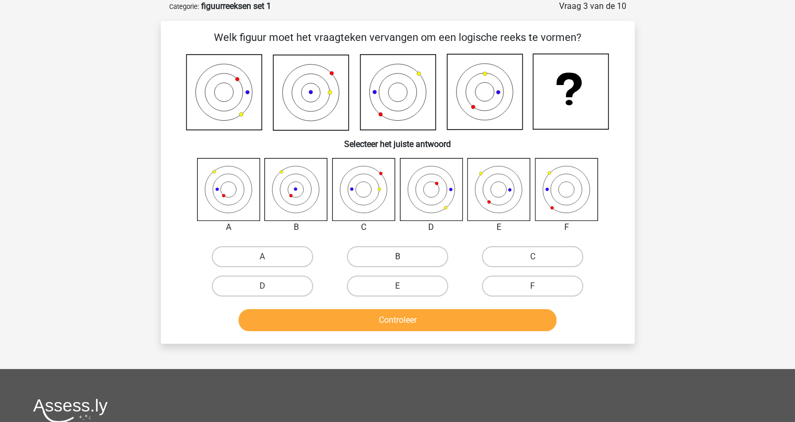
click at [366, 251] on label "B" at bounding box center [397, 256] width 101 height 21
click at [397, 257] on input "B" at bounding box center [400, 260] width 7 height 7
radio input "true"
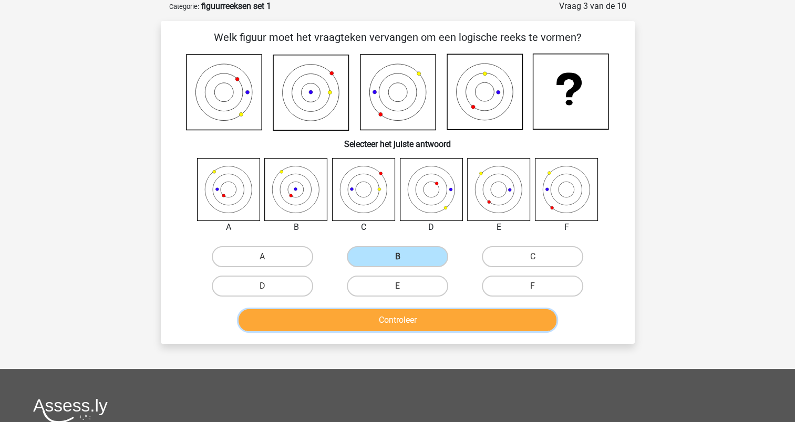
click at [370, 316] on button "Controleer" at bounding box center [398, 321] width 318 height 22
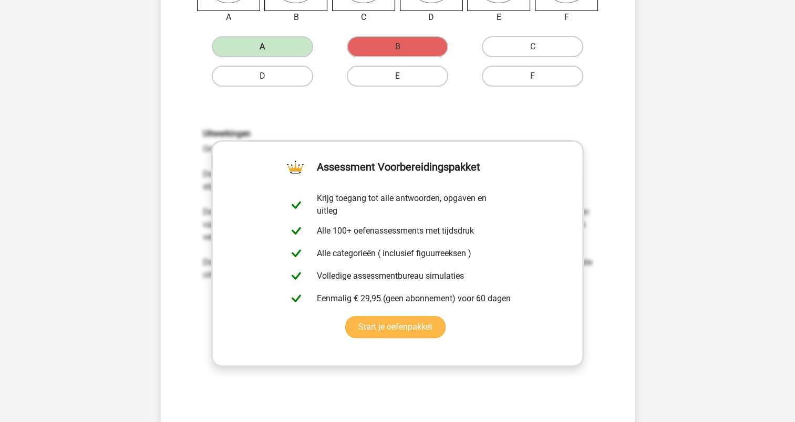
scroll to position [368, 0]
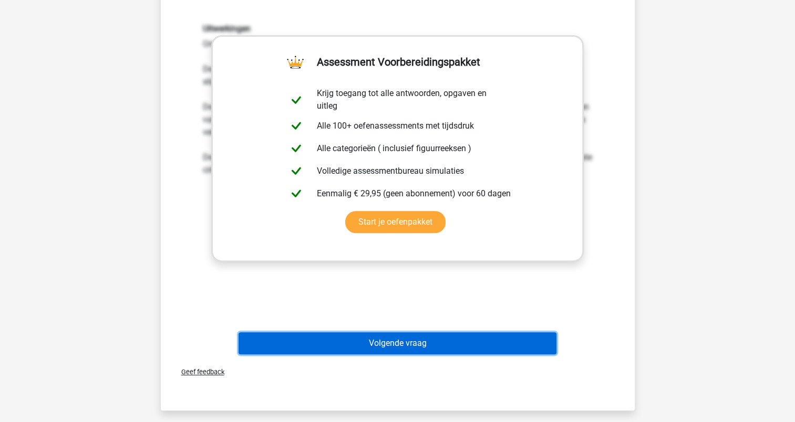
click at [410, 341] on button "Volgende vraag" at bounding box center [398, 344] width 318 height 22
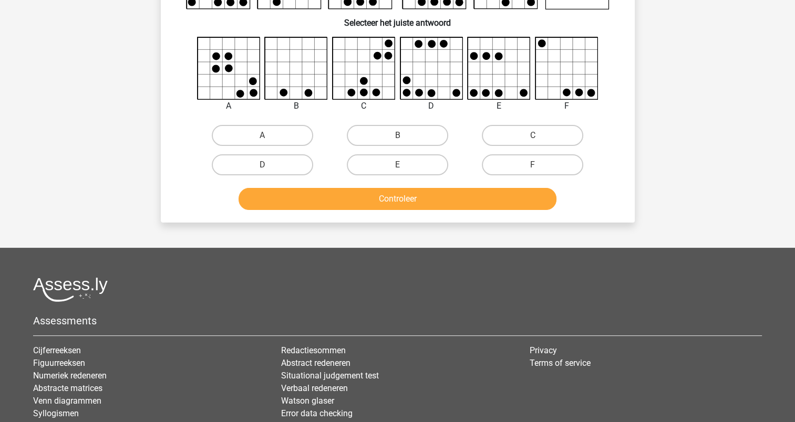
scroll to position [53, 0]
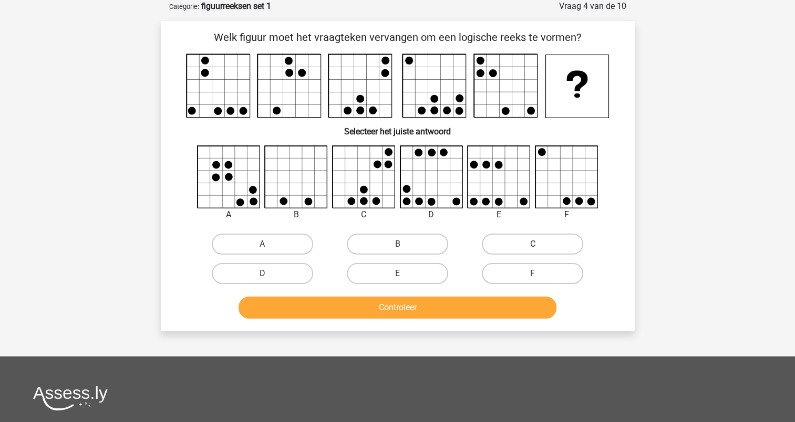
click at [524, 244] on label "C" at bounding box center [532, 244] width 101 height 21
click at [533, 244] on input "C" at bounding box center [536, 247] width 7 height 7
radio input "true"
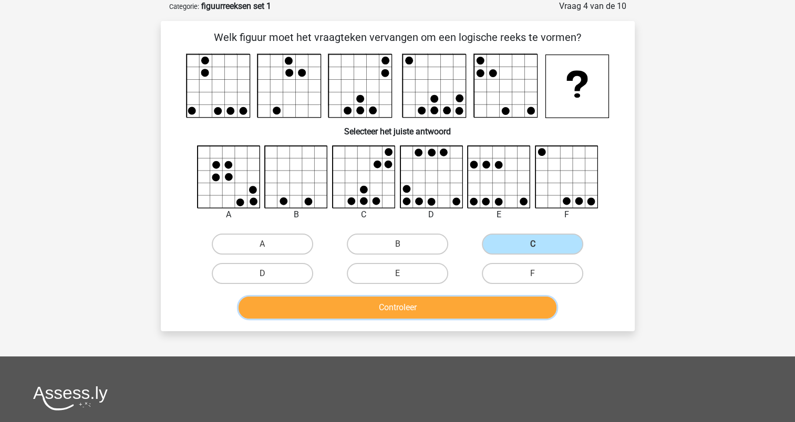
click at [398, 315] on button "Controleer" at bounding box center [398, 308] width 318 height 22
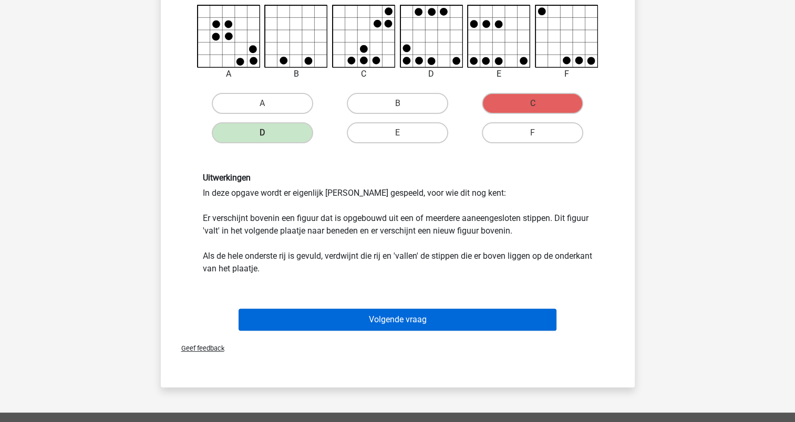
scroll to position [210, 0]
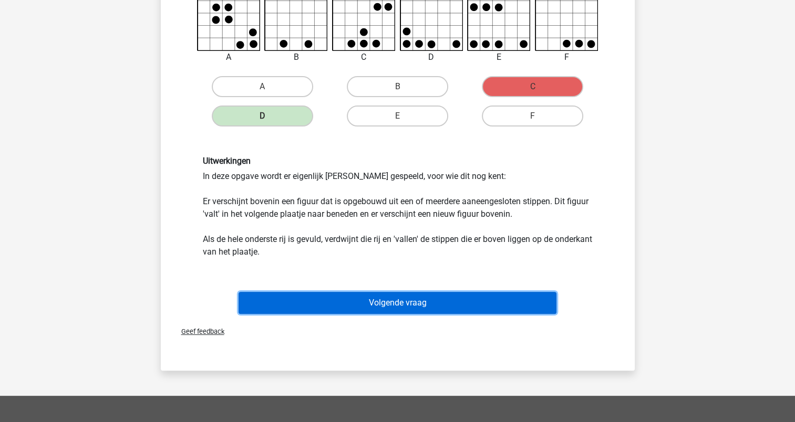
click at [396, 301] on button "Volgende vraag" at bounding box center [398, 303] width 318 height 22
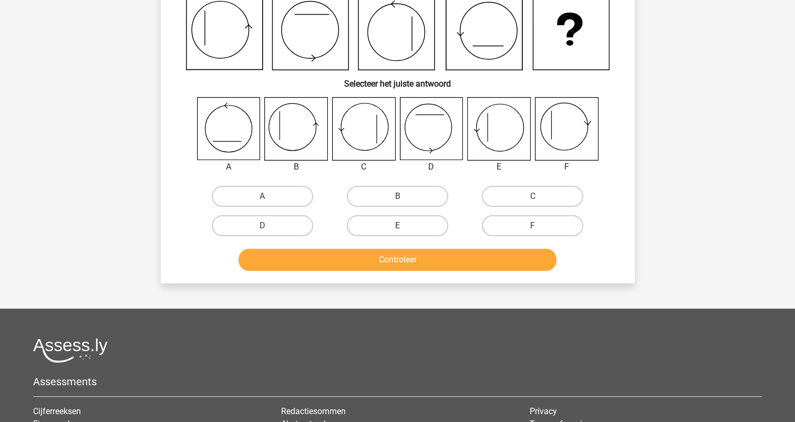
scroll to position [53, 0]
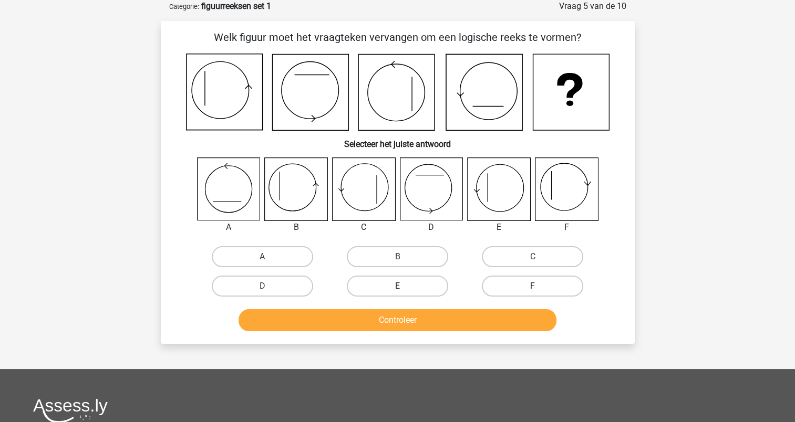
click at [401, 282] on label "E" at bounding box center [397, 286] width 101 height 21
click at [401, 286] on input "E" at bounding box center [400, 289] width 7 height 7
radio input "true"
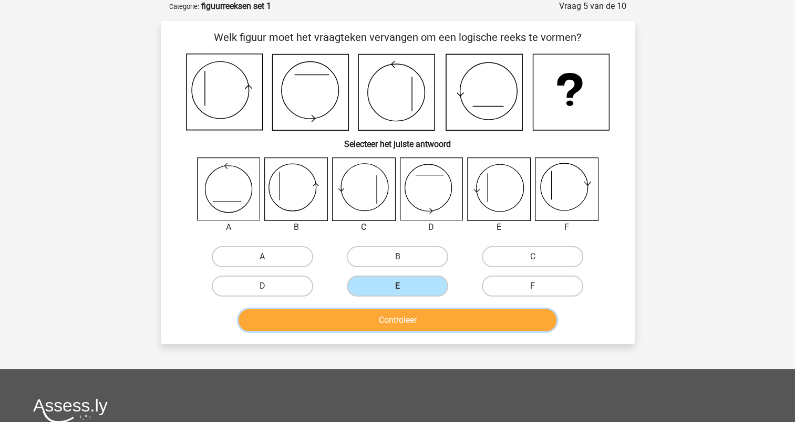
click at [412, 316] on button "Controleer" at bounding box center [398, 321] width 318 height 22
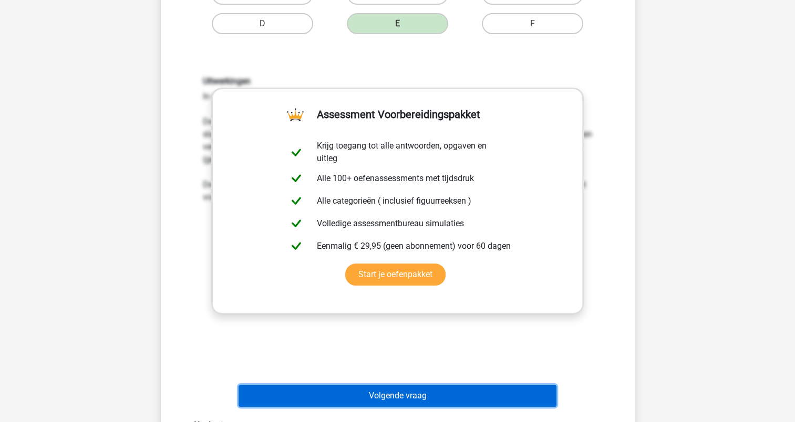
click at [414, 393] on button "Volgende vraag" at bounding box center [398, 396] width 318 height 22
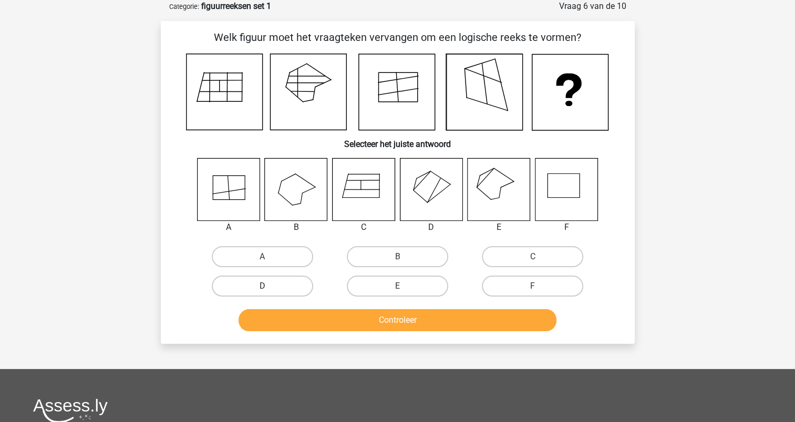
click at [301, 281] on label "D" at bounding box center [262, 286] width 101 height 21
click at [269, 286] on input "D" at bounding box center [265, 289] width 7 height 7
radio input "true"
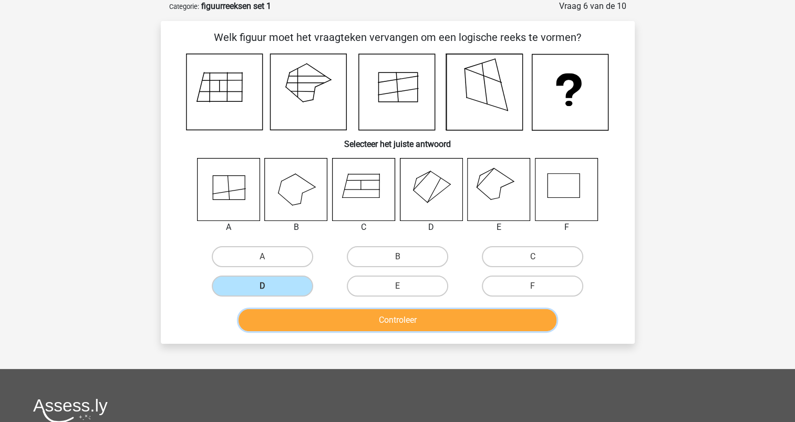
click at [379, 318] on button "Controleer" at bounding box center [398, 321] width 318 height 22
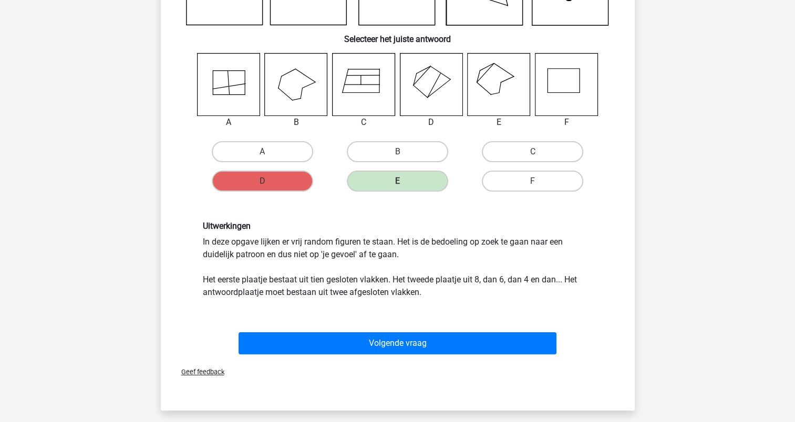
scroll to position [105, 0]
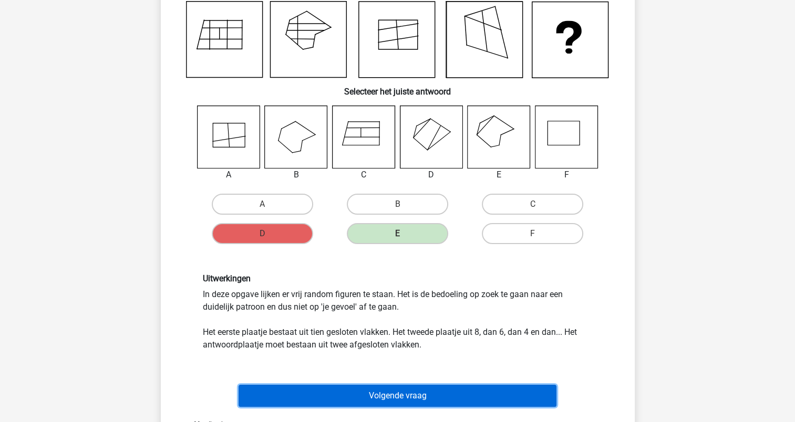
click at [401, 395] on button "Volgende vraag" at bounding box center [398, 396] width 318 height 22
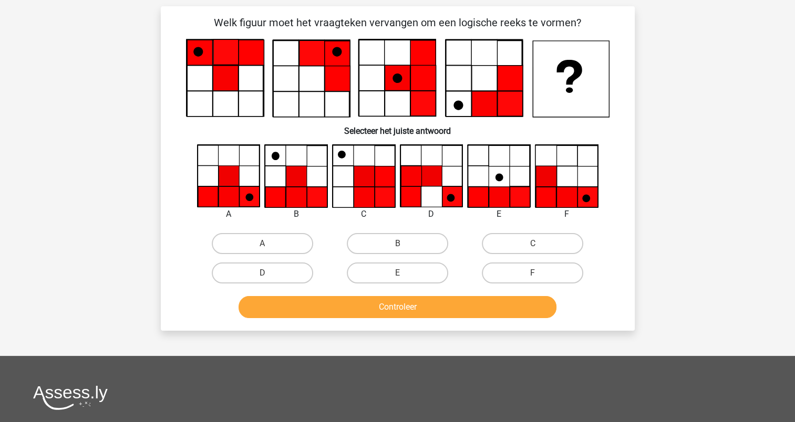
scroll to position [53, 0]
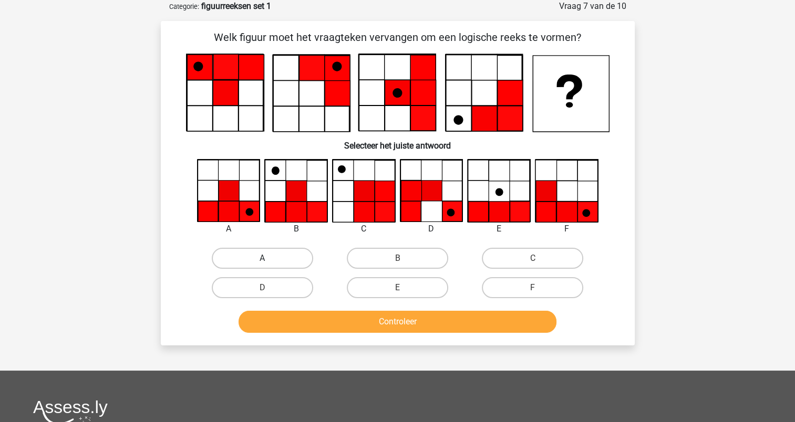
click at [266, 255] on label "A" at bounding box center [262, 258] width 101 height 21
click at [266, 259] on input "A" at bounding box center [265, 262] width 7 height 7
radio input "true"
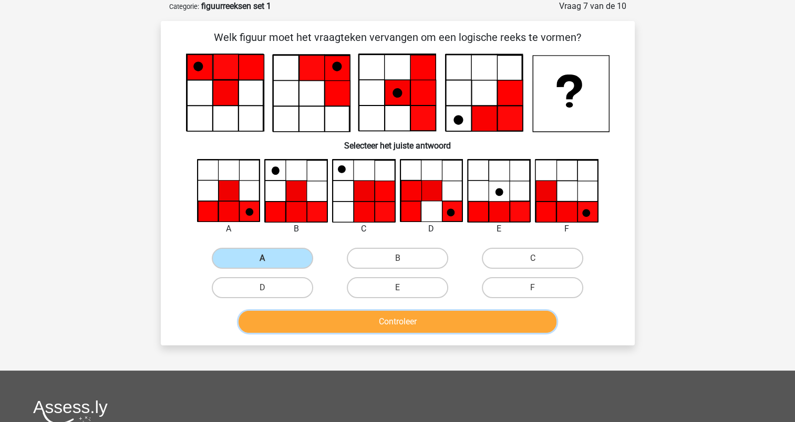
click at [386, 317] on button "Controleer" at bounding box center [398, 322] width 318 height 22
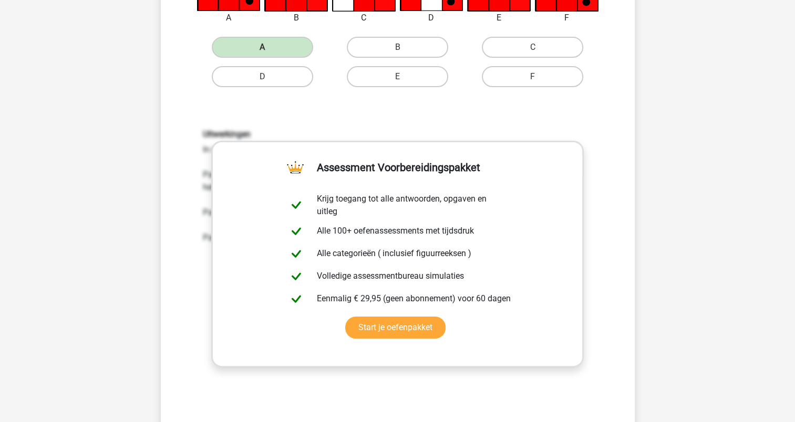
scroll to position [315, 0]
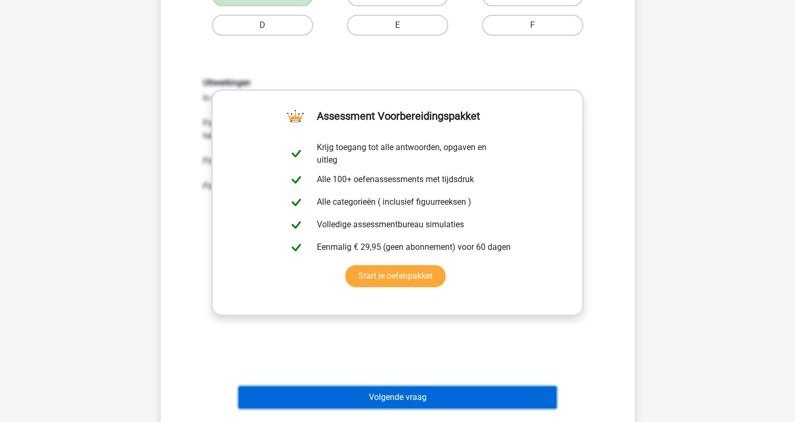
click at [394, 390] on button "Volgende vraag" at bounding box center [398, 398] width 318 height 22
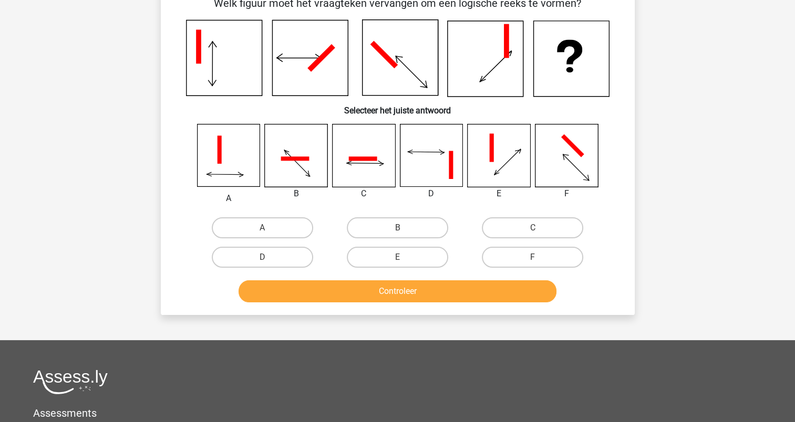
scroll to position [53, 0]
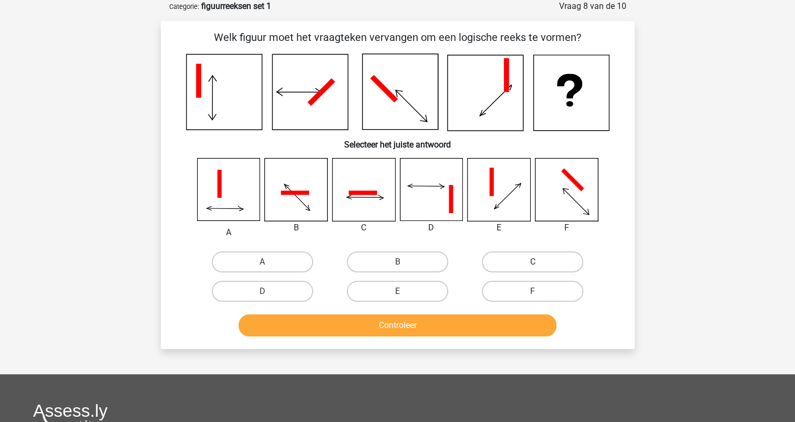
click at [525, 259] on label "C" at bounding box center [532, 262] width 101 height 21
click at [533, 262] on input "C" at bounding box center [536, 265] width 7 height 7
radio input "true"
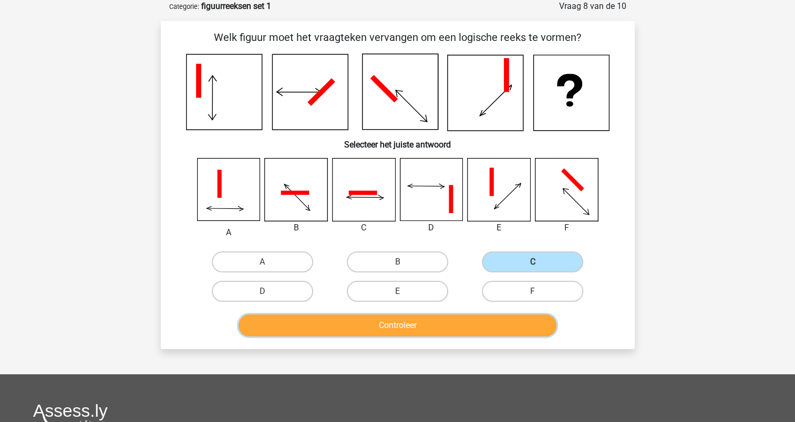
click at [419, 321] on button "Controleer" at bounding box center [398, 326] width 318 height 22
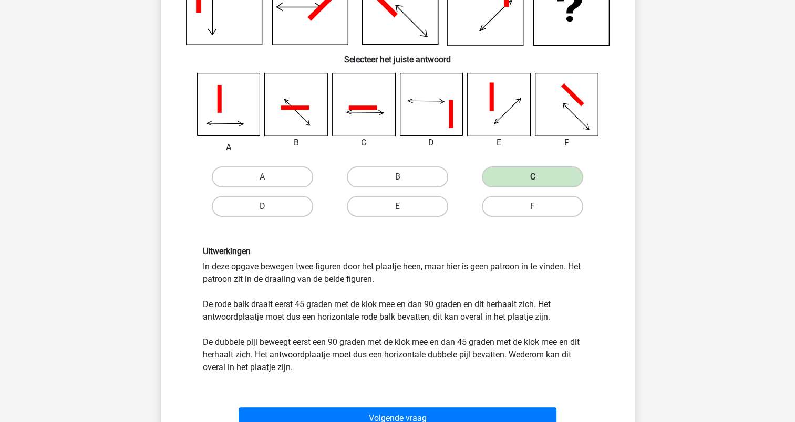
scroll to position [105, 0]
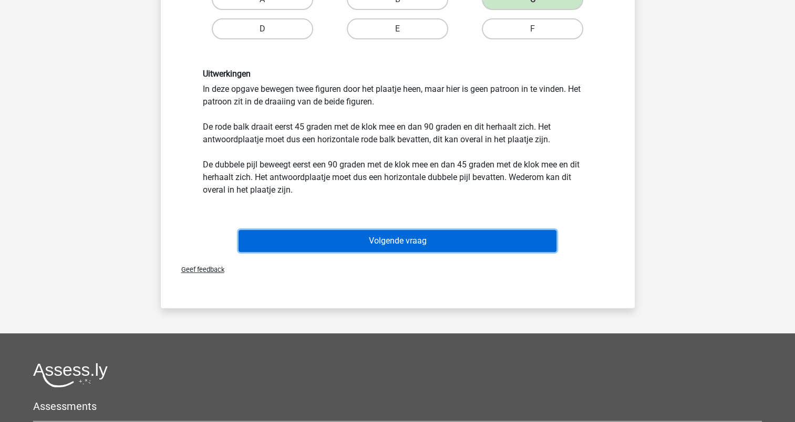
click at [398, 240] on button "Volgende vraag" at bounding box center [398, 241] width 318 height 22
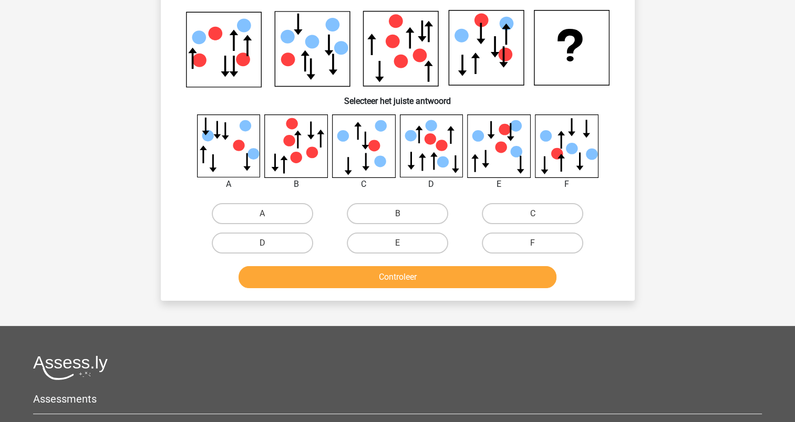
scroll to position [53, 0]
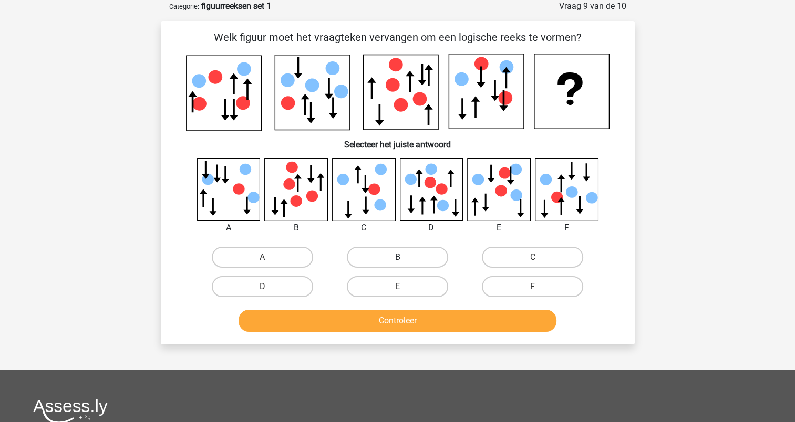
click at [380, 255] on label "B" at bounding box center [397, 257] width 101 height 21
click at [397, 257] on input "B" at bounding box center [400, 260] width 7 height 7
radio input "true"
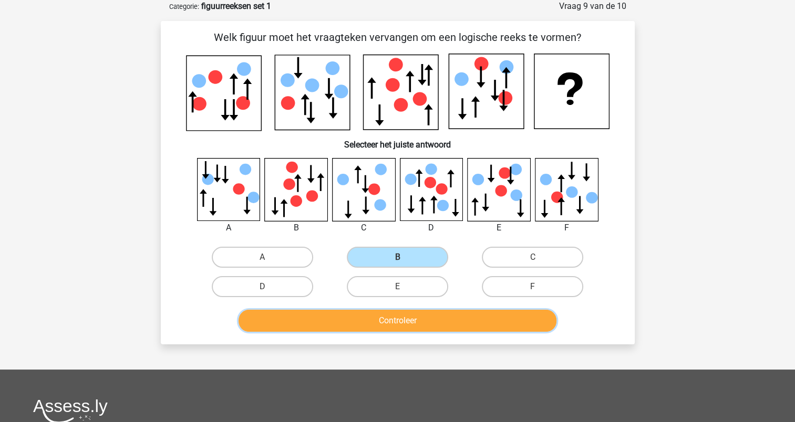
click at [410, 315] on button "Controleer" at bounding box center [398, 321] width 318 height 22
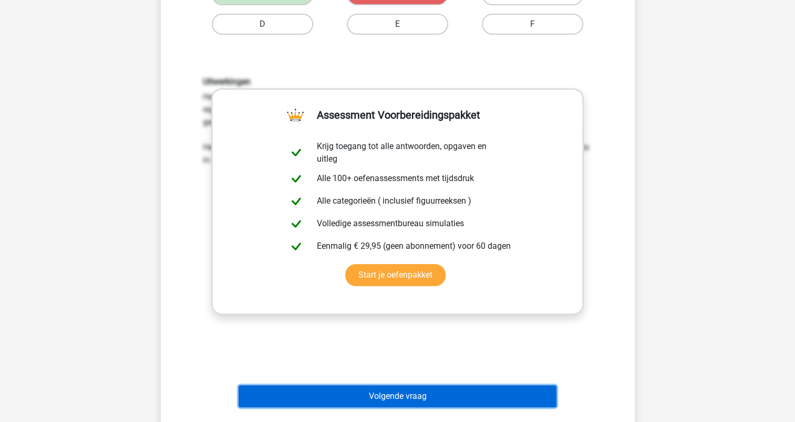
click at [447, 397] on button "Volgende vraag" at bounding box center [398, 397] width 318 height 22
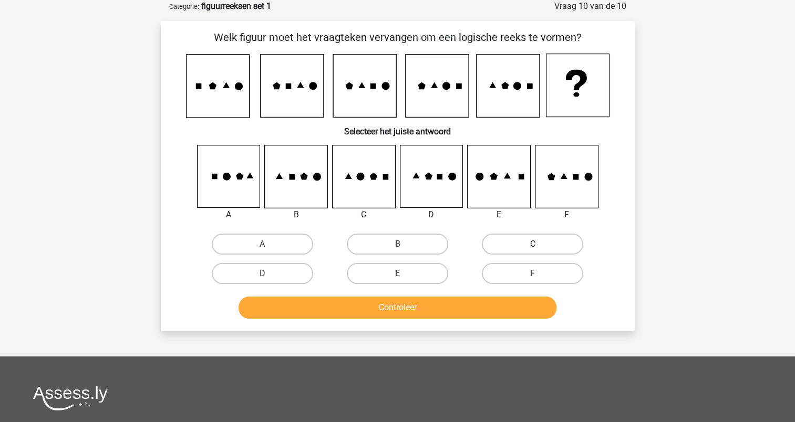
click at [510, 238] on label "C" at bounding box center [532, 244] width 101 height 21
click at [533, 244] on input "C" at bounding box center [536, 247] width 7 height 7
radio input "true"
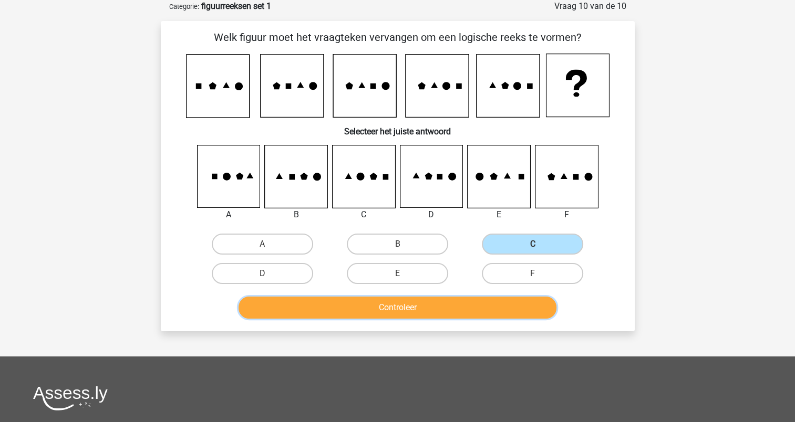
click at [417, 304] on button "Controleer" at bounding box center [398, 308] width 318 height 22
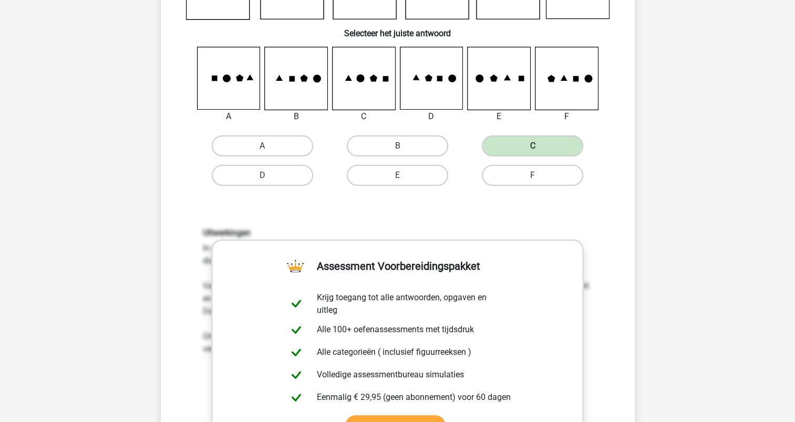
scroll to position [368, 0]
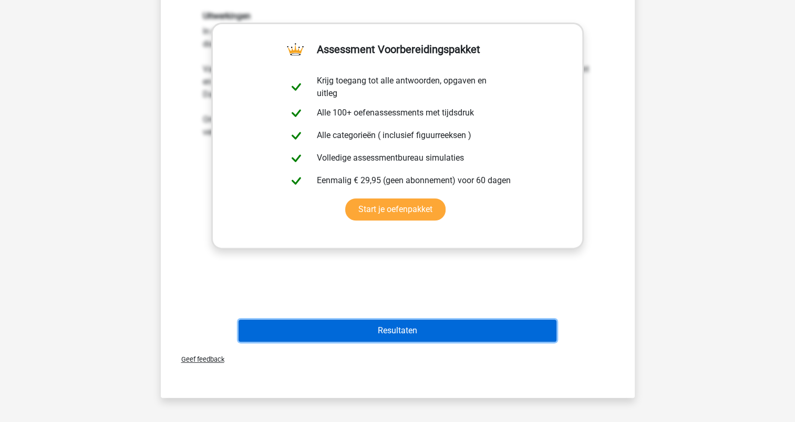
click at [392, 323] on button "Resultaten" at bounding box center [398, 331] width 318 height 22
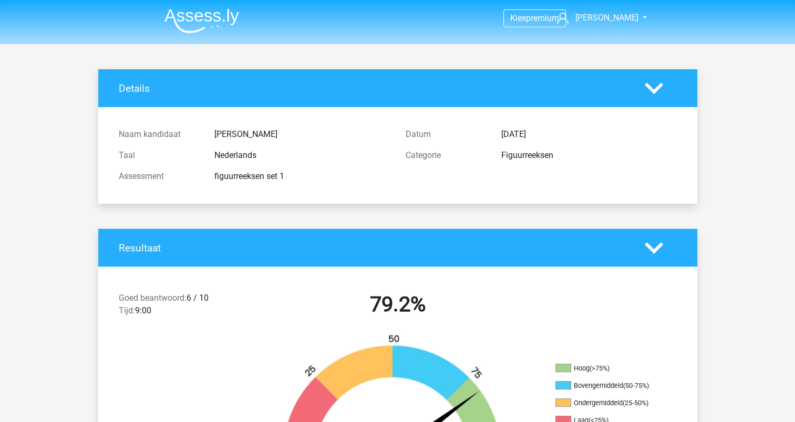
click at [229, 23] on img at bounding box center [201, 20] width 75 height 25
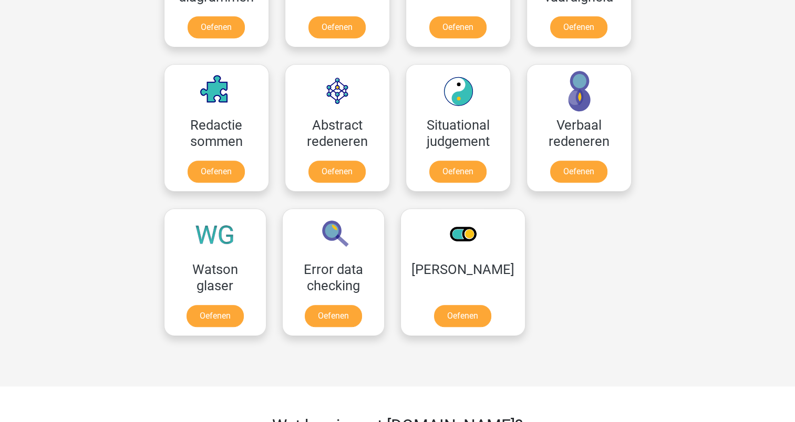
scroll to position [736, 0]
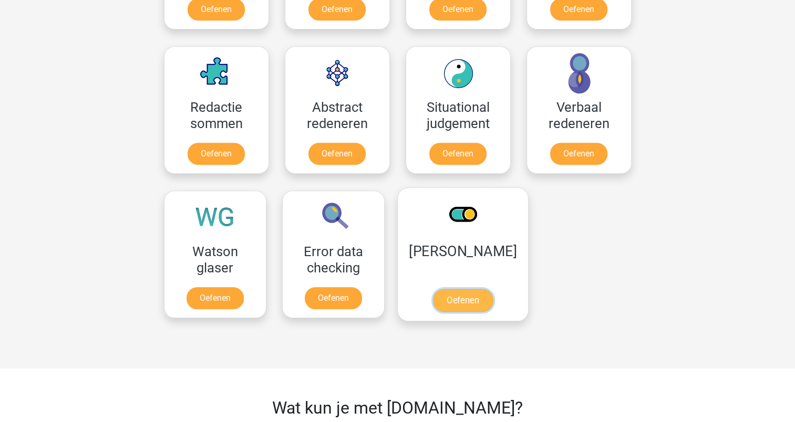
drag, startPoint x: 462, startPoint y: 298, endPoint x: 442, endPoint y: 295, distance: 20.1
click at [462, 298] on link "Oefenen" at bounding box center [462, 300] width 60 height 23
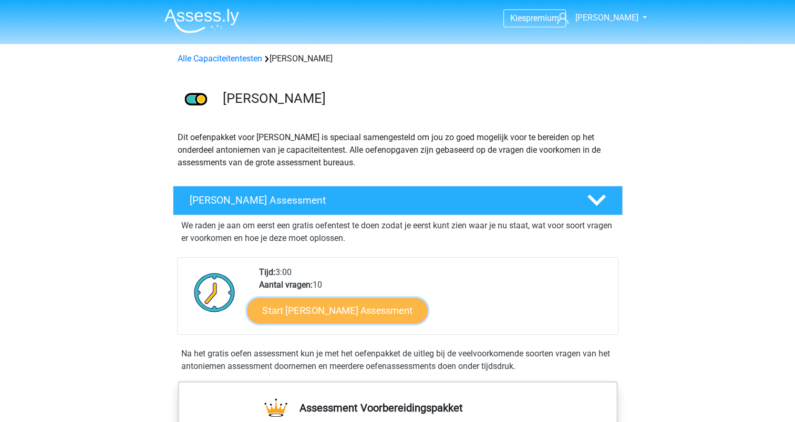
click at [382, 302] on link "Start [PERSON_NAME] Assessment" at bounding box center [337, 310] width 180 height 25
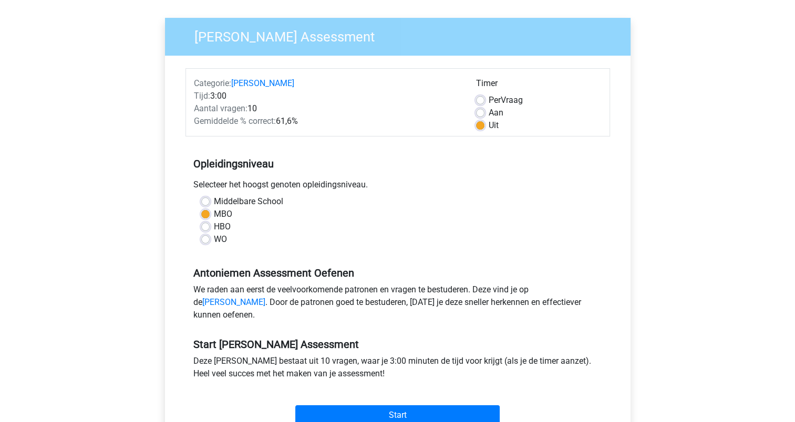
scroll to position [158, 0]
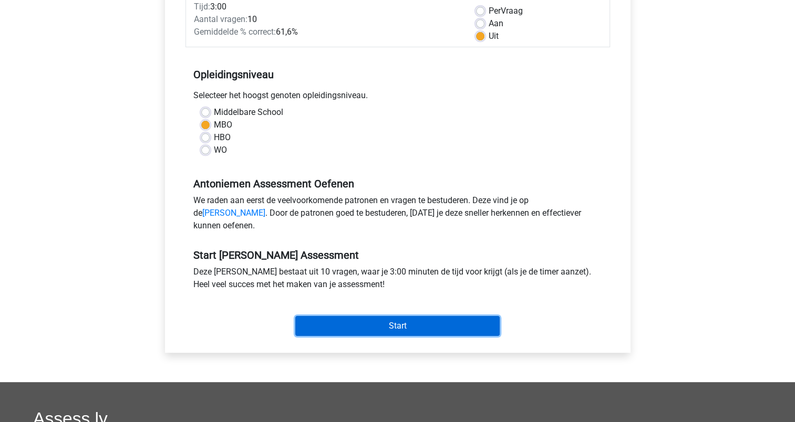
click at [396, 336] on input "Start" at bounding box center [397, 326] width 204 height 20
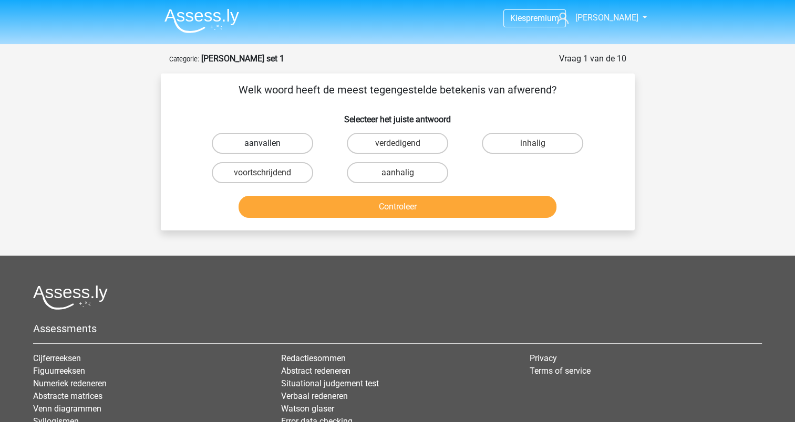
click at [281, 147] on label "aanvallen" at bounding box center [262, 143] width 101 height 21
click at [269, 147] on input "aanvallen" at bounding box center [265, 146] width 7 height 7
radio input "true"
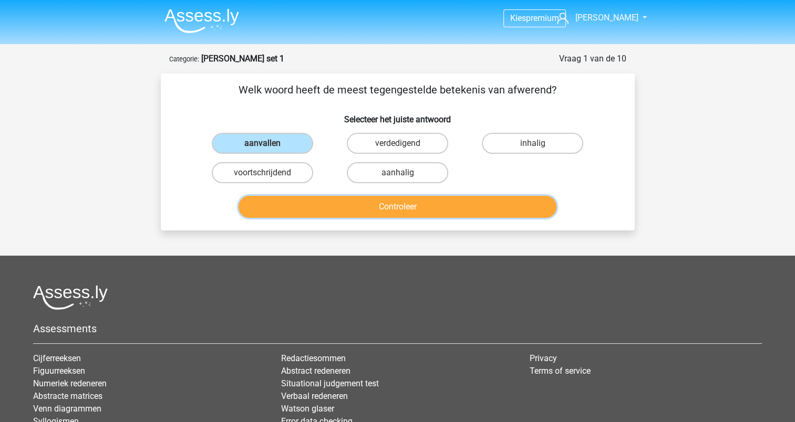
click at [360, 208] on button "Controleer" at bounding box center [398, 207] width 318 height 22
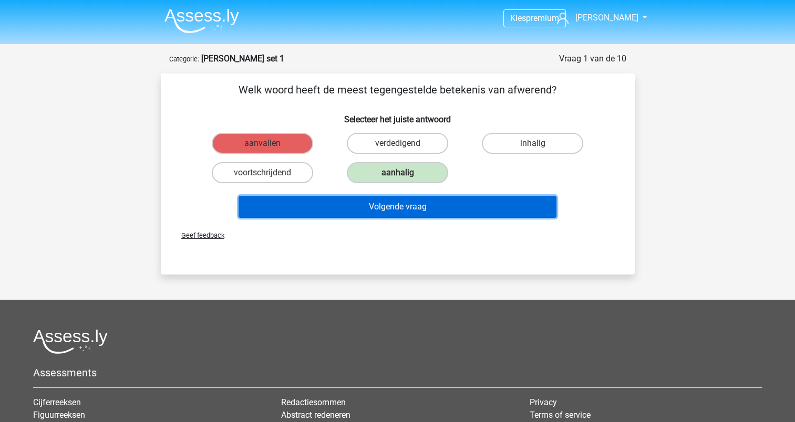
click at [375, 207] on button "Volgende vraag" at bounding box center [398, 207] width 318 height 22
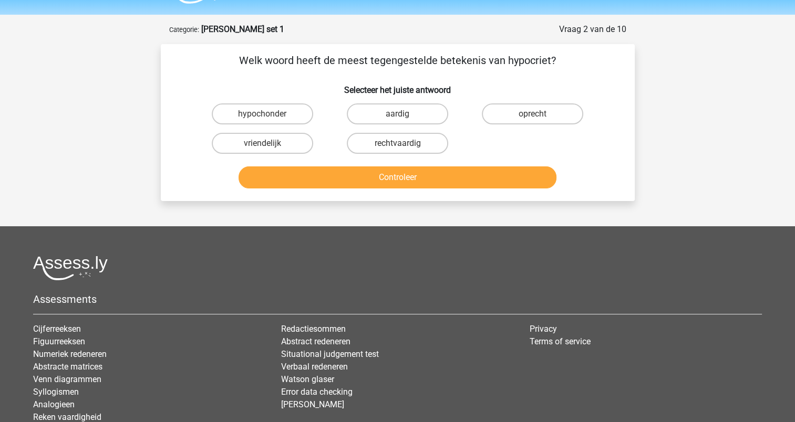
scroll to position [53, 0]
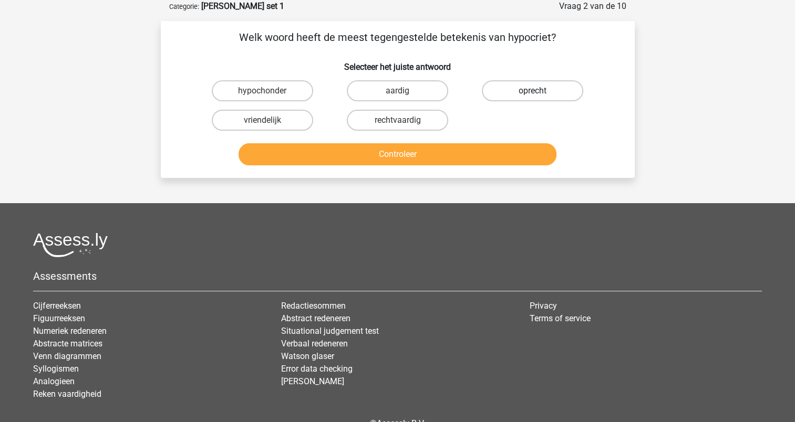
click at [500, 92] on label "oprecht" at bounding box center [532, 90] width 101 height 21
click at [533, 92] on input "oprecht" at bounding box center [536, 94] width 7 height 7
radio input "true"
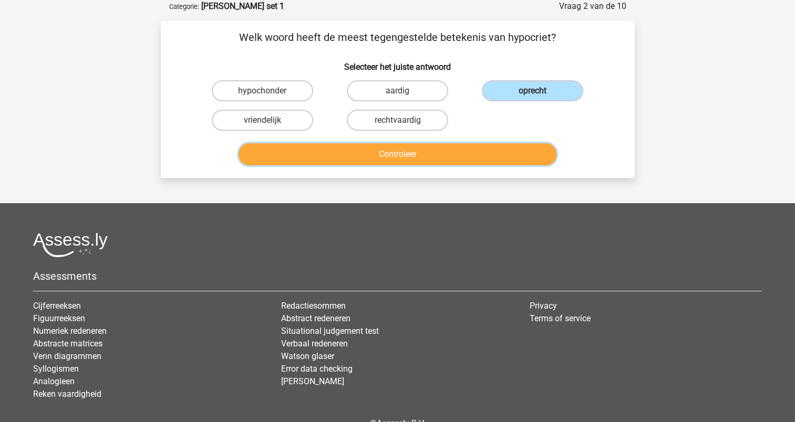
click at [439, 158] on button "Controleer" at bounding box center [398, 154] width 318 height 22
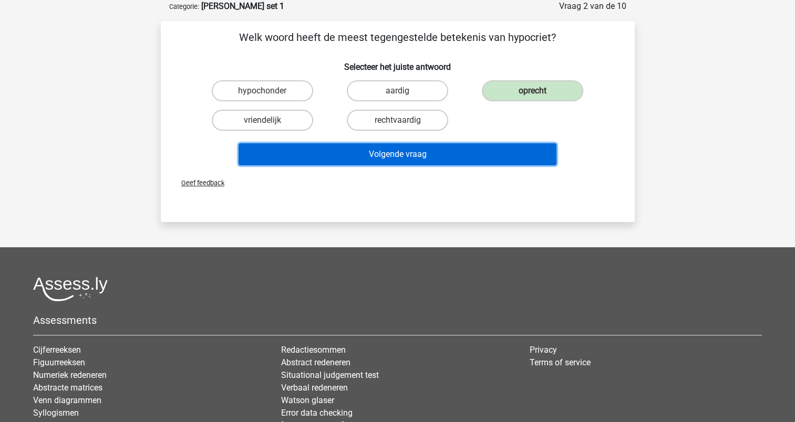
click at [364, 151] on button "Volgende vraag" at bounding box center [398, 154] width 318 height 22
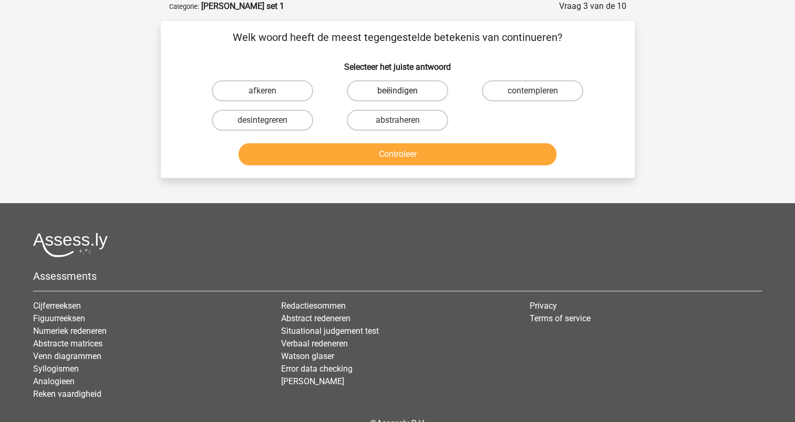
click at [376, 88] on label "beëindigen" at bounding box center [397, 90] width 101 height 21
click at [397, 91] on input "beëindigen" at bounding box center [400, 94] width 7 height 7
radio input "true"
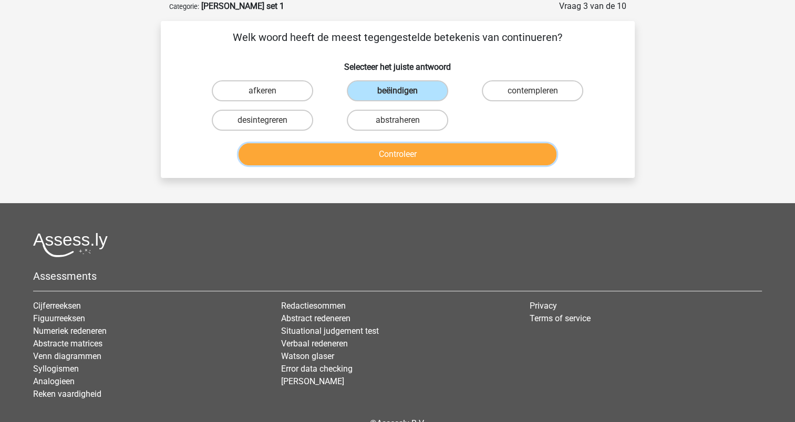
click at [383, 154] on button "Controleer" at bounding box center [398, 154] width 318 height 22
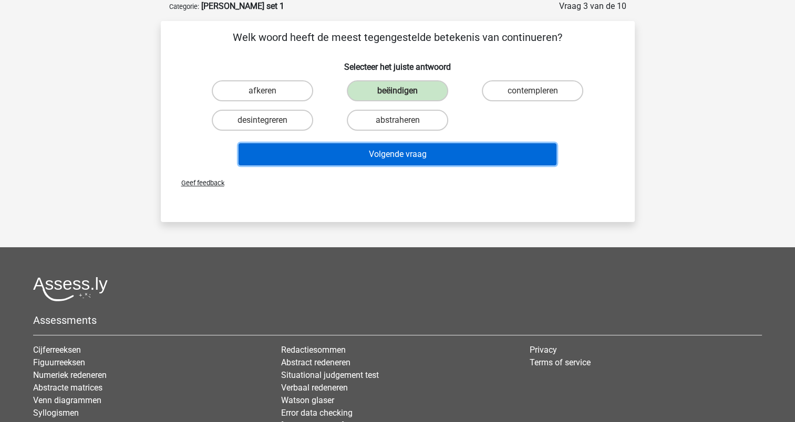
click at [385, 151] on button "Volgende vraag" at bounding box center [398, 154] width 318 height 22
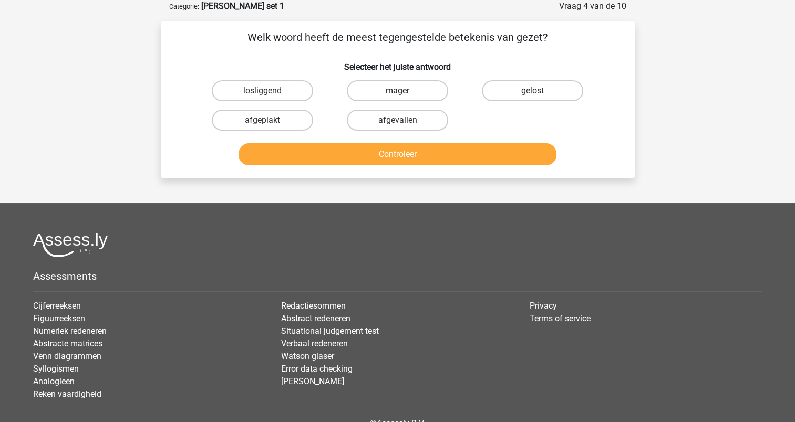
click at [411, 97] on label "mager" at bounding box center [397, 90] width 101 height 21
click at [404, 97] on input "mager" at bounding box center [400, 94] width 7 height 7
radio input "true"
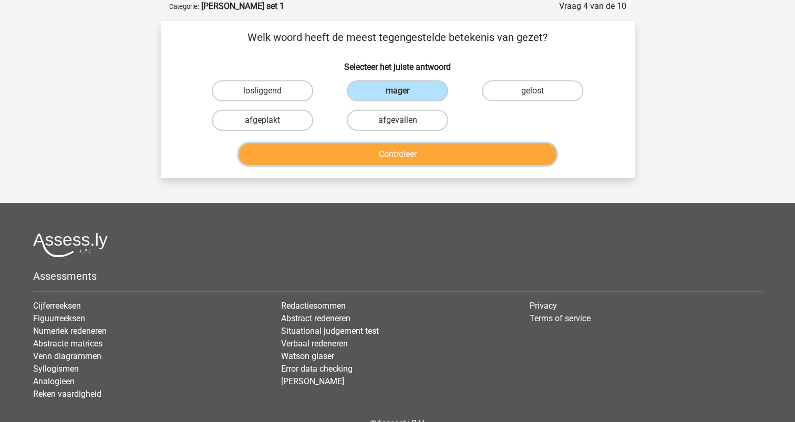
click at [406, 151] on button "Controleer" at bounding box center [398, 154] width 318 height 22
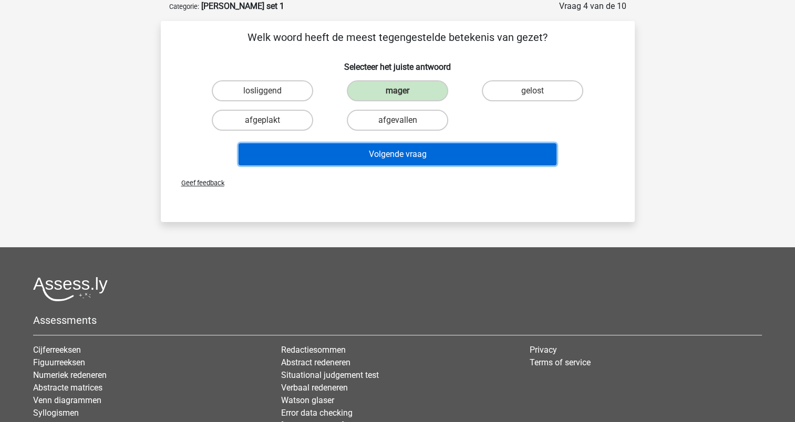
click at [386, 153] on button "Volgende vraag" at bounding box center [398, 154] width 318 height 22
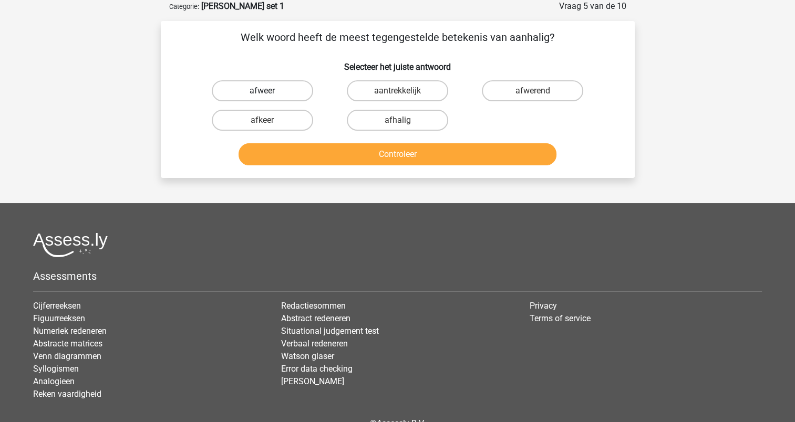
drag, startPoint x: 301, startPoint y: 91, endPoint x: 326, endPoint y: 115, distance: 34.6
click at [302, 92] on label "afweer" at bounding box center [262, 90] width 101 height 21
click at [269, 92] on input "afweer" at bounding box center [265, 94] width 7 height 7
radio input "true"
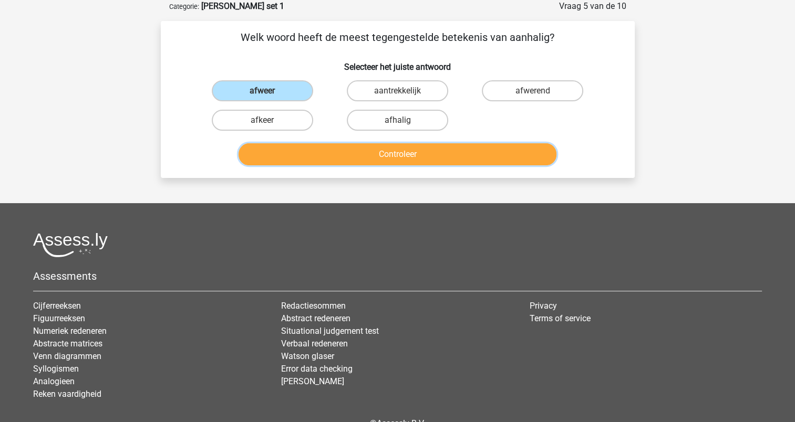
click at [393, 151] on button "Controleer" at bounding box center [398, 154] width 318 height 22
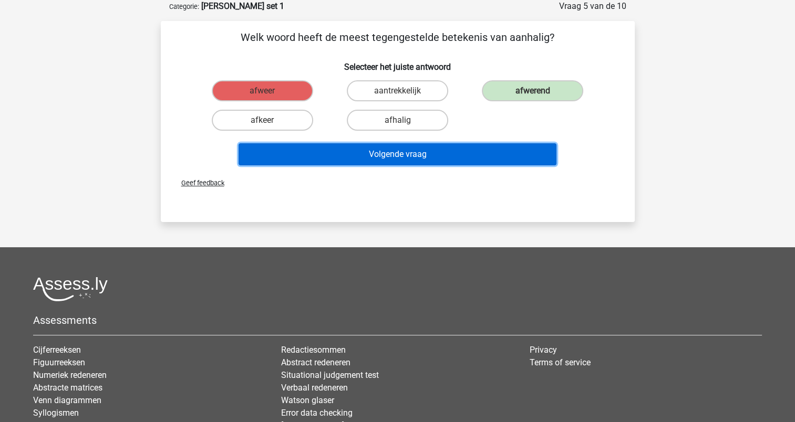
click at [394, 149] on button "Volgende vraag" at bounding box center [398, 154] width 318 height 22
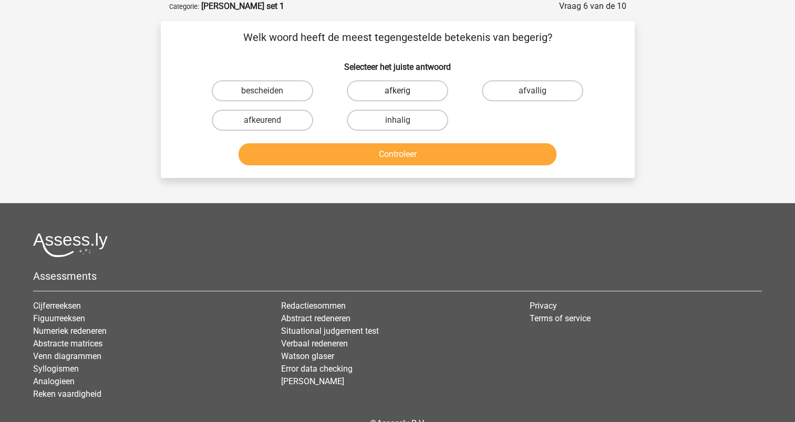
click at [432, 88] on label "afkerig" at bounding box center [397, 90] width 101 height 21
click at [404, 91] on input "afkerig" at bounding box center [400, 94] width 7 height 7
radio input "true"
click at [409, 165] on div "Controleer" at bounding box center [398, 156] width 406 height 26
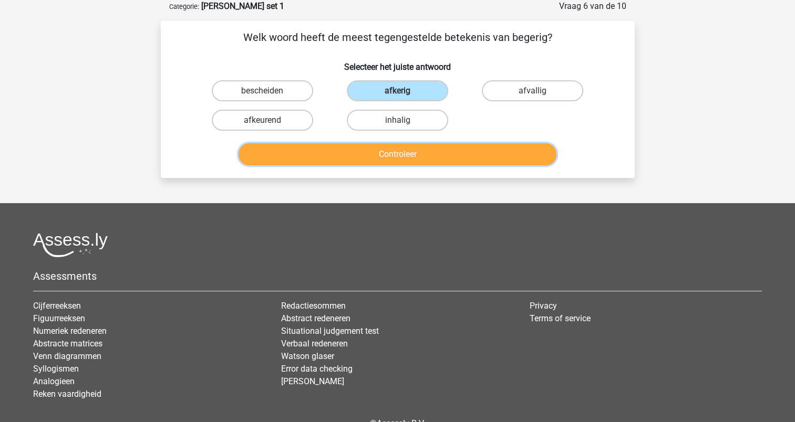
click at [406, 153] on button "Controleer" at bounding box center [398, 154] width 318 height 22
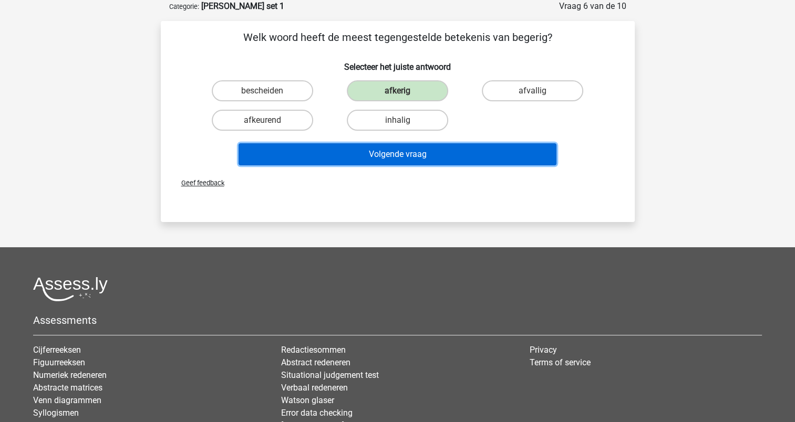
click at [402, 157] on button "Volgende vraag" at bounding box center [398, 154] width 318 height 22
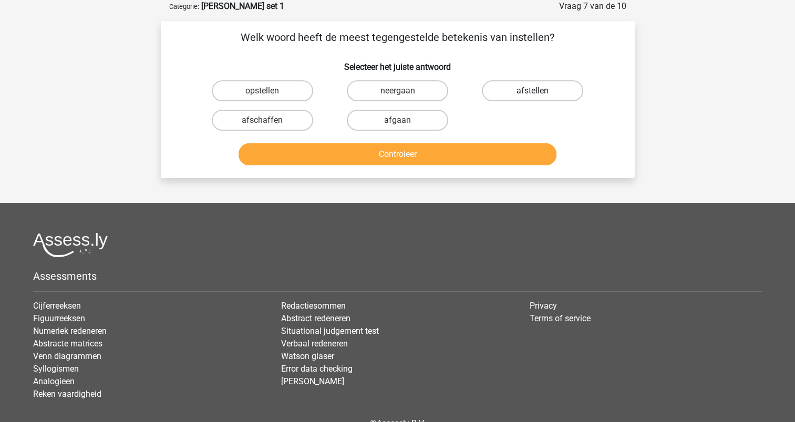
click at [517, 92] on label "afstellen" at bounding box center [532, 90] width 101 height 21
click at [533, 92] on input "afstellen" at bounding box center [536, 94] width 7 height 7
radio input "true"
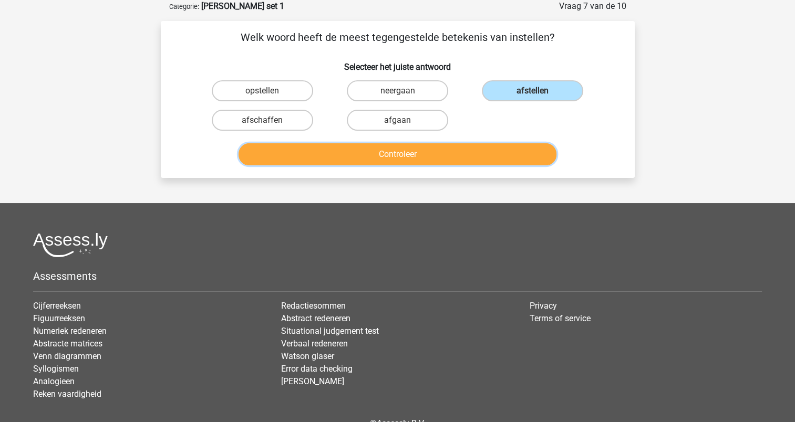
click at [411, 154] on button "Controleer" at bounding box center [398, 154] width 318 height 22
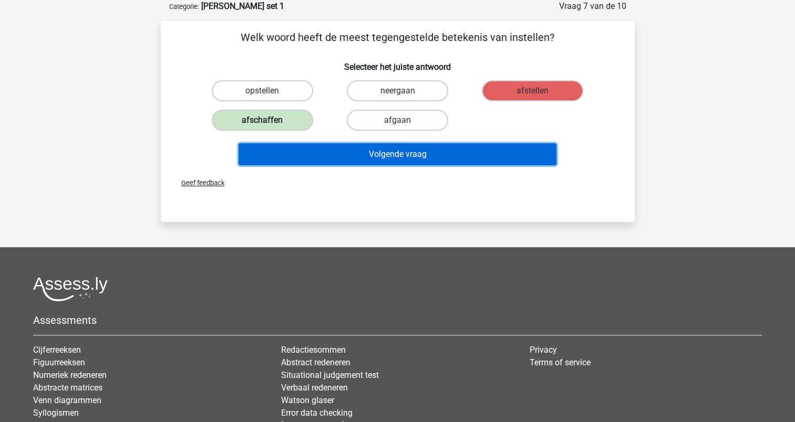
click at [405, 151] on button "Volgende vraag" at bounding box center [398, 154] width 318 height 22
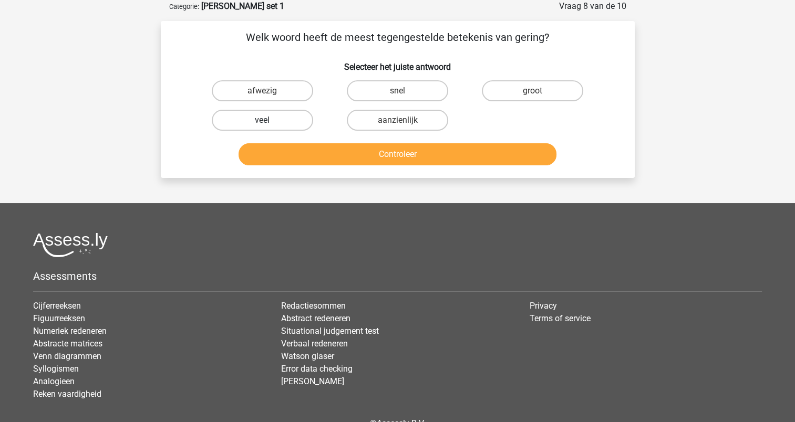
click at [290, 120] on label "veel" at bounding box center [262, 120] width 101 height 21
click at [269, 120] on input "veel" at bounding box center [265, 123] width 7 height 7
radio input "true"
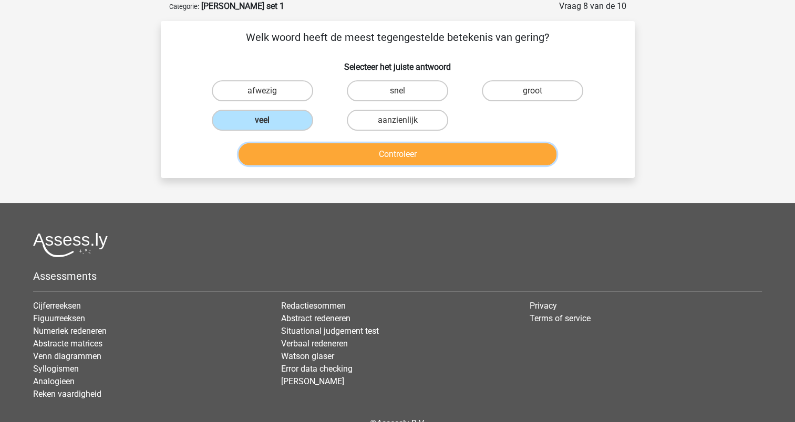
click at [390, 157] on button "Controleer" at bounding box center [398, 154] width 318 height 22
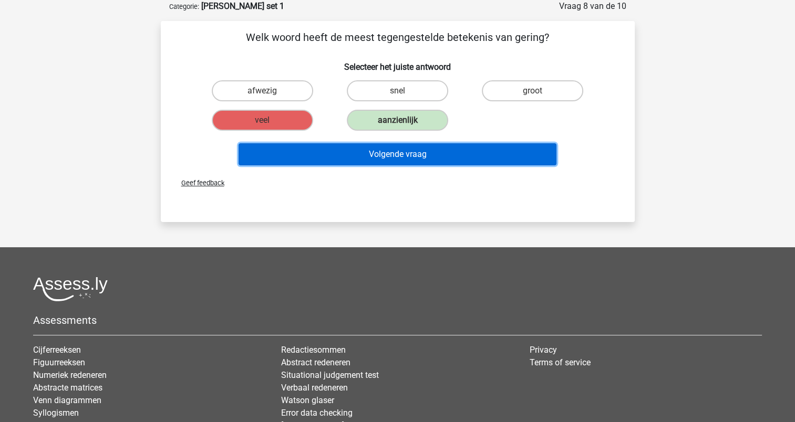
click at [406, 152] on button "Volgende vraag" at bounding box center [398, 154] width 318 height 22
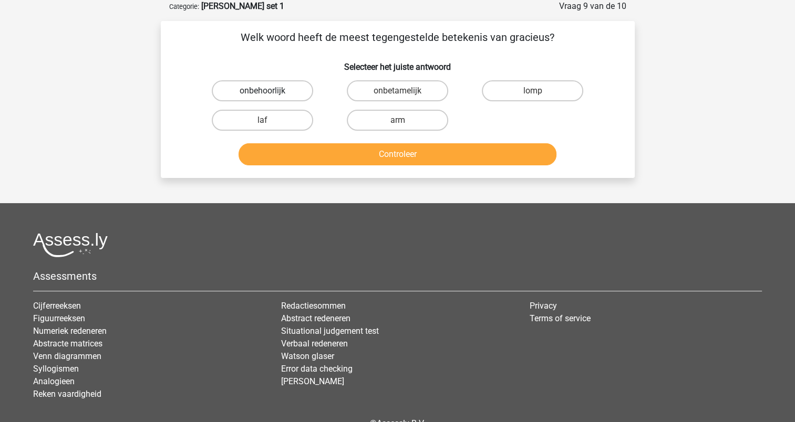
click at [297, 92] on label "onbehoorlijk" at bounding box center [262, 90] width 101 height 21
click at [269, 92] on input "onbehoorlijk" at bounding box center [265, 94] width 7 height 7
radio input "true"
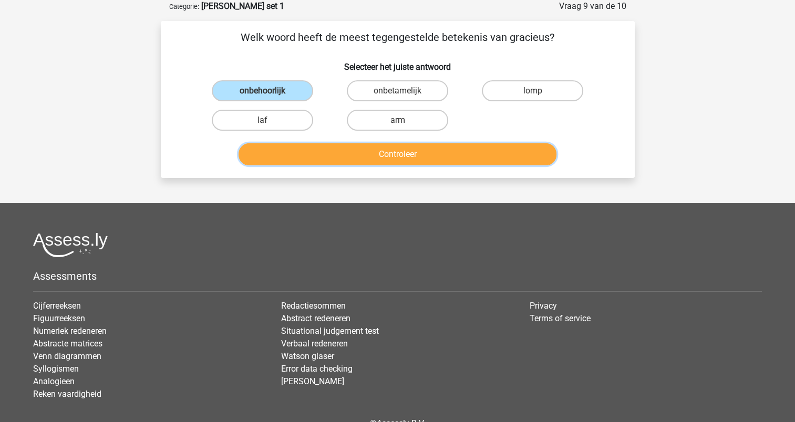
click at [374, 161] on button "Controleer" at bounding box center [398, 154] width 318 height 22
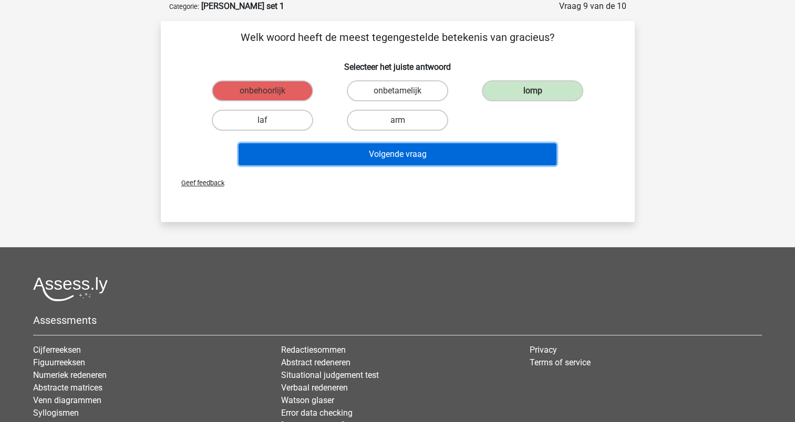
click at [394, 151] on button "Volgende vraag" at bounding box center [398, 154] width 318 height 22
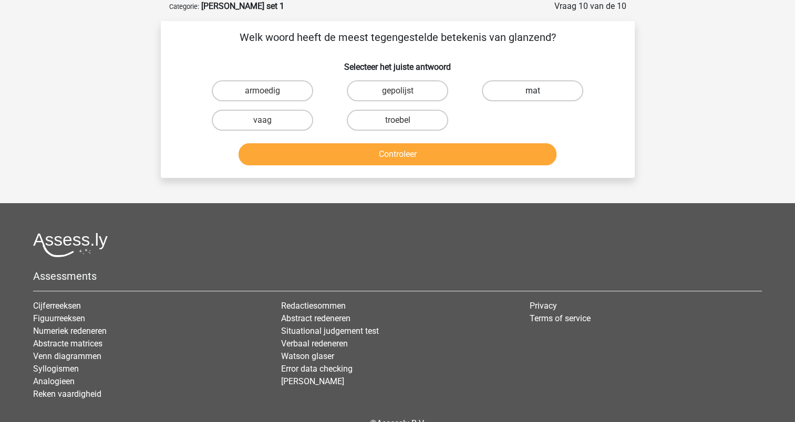
click at [522, 93] on label "mat" at bounding box center [532, 90] width 101 height 21
click at [533, 93] on input "mat" at bounding box center [536, 94] width 7 height 7
radio input "true"
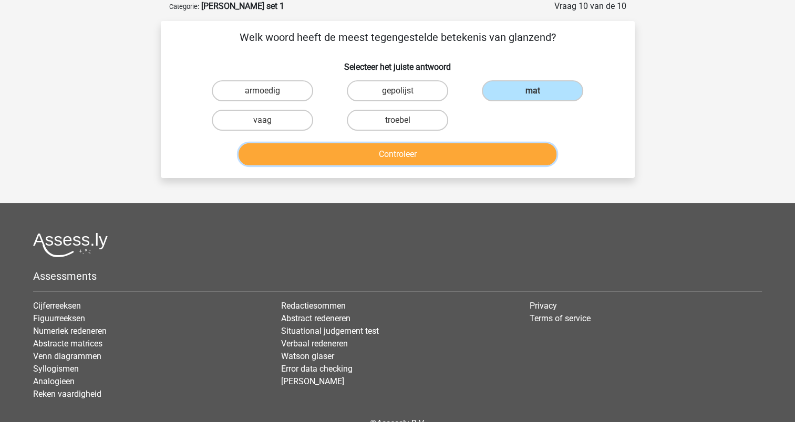
click at [409, 153] on button "Controleer" at bounding box center [398, 154] width 318 height 22
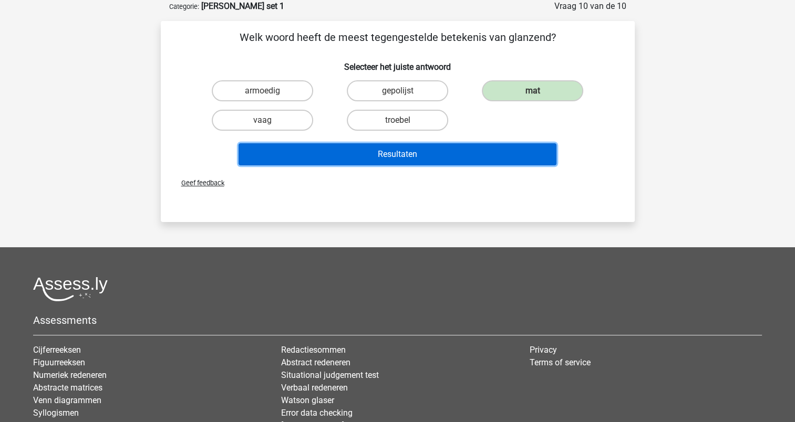
click at [409, 153] on button "Resultaten" at bounding box center [398, 154] width 318 height 22
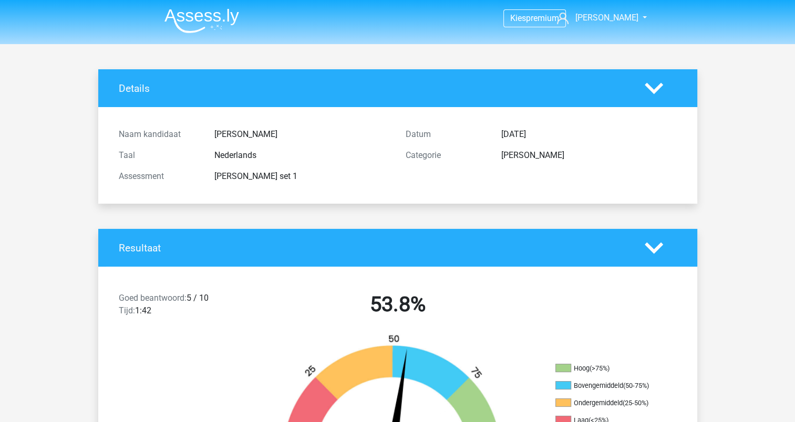
click at [190, 8] on img at bounding box center [201, 20] width 75 height 25
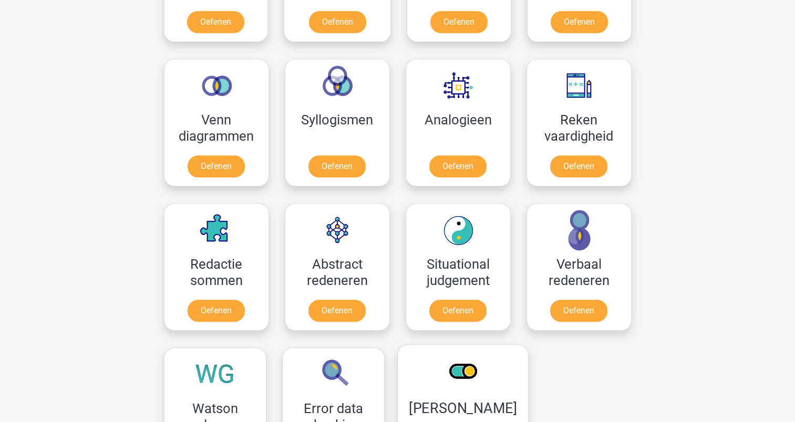
scroll to position [578, 0]
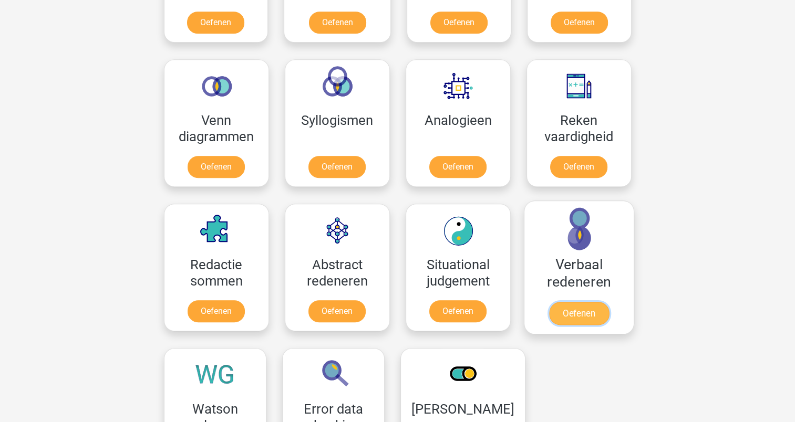
click at [561, 311] on link "Oefenen" at bounding box center [579, 313] width 60 height 23
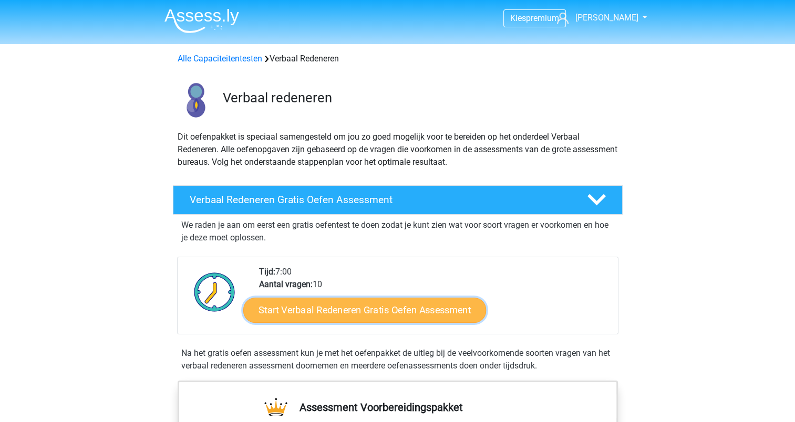
click at [440, 312] on link "Start Verbaal Redeneren Gratis Oefen Assessment" at bounding box center [364, 310] width 243 height 25
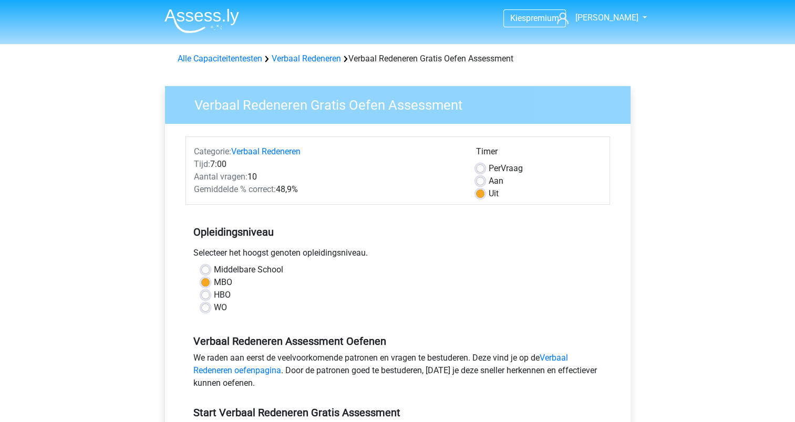
scroll to position [158, 0]
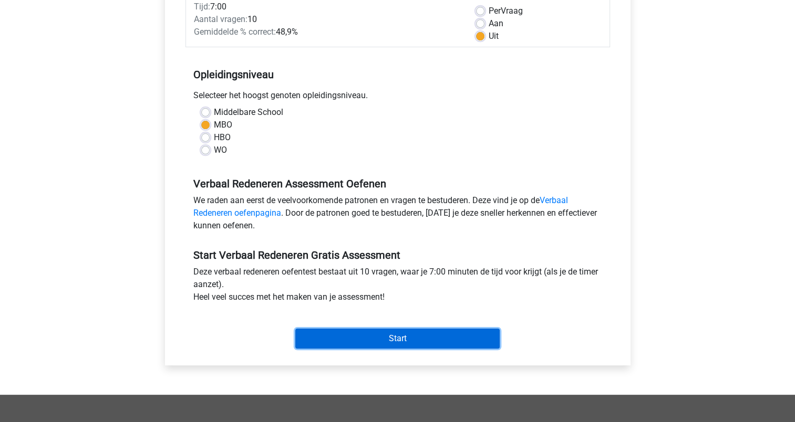
click at [378, 336] on input "Start" at bounding box center [397, 339] width 204 height 20
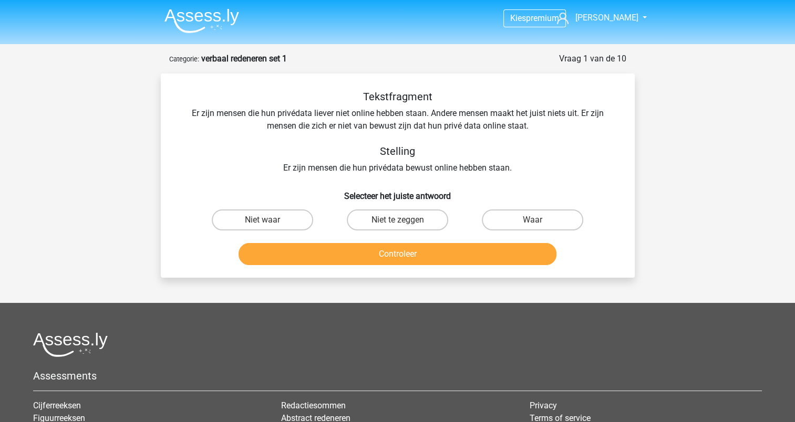
click at [193, 16] on img at bounding box center [201, 20] width 75 height 25
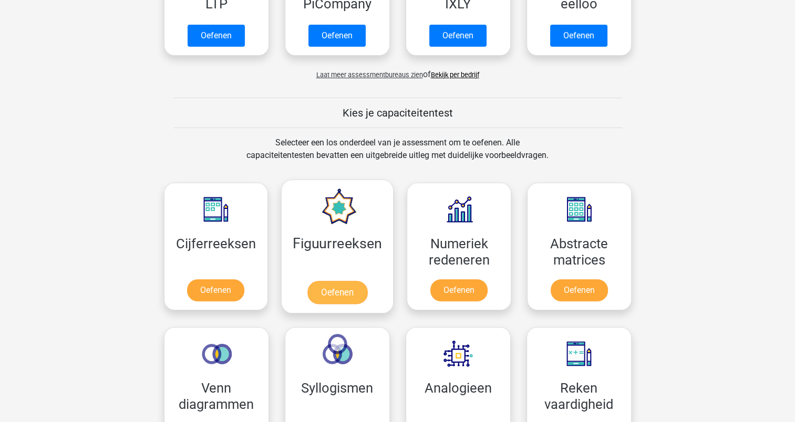
scroll to position [315, 0]
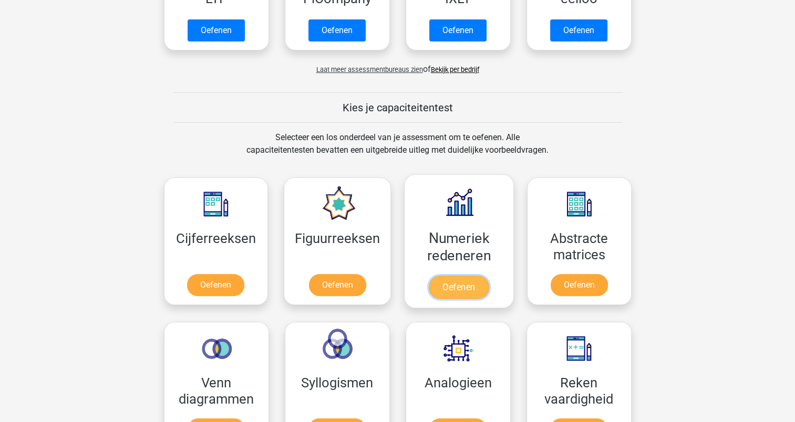
click at [453, 286] on link "Oefenen" at bounding box center [459, 287] width 60 height 23
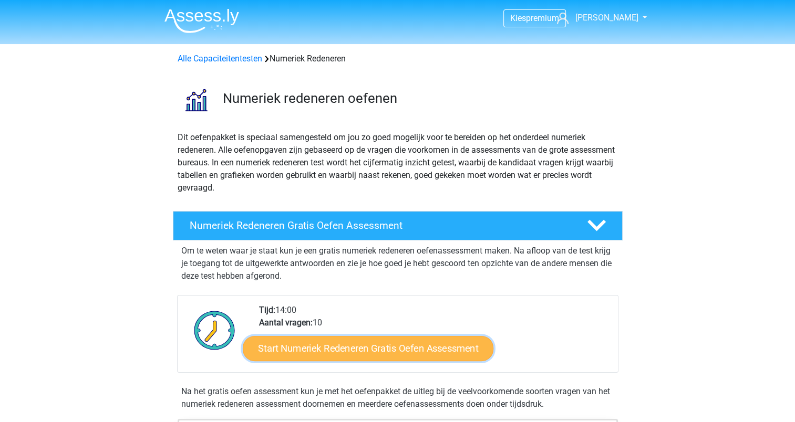
click at [430, 345] on link "Start Numeriek Redeneren Gratis Oefen Assessment" at bounding box center [368, 348] width 251 height 25
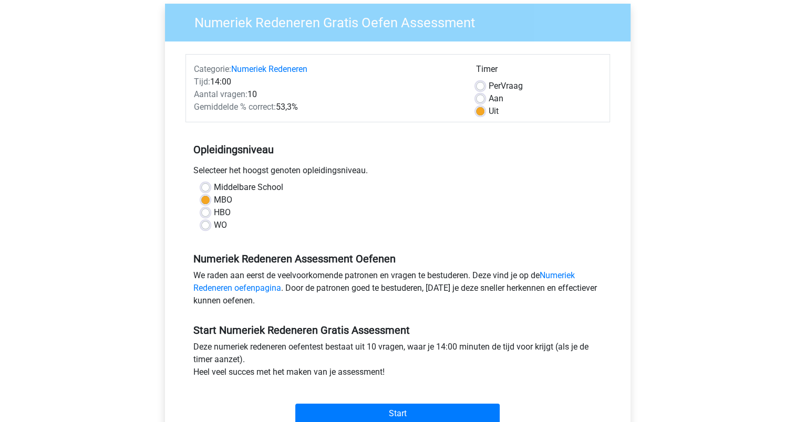
scroll to position [210, 0]
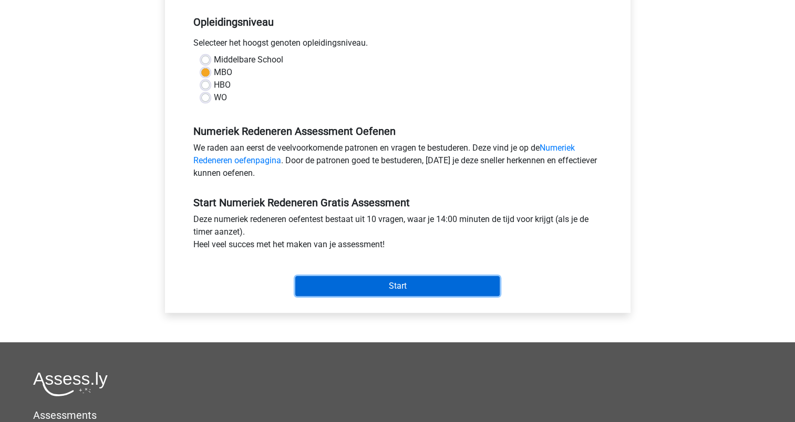
click at [368, 291] on input "Start" at bounding box center [397, 286] width 204 height 20
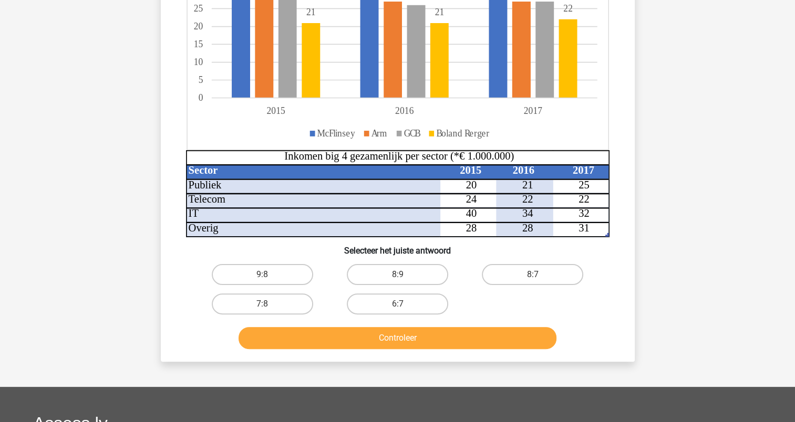
scroll to position [210, 0]
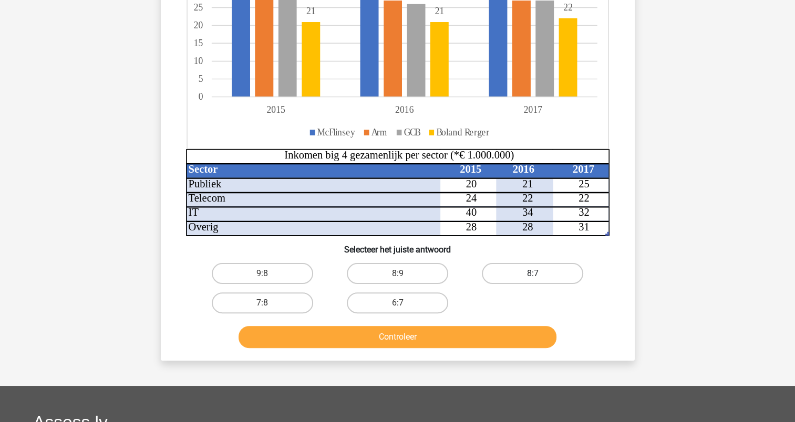
click at [504, 274] on label "8:7" at bounding box center [532, 273] width 101 height 21
click at [533, 274] on input "8:7" at bounding box center [536, 277] width 7 height 7
radio input "true"
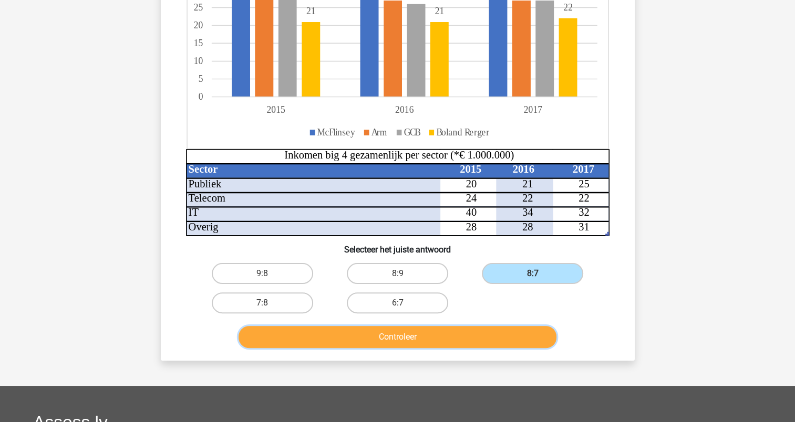
click at [469, 328] on button "Controleer" at bounding box center [398, 337] width 318 height 22
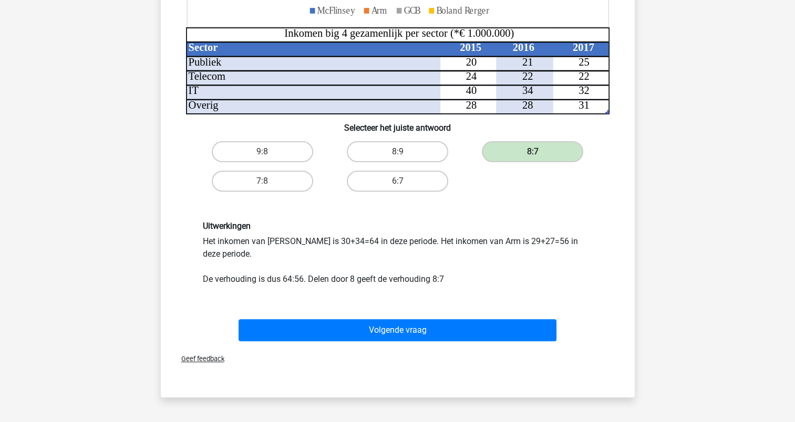
scroll to position [368, 0]
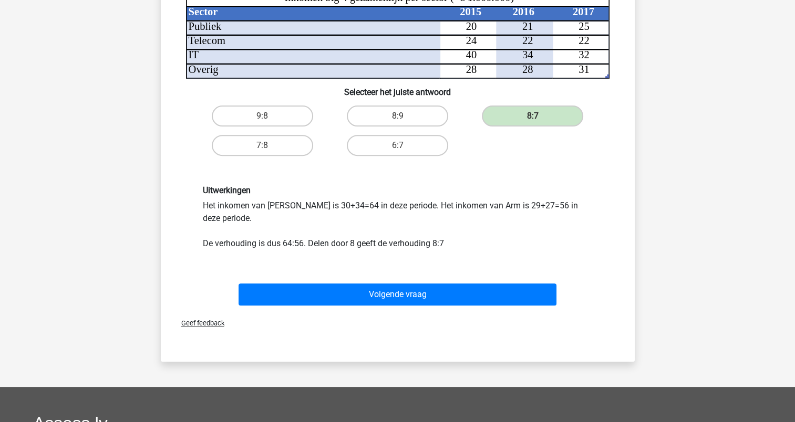
click at [383, 275] on div "Volgende vraag" at bounding box center [398, 292] width 440 height 35
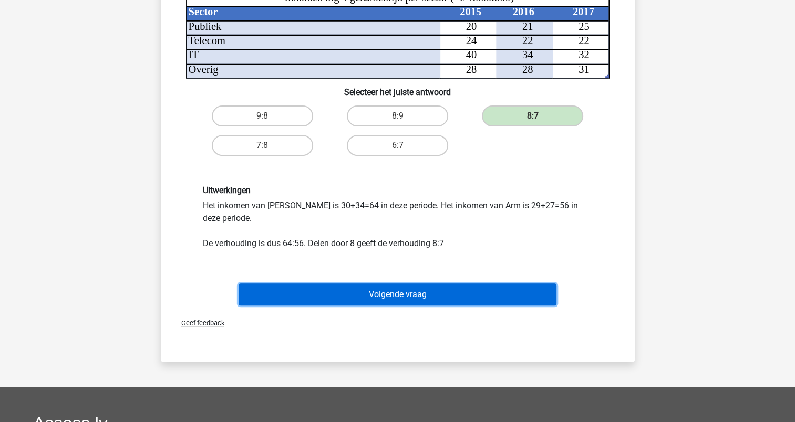
click at [391, 298] on button "Volgende vraag" at bounding box center [398, 295] width 318 height 22
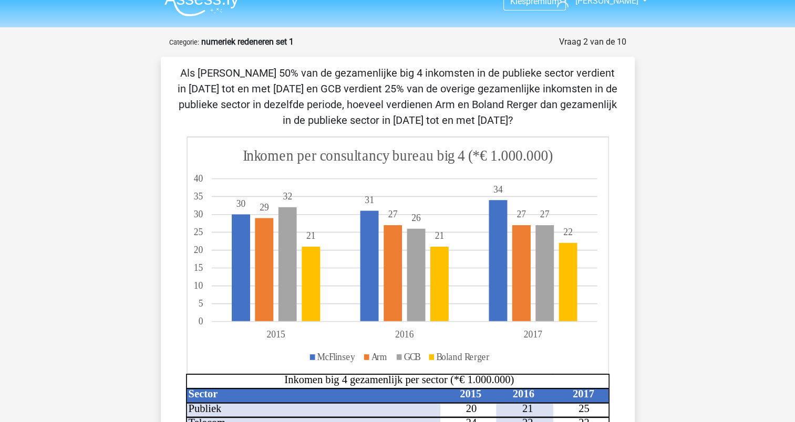
scroll to position [0, 0]
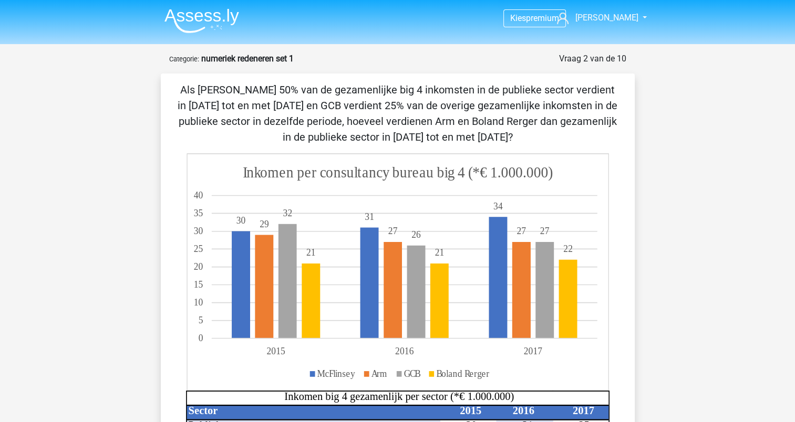
click at [203, 14] on img at bounding box center [201, 20] width 75 height 25
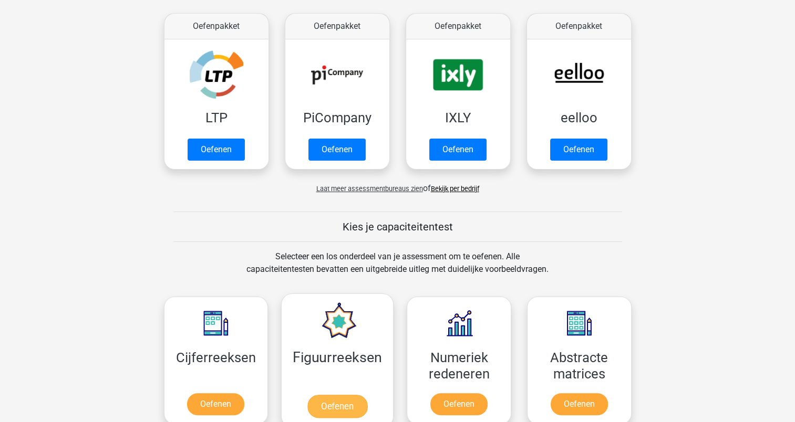
scroll to position [263, 0]
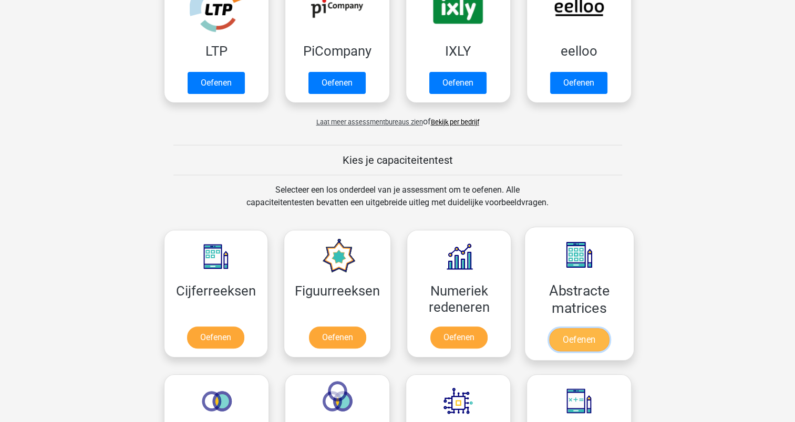
click at [561, 328] on link "Oefenen" at bounding box center [579, 339] width 60 height 23
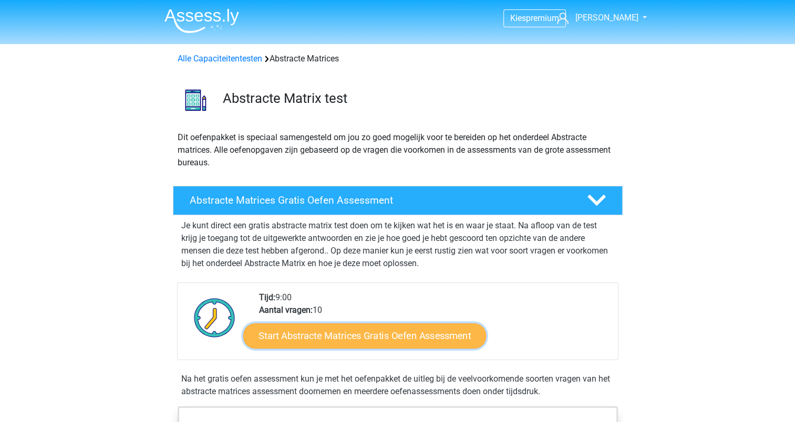
click at [431, 330] on link "Start Abstracte Matrices Gratis Oefen Assessment" at bounding box center [364, 335] width 243 height 25
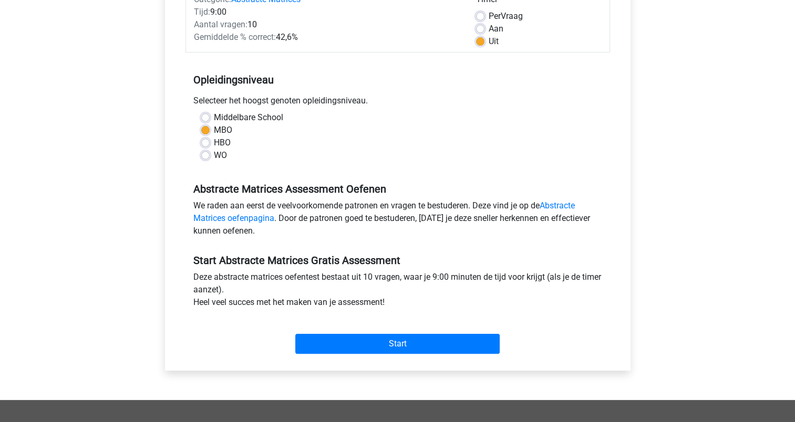
scroll to position [158, 0]
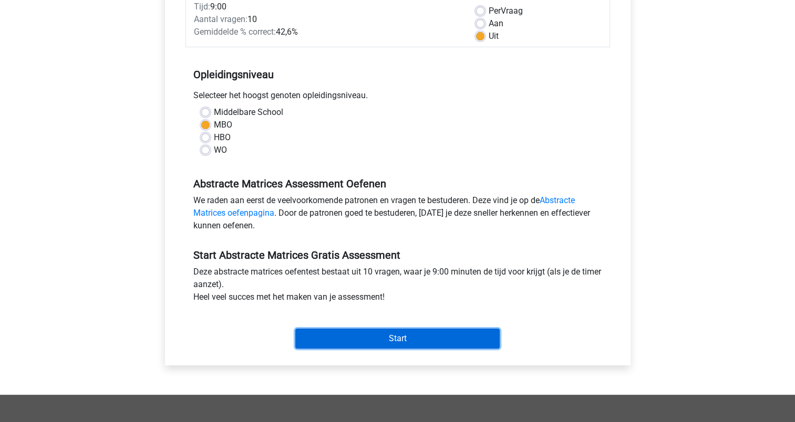
click at [431, 332] on input "Start" at bounding box center [397, 339] width 204 height 20
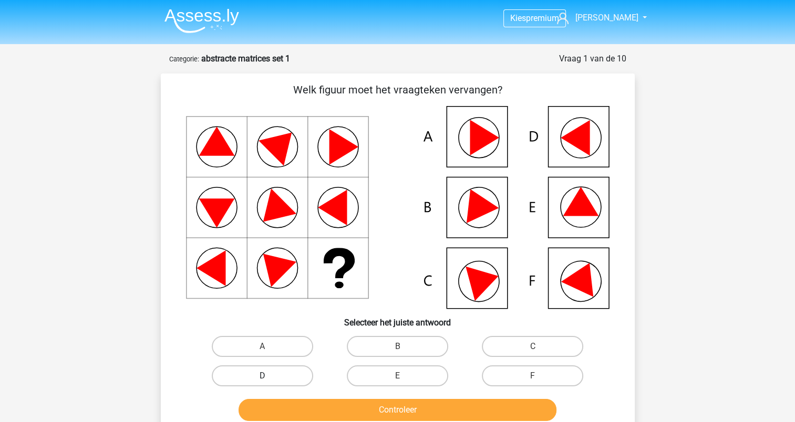
click at [299, 374] on label "D" at bounding box center [262, 376] width 101 height 21
click at [269, 376] on input "D" at bounding box center [265, 379] width 7 height 7
radio input "true"
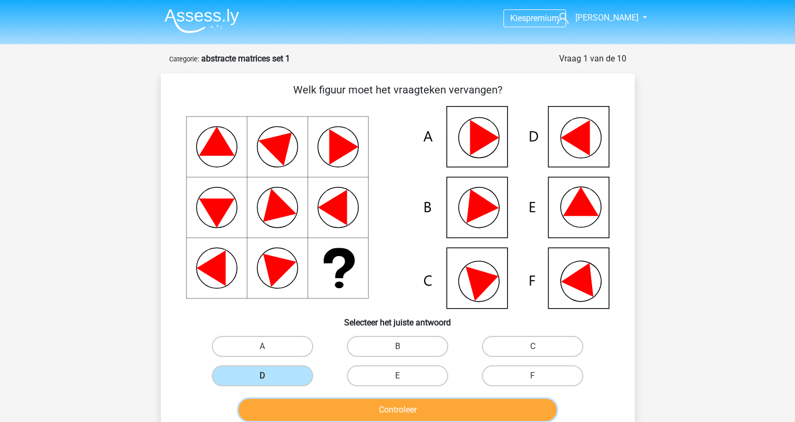
click at [409, 403] on button "Controleer" at bounding box center [398, 410] width 318 height 22
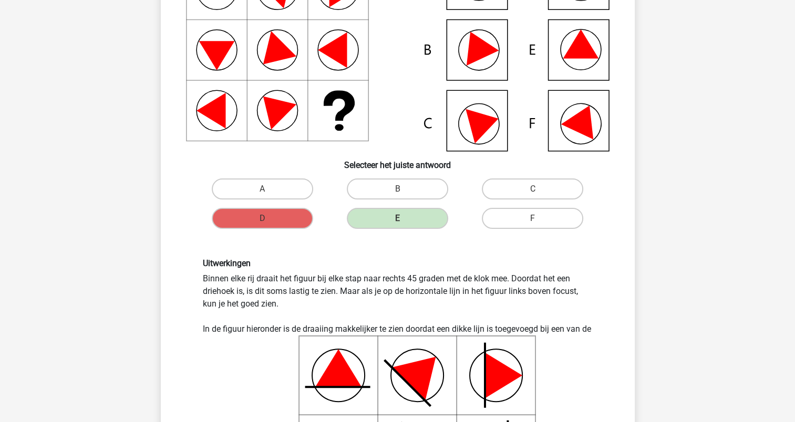
scroll to position [53, 0]
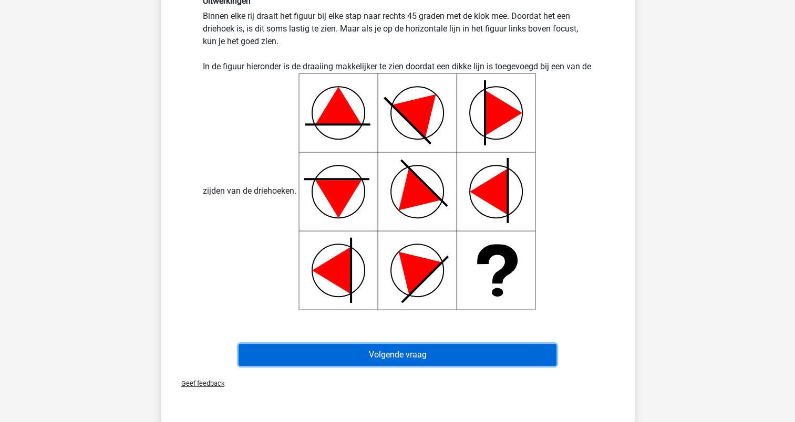
click at [395, 360] on button "Volgende vraag" at bounding box center [398, 355] width 318 height 22
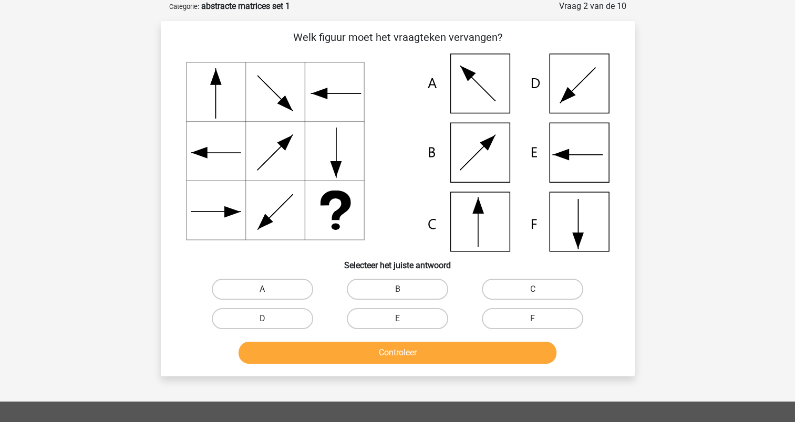
click at [235, 286] on label "A" at bounding box center [262, 289] width 101 height 21
click at [262, 290] on input "A" at bounding box center [265, 293] width 7 height 7
radio input "true"
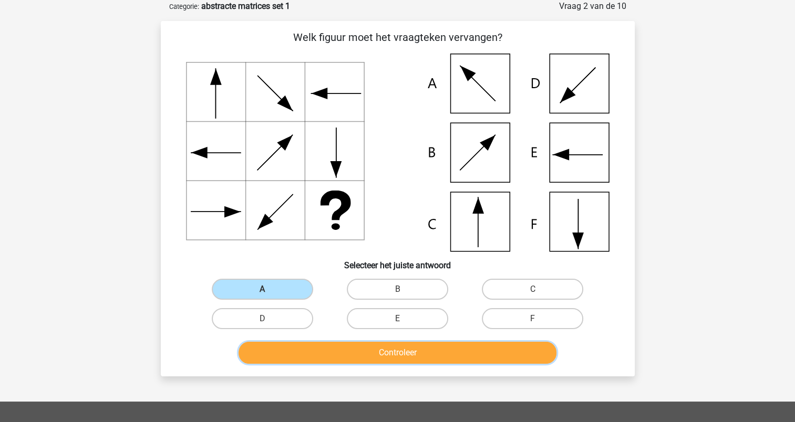
click at [395, 354] on button "Controleer" at bounding box center [398, 353] width 318 height 22
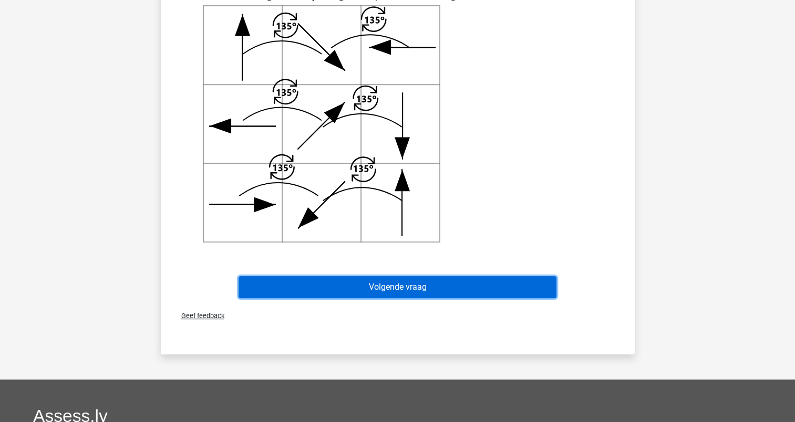
click at [401, 284] on button "Volgende vraag" at bounding box center [398, 287] width 318 height 22
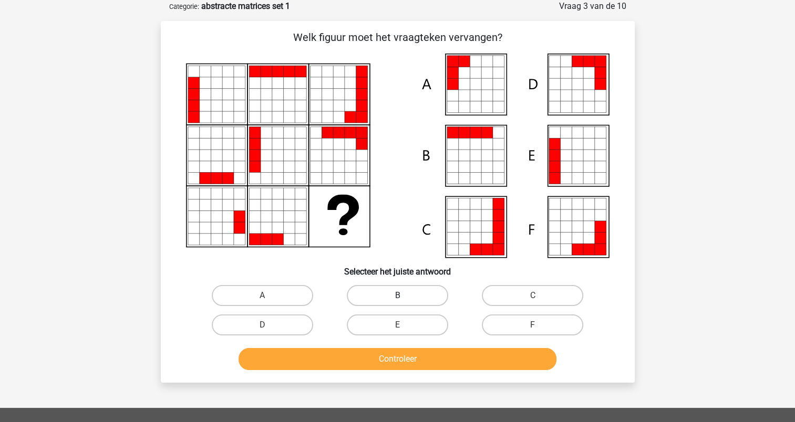
click at [398, 290] on label "B" at bounding box center [397, 295] width 101 height 21
click at [398, 296] on input "B" at bounding box center [400, 299] width 7 height 7
radio input "true"
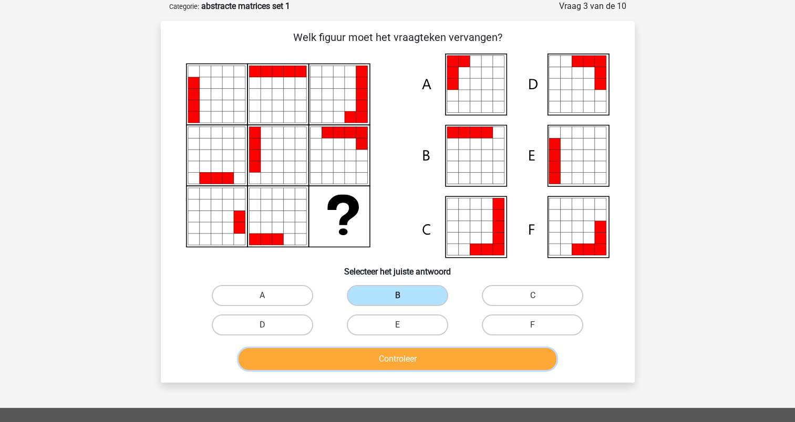
click at [400, 357] on button "Controleer" at bounding box center [398, 359] width 318 height 22
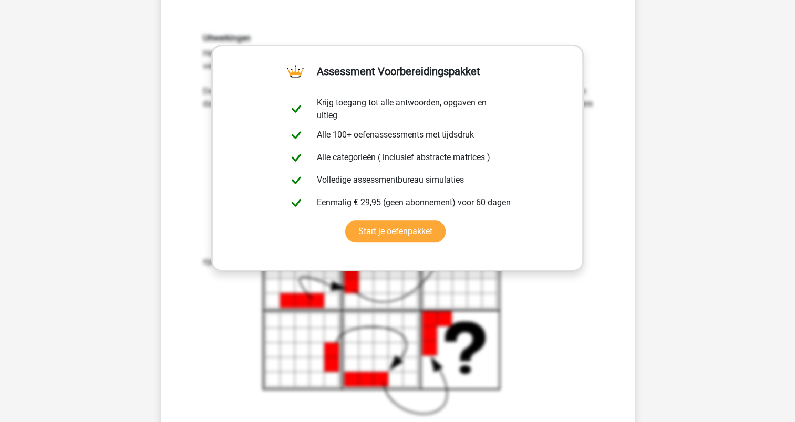
scroll to position [525, 0]
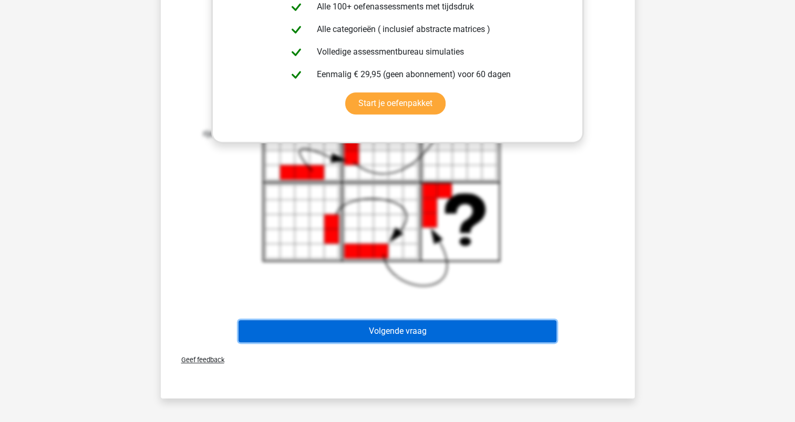
click at [406, 330] on button "Volgende vraag" at bounding box center [398, 332] width 318 height 22
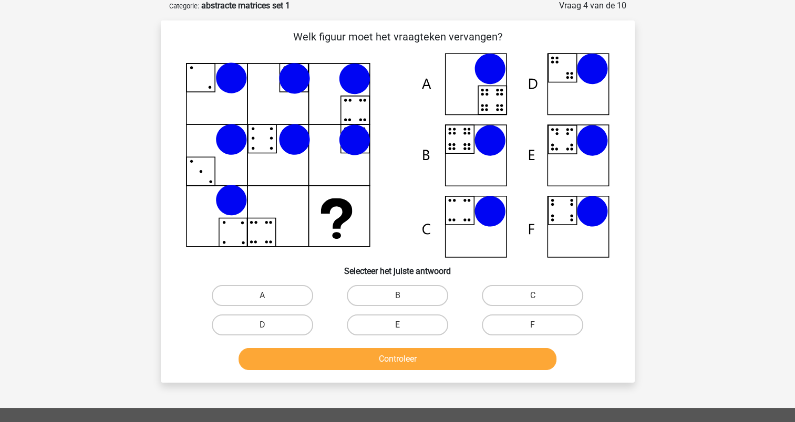
scroll to position [53, 0]
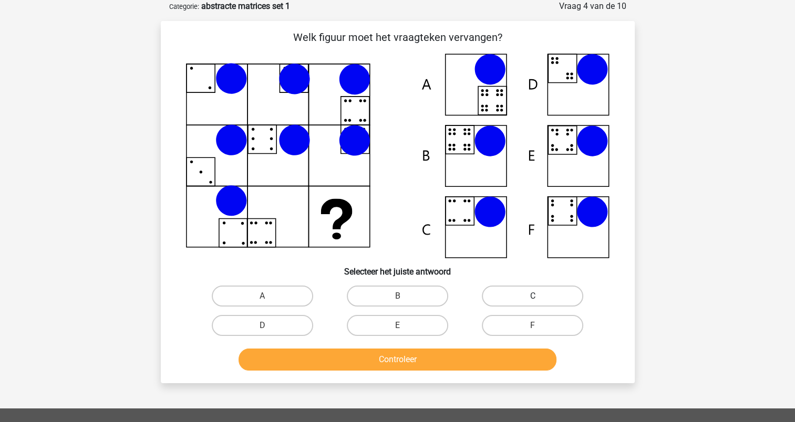
click at [515, 286] on label "C" at bounding box center [532, 296] width 101 height 21
click at [533, 296] on input "C" at bounding box center [536, 299] width 7 height 7
radio input "true"
click at [430, 362] on button "Controleer" at bounding box center [398, 360] width 318 height 22
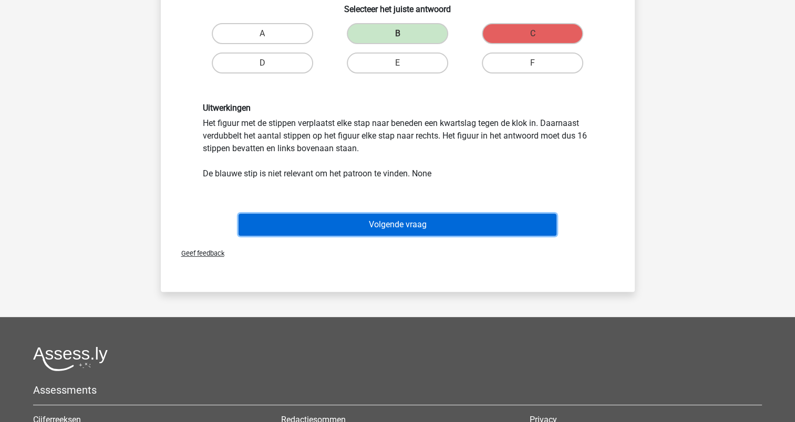
click at [388, 223] on button "Volgende vraag" at bounding box center [398, 225] width 318 height 22
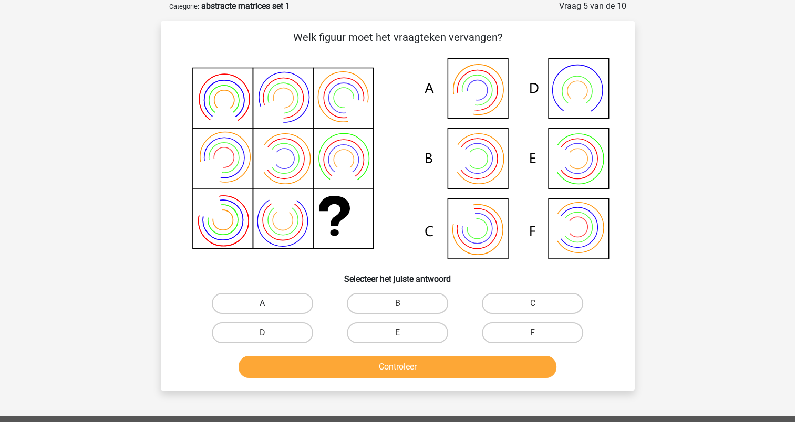
click at [276, 301] on label "A" at bounding box center [262, 303] width 101 height 21
click at [269, 304] on input "A" at bounding box center [265, 307] width 7 height 7
radio input "true"
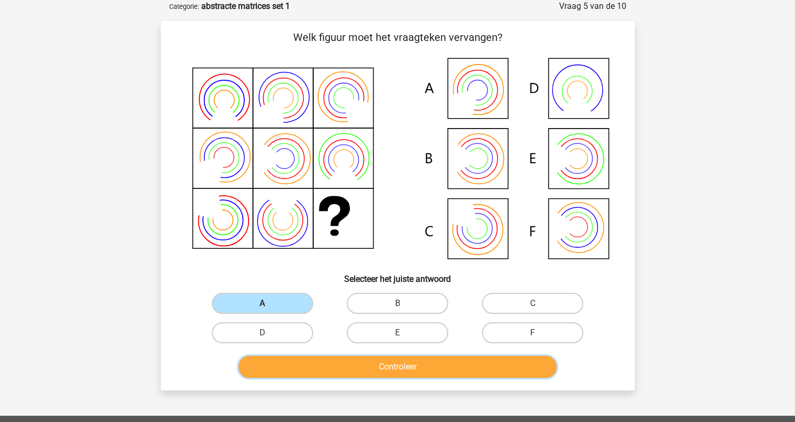
click at [398, 360] on button "Controleer" at bounding box center [398, 367] width 318 height 22
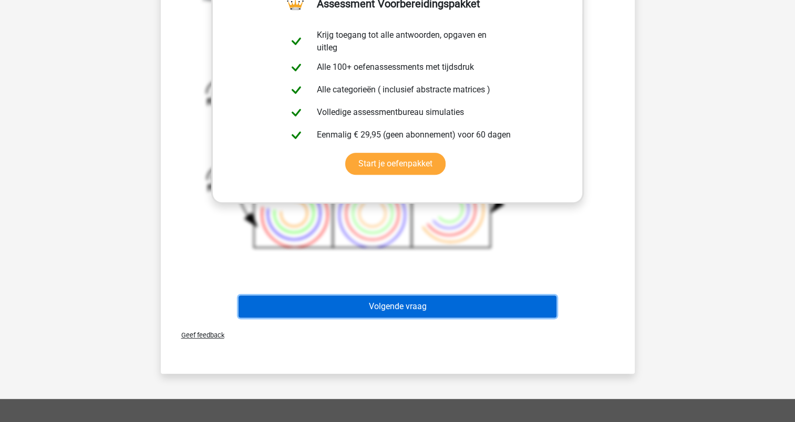
click at [414, 306] on button "Volgende vraag" at bounding box center [398, 307] width 318 height 22
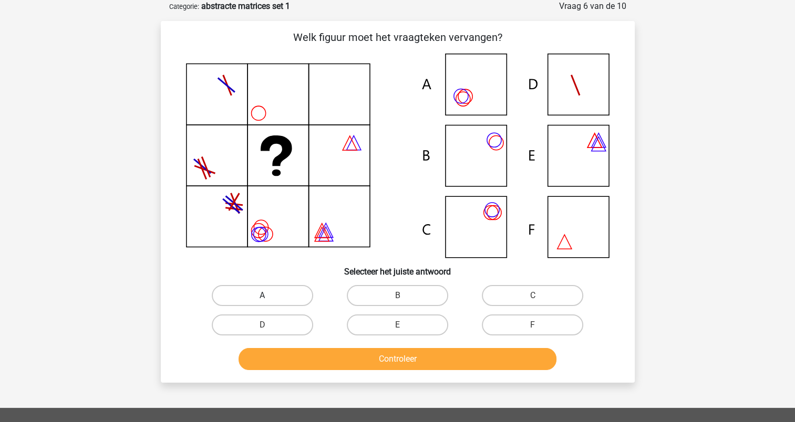
click at [293, 298] on label "A" at bounding box center [262, 295] width 101 height 21
click at [269, 298] on input "A" at bounding box center [265, 299] width 7 height 7
radio input "true"
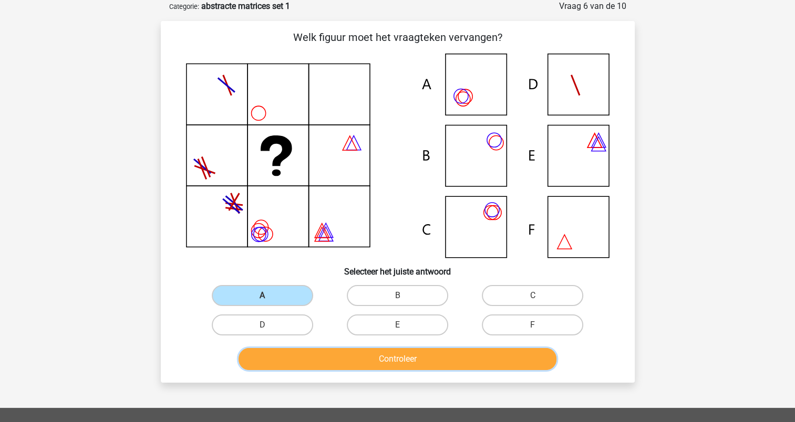
click at [399, 349] on button "Controleer" at bounding box center [398, 359] width 318 height 22
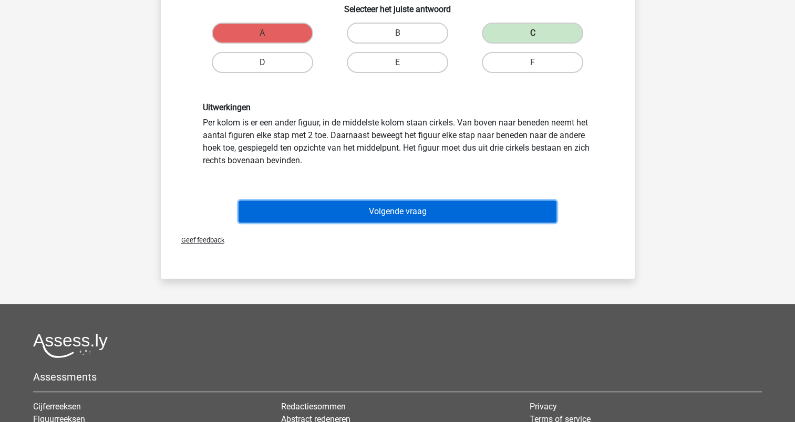
click at [417, 204] on button "Volgende vraag" at bounding box center [398, 212] width 318 height 22
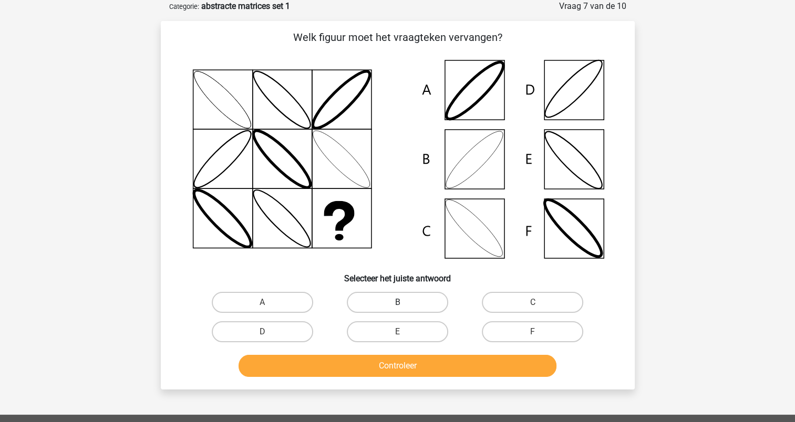
click at [391, 297] on label "B" at bounding box center [397, 302] width 101 height 21
click at [397, 303] on input "B" at bounding box center [400, 306] width 7 height 7
radio input "true"
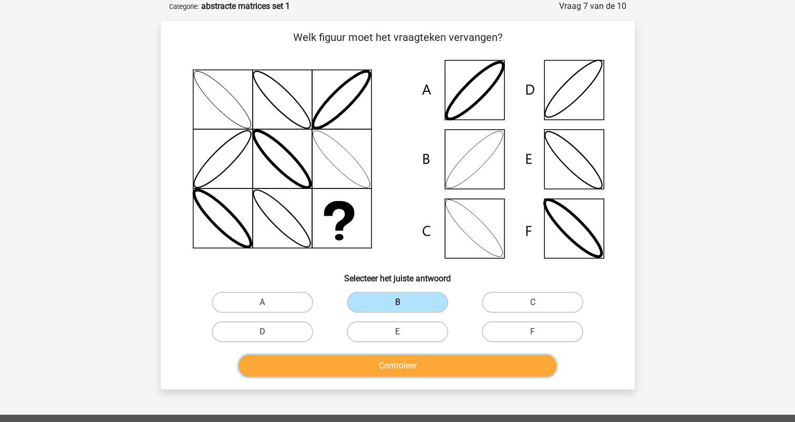
click at [409, 365] on button "Controleer" at bounding box center [398, 366] width 318 height 22
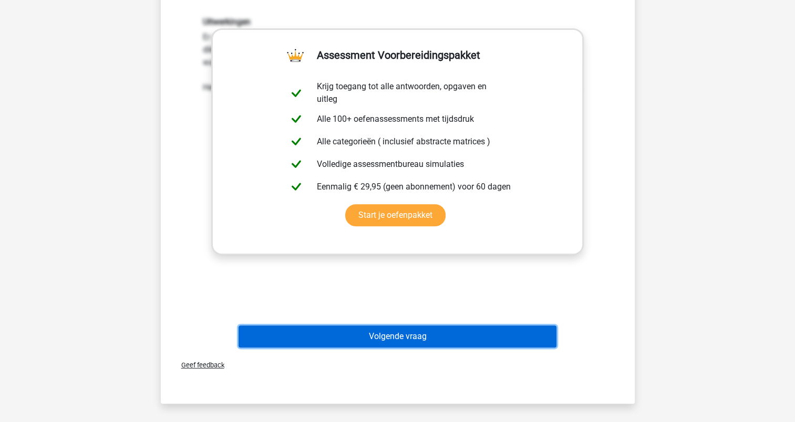
click at [421, 337] on button "Volgende vraag" at bounding box center [398, 337] width 318 height 22
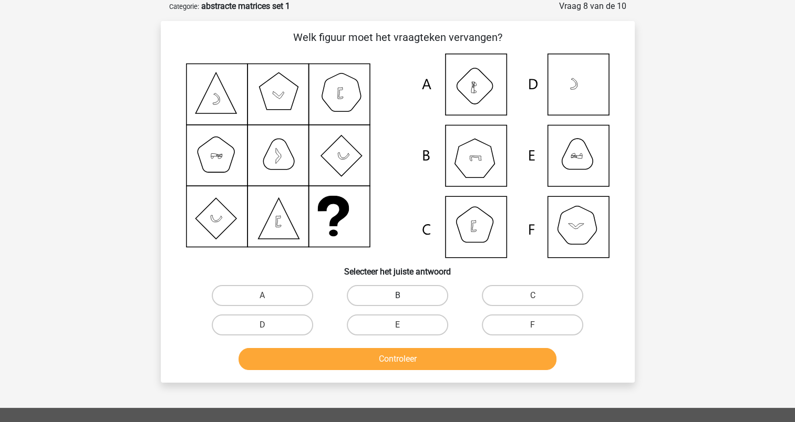
click at [411, 288] on label "B" at bounding box center [397, 295] width 101 height 21
click at [404, 296] on input "B" at bounding box center [400, 299] width 7 height 7
radio input "true"
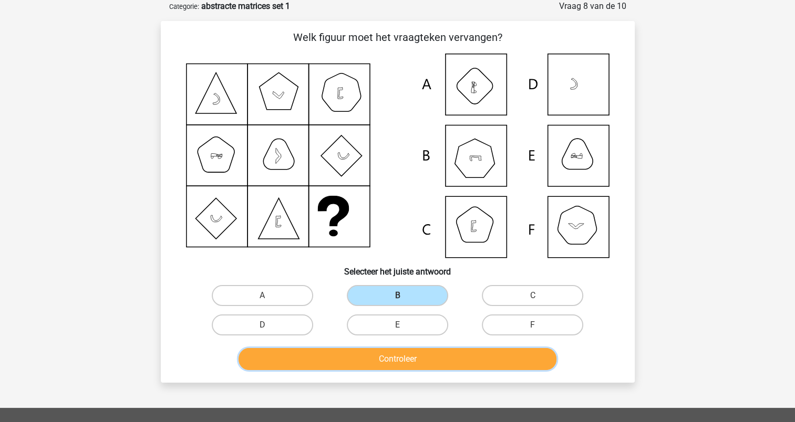
click at [420, 358] on button "Controleer" at bounding box center [398, 359] width 318 height 22
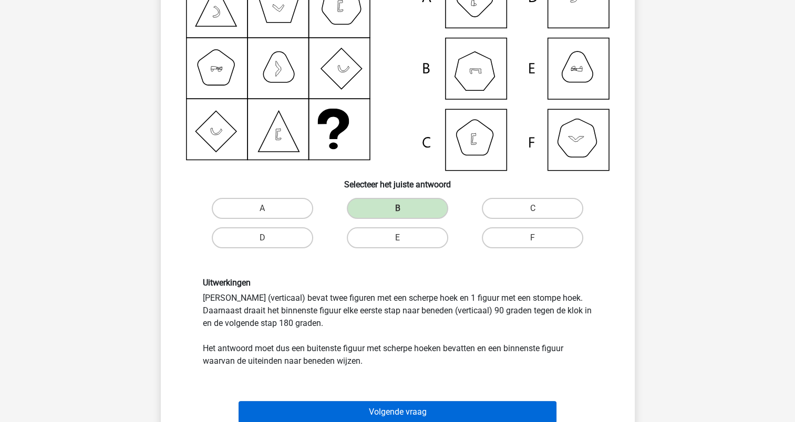
scroll to position [315, 0]
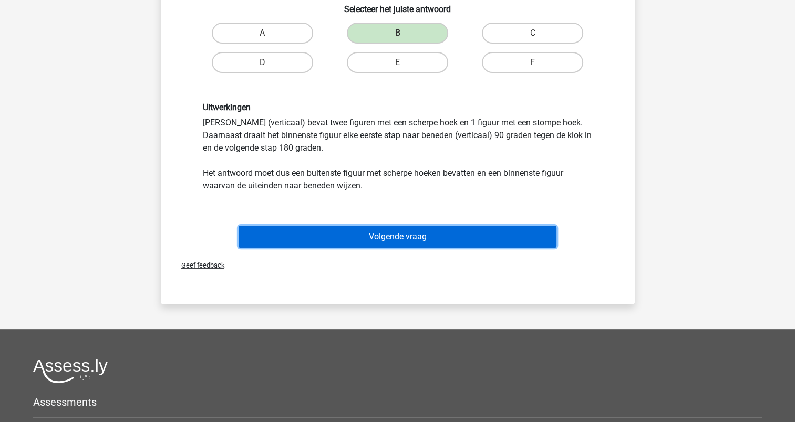
click at [407, 239] on button "Volgende vraag" at bounding box center [398, 237] width 318 height 22
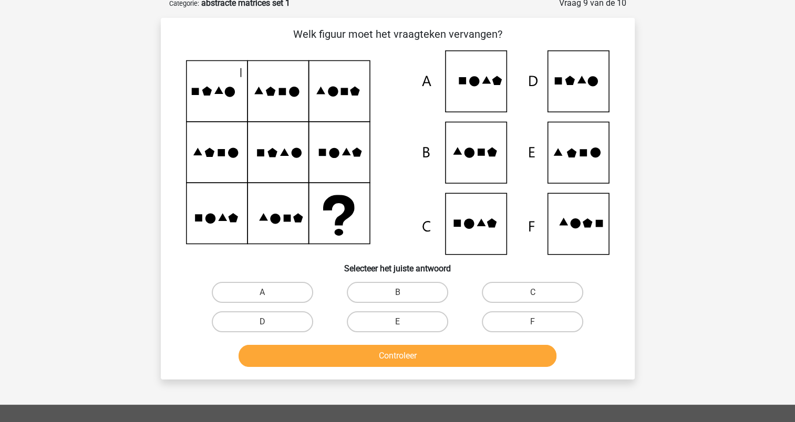
scroll to position [53, 0]
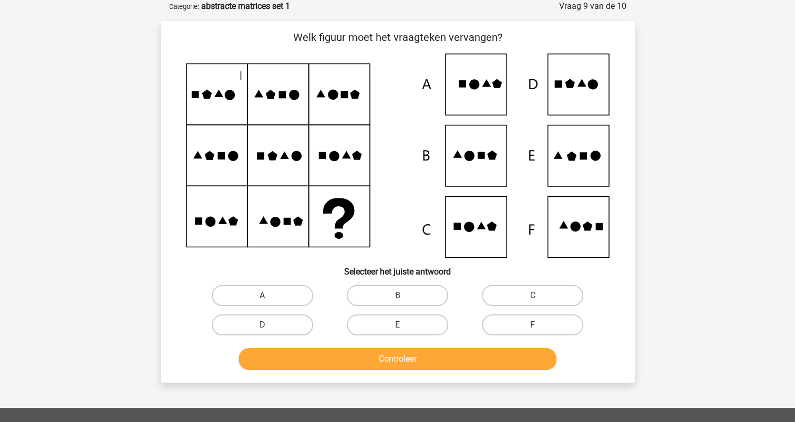
click at [409, 313] on div "E" at bounding box center [397, 325] width 135 height 29
click at [407, 330] on label "E" at bounding box center [397, 325] width 101 height 21
click at [404, 330] on input "E" at bounding box center [400, 328] width 7 height 7
radio input "true"
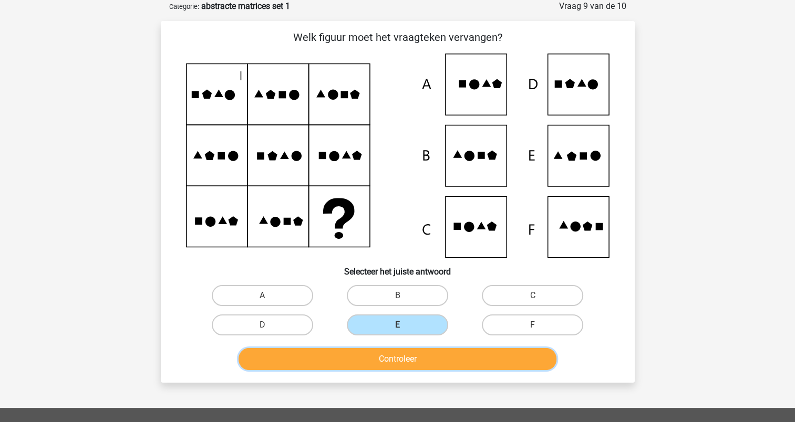
click at [408, 352] on button "Controleer" at bounding box center [398, 359] width 318 height 22
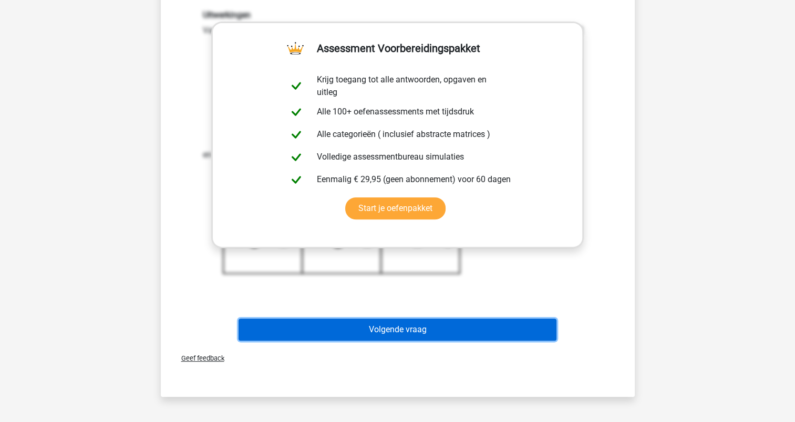
click at [404, 329] on button "Volgende vraag" at bounding box center [398, 330] width 318 height 22
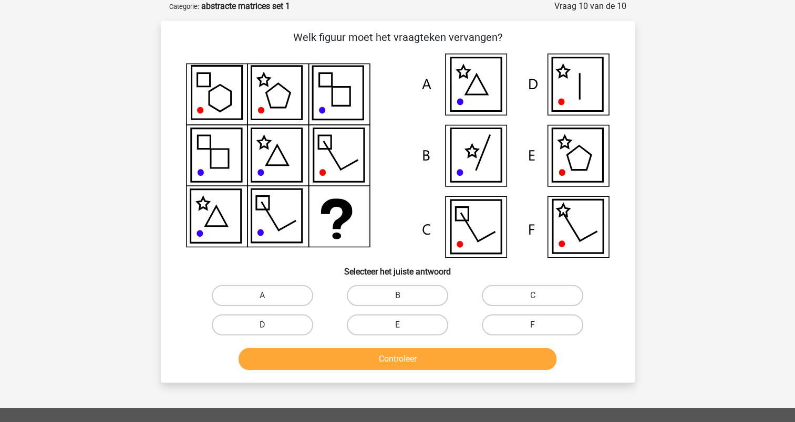
click at [385, 290] on label "B" at bounding box center [397, 295] width 101 height 21
click at [397, 296] on input "B" at bounding box center [400, 299] width 7 height 7
radio input "true"
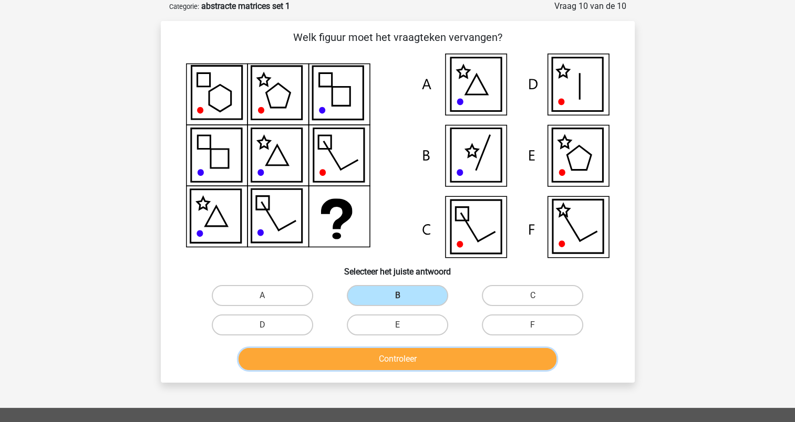
click at [389, 353] on button "Controleer" at bounding box center [398, 359] width 318 height 22
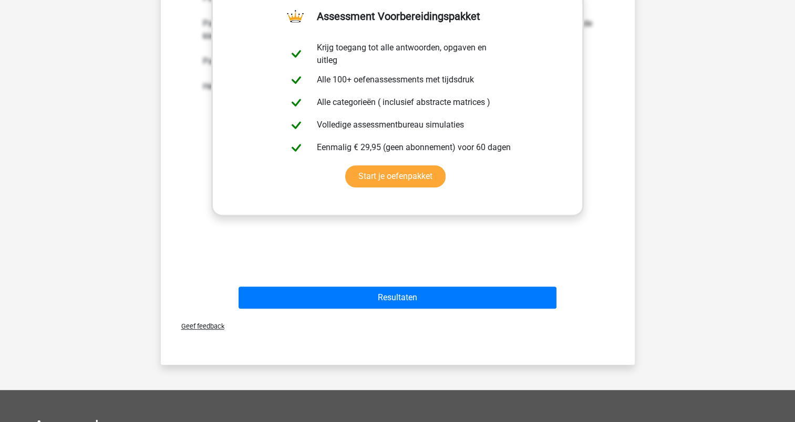
scroll to position [578, 0]
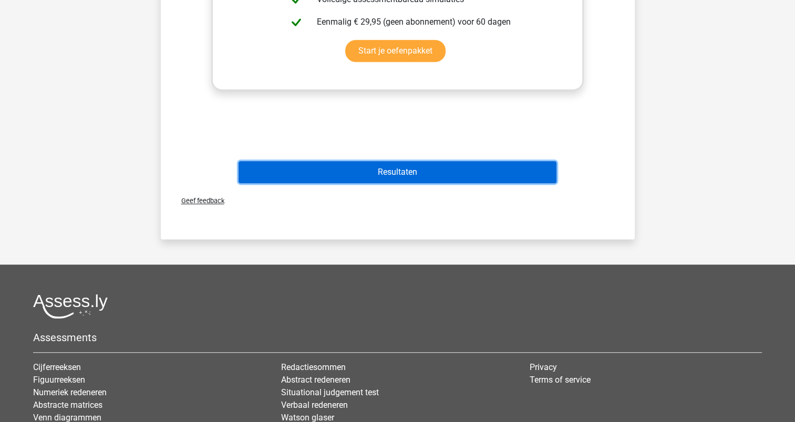
click at [410, 173] on button "Resultaten" at bounding box center [398, 172] width 318 height 22
